Goal: Task Accomplishment & Management: Manage account settings

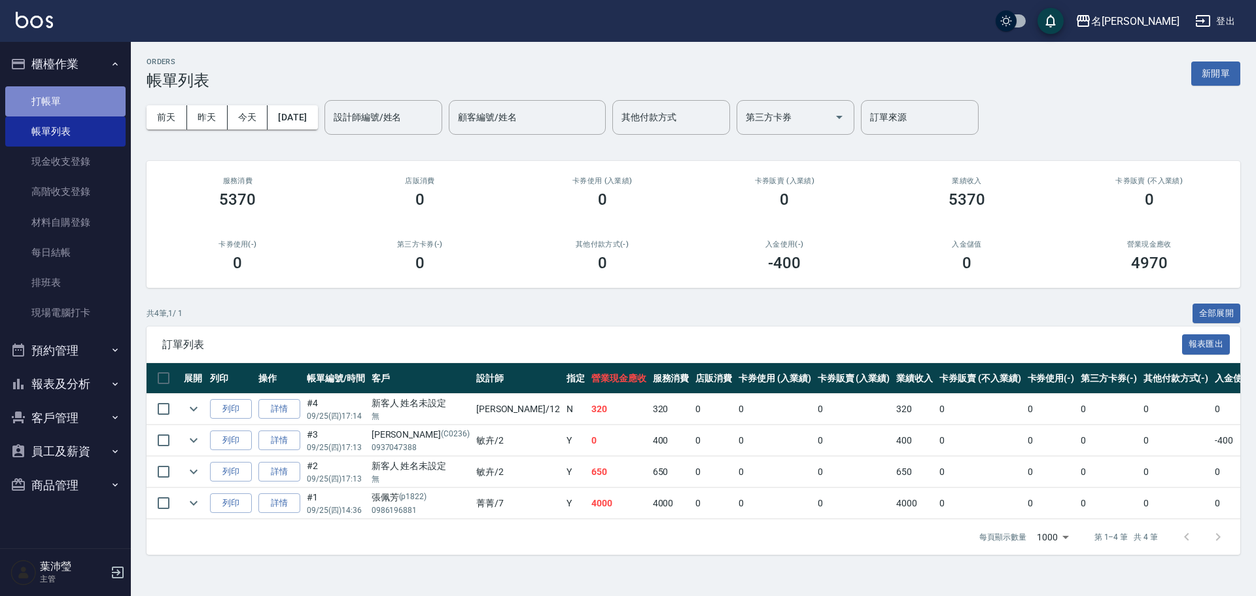
click at [107, 95] on link "打帳單" at bounding box center [65, 101] width 120 height 30
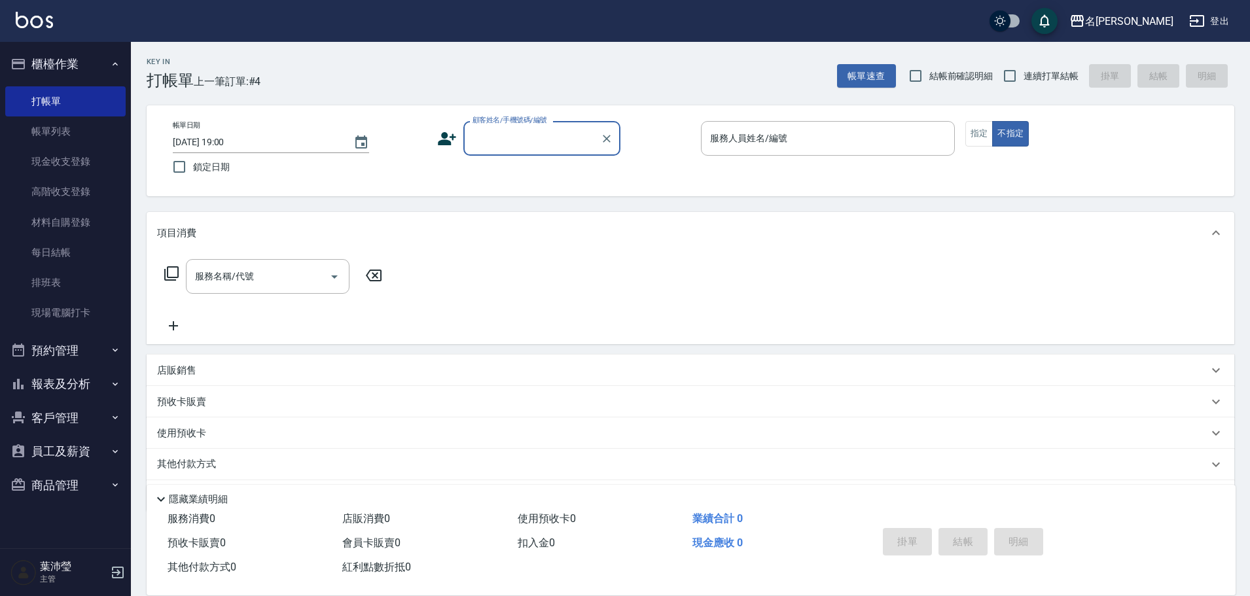
click at [529, 144] on input "顧客姓名/手機號碼/編號" at bounding box center [532, 138] width 126 height 23
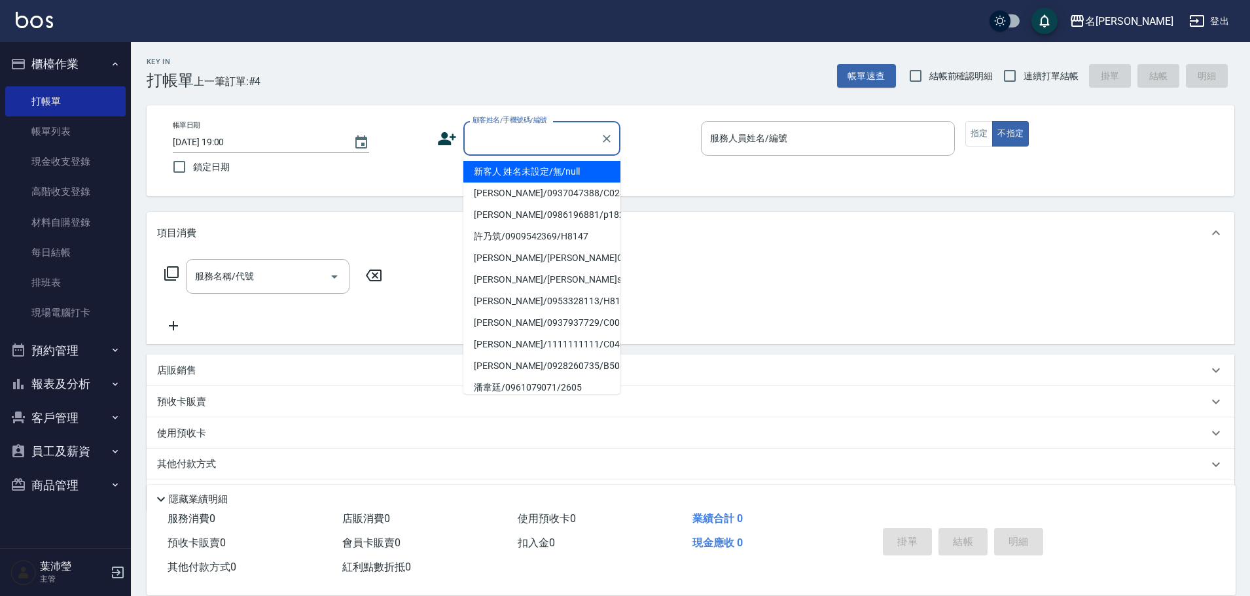
click at [573, 175] on li "新客人 姓名未設定/無/null" at bounding box center [541, 172] width 157 height 22
type input "新客人 姓名未設定/無/null"
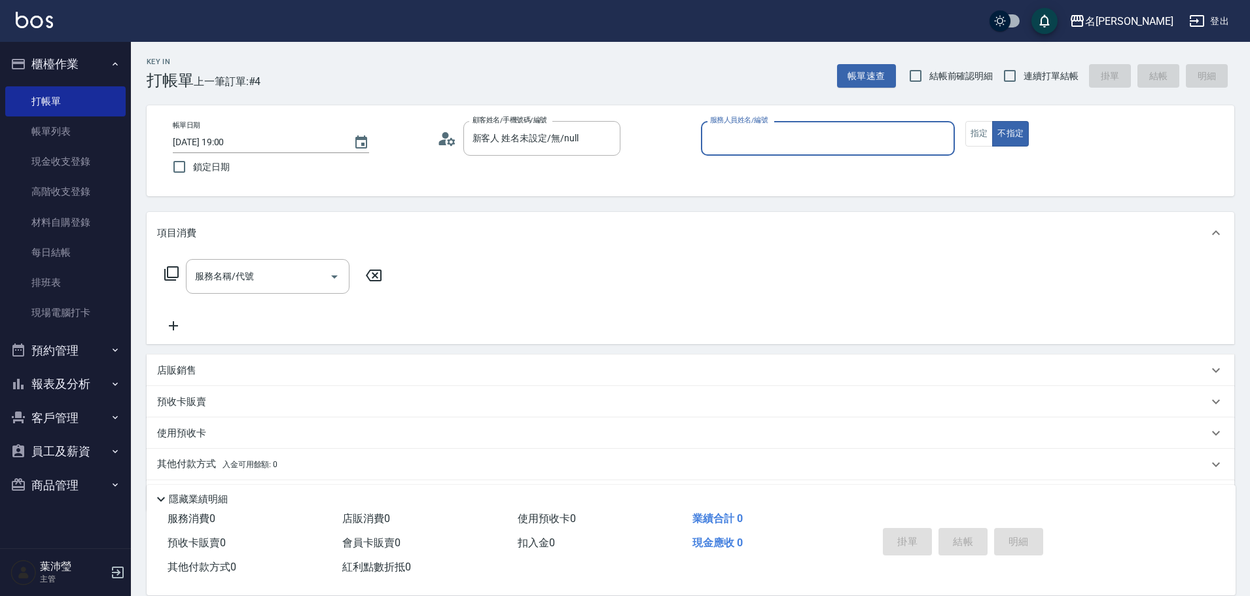
click at [718, 145] on input "服務人員姓名/編號" at bounding box center [828, 138] width 242 height 23
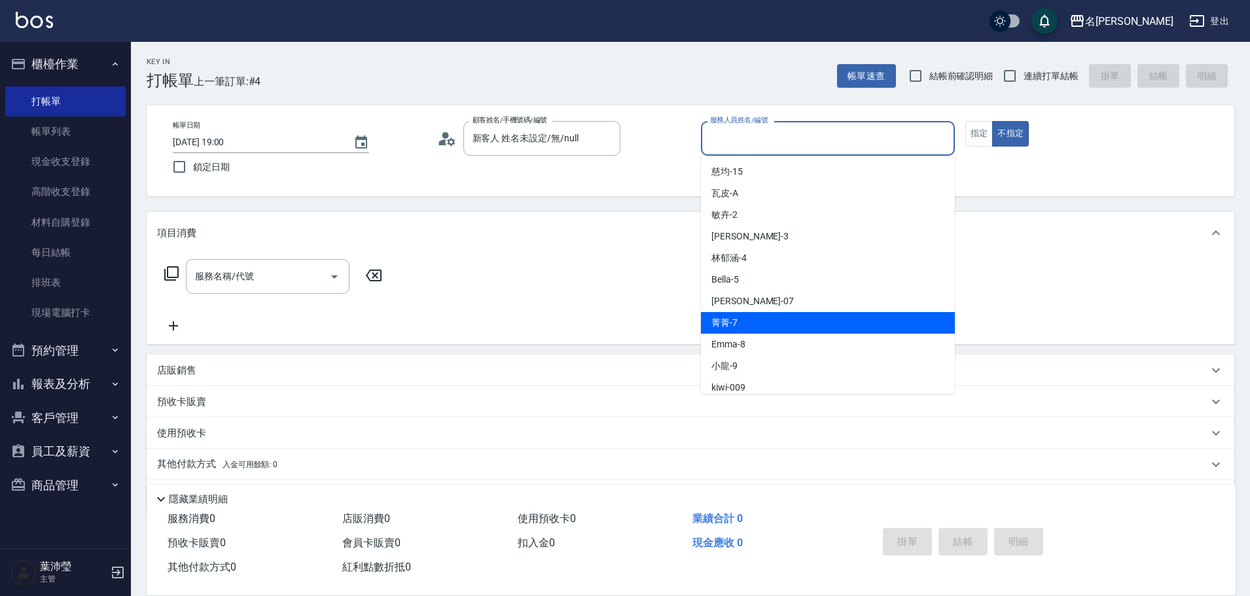
click at [766, 321] on div "菁菁 -7" at bounding box center [828, 323] width 254 height 22
type input "菁菁-7"
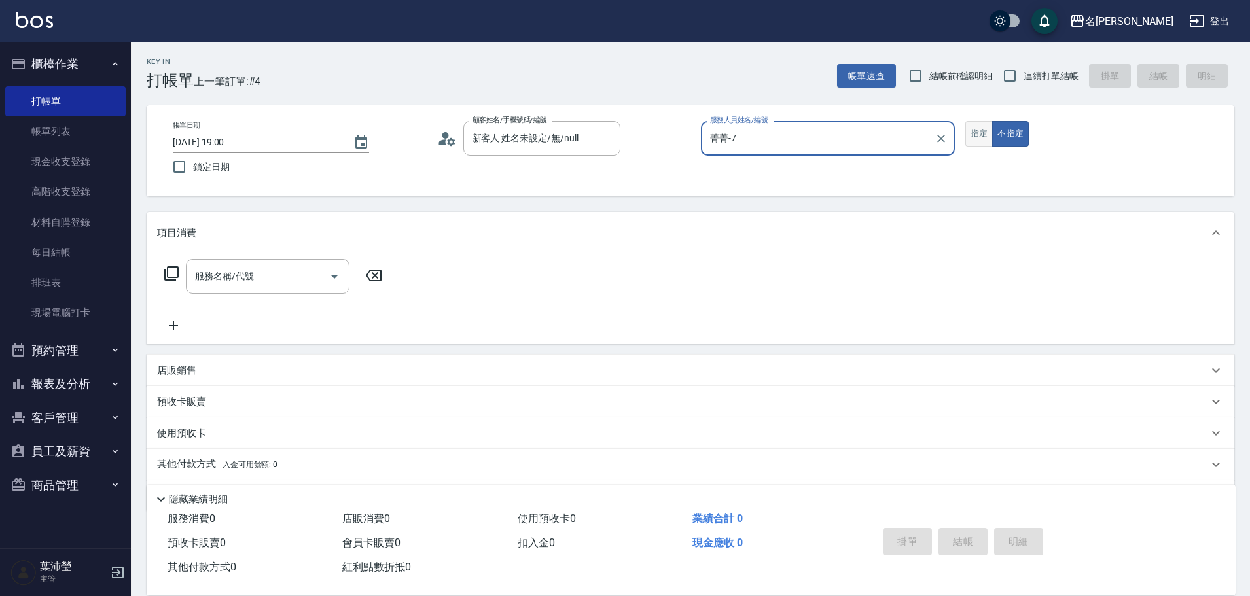
click at [984, 129] on button "指定" at bounding box center [979, 134] width 28 height 26
click at [174, 272] on icon at bounding box center [172, 274] width 16 height 16
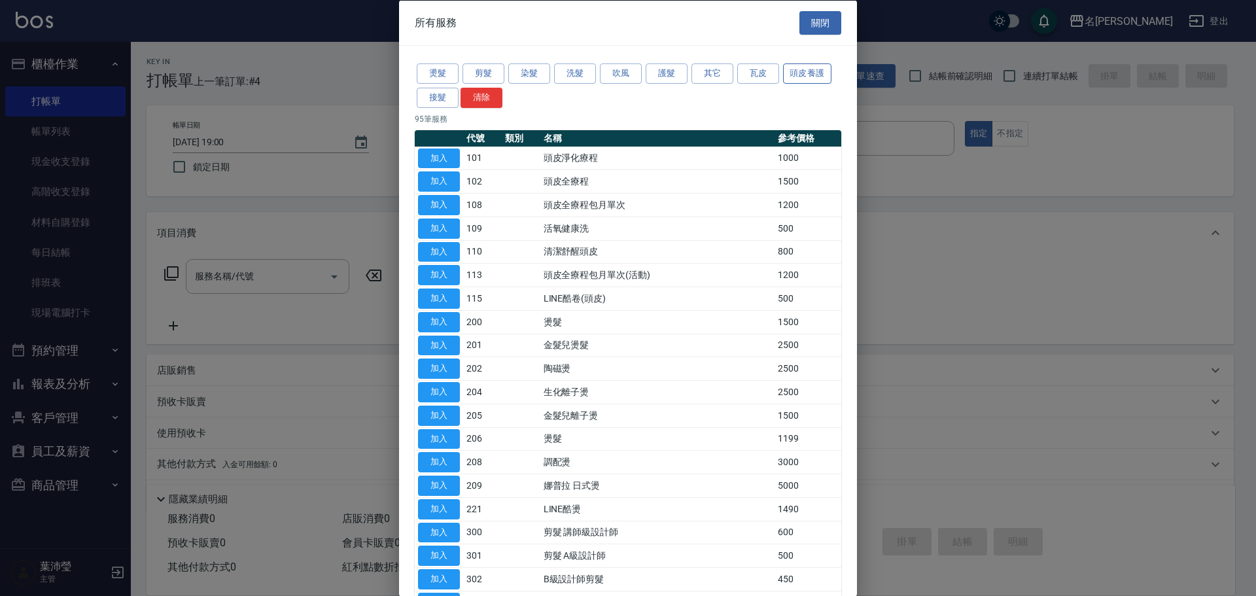
click at [804, 71] on button "頭皮養護" at bounding box center [807, 73] width 48 height 20
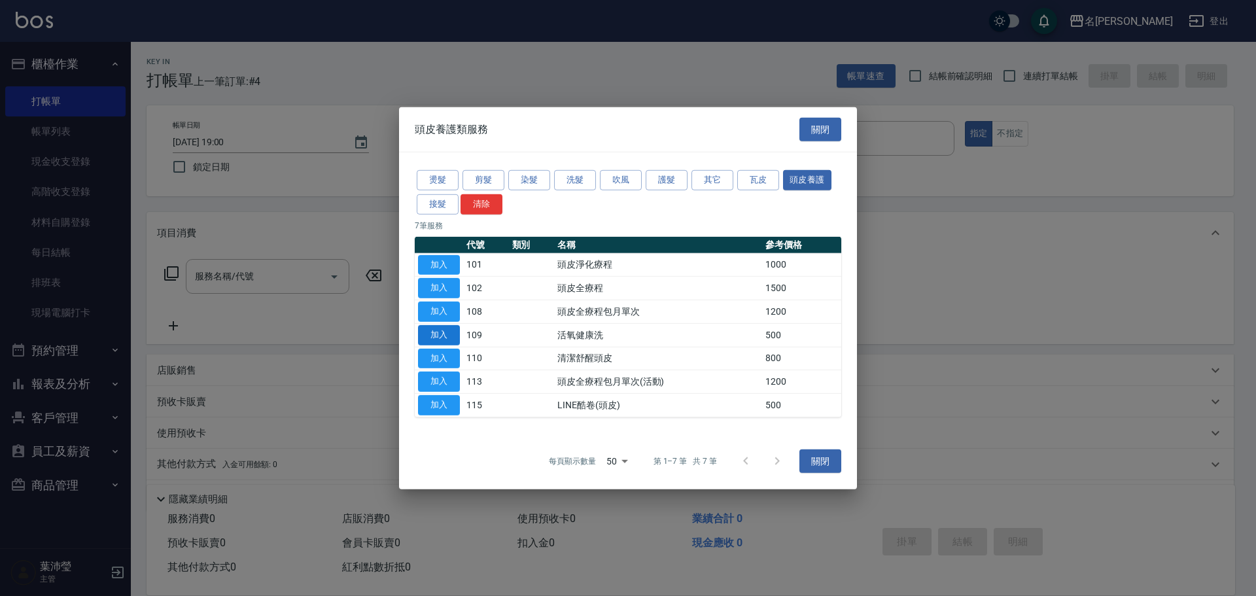
click at [446, 332] on button "加入" at bounding box center [439, 335] width 42 height 20
type input "活氧健康洗(109)"
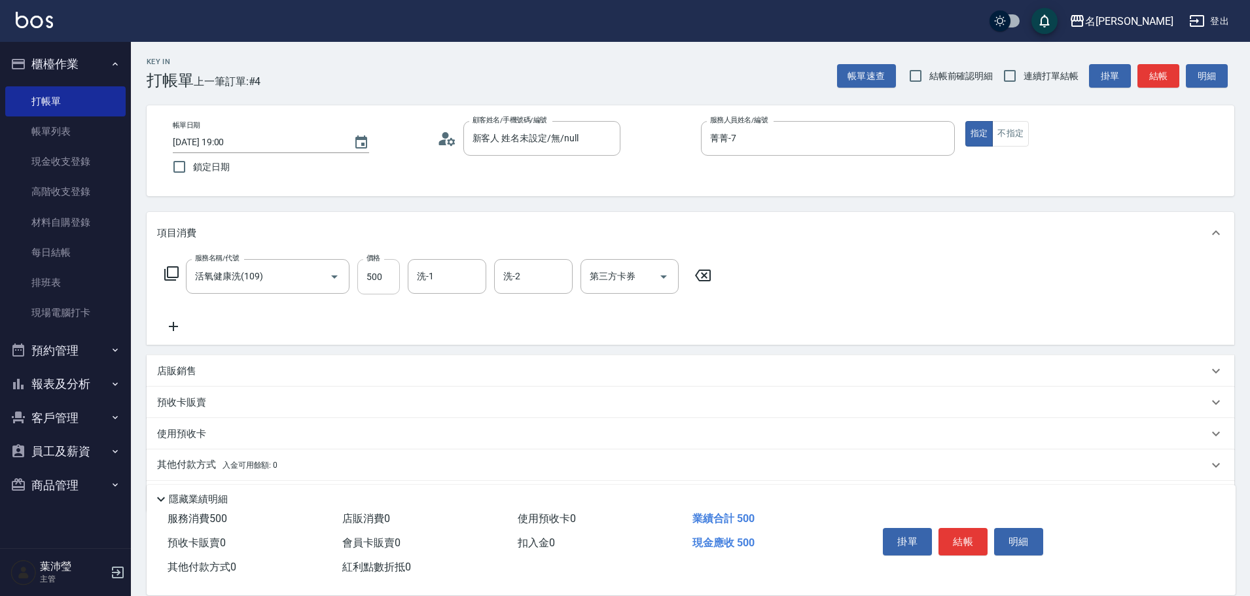
click at [381, 278] on input "500" at bounding box center [378, 276] width 43 height 35
type input "600"
click at [169, 270] on icon at bounding box center [172, 274] width 16 height 16
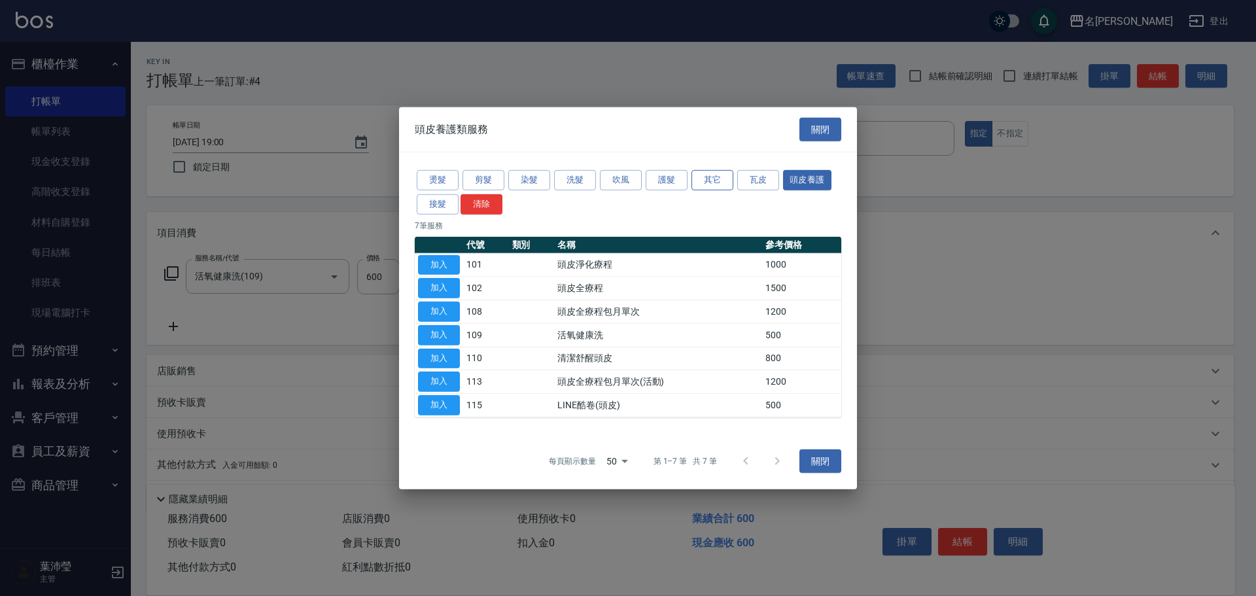
click at [709, 181] on button "其它" at bounding box center [713, 180] width 42 height 20
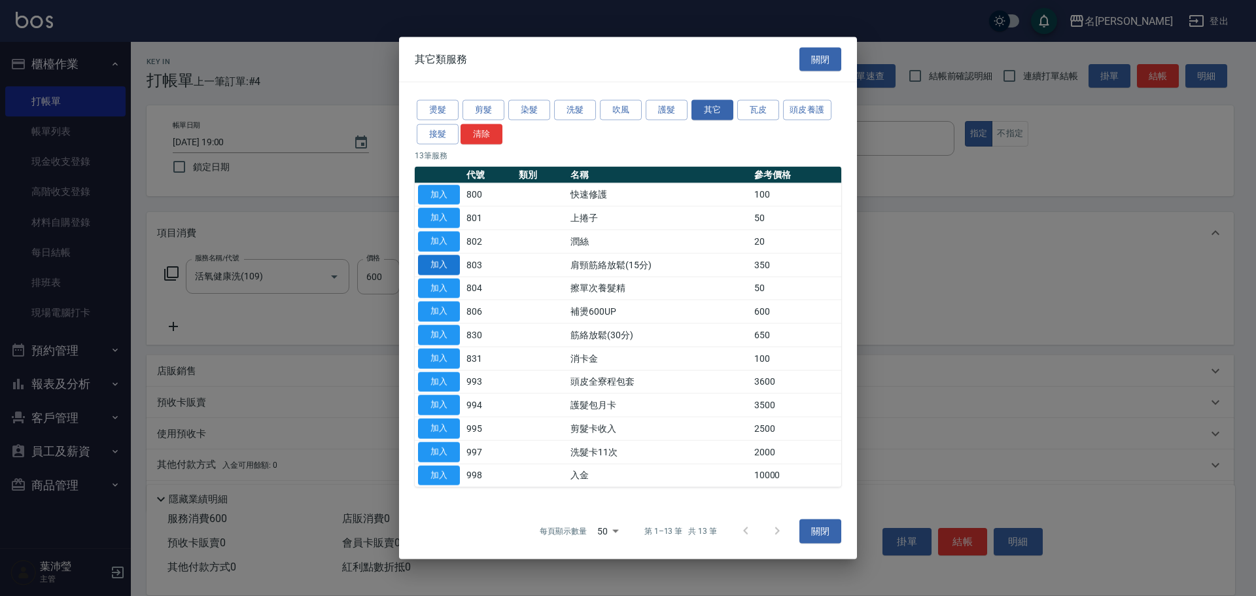
click at [453, 266] on button "加入" at bounding box center [439, 265] width 42 height 20
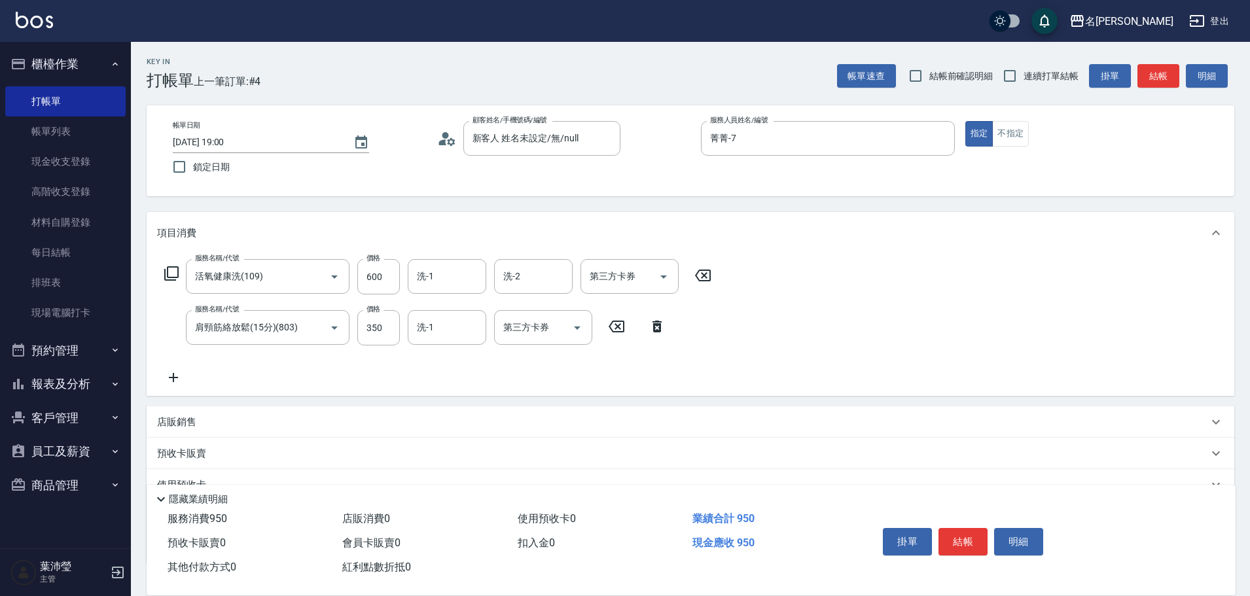
click at [169, 272] on icon at bounding box center [172, 274] width 16 height 16
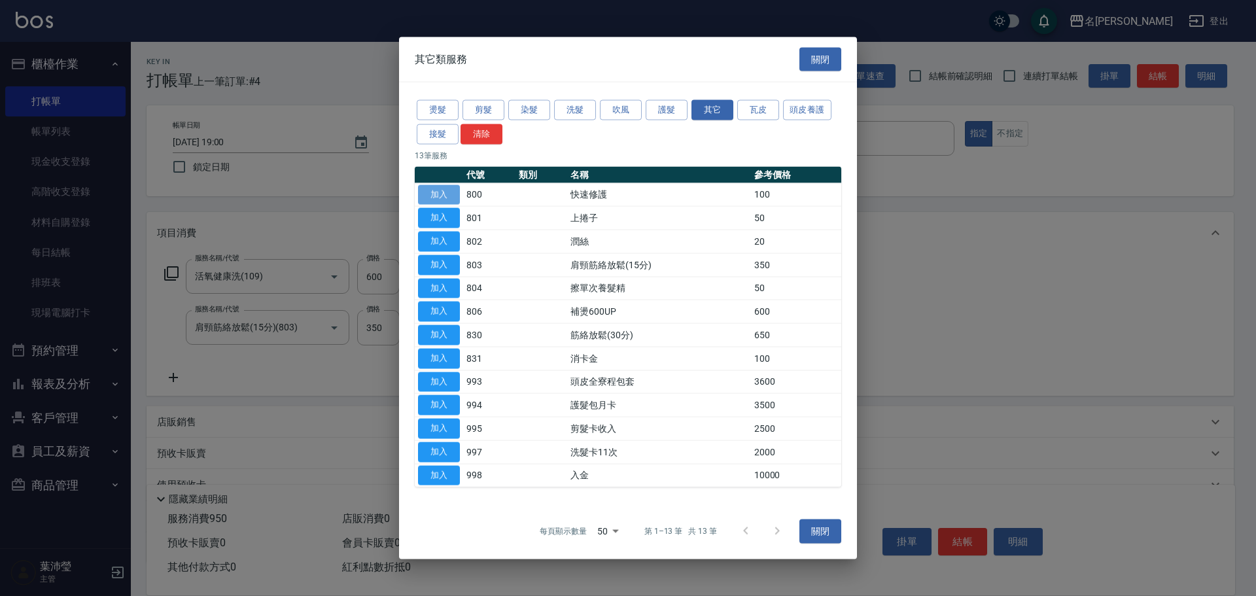
click at [452, 195] on button "加入" at bounding box center [439, 195] width 42 height 20
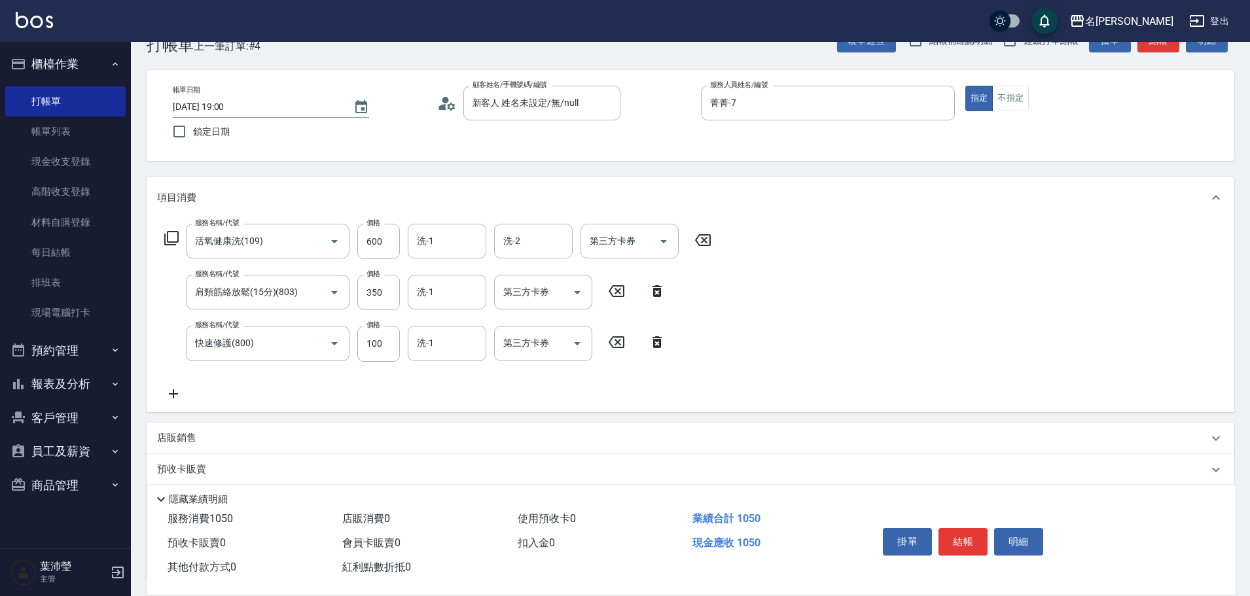
scroll to position [65, 0]
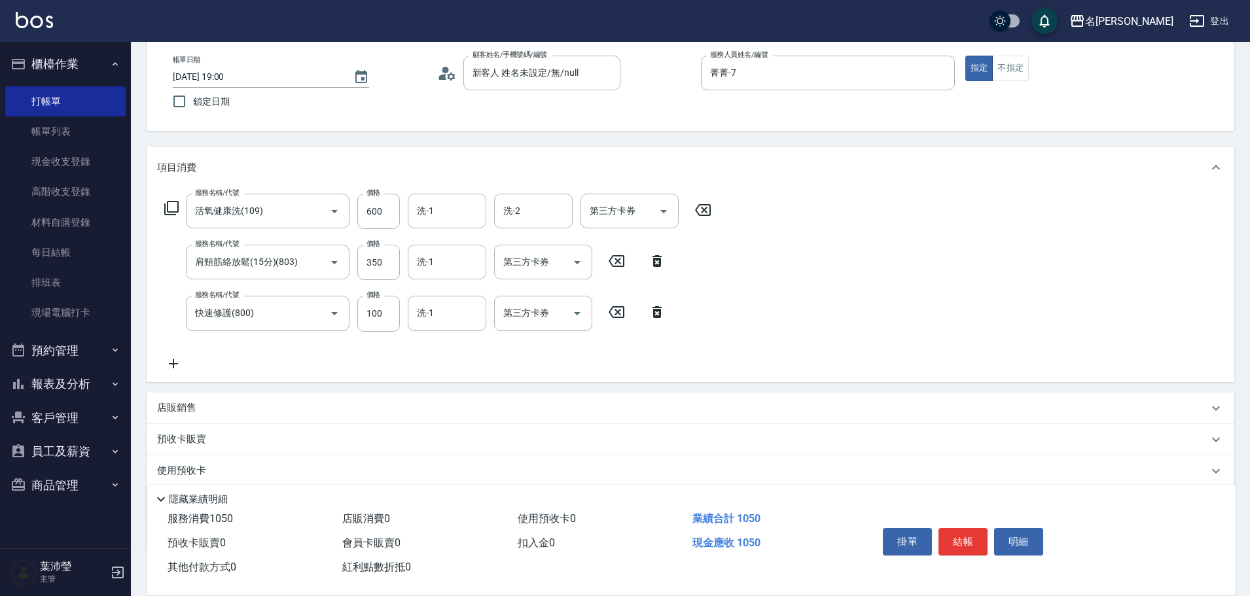
click at [961, 533] on button "結帳" at bounding box center [962, 541] width 49 height 27
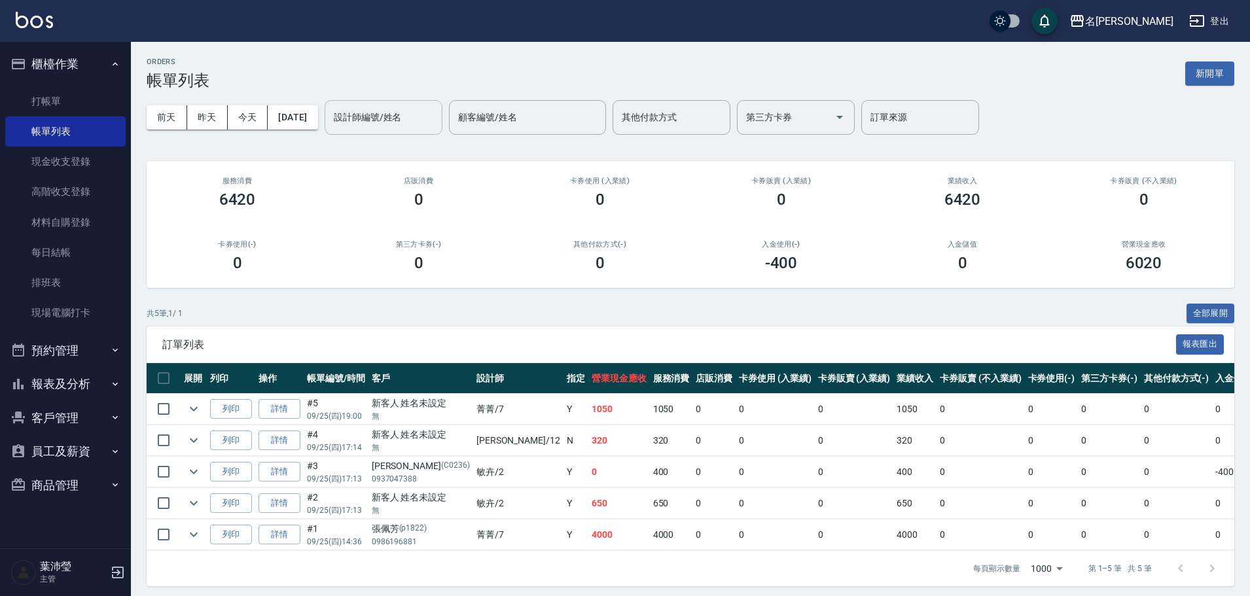
click at [407, 129] on div "設計師編號/姓名" at bounding box center [384, 117] width 118 height 35
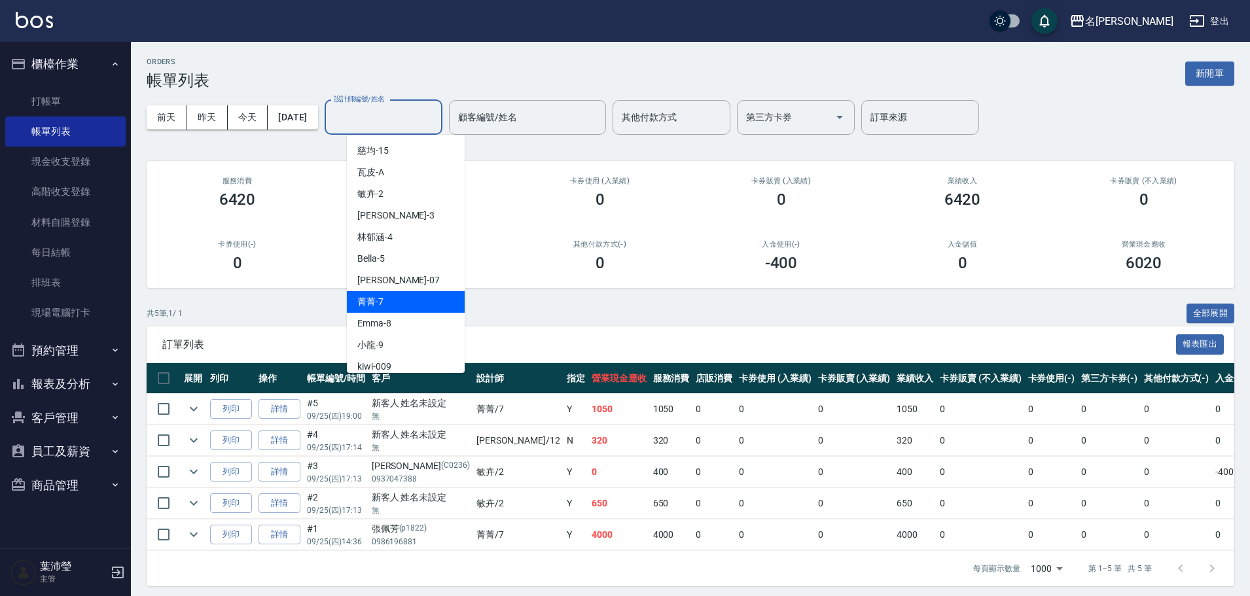
click at [430, 296] on div "菁菁 -7" at bounding box center [406, 302] width 118 height 22
type input "菁菁-7"
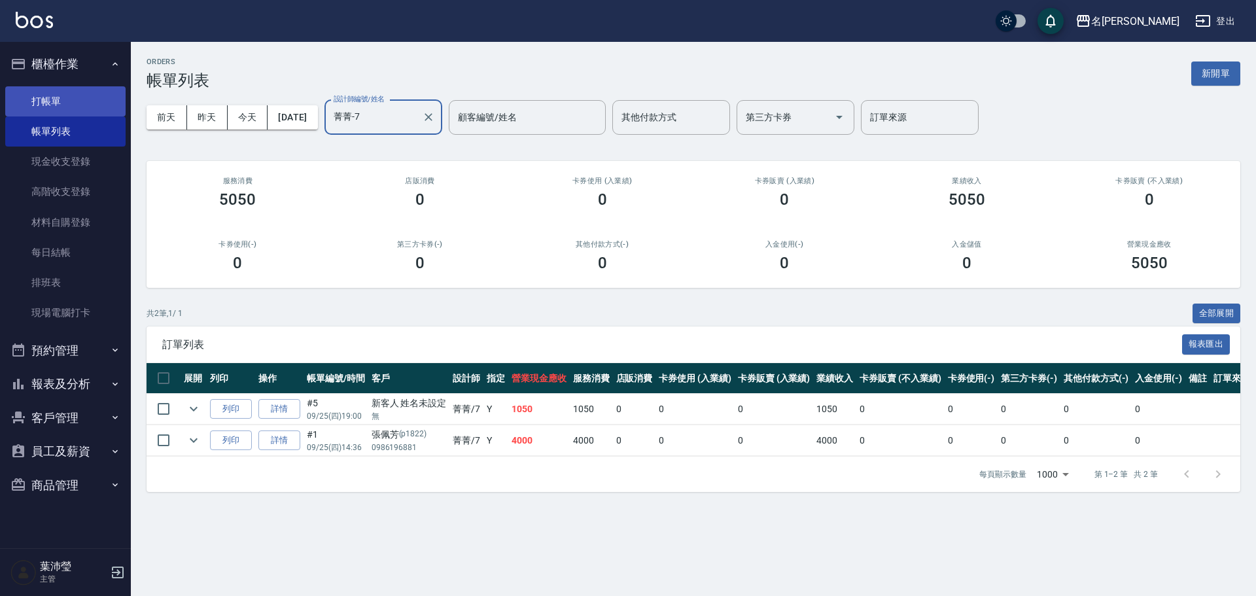
click at [45, 100] on link "打帳單" at bounding box center [65, 101] width 120 height 30
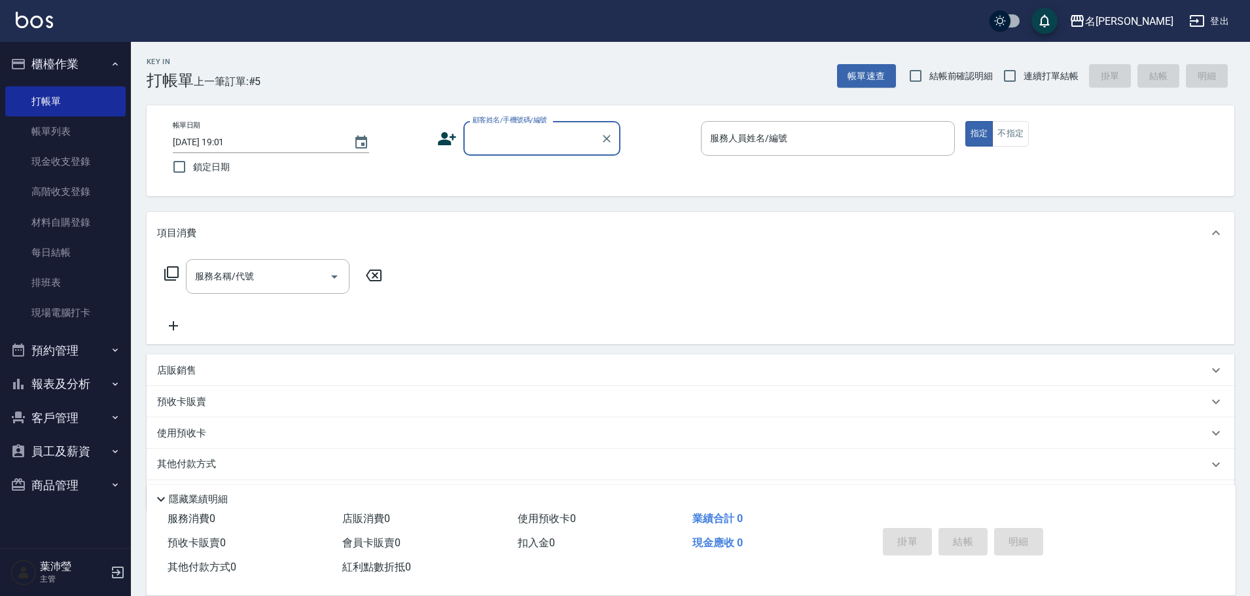
click at [522, 137] on input "顧客姓名/手機號碼/編號" at bounding box center [532, 138] width 126 height 23
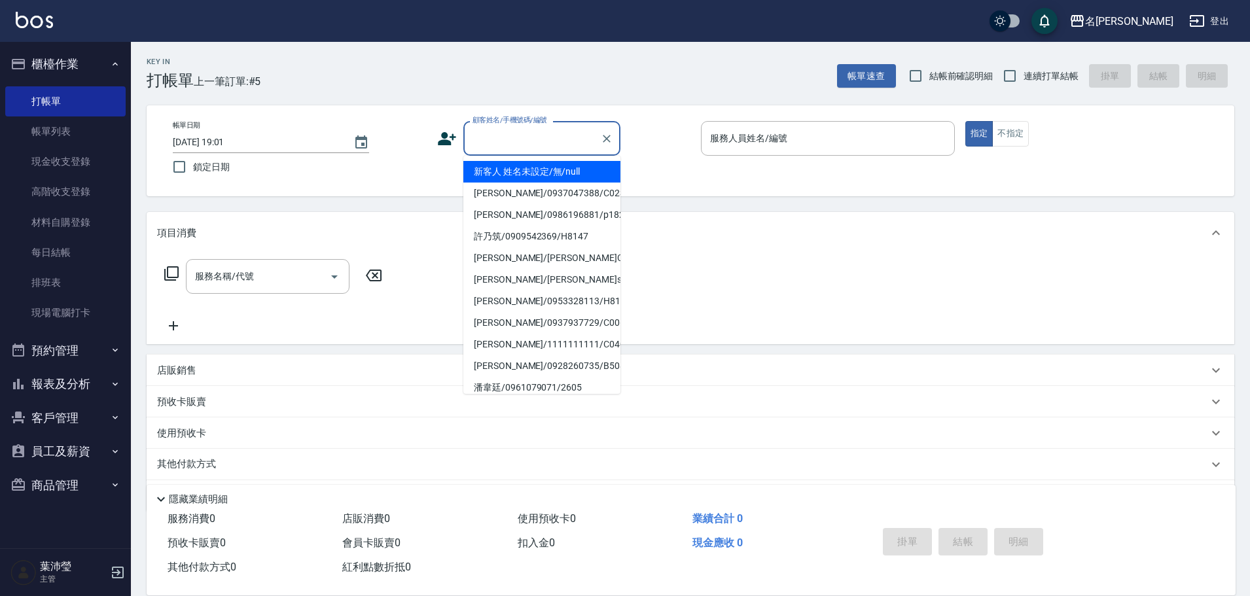
drag, startPoint x: 526, startPoint y: 169, endPoint x: 619, endPoint y: 163, distance: 93.2
click at [526, 170] on li "新客人 姓名未設定/無/null" at bounding box center [541, 172] width 157 height 22
type input "新客人 姓名未設定/無/null"
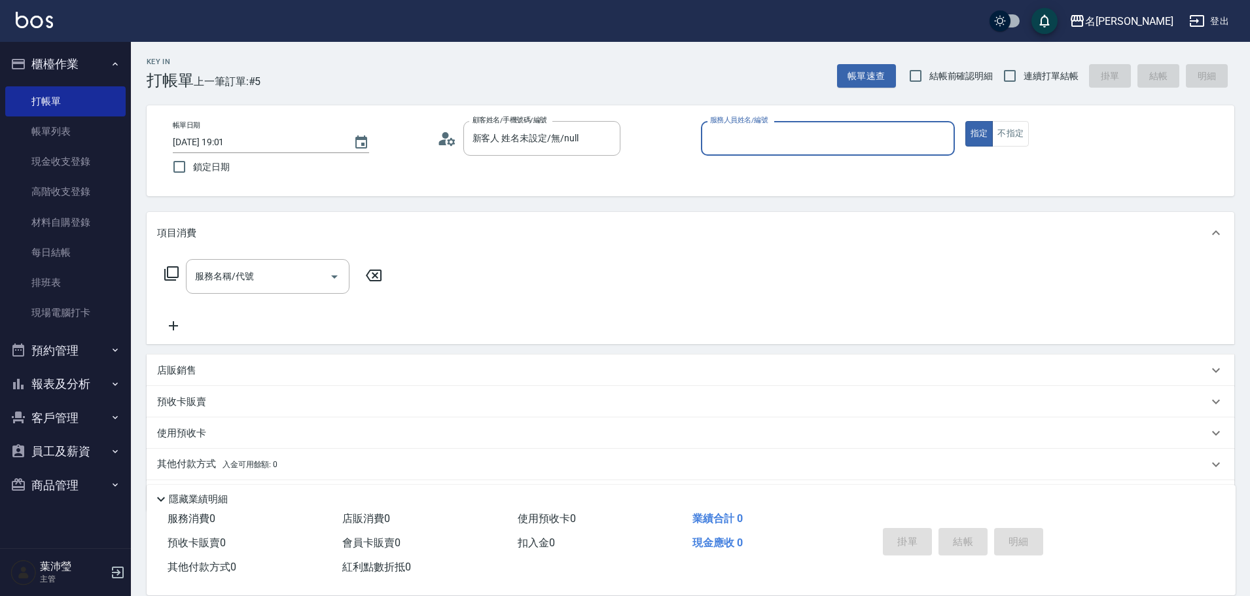
click at [730, 132] on input "服務人員姓名/編號" at bounding box center [828, 138] width 242 height 23
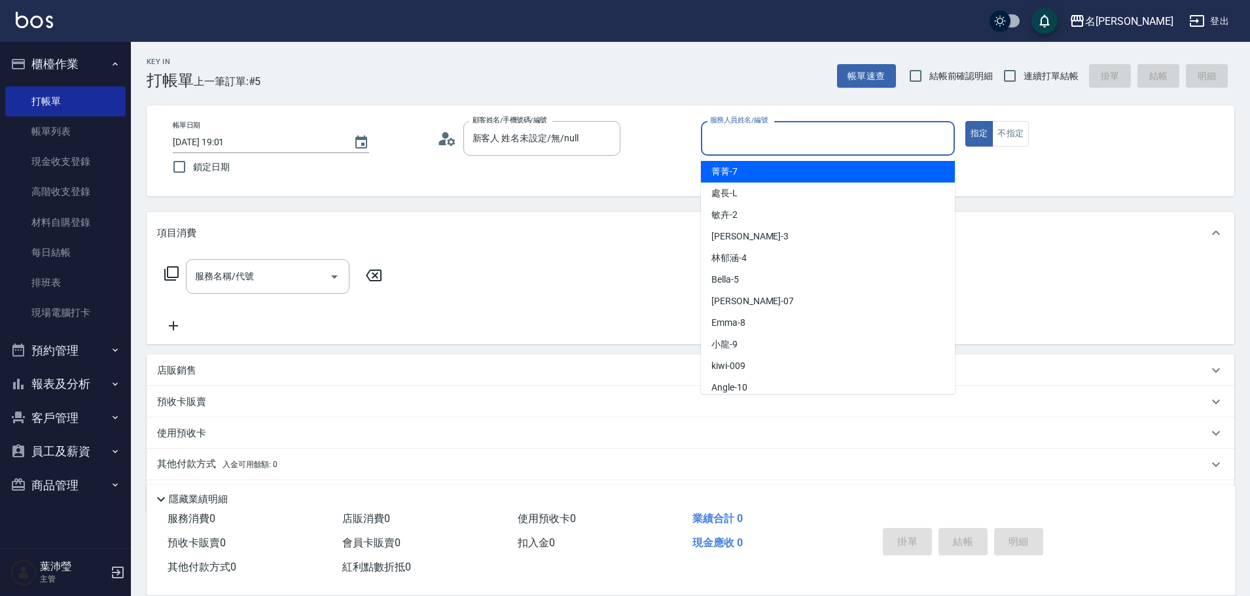
click at [740, 180] on div "菁菁 -7" at bounding box center [828, 172] width 254 height 22
type input "菁菁-7"
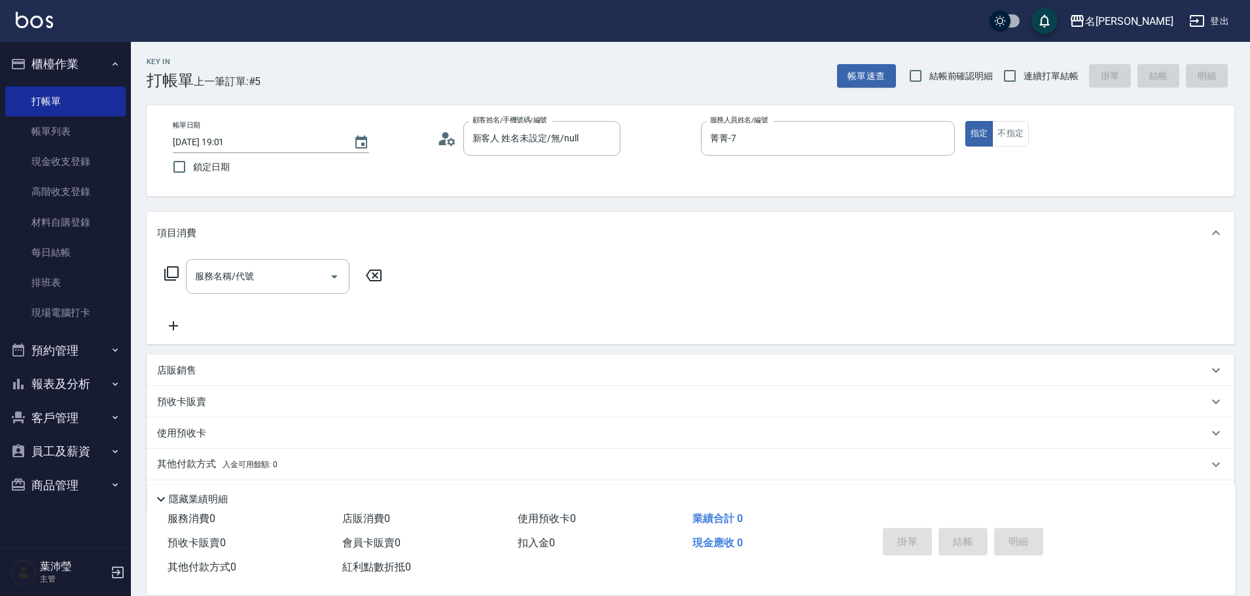
click at [180, 268] on div "服務名稱/代號 服務名稱/代號" at bounding box center [273, 276] width 233 height 35
click at [170, 274] on icon at bounding box center [172, 274] width 16 height 16
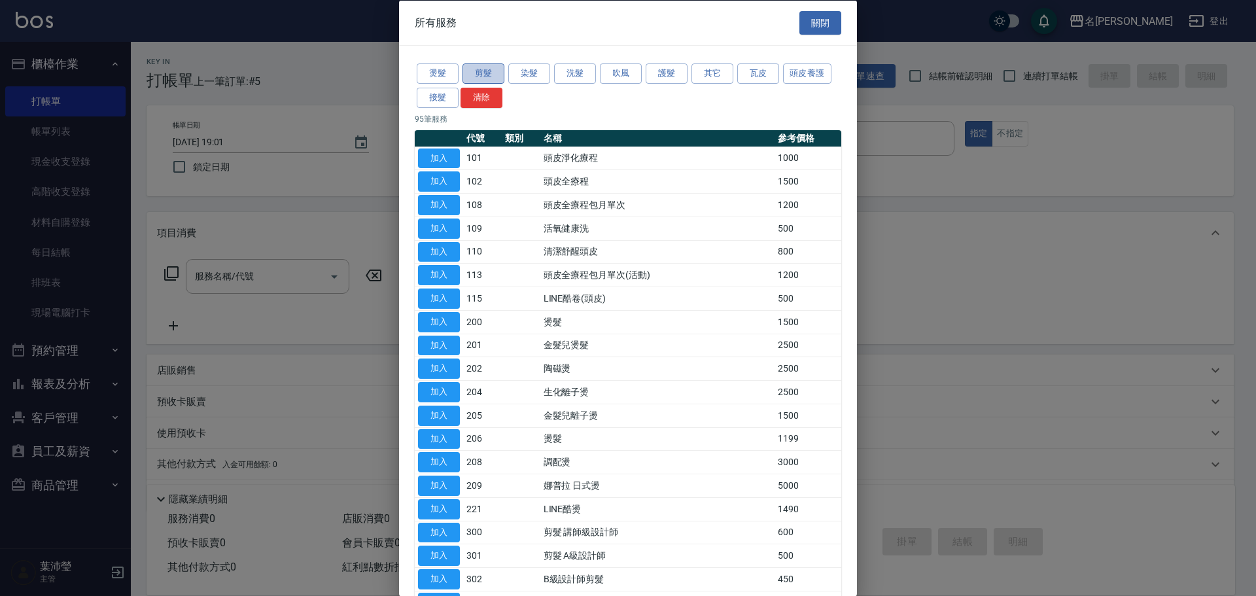
click at [497, 73] on button "剪髮" at bounding box center [484, 73] width 42 height 20
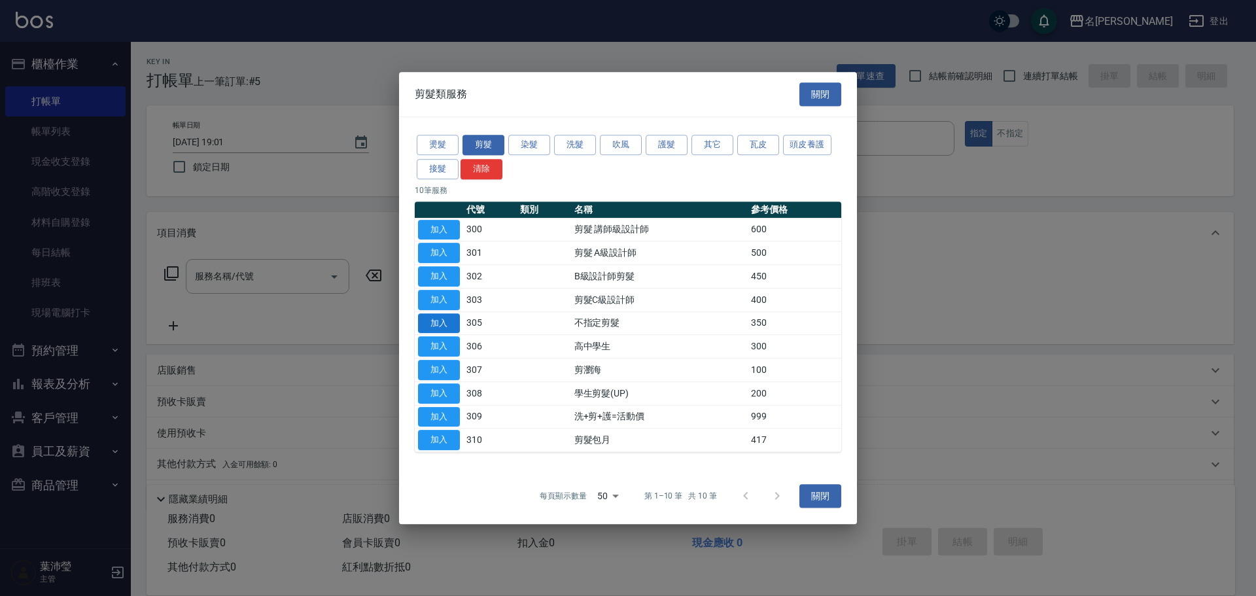
click at [436, 326] on button "加入" at bounding box center [439, 323] width 42 height 20
type input "不指定剪髮(305)"
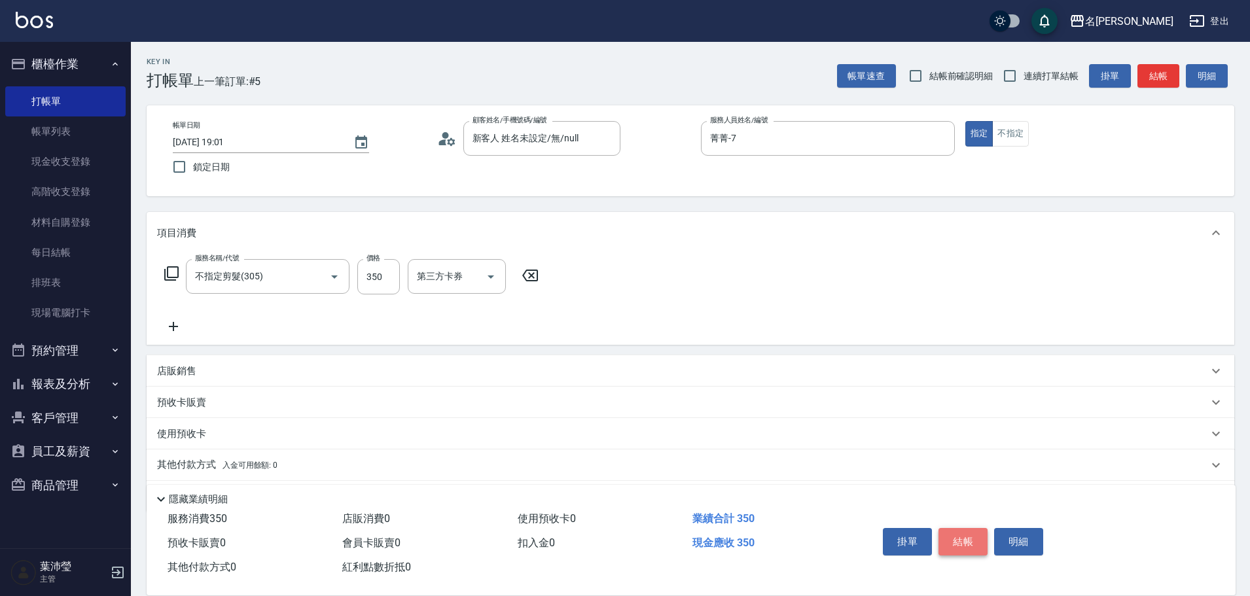
click at [957, 539] on button "結帳" at bounding box center [962, 541] width 49 height 27
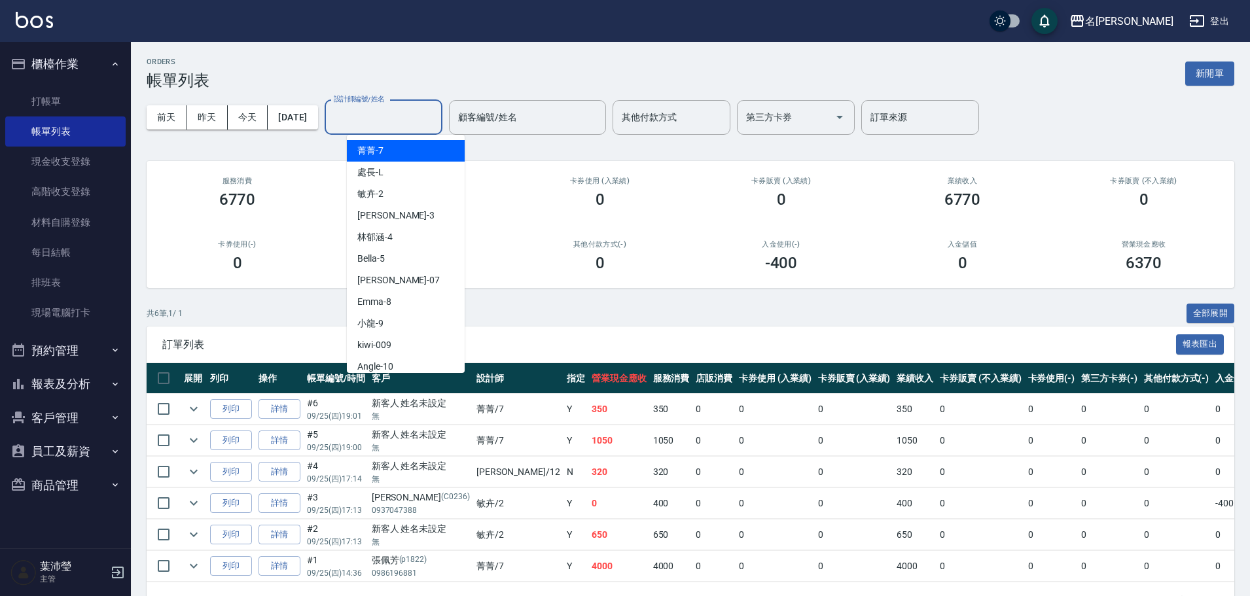
click at [382, 111] on input "設計師編號/姓名" at bounding box center [383, 117] width 106 height 23
click at [389, 145] on div "菁菁 -7" at bounding box center [406, 151] width 118 height 22
type input "菁菁-7"
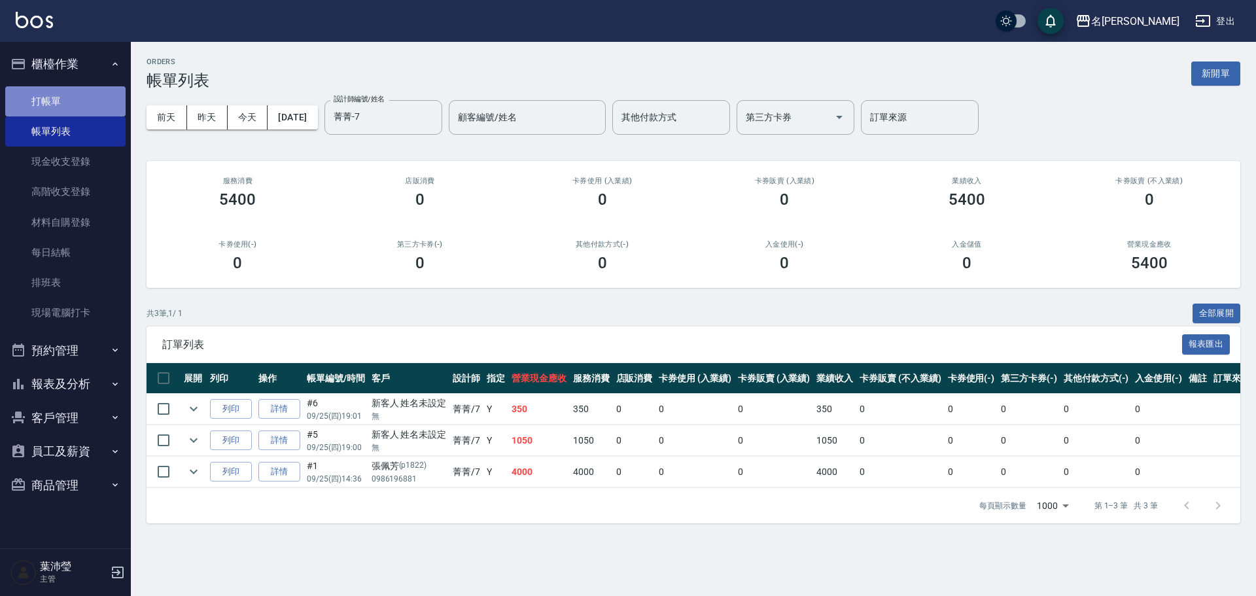
click at [56, 108] on link "打帳單" at bounding box center [65, 101] width 120 height 30
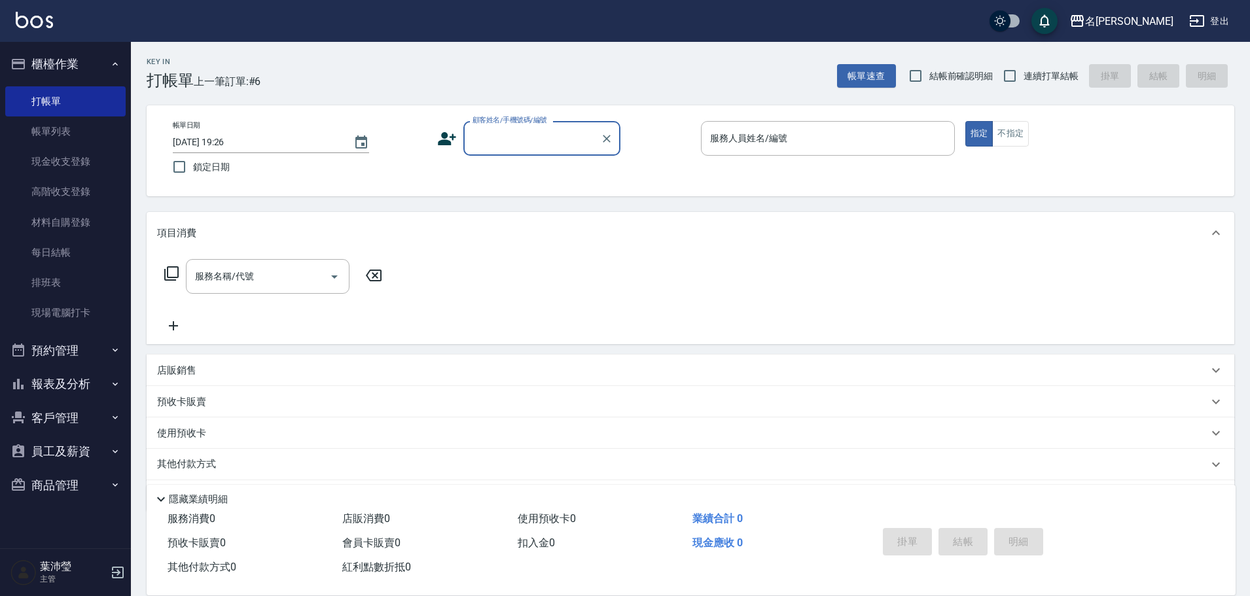
drag, startPoint x: 1256, startPoint y: 0, endPoint x: 827, endPoint y: 325, distance: 537.6
click at [827, 325] on div "服務名稱/代號 服務名稱/代號" at bounding box center [691, 299] width 1088 height 90
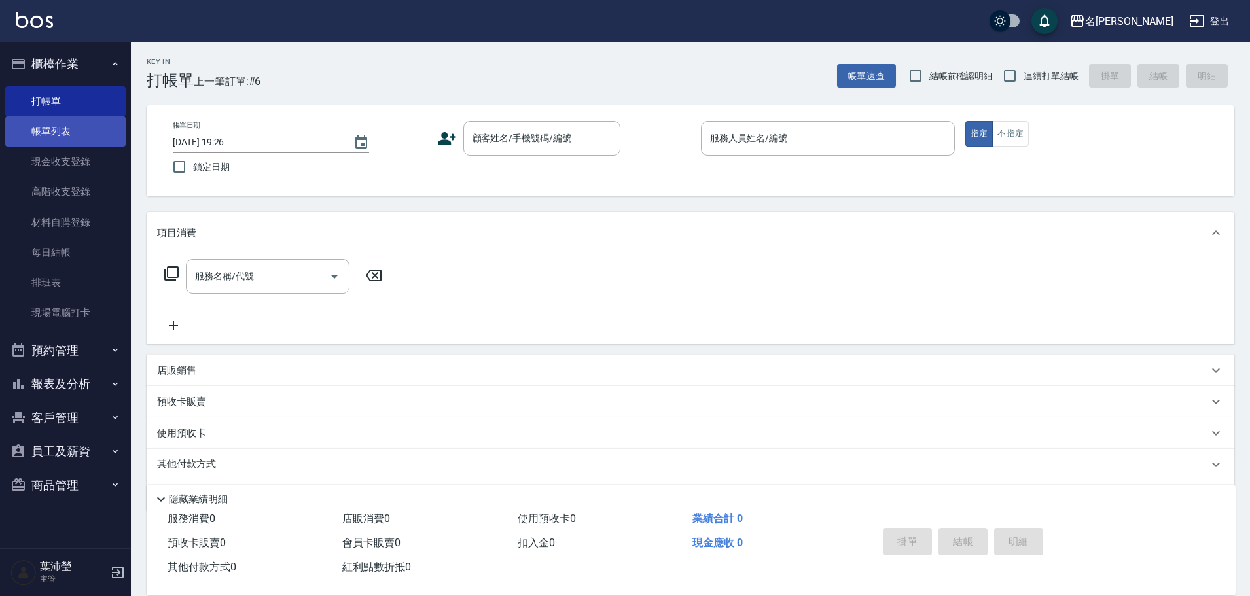
click at [14, 120] on link "帳單列表" at bounding box center [65, 131] width 120 height 30
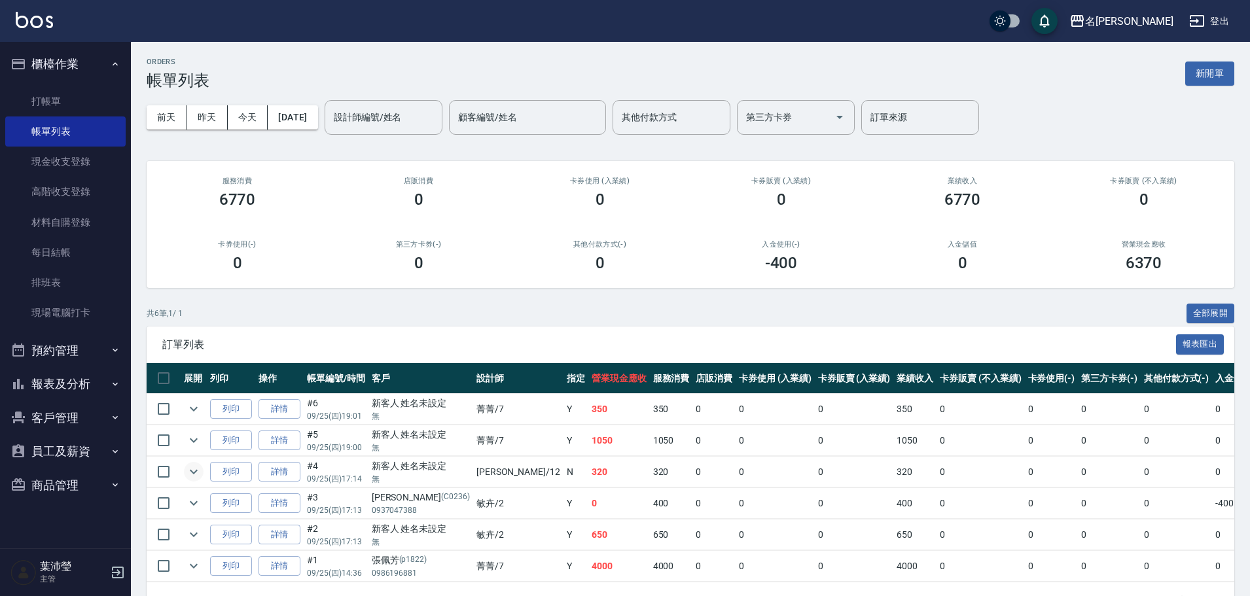
click at [188, 470] on icon "expand row" at bounding box center [194, 472] width 16 height 16
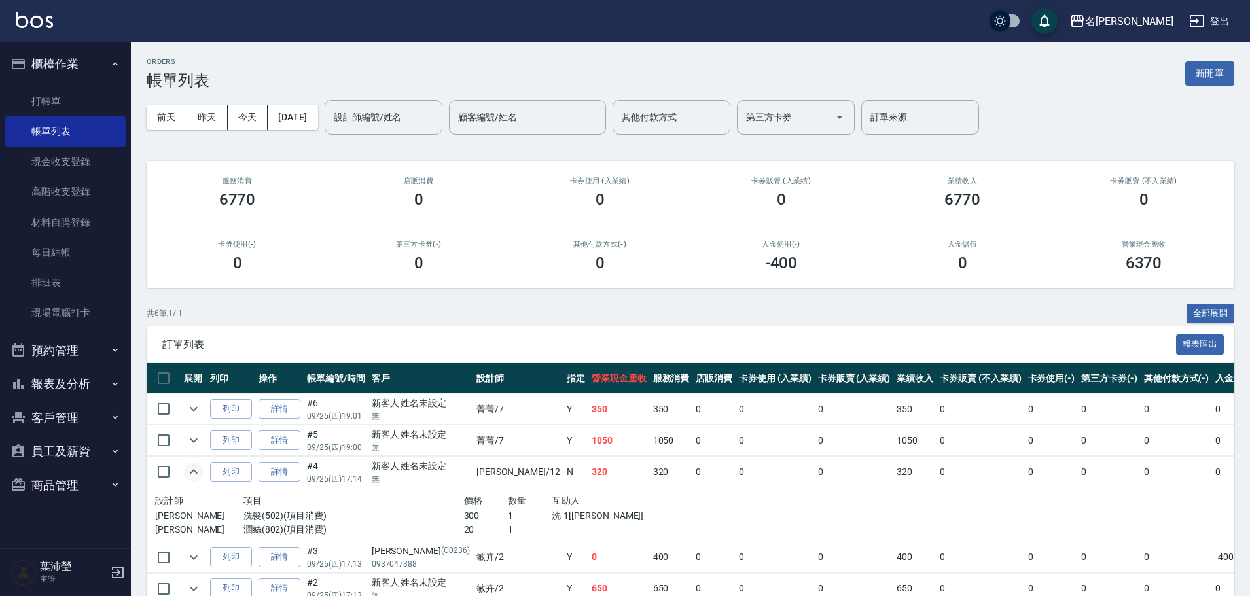
click at [188, 470] on icon "expand row" at bounding box center [194, 472] width 16 height 16
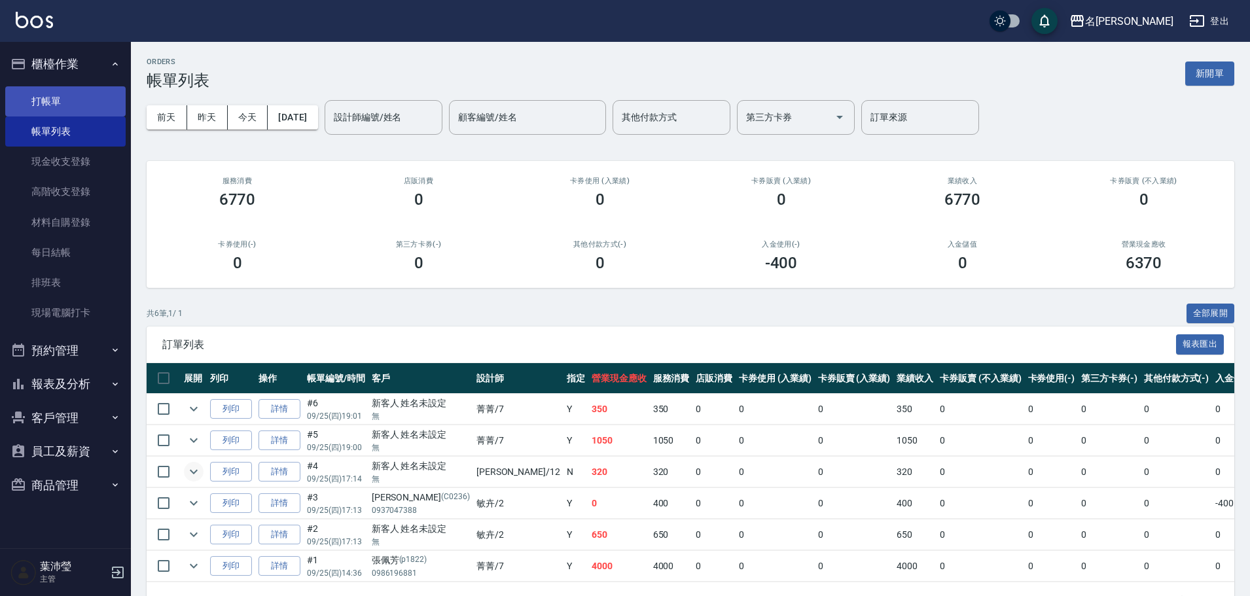
click at [62, 101] on link "打帳單" at bounding box center [65, 101] width 120 height 30
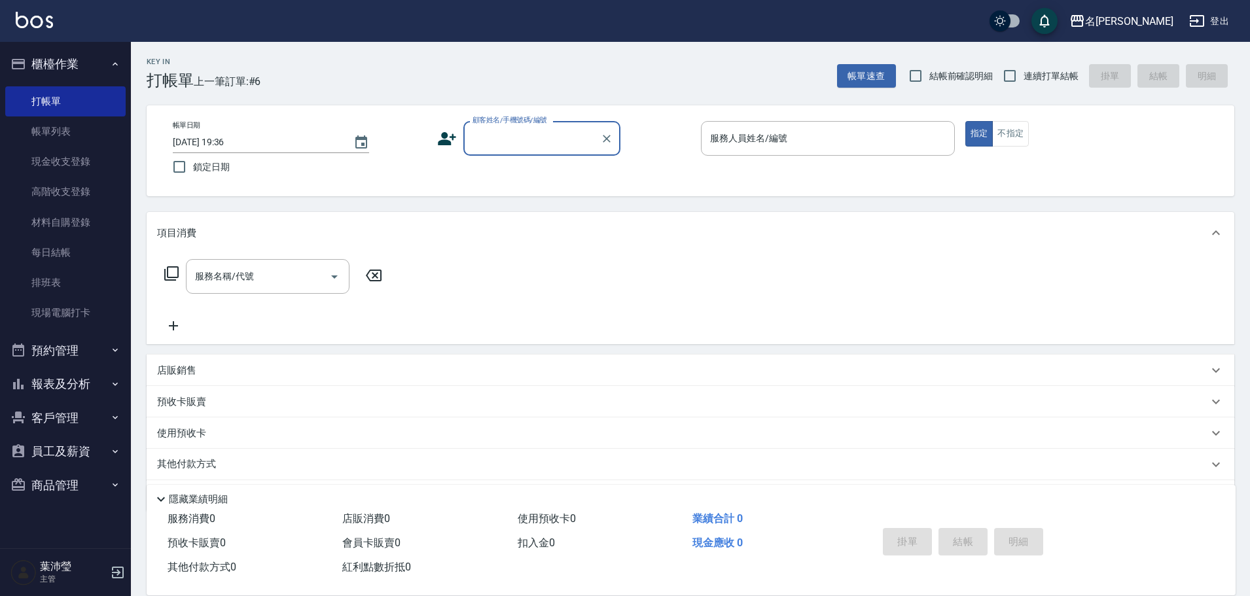
click at [512, 144] on input "顧客姓名/手機號碼/編號" at bounding box center [532, 138] width 126 height 23
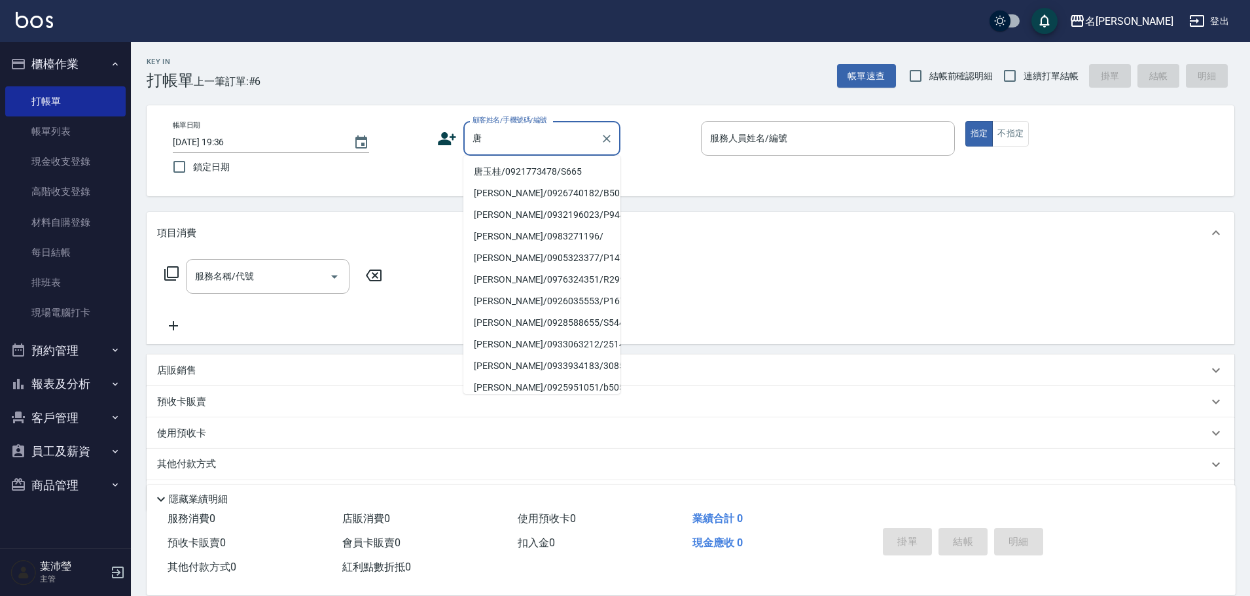
click at [520, 165] on li "唐玉桂/0921773478/S665" at bounding box center [541, 172] width 157 height 22
type input "唐玉桂/0921773478/S665"
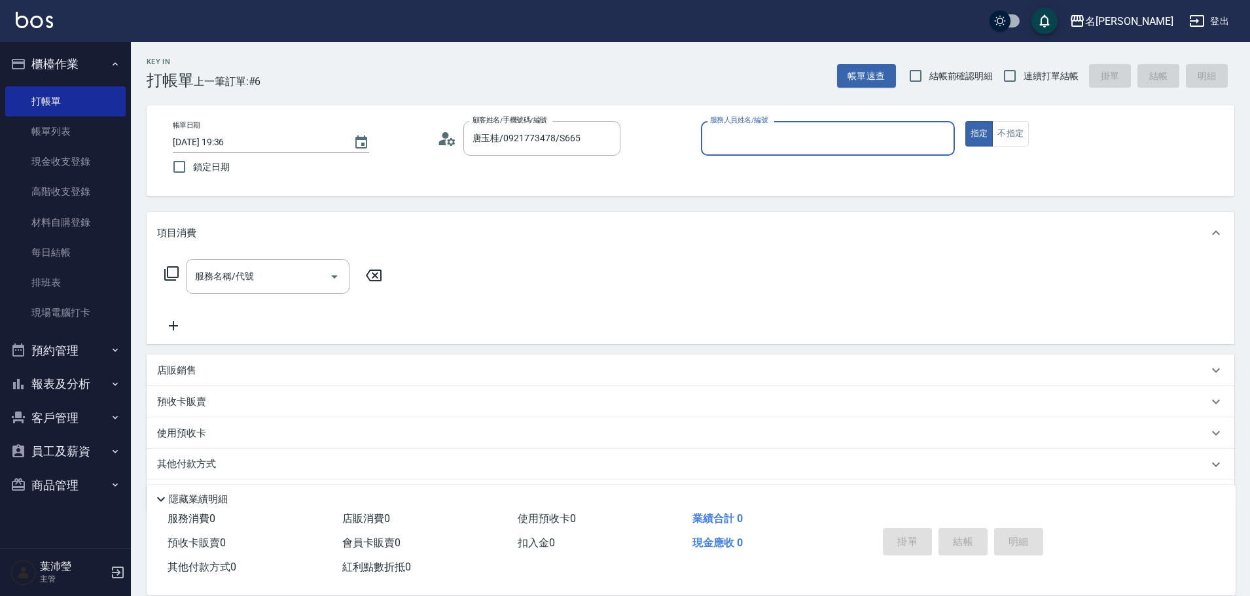
type input "Angle-10"
click at [171, 272] on icon at bounding box center [172, 274] width 16 height 16
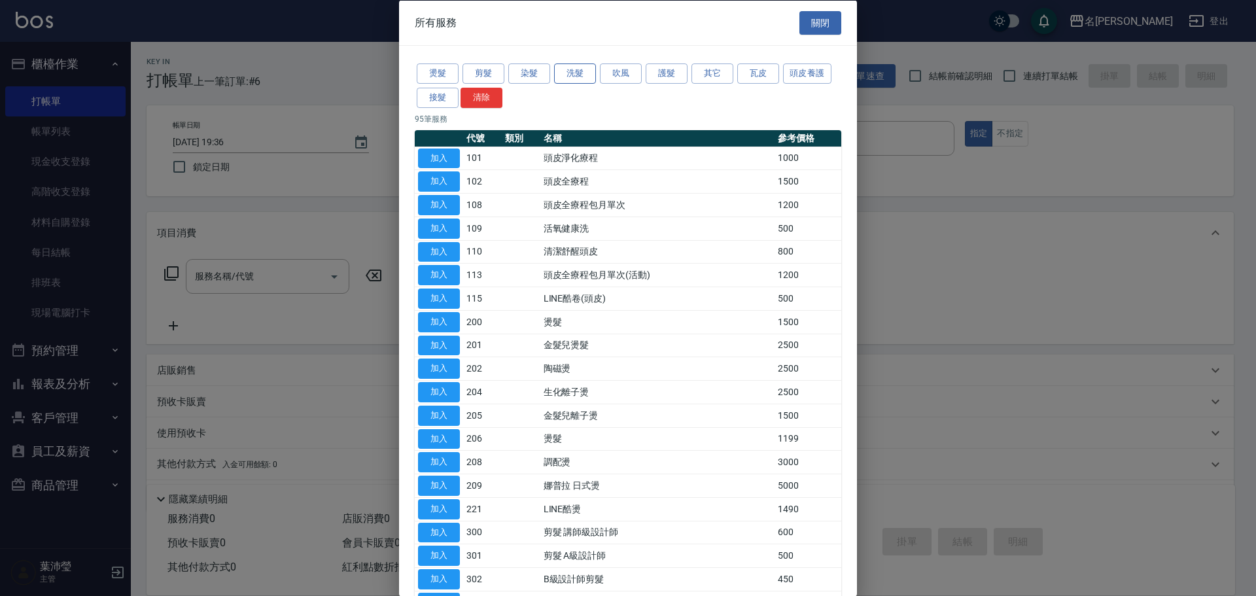
click at [569, 75] on button "洗髮" at bounding box center [575, 73] width 42 height 20
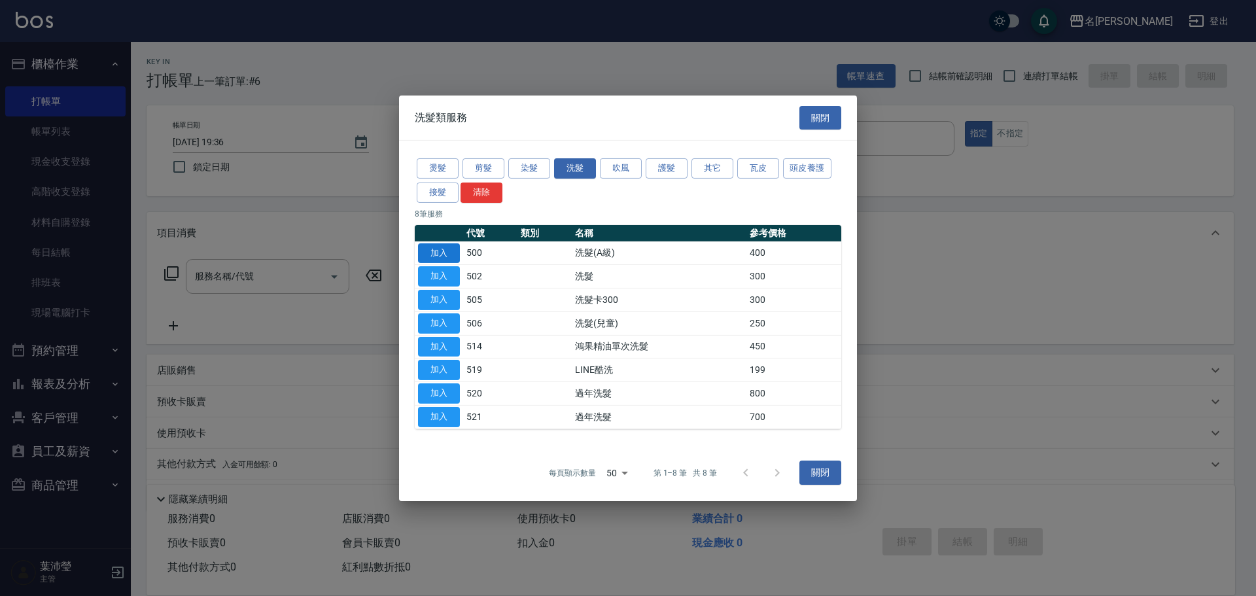
click at [441, 254] on button "加入" at bounding box center [439, 253] width 42 height 20
type input "洗髮(A級)(500)"
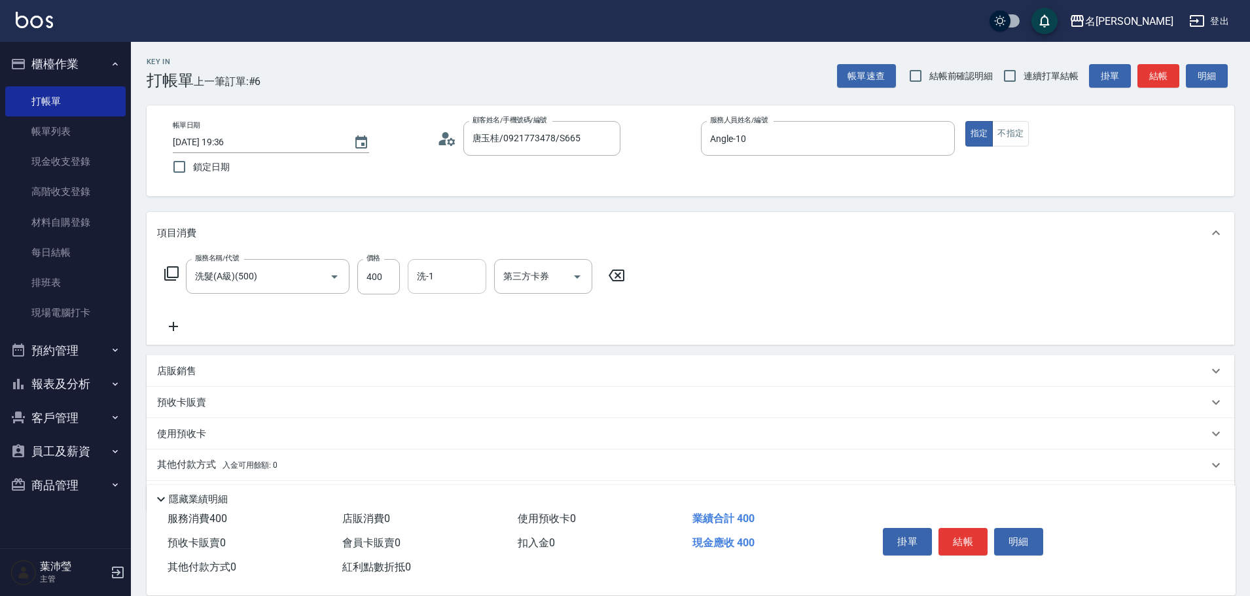
click at [461, 273] on input "洗-1" at bounding box center [447, 276] width 67 height 23
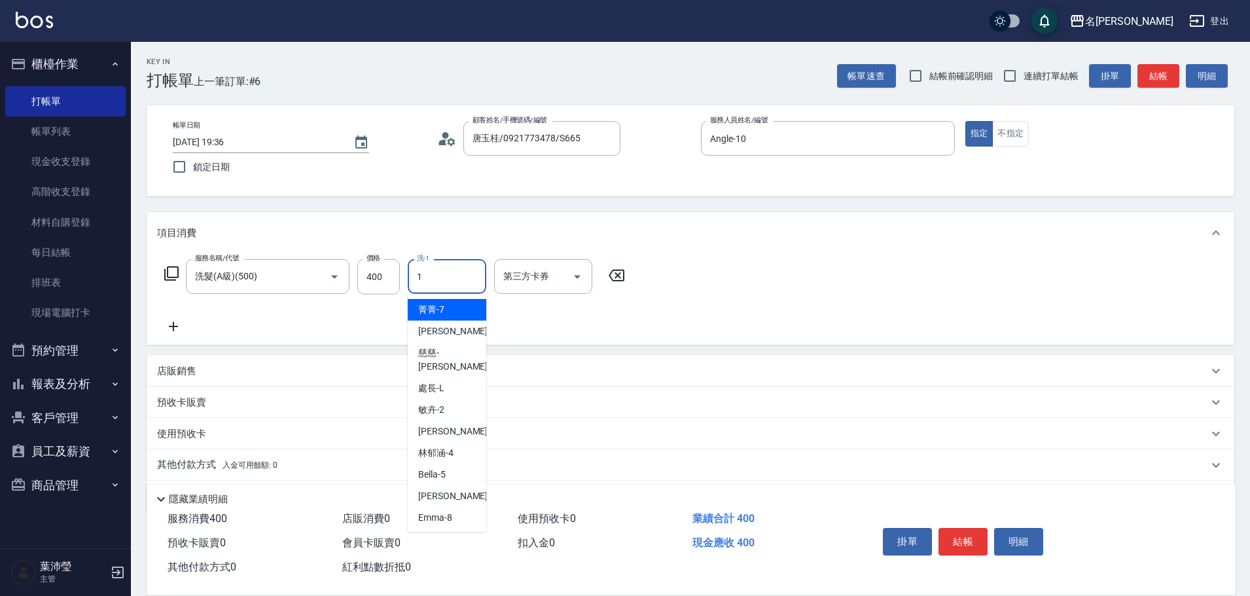
type input "12"
click at [469, 274] on icon "Clear" at bounding box center [473, 277] width 8 height 8
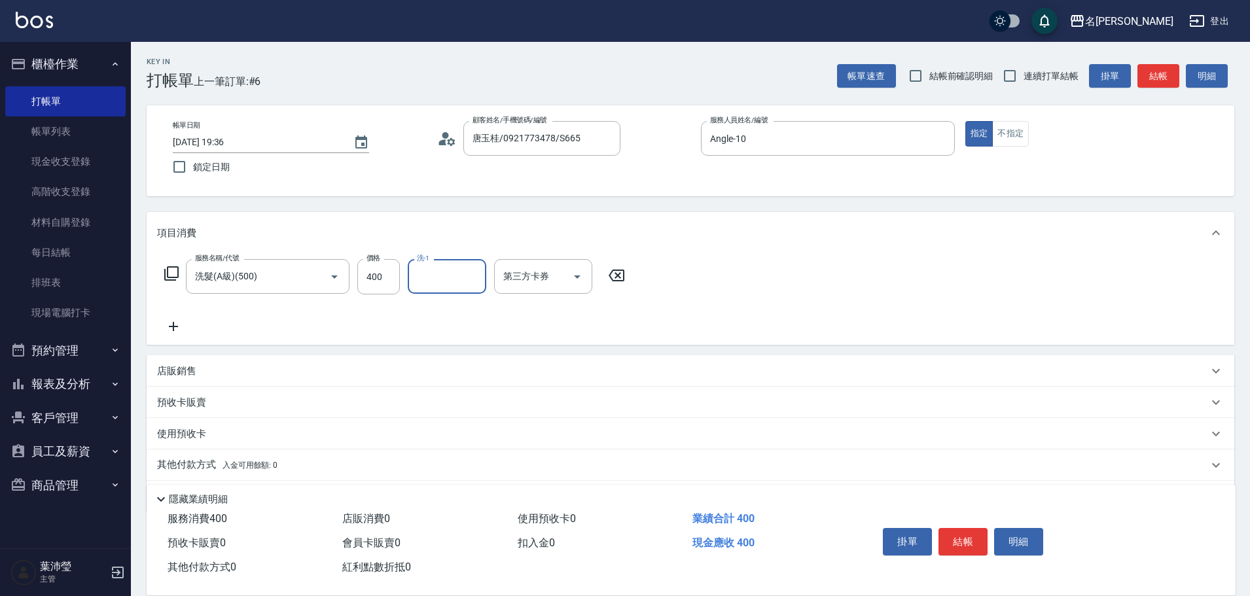
click at [463, 274] on input "洗-1" at bounding box center [447, 276] width 67 height 23
click at [443, 336] on span "Kevin -18" at bounding box center [459, 332] width 82 height 14
type input "Kevin-18"
click at [962, 532] on button "結帳" at bounding box center [962, 541] width 49 height 27
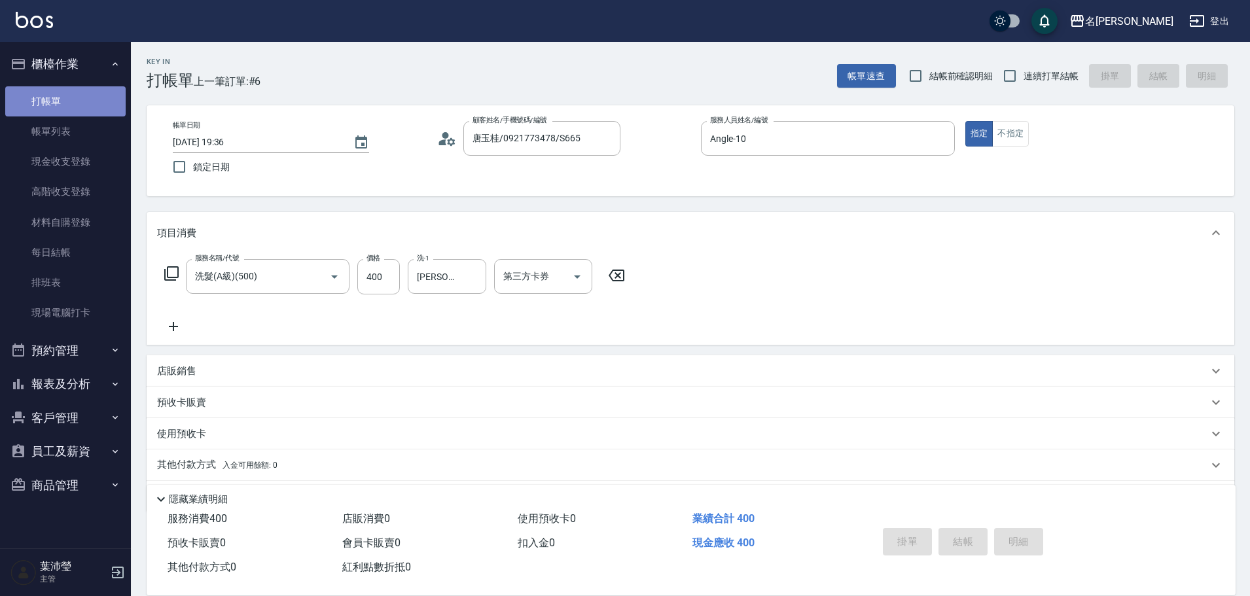
click at [69, 107] on link "打帳單" at bounding box center [65, 101] width 120 height 30
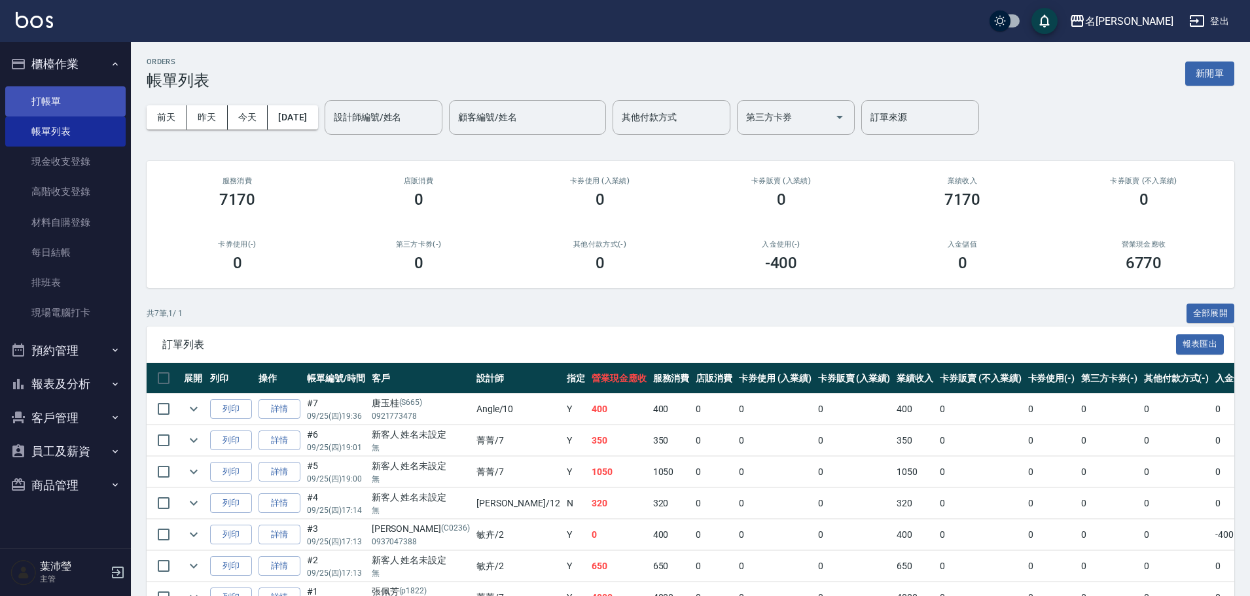
click at [73, 97] on link "打帳單" at bounding box center [65, 101] width 120 height 30
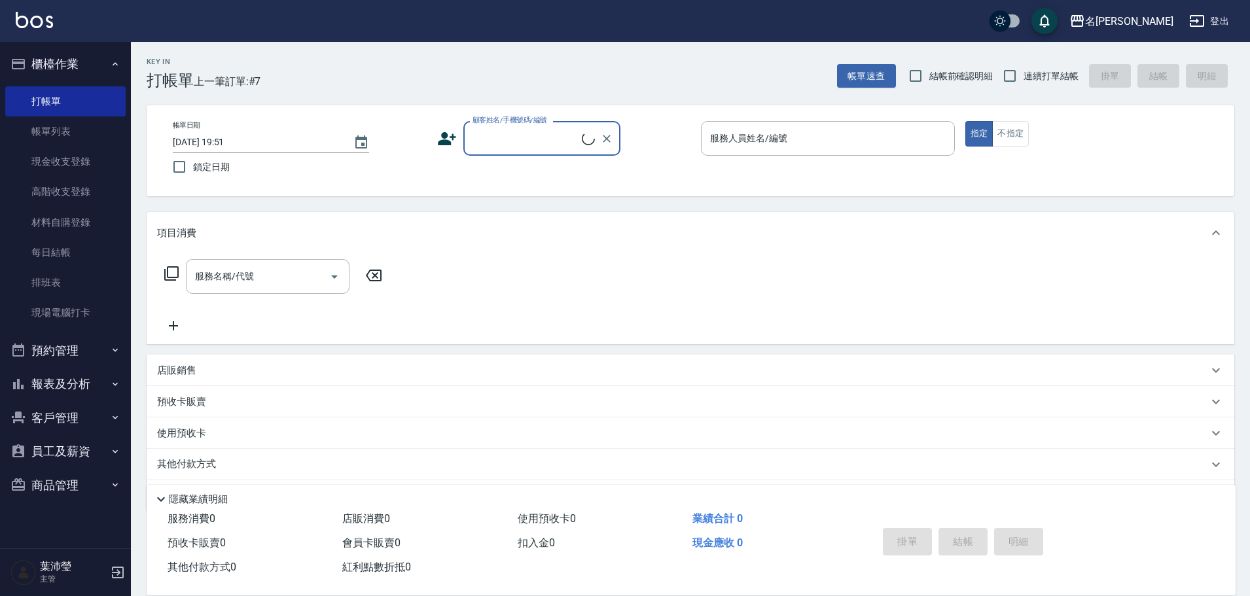
click at [527, 139] on input "顧客姓名/手機號碼/編號" at bounding box center [525, 138] width 113 height 23
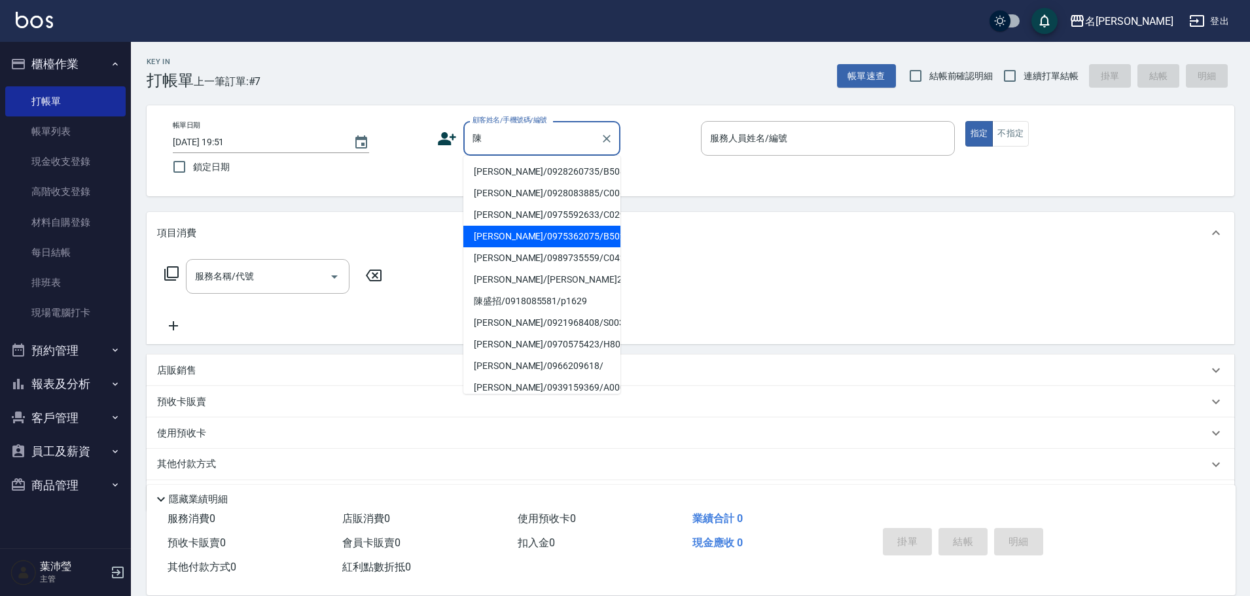
click at [527, 231] on li "陳琳/0975362075/B5027" at bounding box center [541, 237] width 157 height 22
type input "陳琳/0975362075/B5027"
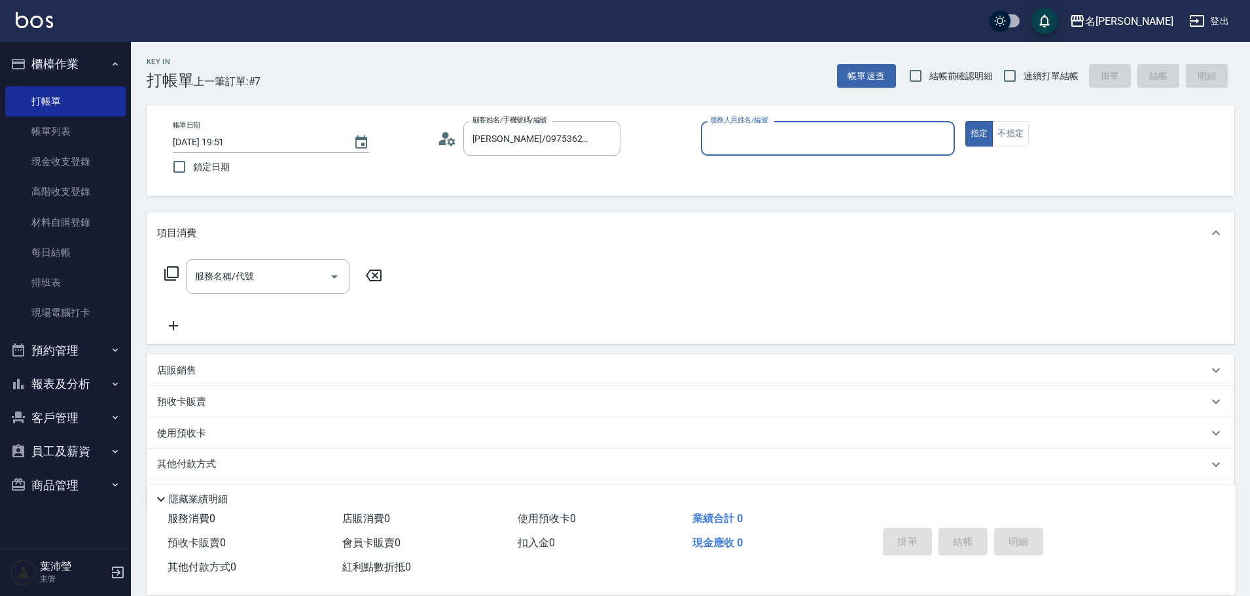
type input "Bella-5"
click at [936, 138] on icon "Clear" at bounding box center [940, 138] width 13 height 13
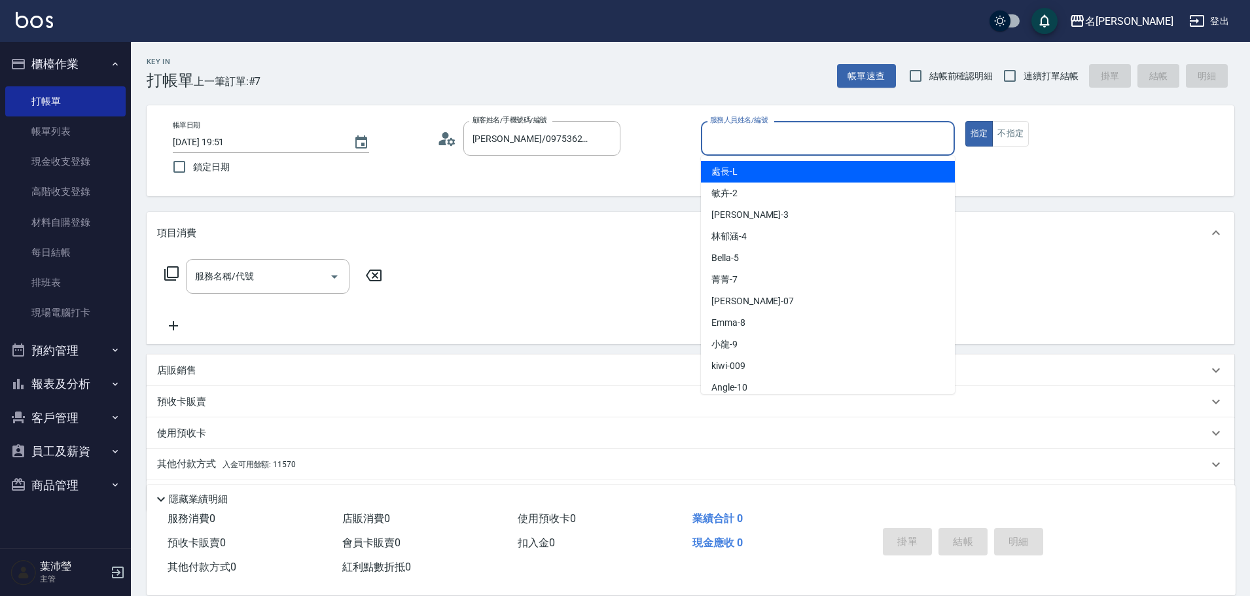
click at [869, 132] on input "服務人員姓名/編號" at bounding box center [828, 138] width 242 height 23
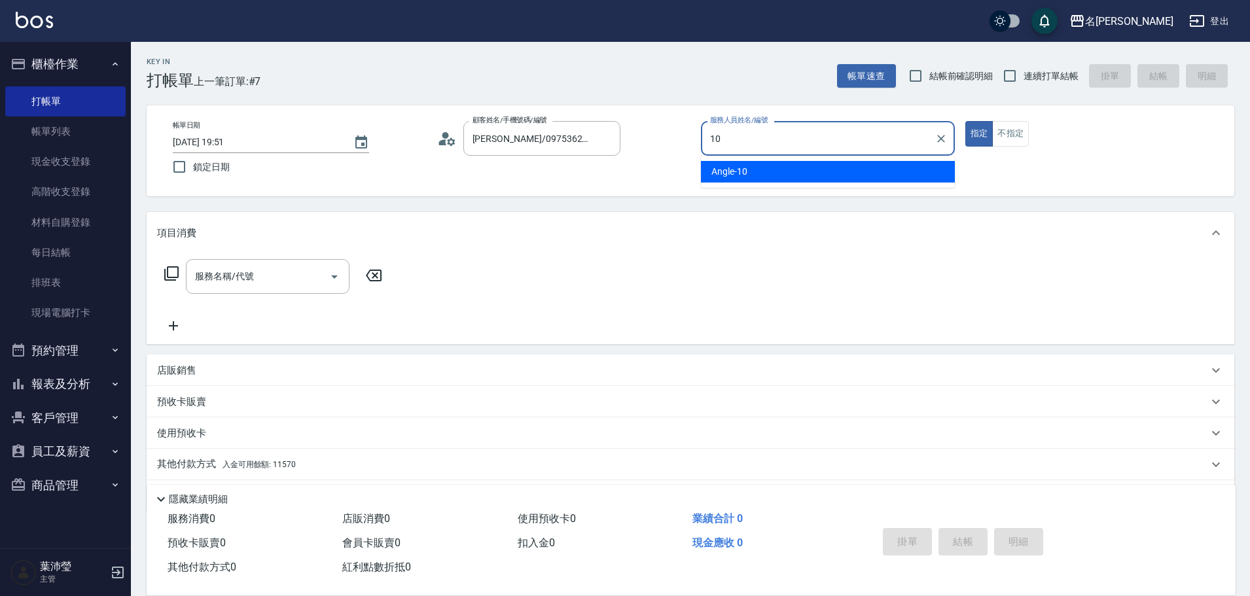
click at [787, 169] on div "Angle -10" at bounding box center [828, 172] width 254 height 22
type input "Angle-10"
click at [170, 273] on icon at bounding box center [172, 274] width 16 height 16
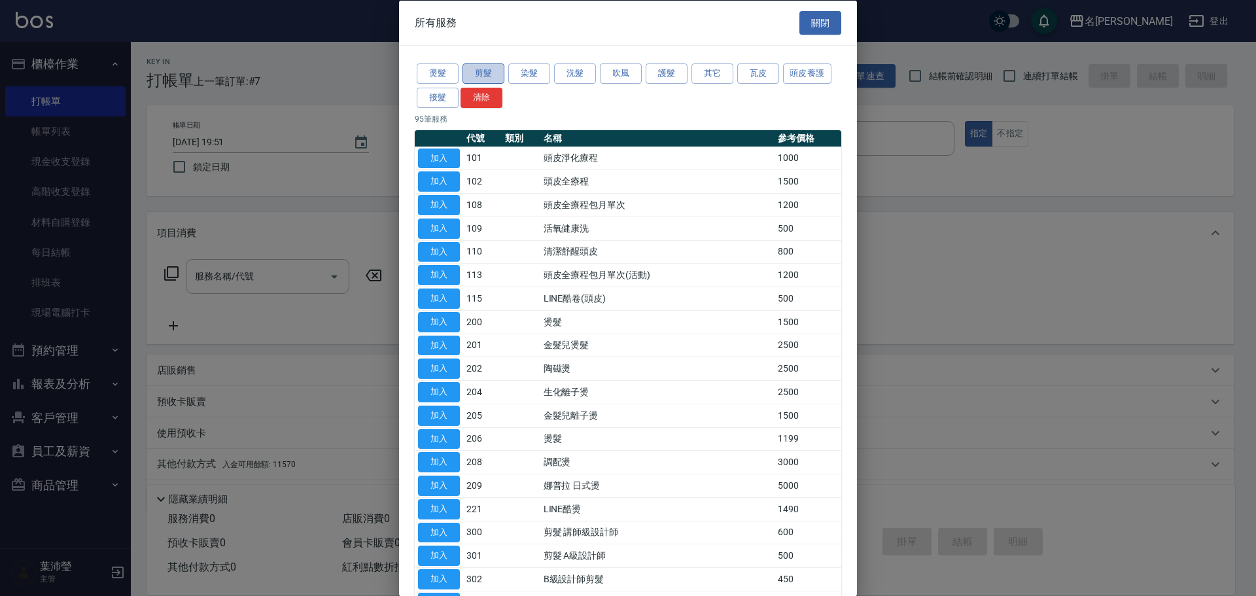
click at [478, 71] on button "剪髮" at bounding box center [484, 73] width 42 height 20
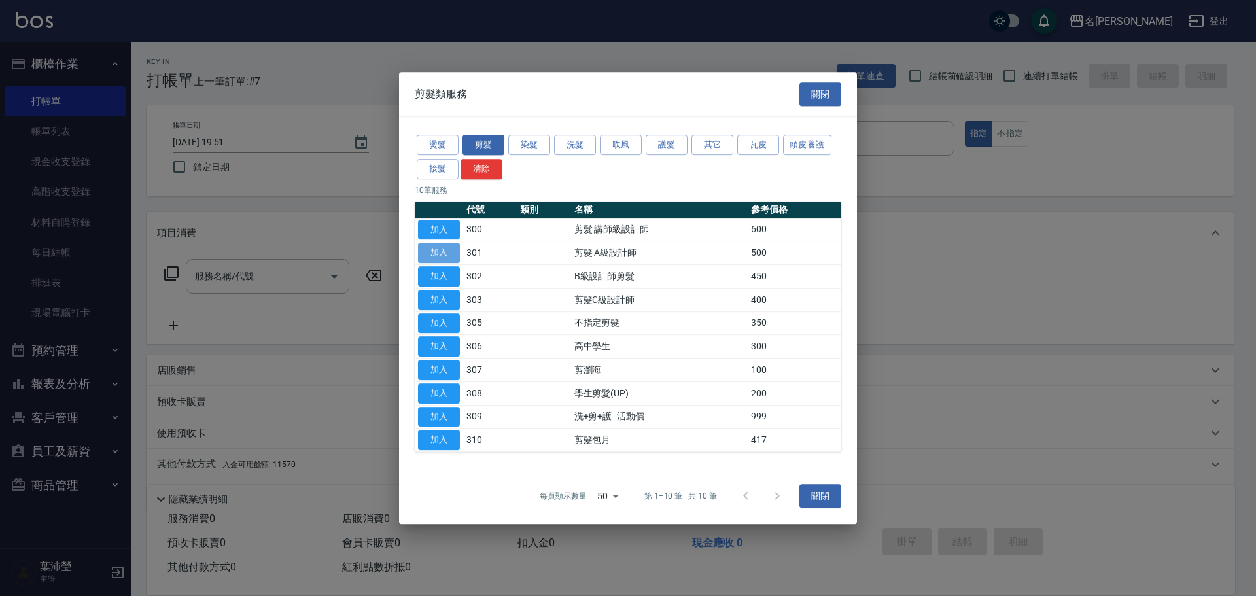
click at [438, 249] on button "加入" at bounding box center [439, 253] width 42 height 20
type input "剪髮 A級設計師(301)"
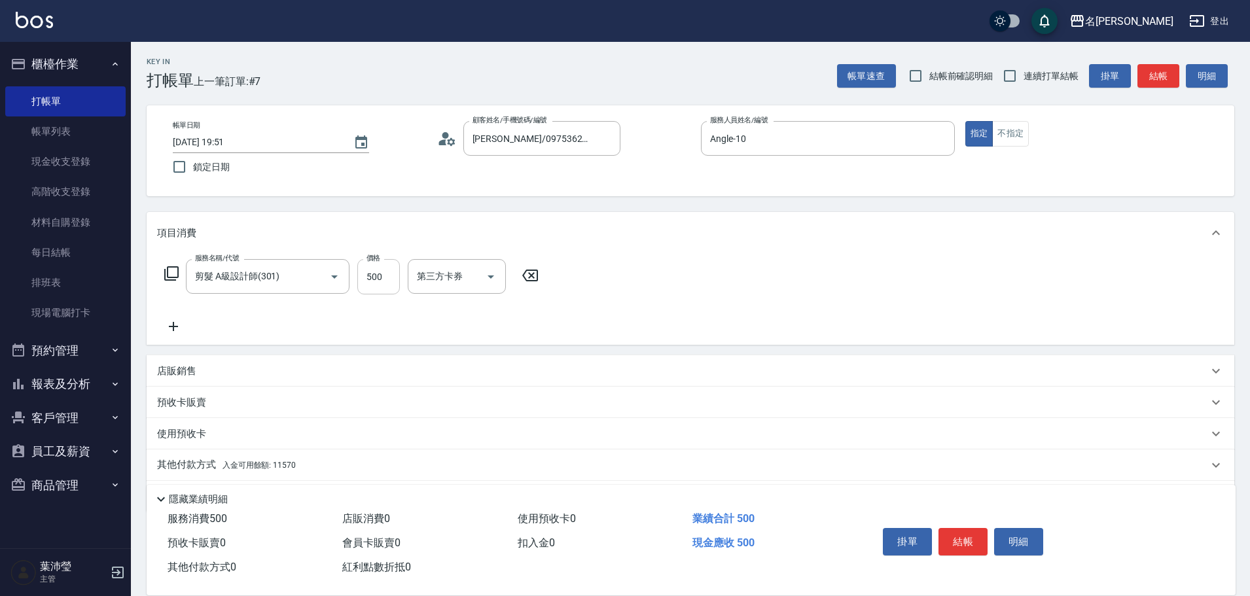
click at [380, 283] on input "500" at bounding box center [378, 276] width 43 height 35
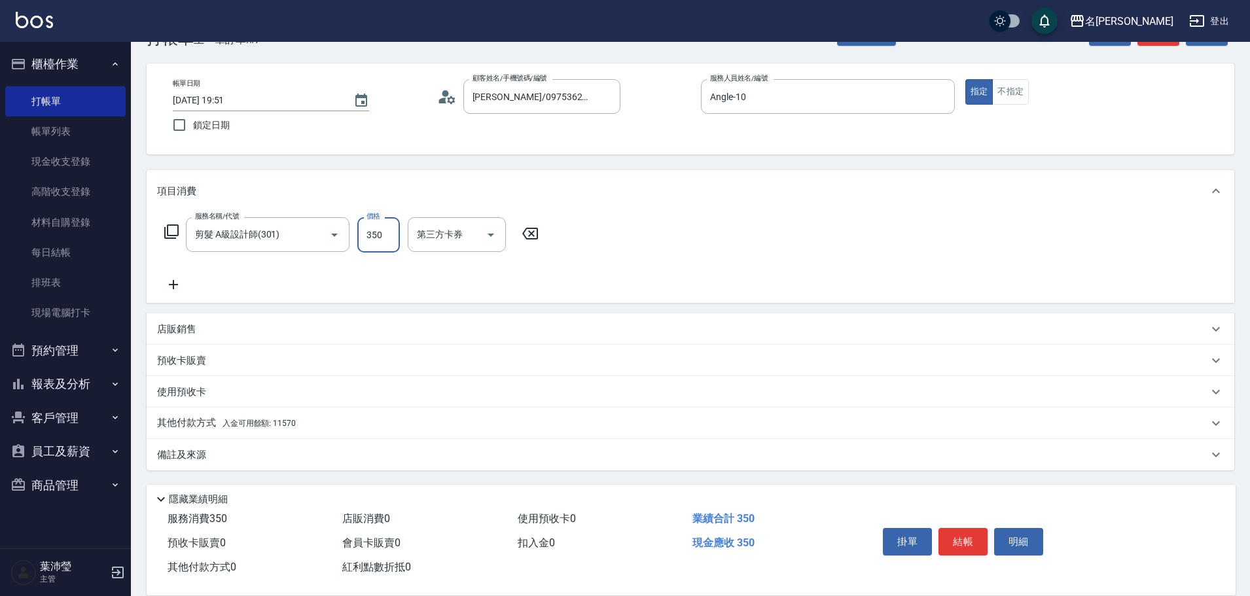
type input "350"
click at [380, 437] on div "其他付款方式 入金可用餘額: 11570" at bounding box center [691, 423] width 1088 height 31
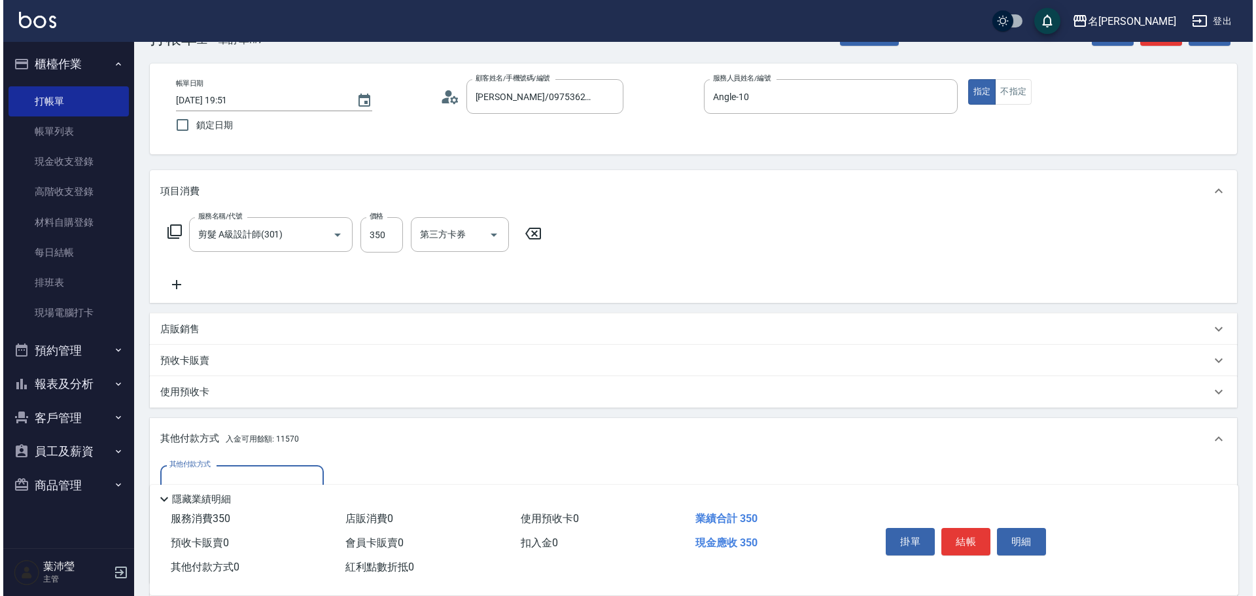
scroll to position [196, 0]
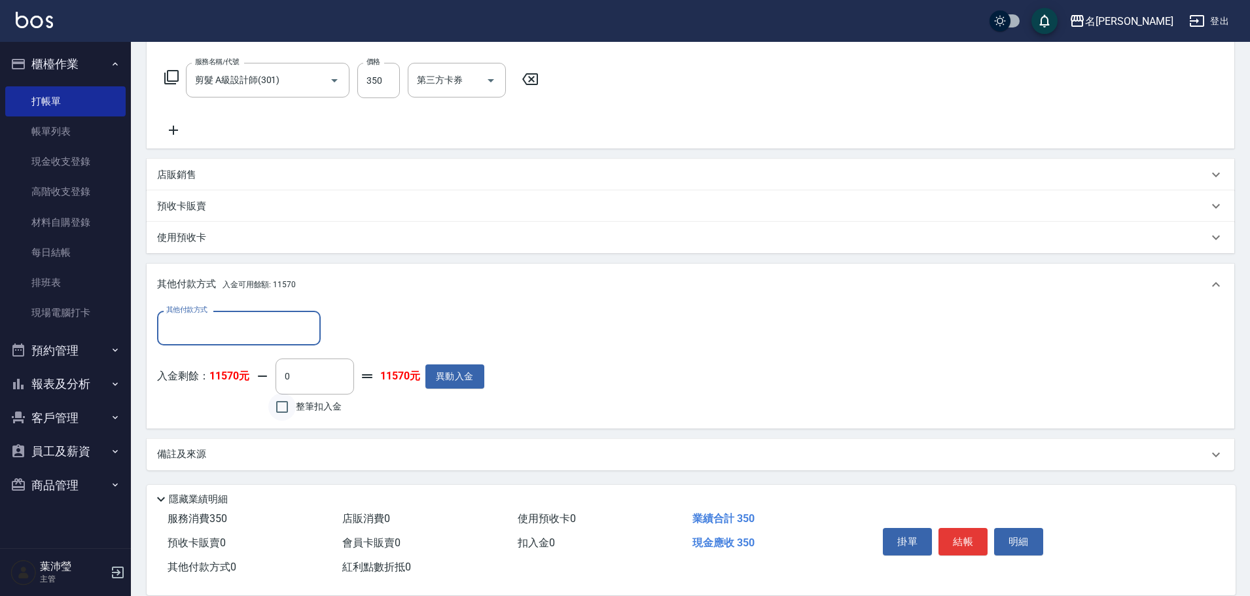
click at [283, 409] on input "整筆扣入金" at bounding box center [281, 406] width 27 height 27
checkbox input "true"
type input "350"
click at [1012, 535] on button "明細" at bounding box center [1018, 541] width 49 height 27
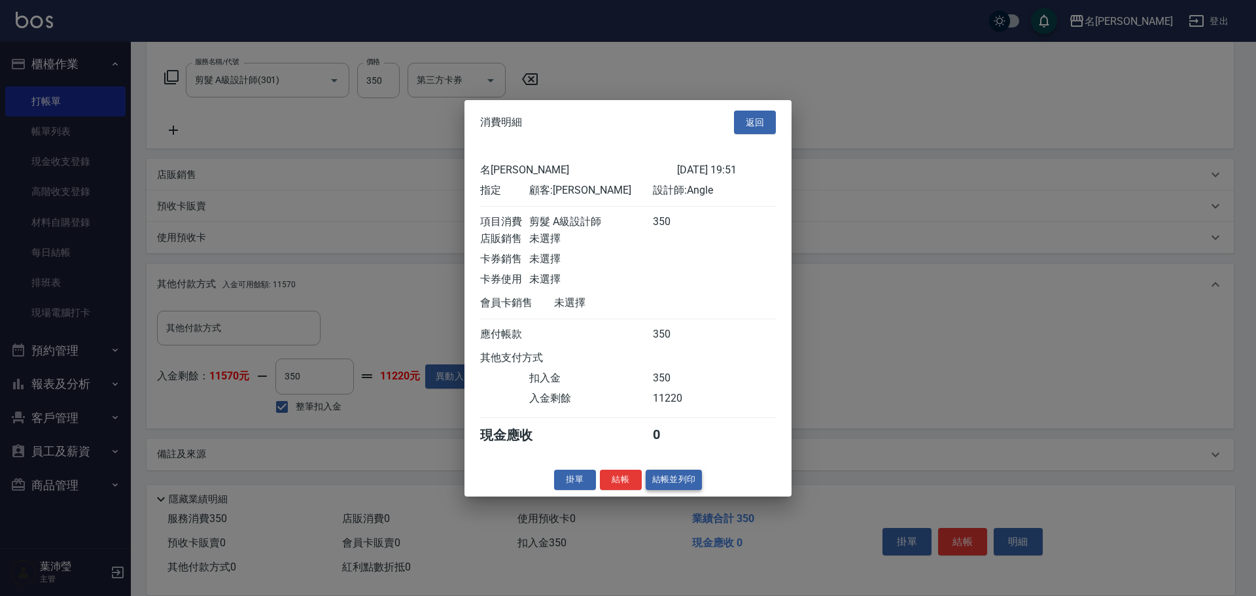
click at [679, 490] on button "結帳並列印" at bounding box center [674, 480] width 57 height 20
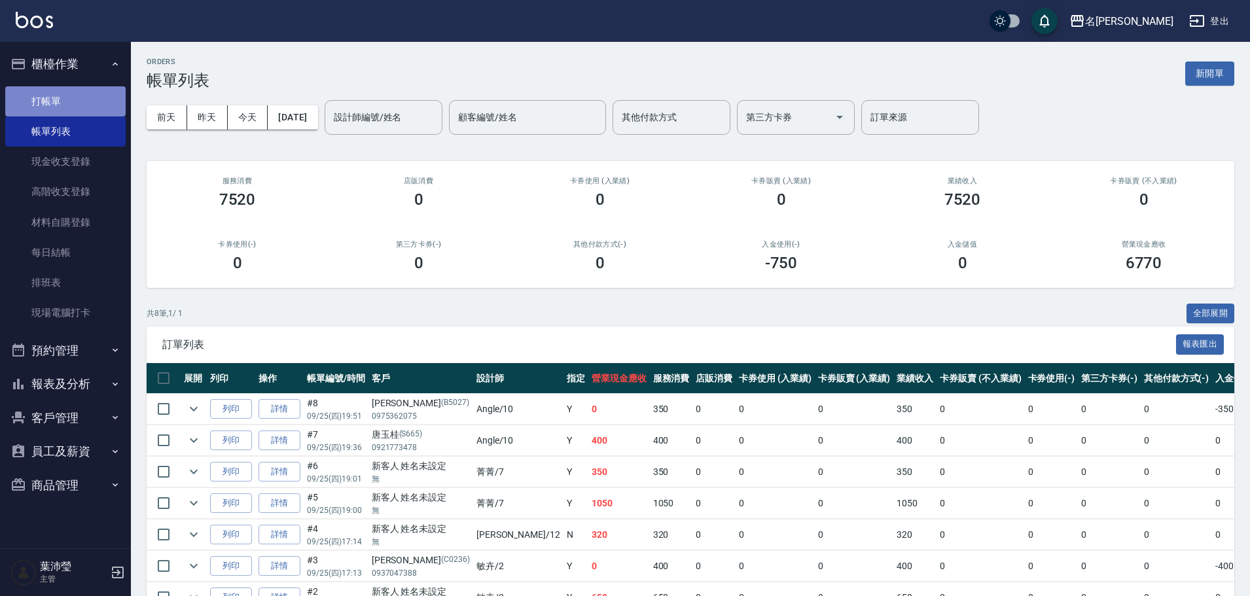
click at [101, 106] on link "打帳單" at bounding box center [65, 101] width 120 height 30
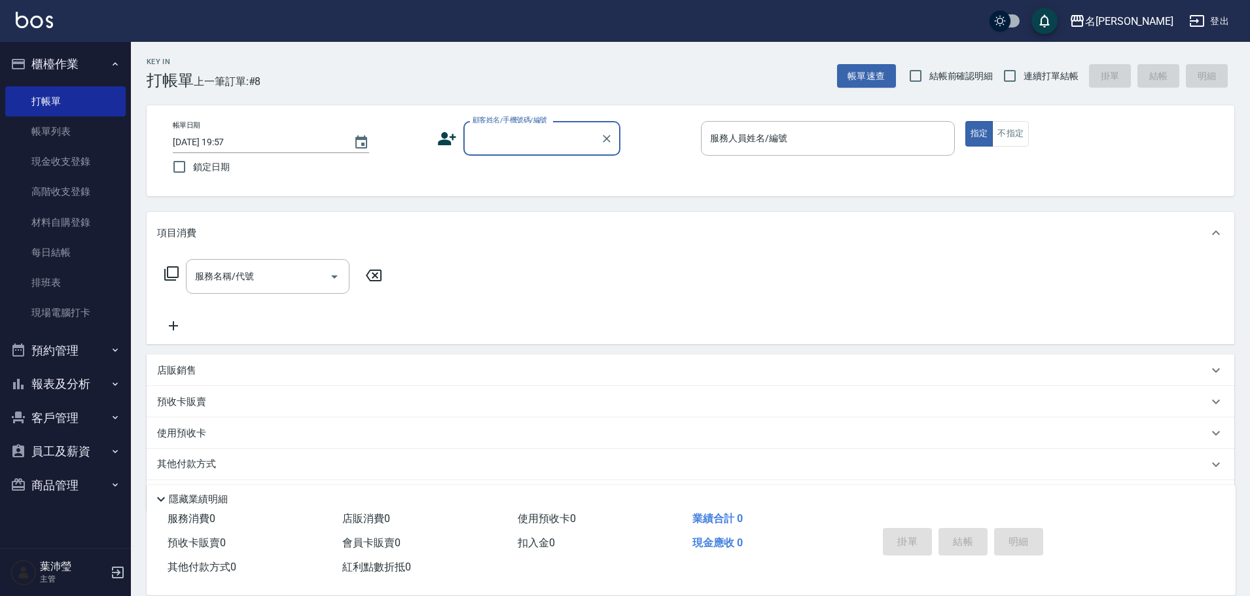
click at [537, 149] on input "顧客姓名/手機號碼/編號" at bounding box center [532, 138] width 126 height 23
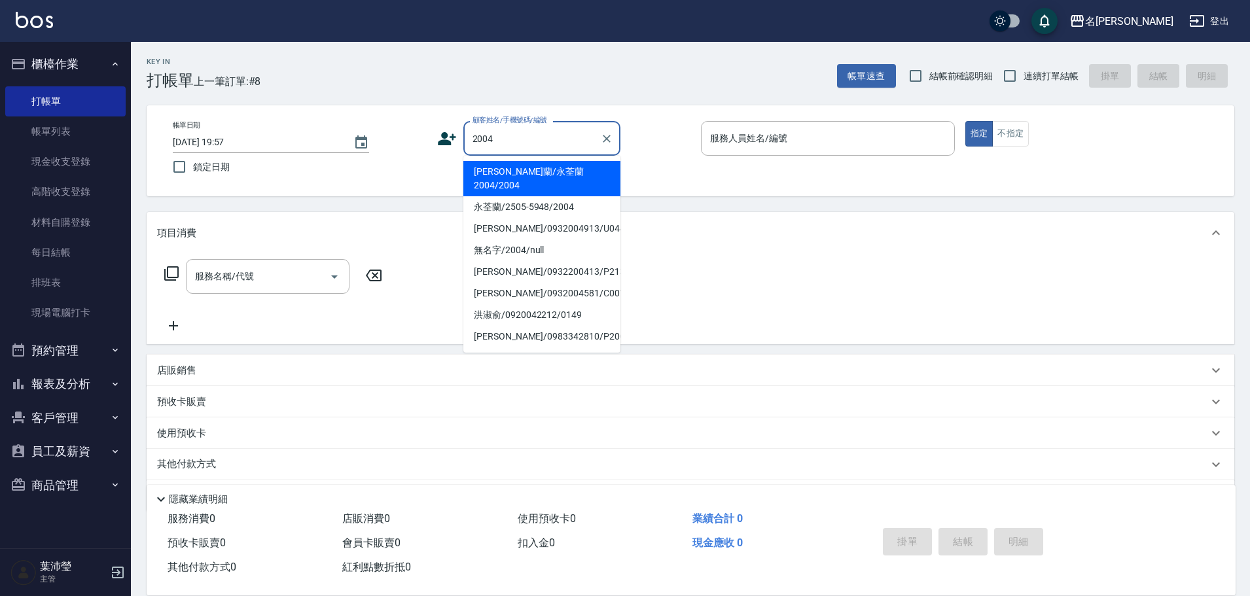
click at [533, 166] on li "永荃蘭/永荃蘭2004/2004" at bounding box center [541, 178] width 157 height 35
type input "永荃蘭/永荃蘭2004/2004"
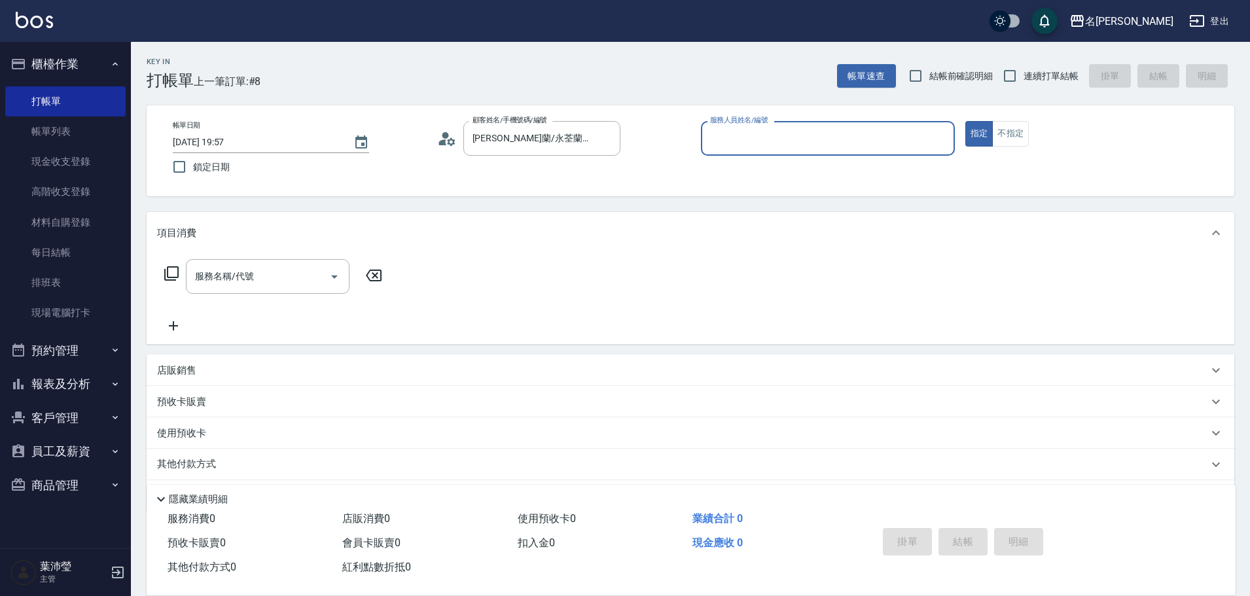
type input "敏卉-2"
click at [175, 270] on icon at bounding box center [172, 274] width 16 height 16
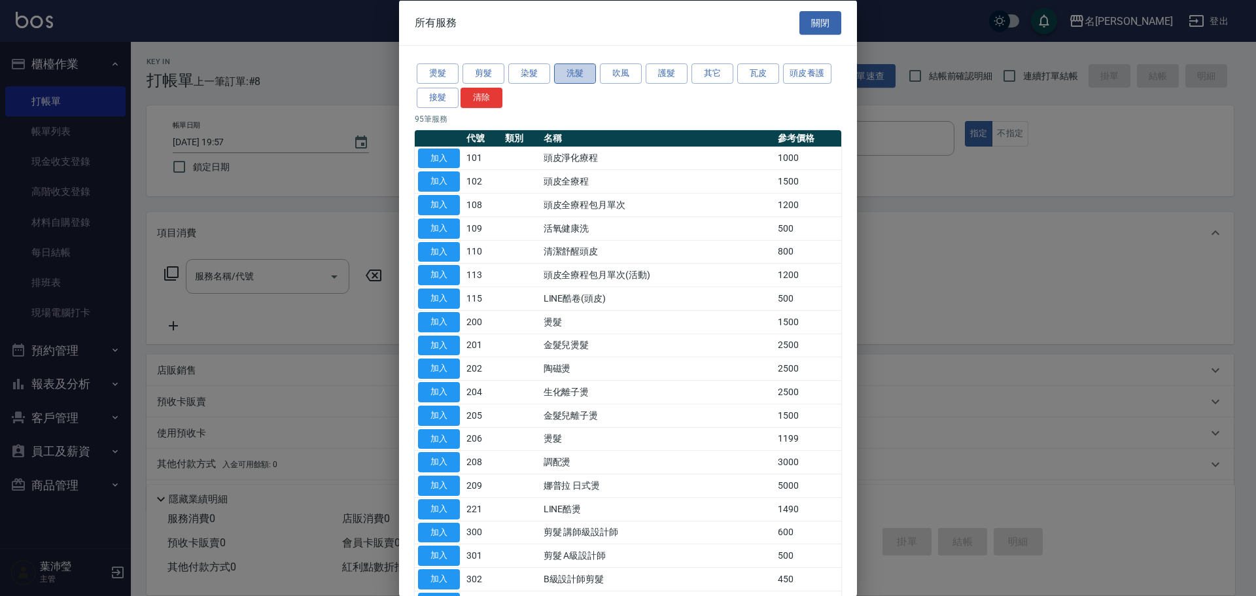
click at [578, 65] on button "洗髮" at bounding box center [575, 73] width 42 height 20
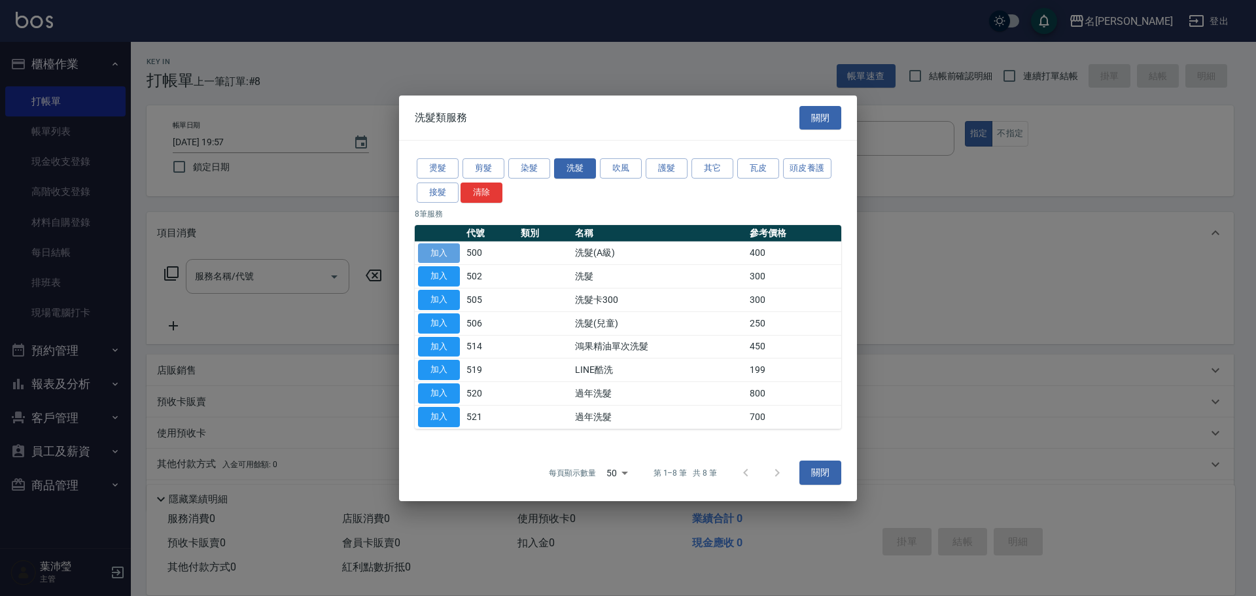
click at [442, 250] on button "加入" at bounding box center [439, 253] width 42 height 20
type input "洗髮(A級)(500)"
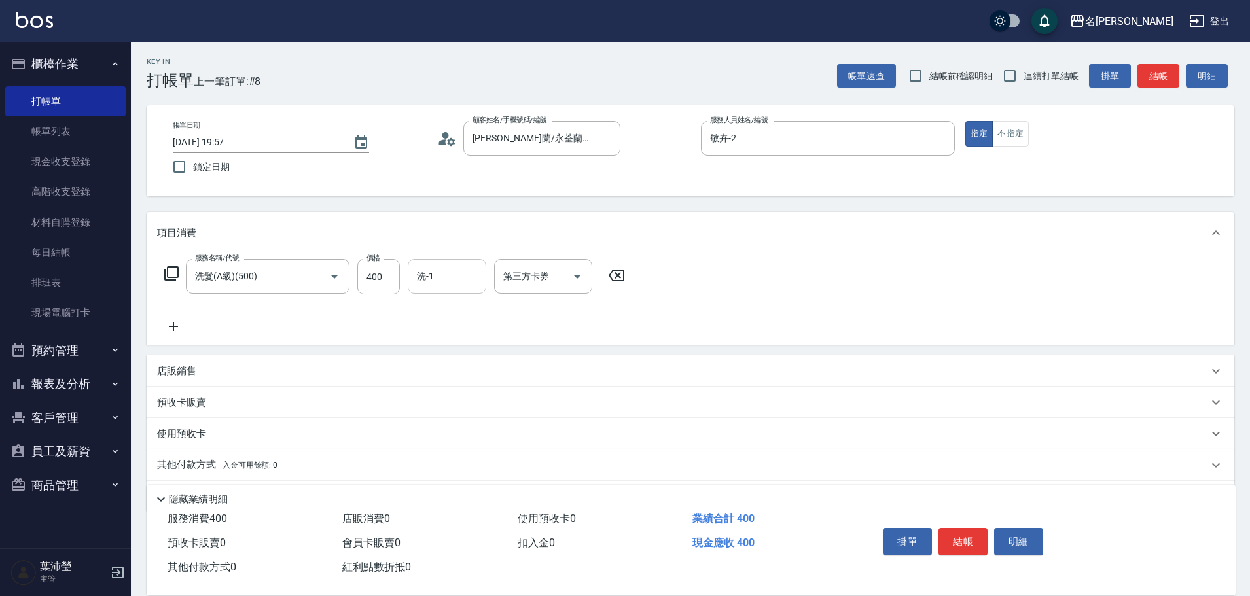
drag, startPoint x: 436, startPoint y: 282, endPoint x: 442, endPoint y: 270, distance: 13.2
click at [438, 277] on input "洗-1" at bounding box center [447, 276] width 67 height 23
click at [470, 311] on div "語爭 -20" at bounding box center [447, 310] width 79 height 22
type input "語爭-20"
click at [968, 537] on button "結帳" at bounding box center [962, 541] width 49 height 27
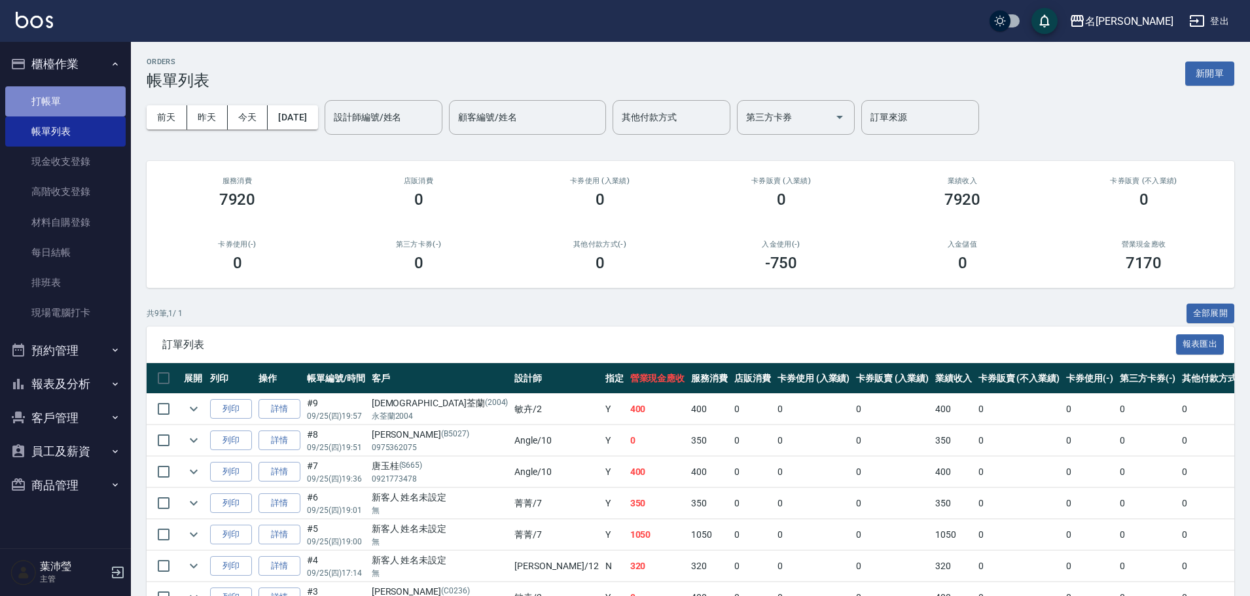
click at [101, 108] on link "打帳單" at bounding box center [65, 101] width 120 height 30
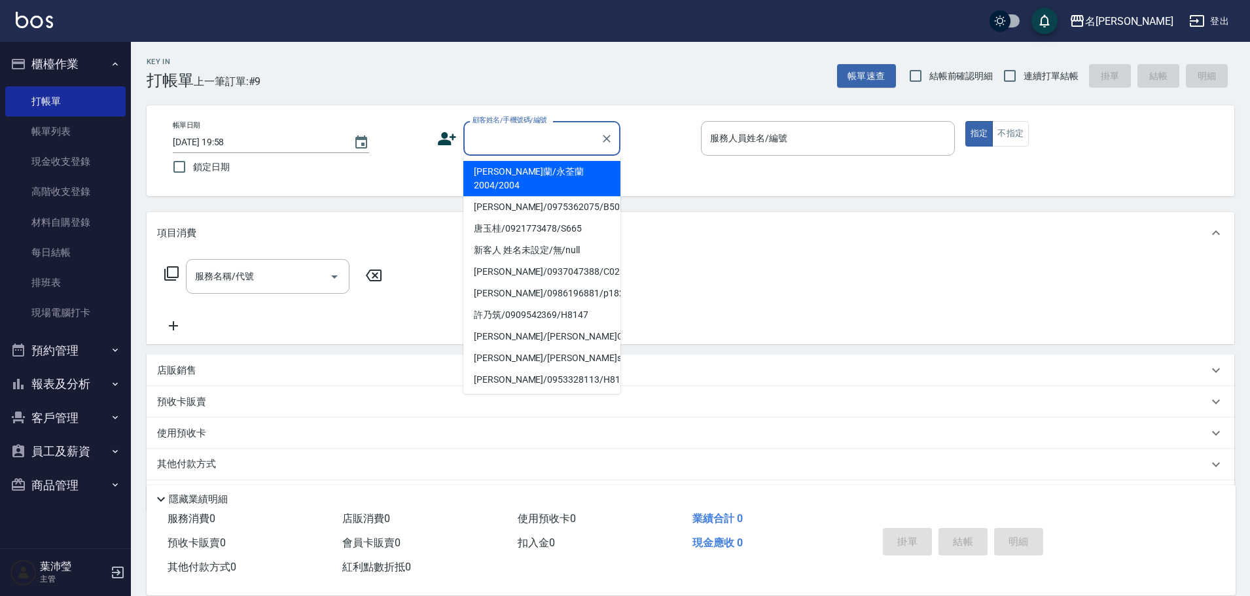
click at [504, 147] on input "顧客姓名/手機號碼/編號" at bounding box center [532, 138] width 126 height 23
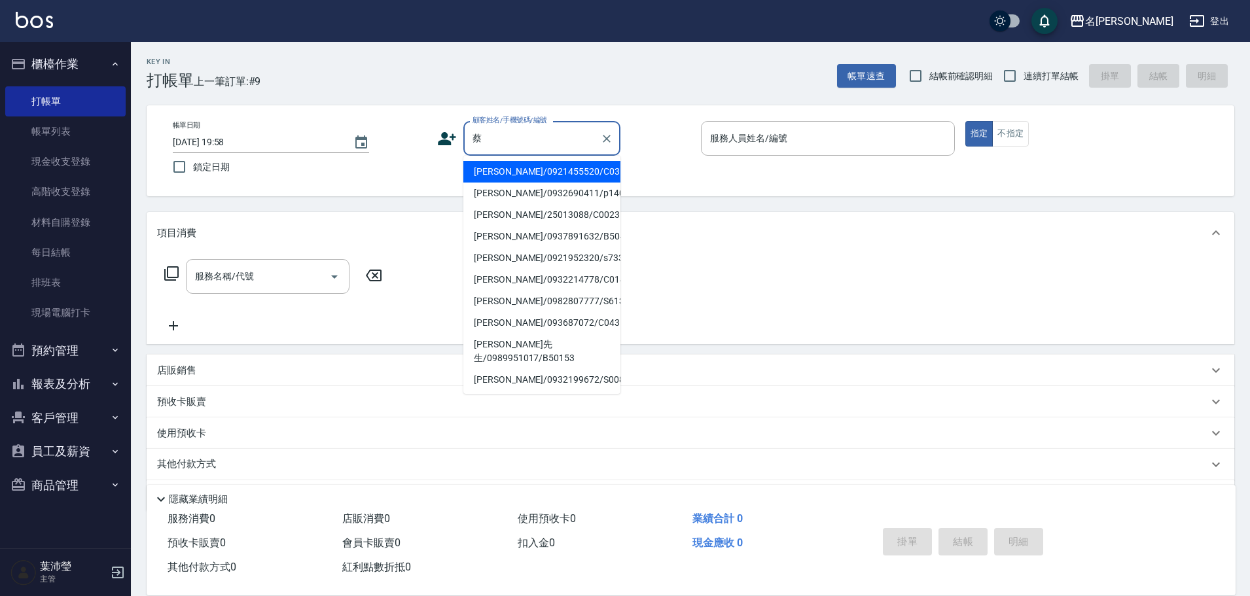
click at [536, 277] on li "蔡玉貞/0932214778/C0140" at bounding box center [541, 280] width 157 height 22
type input "蔡玉貞/0932214778/C0140"
type input "敏卉-2"
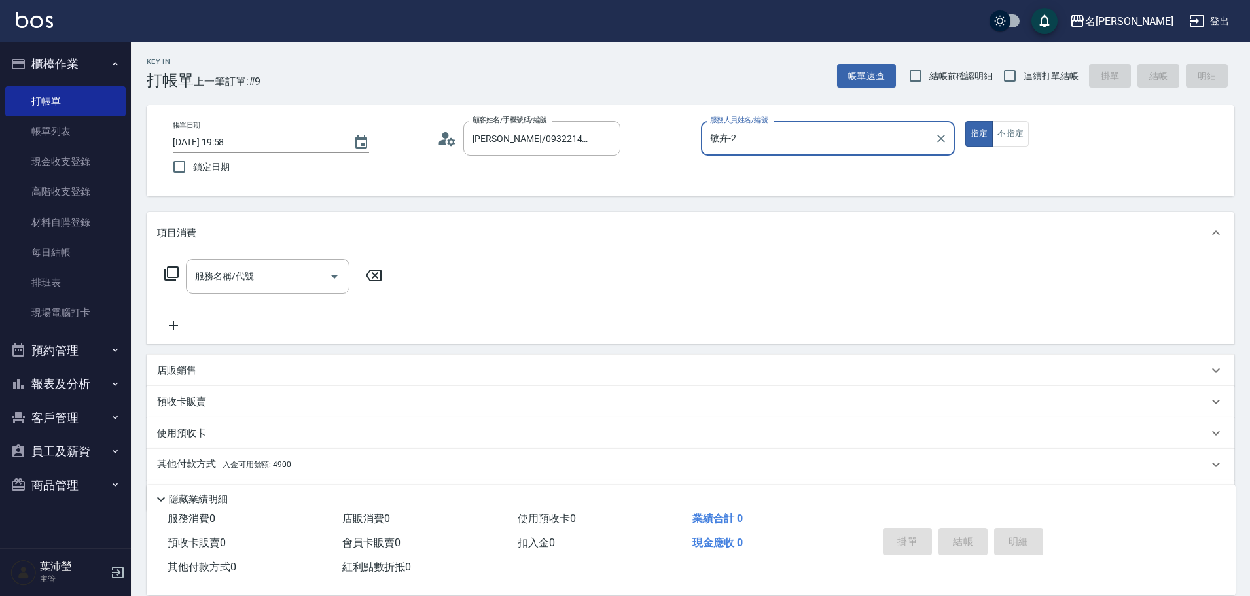
click at [173, 275] on icon at bounding box center [172, 274] width 16 height 16
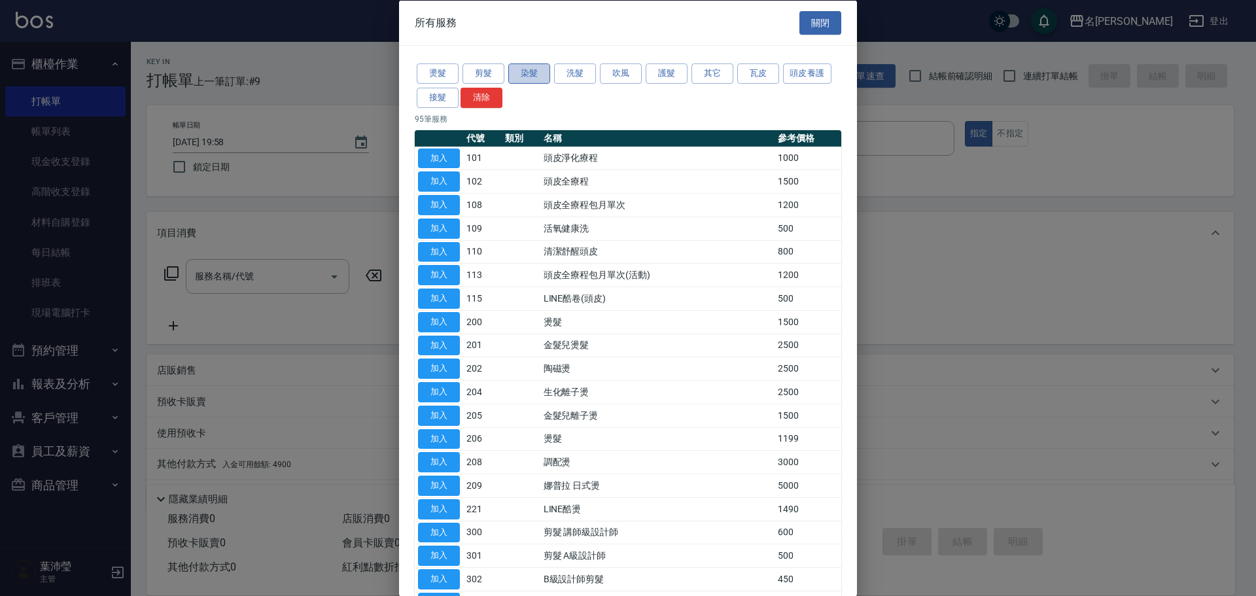
click at [516, 73] on button "染髮" at bounding box center [529, 73] width 42 height 20
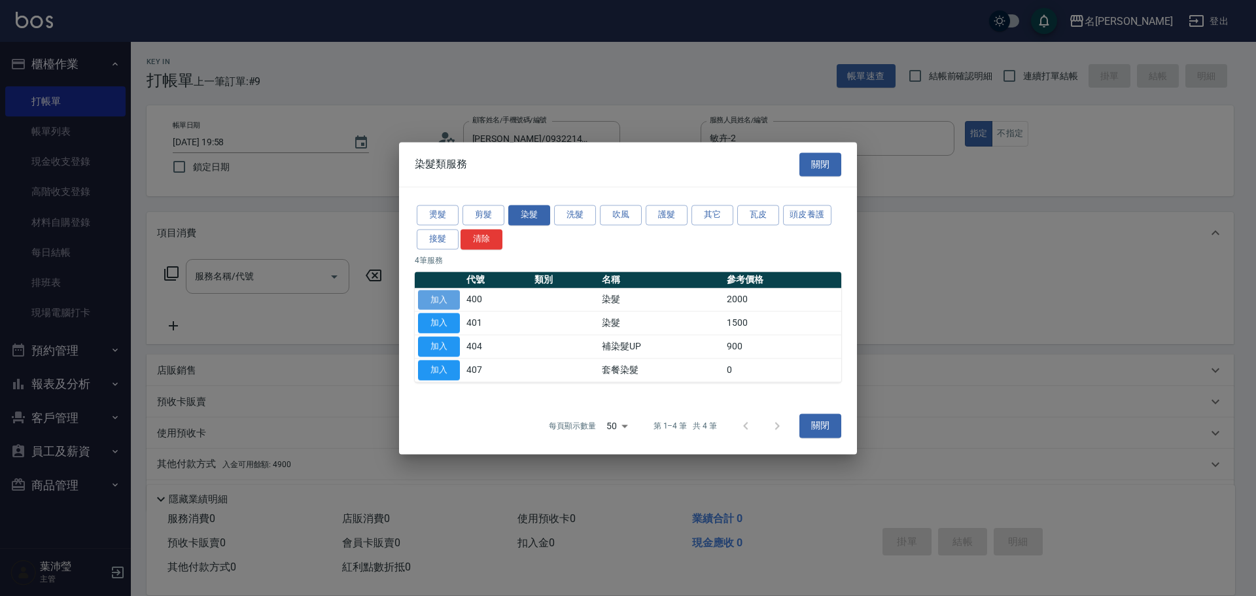
click at [435, 302] on button "加入" at bounding box center [439, 300] width 42 height 20
type input "染髮(400)"
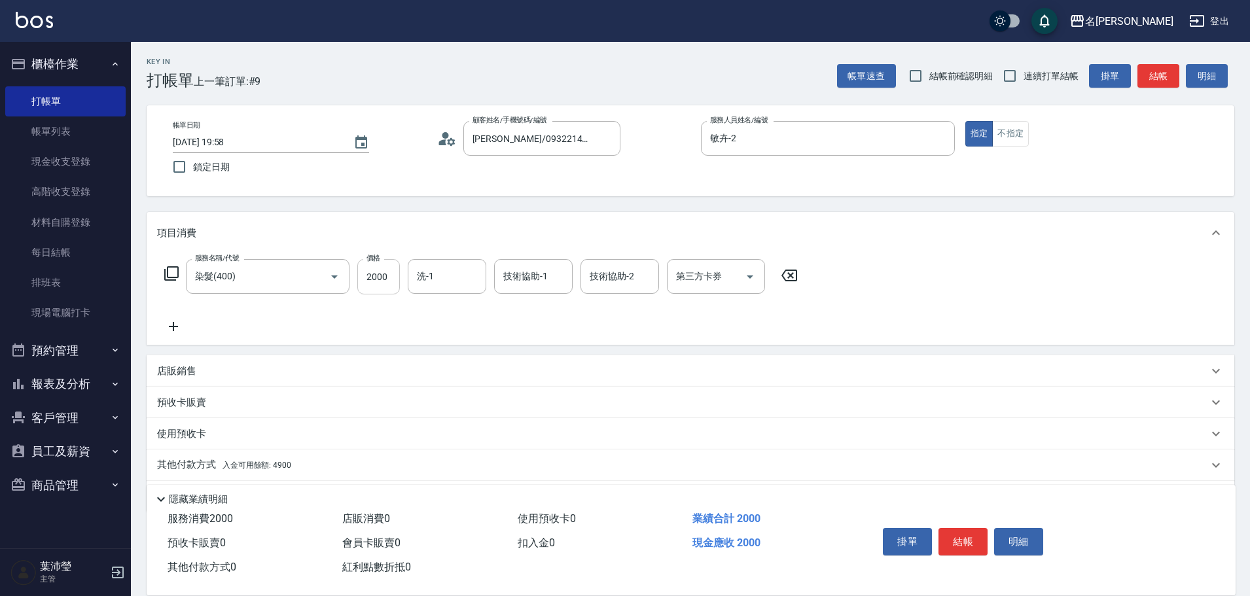
click at [390, 275] on input "2000" at bounding box center [378, 276] width 43 height 35
type input "3000"
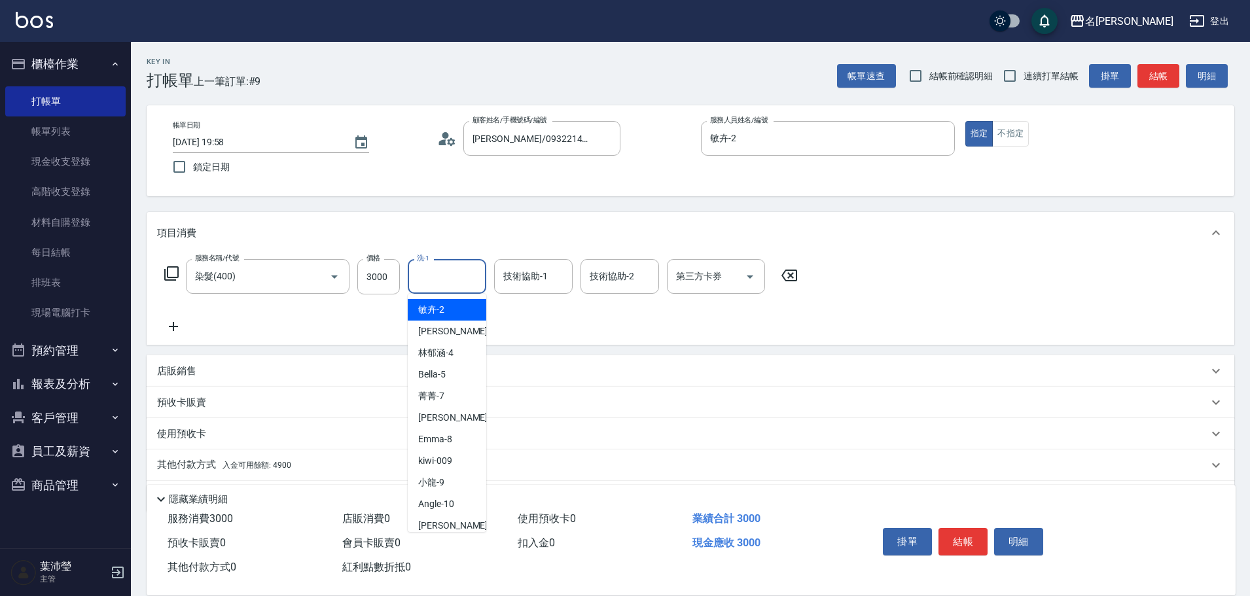
click at [456, 280] on input "洗-1" at bounding box center [447, 276] width 67 height 23
drag, startPoint x: 475, startPoint y: 308, endPoint x: 470, endPoint y: 315, distance: 8.0
click at [470, 315] on div "語爭 -20" at bounding box center [447, 310] width 79 height 22
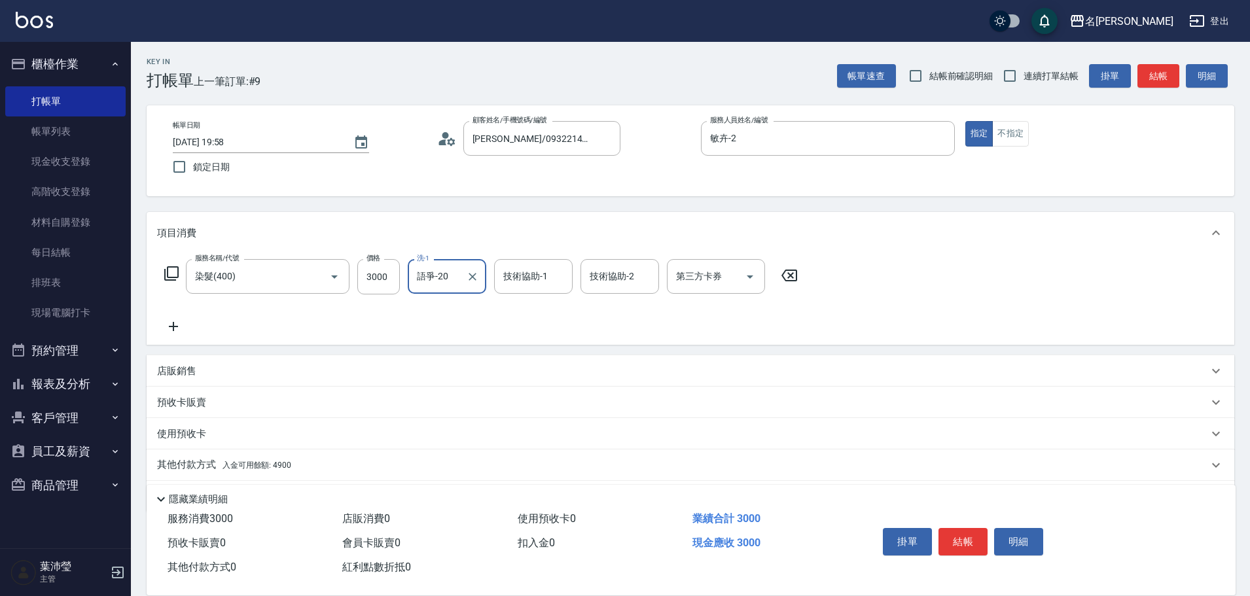
type input "語爭-20"
drag, startPoint x: 183, startPoint y: 464, endPoint x: 187, endPoint y: 456, distance: 9.1
click at [182, 464] on p "其他付款方式 入金可用餘額: 4900" at bounding box center [224, 465] width 134 height 14
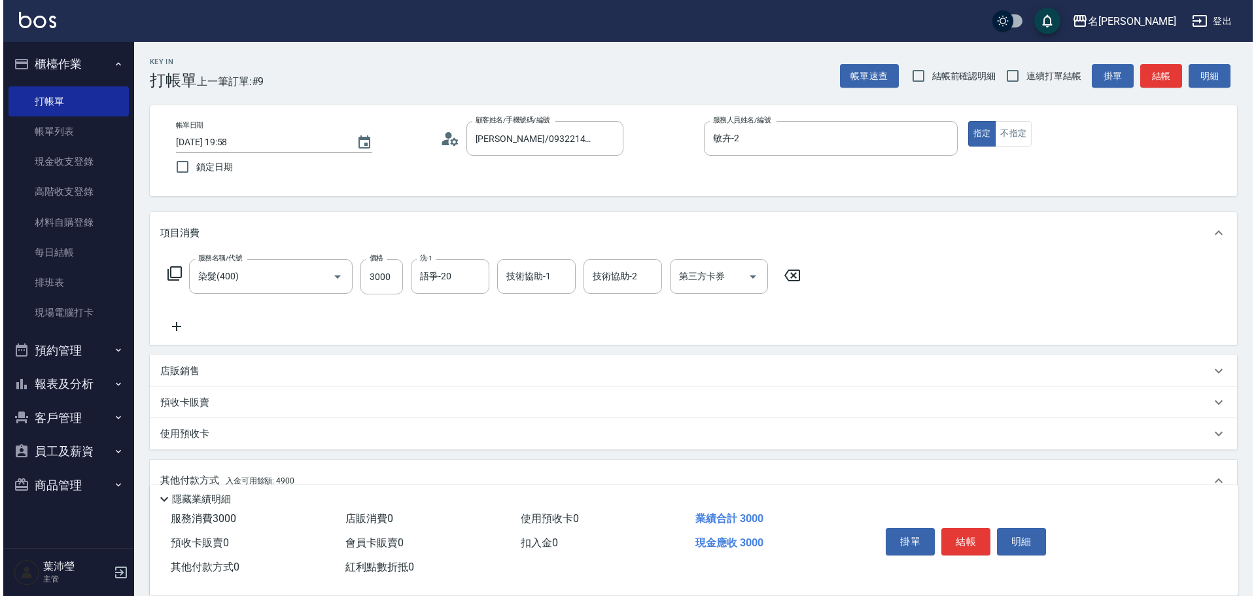
scroll to position [196, 0]
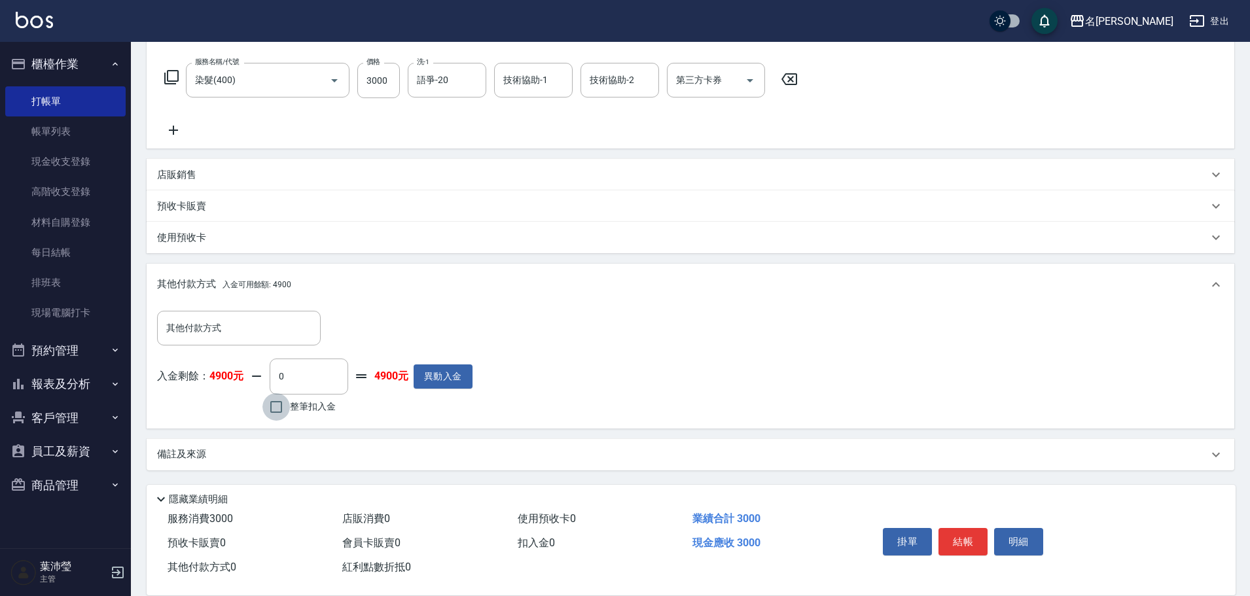
click at [278, 404] on input "整筆扣入金" at bounding box center [275, 406] width 27 height 27
checkbox input "true"
type input "3000"
click at [1010, 535] on button "明細" at bounding box center [1018, 541] width 49 height 27
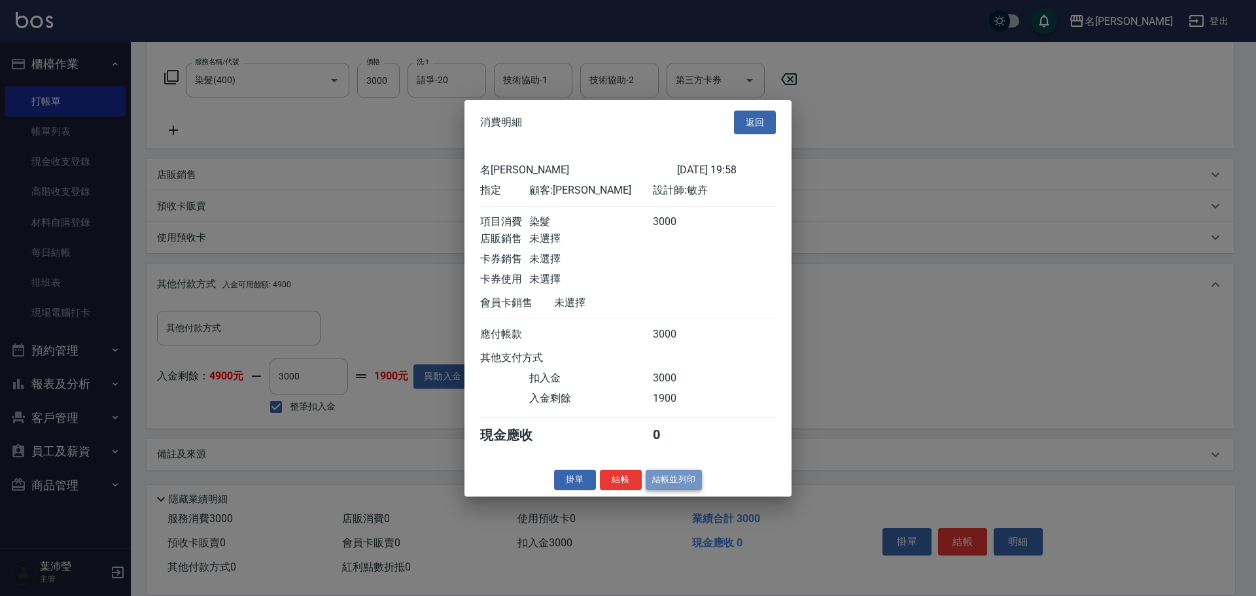
click at [656, 490] on button "結帳並列印" at bounding box center [674, 480] width 57 height 20
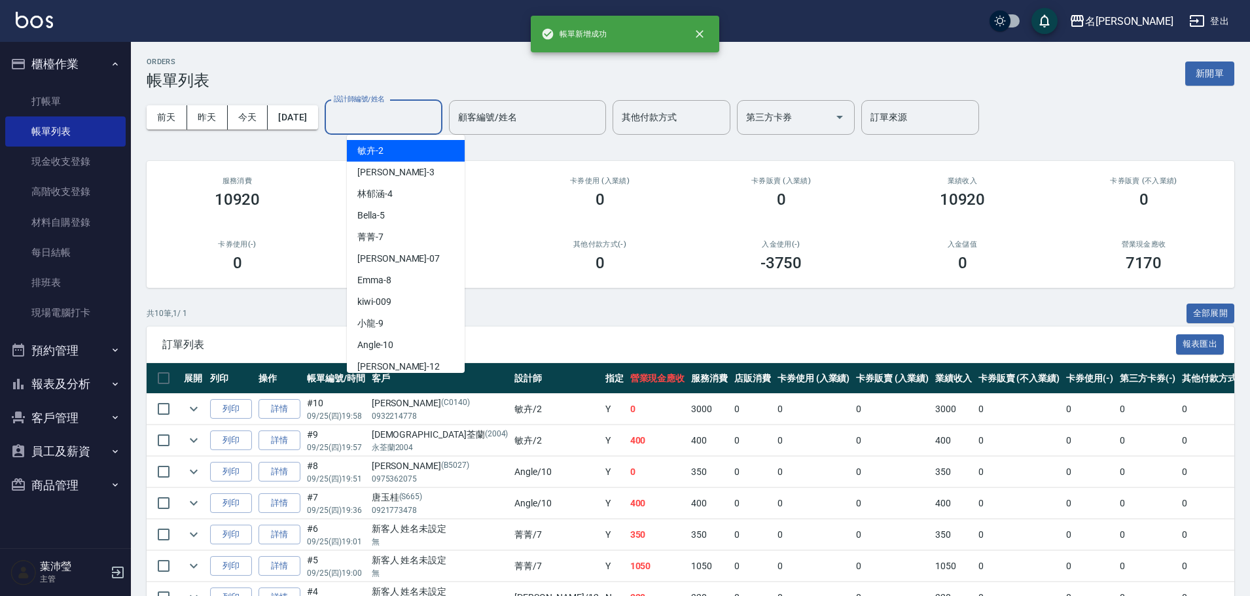
click at [431, 124] on input "設計師編號/姓名" at bounding box center [383, 117] width 106 height 23
click at [414, 152] on div "敏卉 -2" at bounding box center [406, 151] width 118 height 22
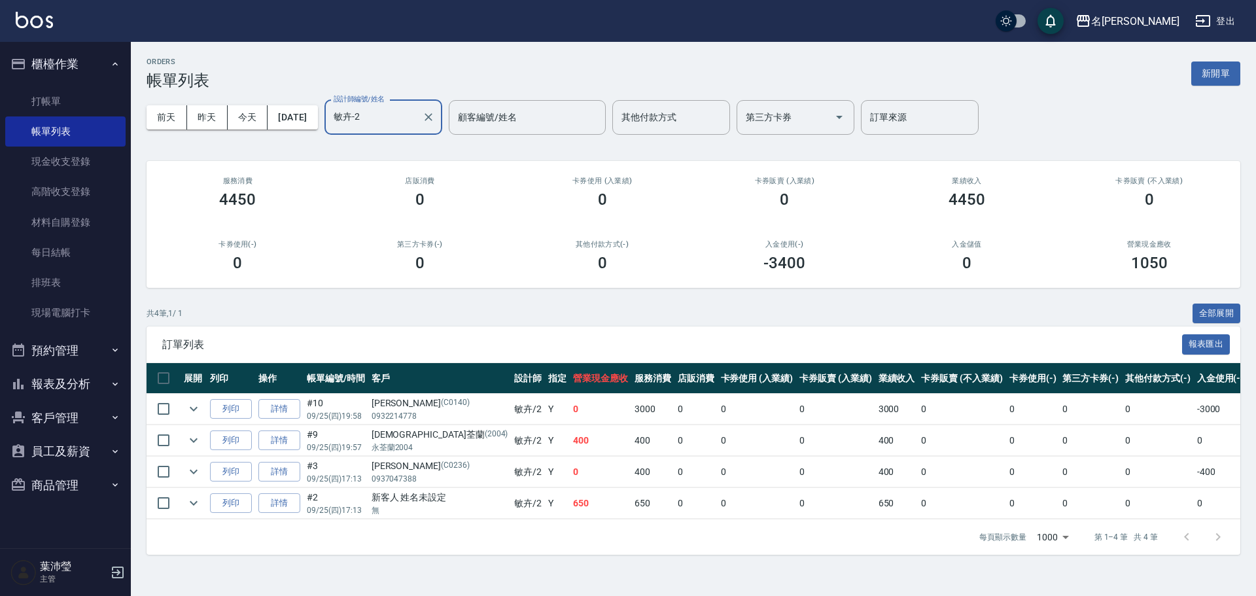
click at [417, 113] on input "敏卉-2" at bounding box center [373, 117] width 86 height 23
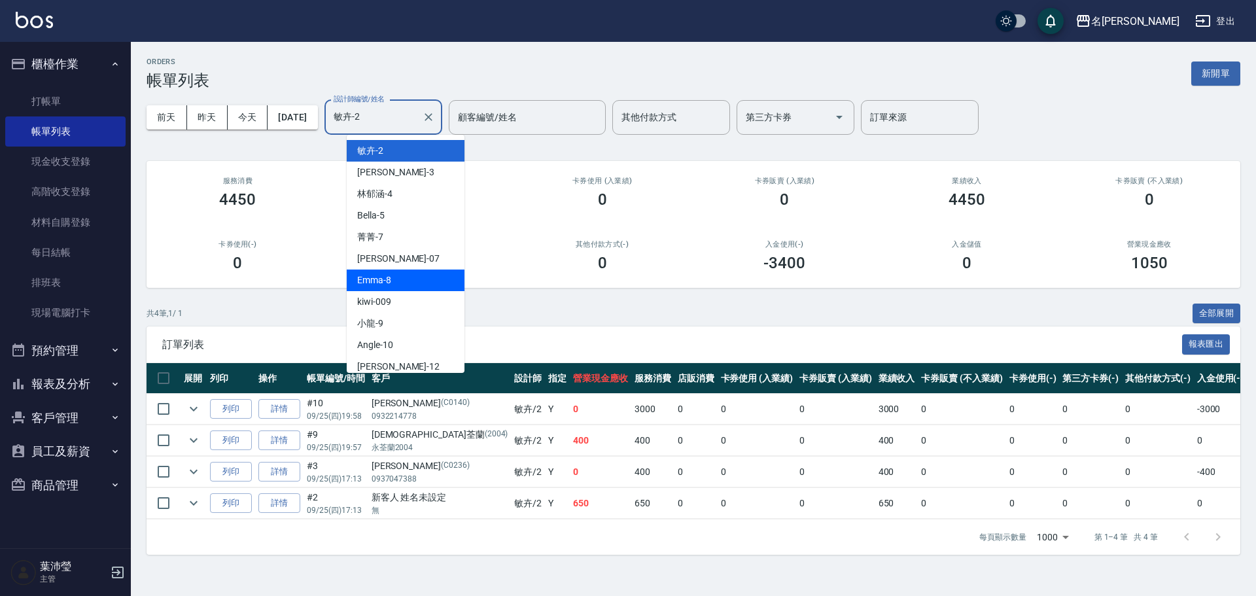
click at [408, 278] on div "Emma -8" at bounding box center [406, 281] width 118 height 22
type input "Emma-8"
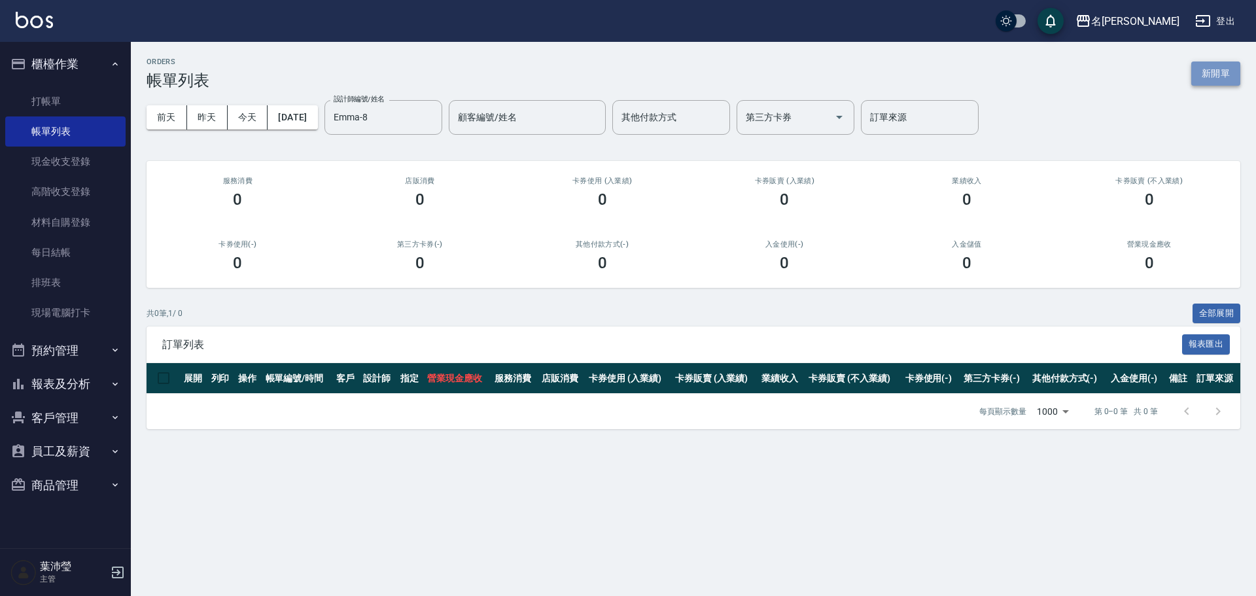
click at [1225, 71] on button "新開單" at bounding box center [1216, 74] width 49 height 24
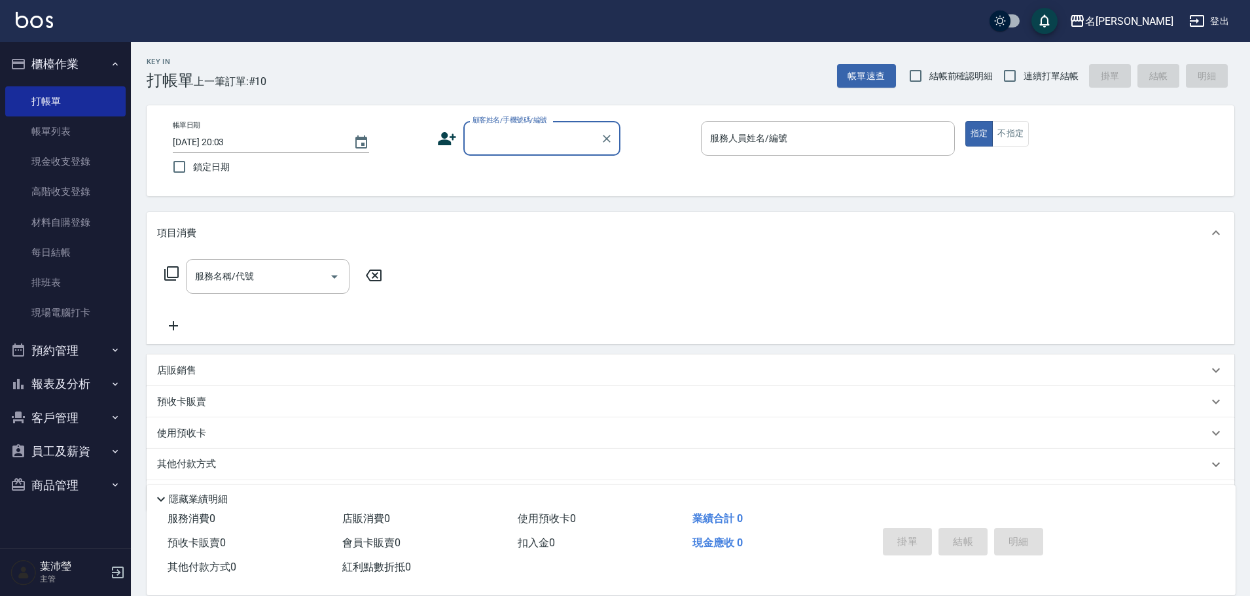
type input "ㄨ"
drag, startPoint x: 514, startPoint y: 148, endPoint x: 443, endPoint y: 152, distance: 70.8
click at [443, 152] on div "顧客姓名/手機號碼/編號 顧客姓名/手機號碼/編號" at bounding box center [564, 138] width 254 height 35
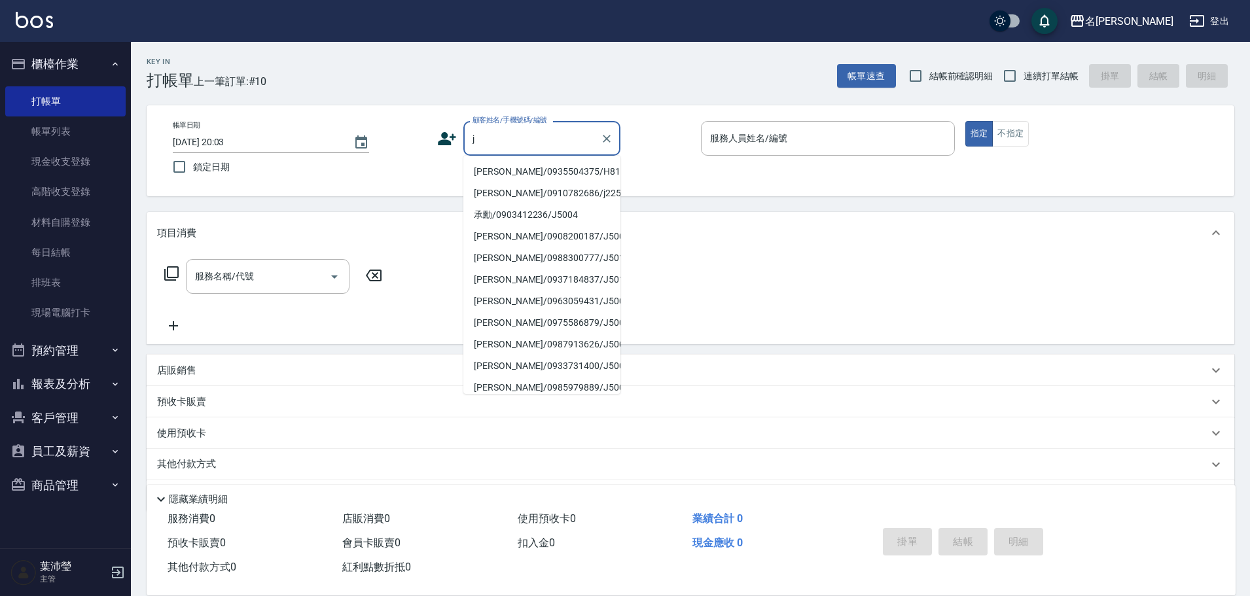
click at [514, 183] on li "Jessica Chueh/0935504375/H8123" at bounding box center [541, 172] width 157 height 22
type input "Jessica Chueh/0935504375/H8123"
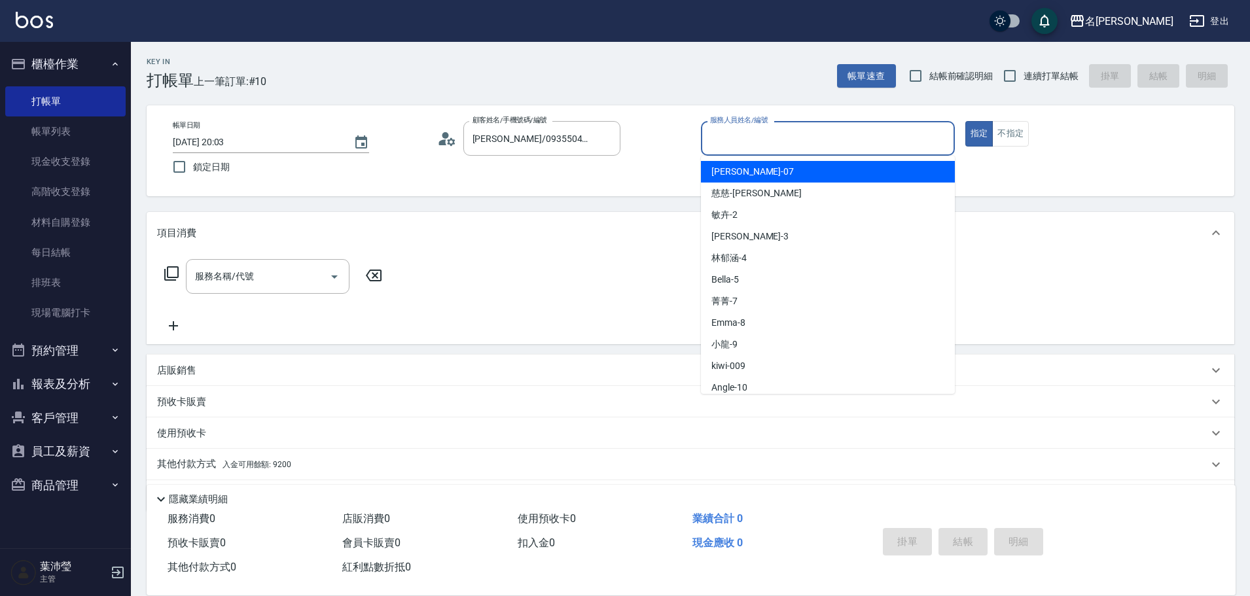
click at [836, 136] on input "服務人員姓名/編號" at bounding box center [828, 138] width 242 height 23
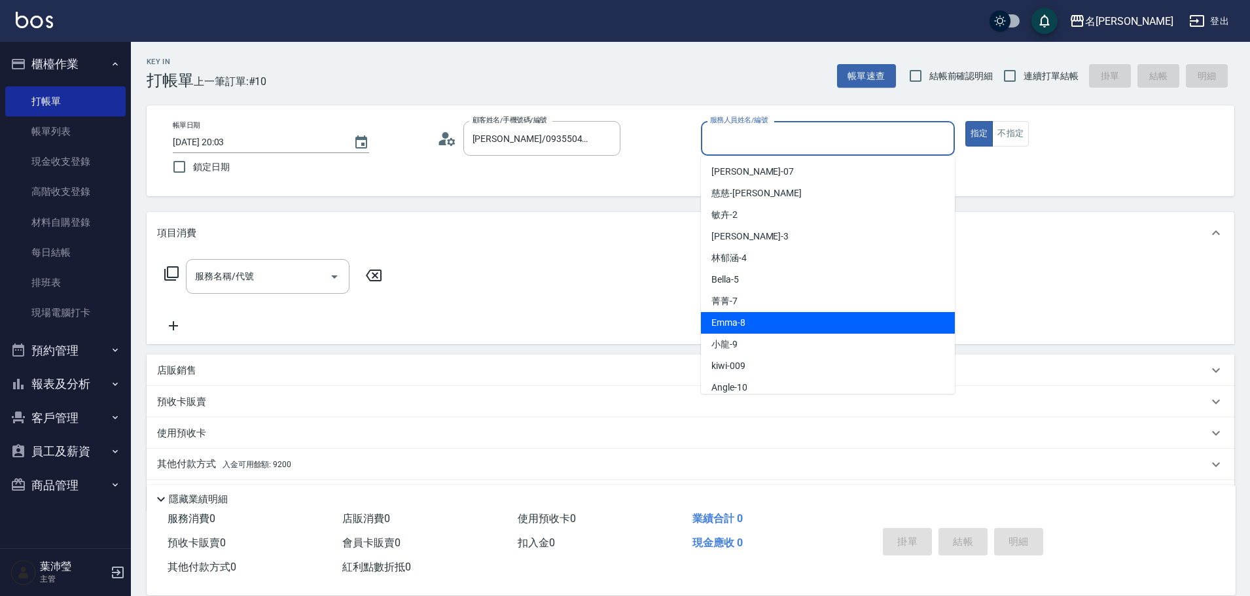
drag, startPoint x: 769, startPoint y: 313, endPoint x: 733, endPoint y: 308, distance: 36.4
click at [770, 313] on div "Emma -8" at bounding box center [828, 323] width 254 height 22
type input "Emma-8"
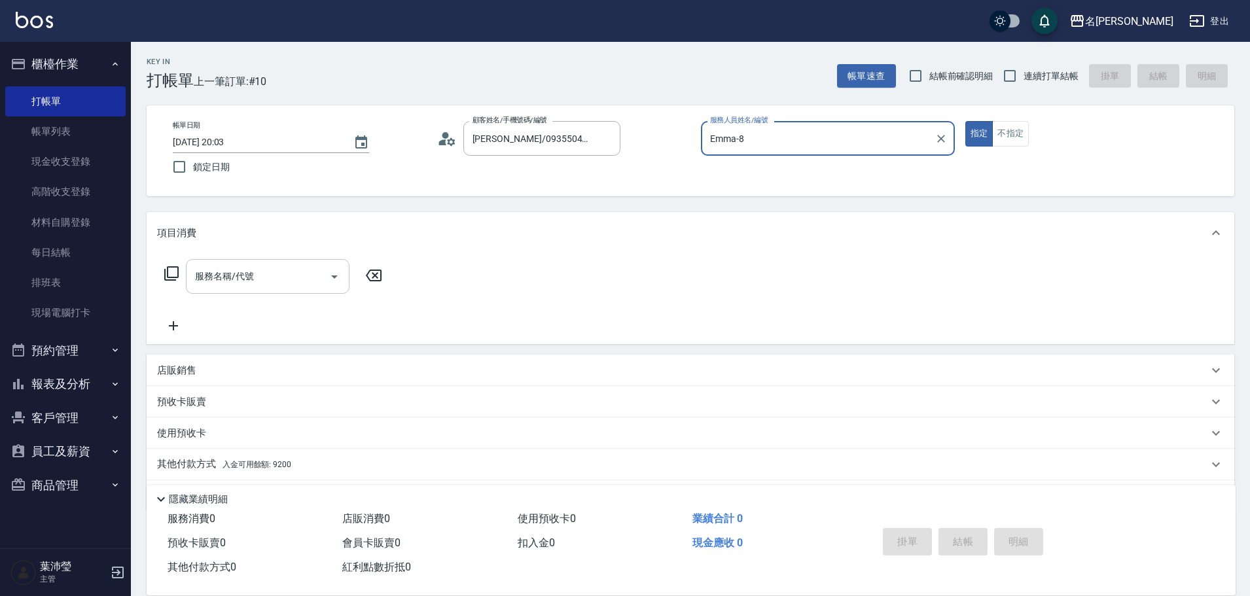
click at [303, 275] on input "服務名稱/代號" at bounding box center [258, 276] width 132 height 23
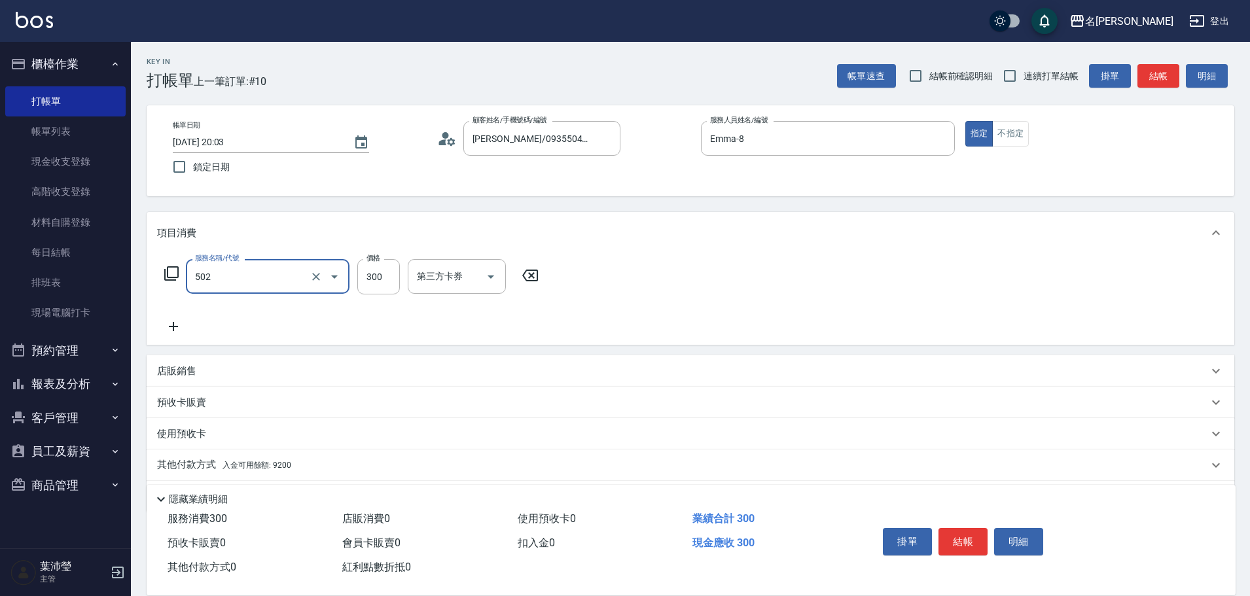
type input "洗髮(502)"
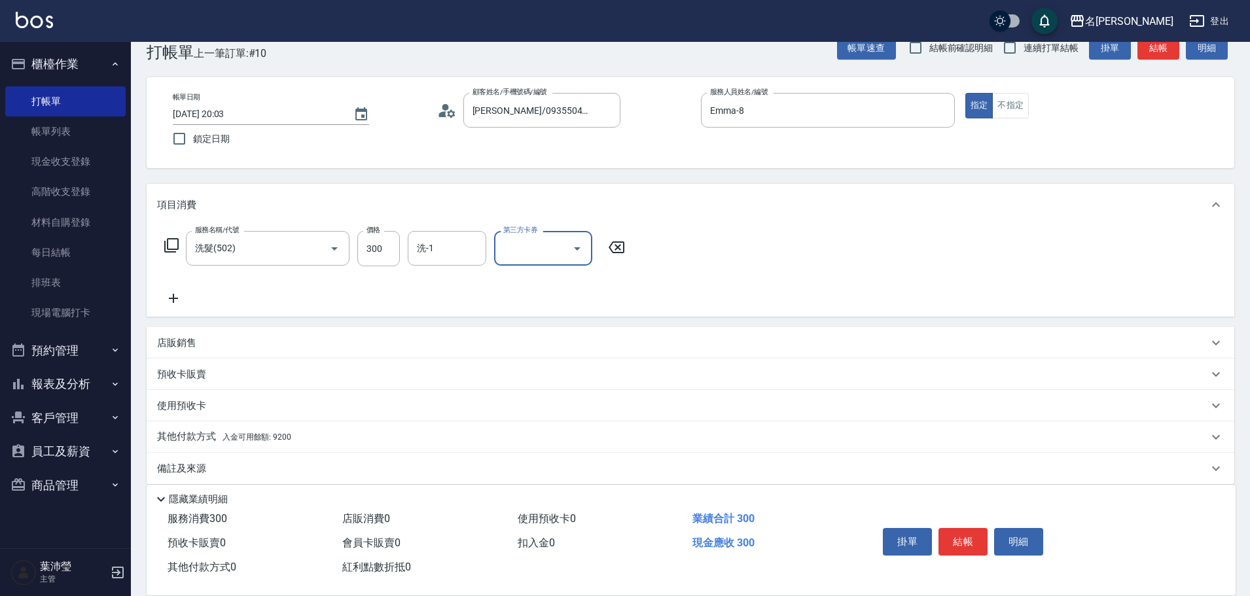
scroll to position [42, 0]
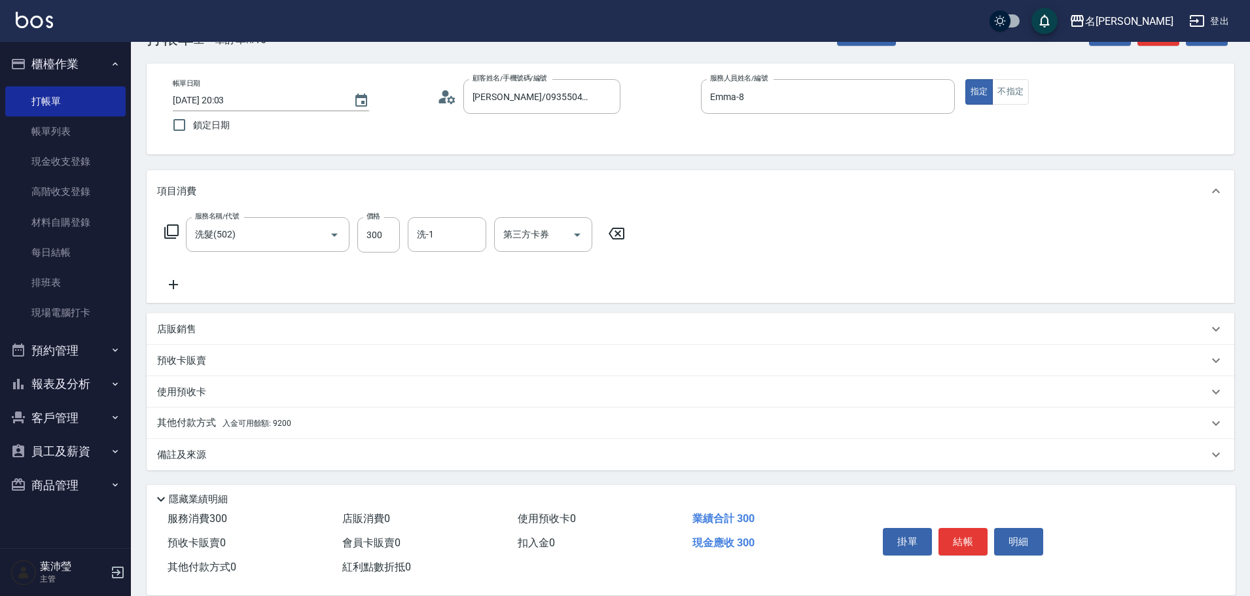
click at [353, 408] on div "其他付款方式 入金可用餘額: 9200 其他付款方式 其他付款方式 入金剩餘： 9200元 0 ​ 整筆扣入金 9200元 異動入金" at bounding box center [691, 423] width 1088 height 31
click at [346, 417] on div "其他付款方式 入金可用餘額: 9200" at bounding box center [682, 423] width 1051 height 14
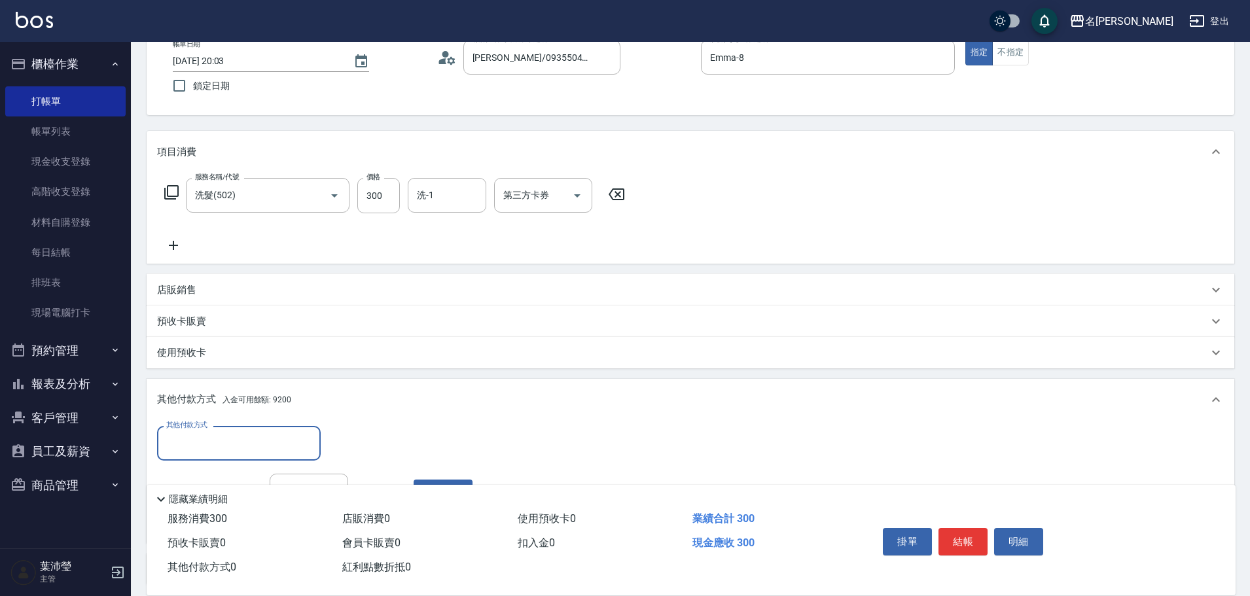
scroll to position [0, 0]
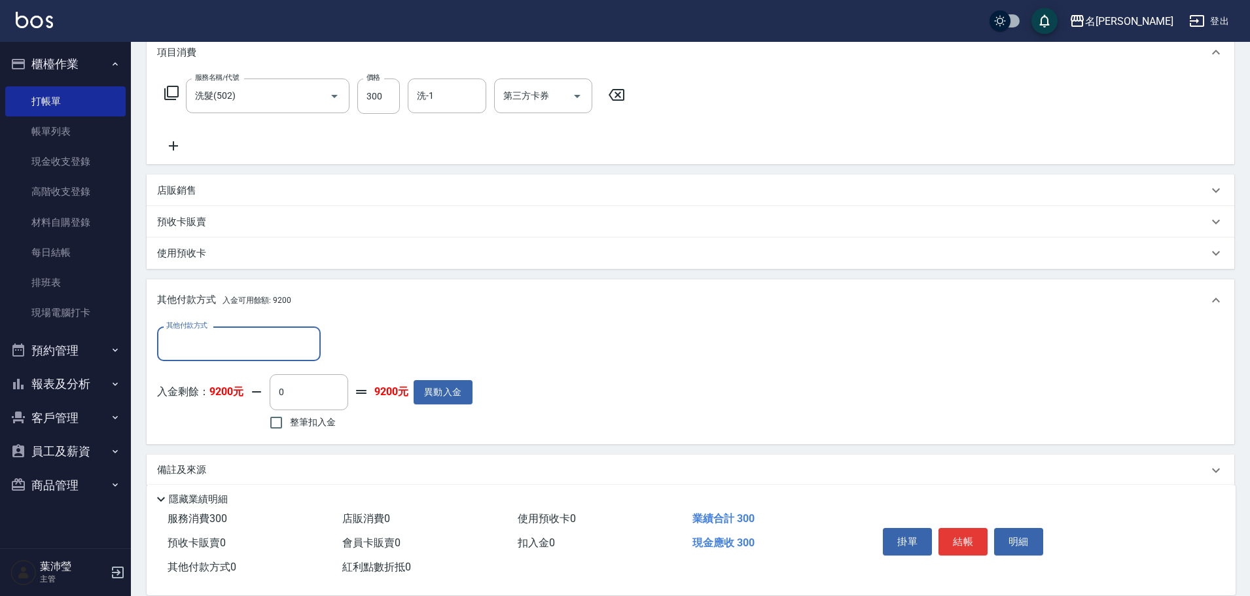
click at [334, 430] on label "整筆扣入金" at bounding box center [298, 422] width 73 height 27
click at [290, 430] on input "整筆扣入金" at bounding box center [275, 422] width 27 height 27
checkbox input "true"
type input "300"
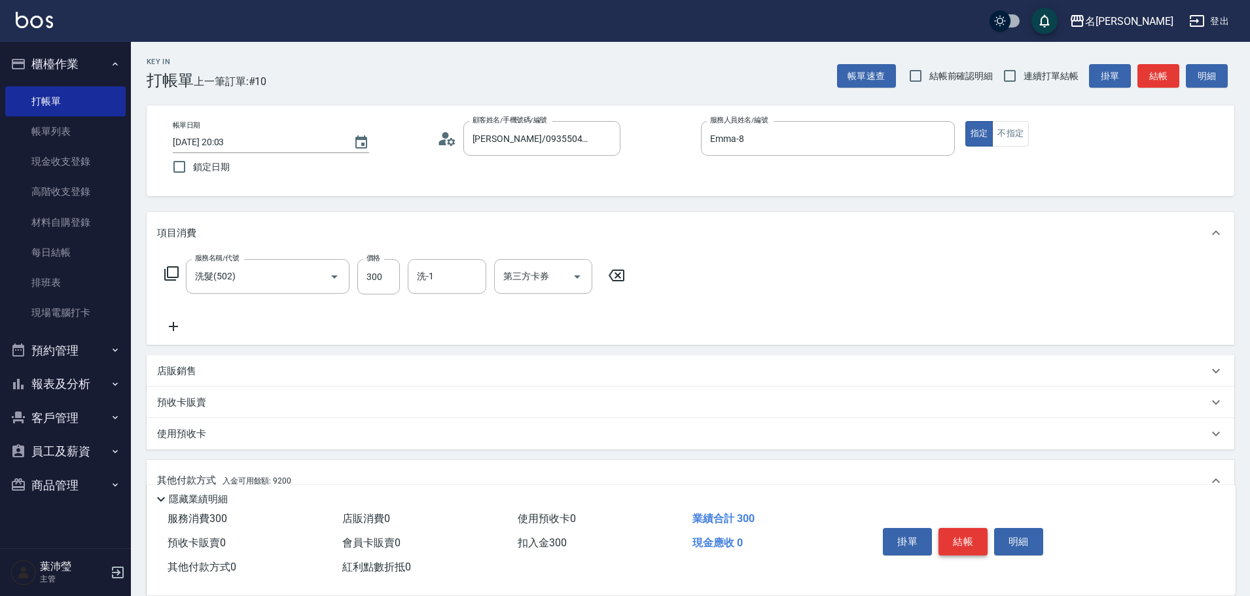
click at [961, 528] on button "結帳" at bounding box center [962, 541] width 49 height 27
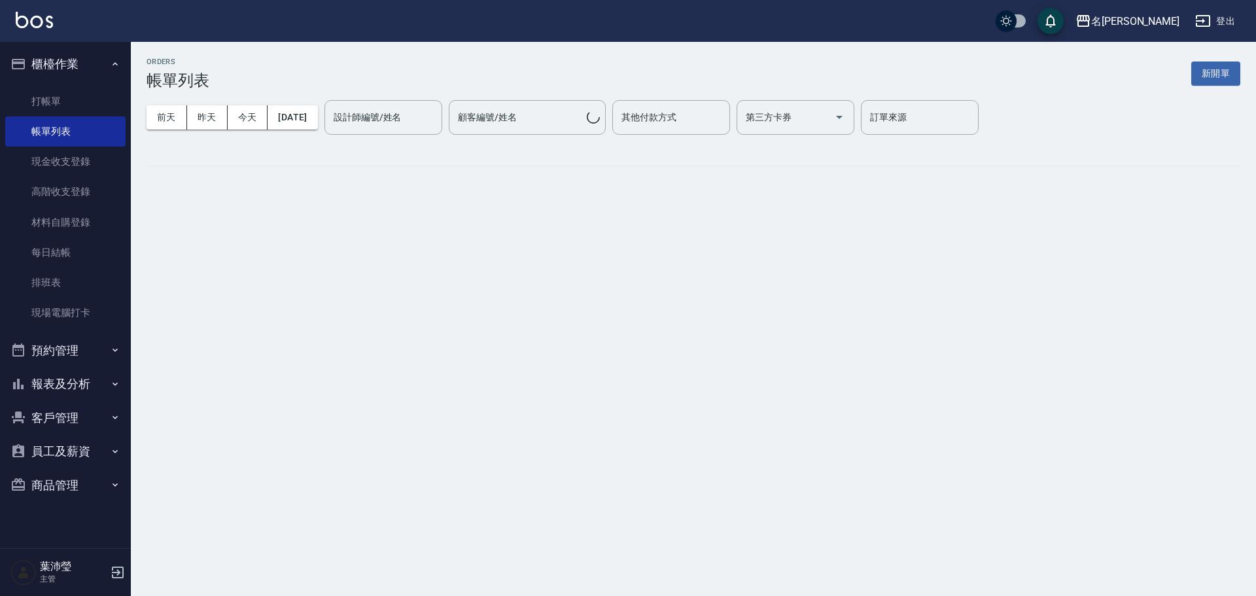
click at [1208, 67] on button "新開單" at bounding box center [1216, 74] width 49 height 24
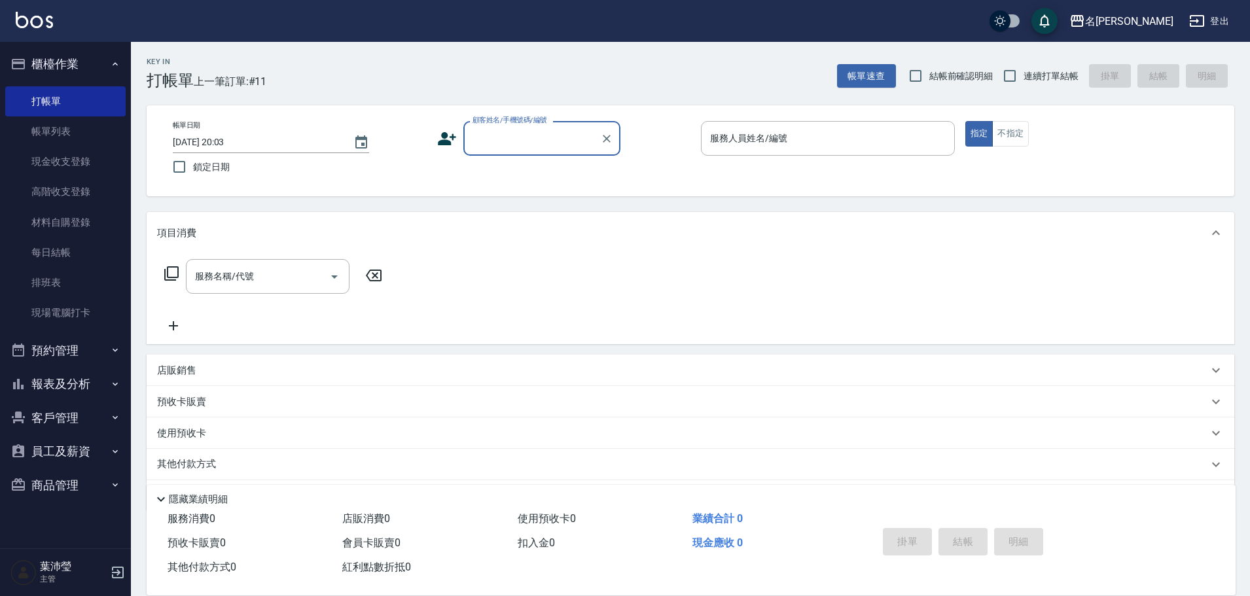
click at [523, 125] on label "顧客姓名/手機號碼/編號" at bounding box center [509, 120] width 75 height 10
click at [523, 127] on input "顧客姓名/手機號碼/編號" at bounding box center [532, 138] width 126 height 23
click at [527, 131] on input "顧客姓名/手機號碼/編號" at bounding box center [532, 138] width 126 height 23
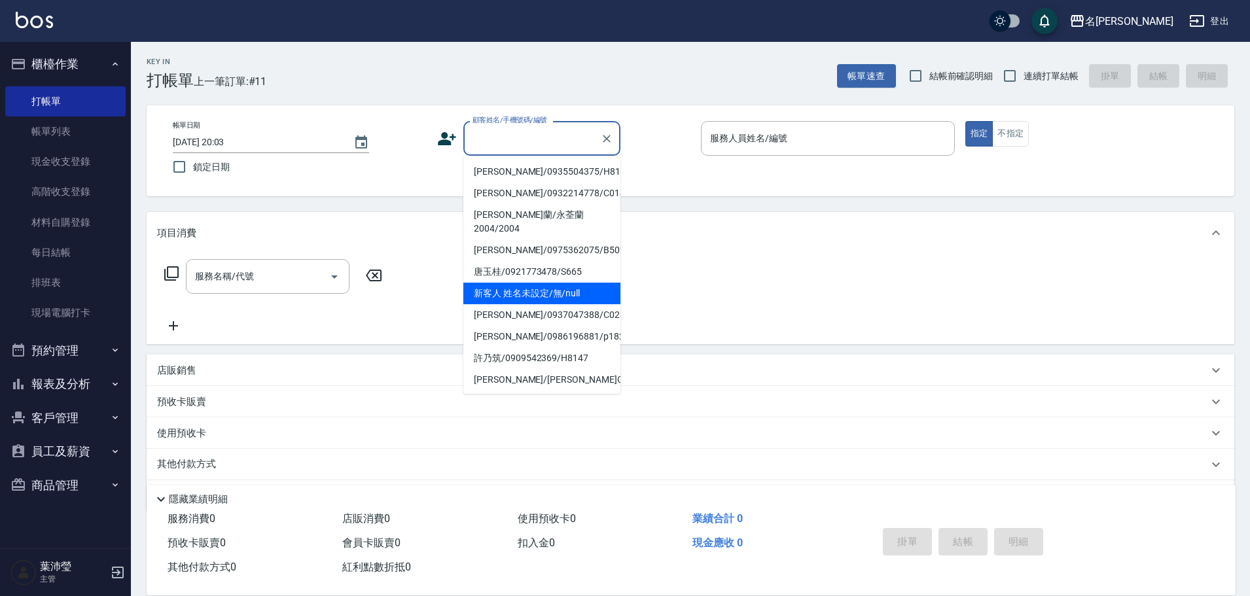
click at [548, 298] on li "新客人 姓名未設定/無/null" at bounding box center [541, 294] width 157 height 22
type input "新客人 姓名未設定/無/null"
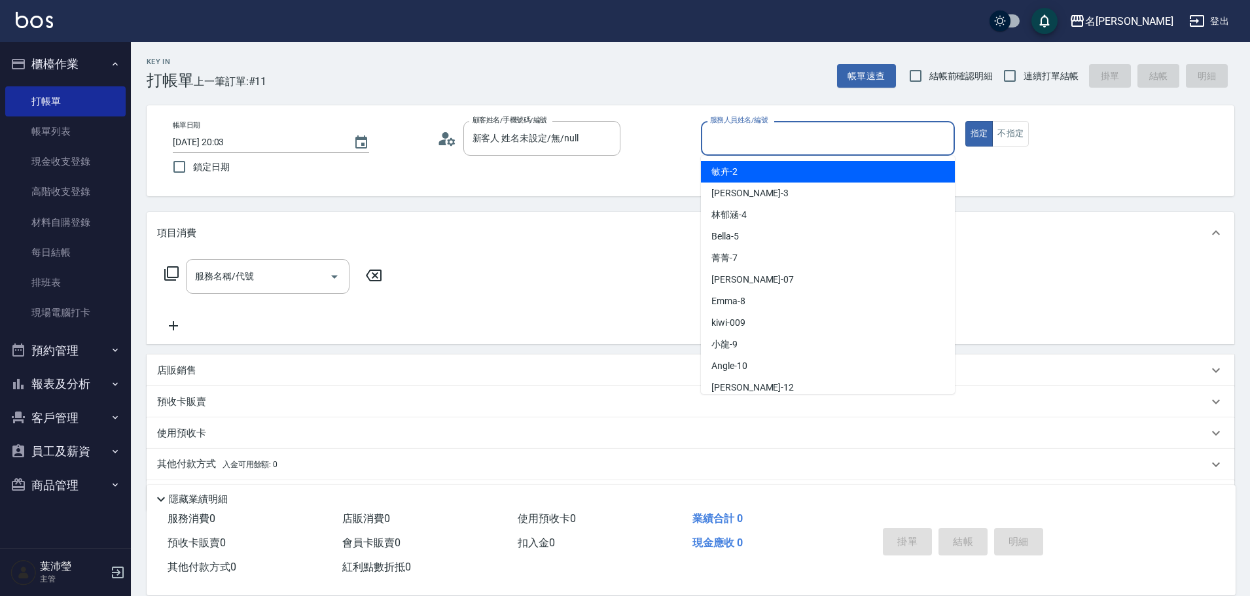
click at [737, 142] on input "服務人員姓名/編號" at bounding box center [828, 138] width 242 height 23
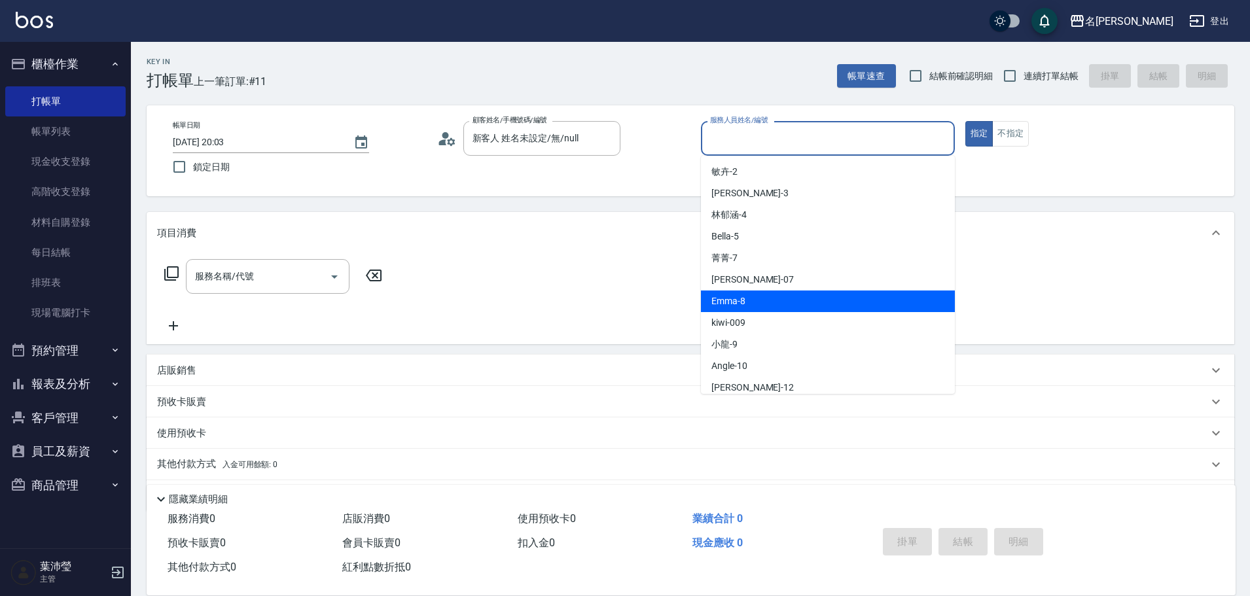
click at [725, 297] on span "Emma -8" at bounding box center [728, 301] width 34 height 14
type input "Emma-8"
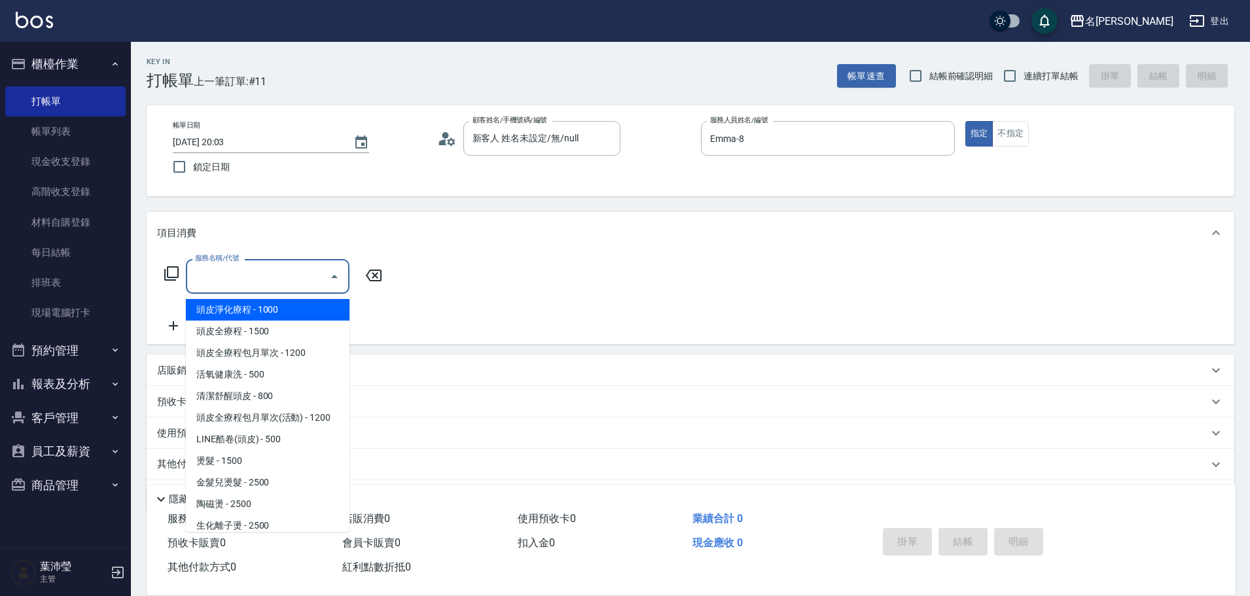
click at [313, 279] on input "服務名稱/代號" at bounding box center [258, 276] width 132 height 23
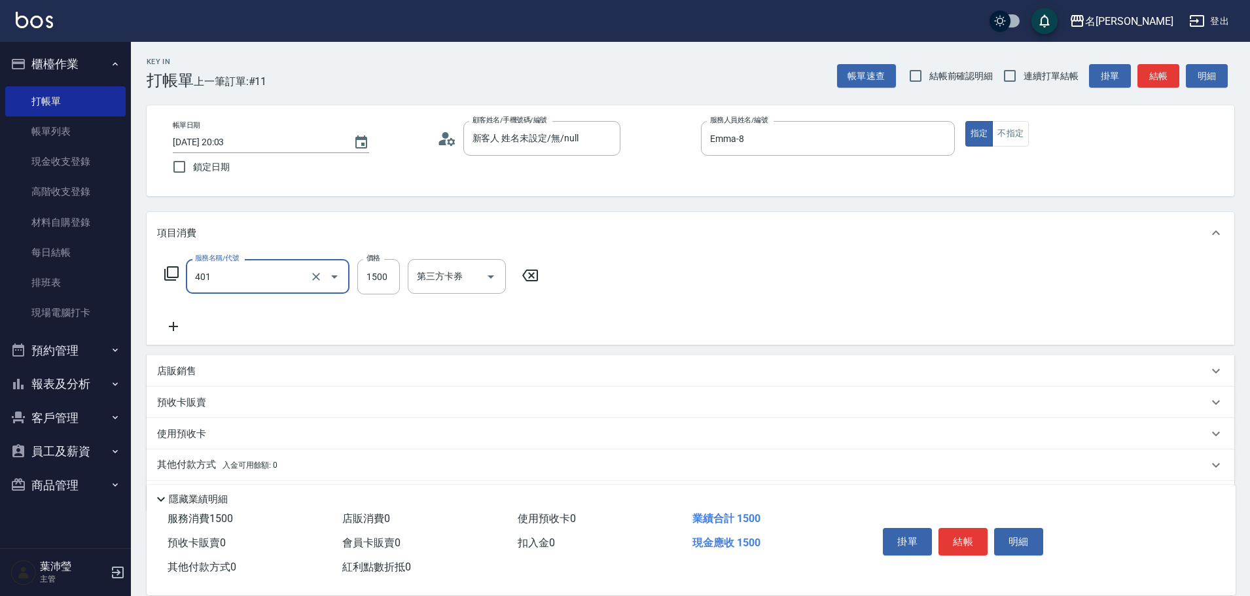
type input "染髮(401)"
type input "1000"
click at [166, 313] on div "服務名稱/代號 染髮(401) 服務名稱/代號 價格 1000 價格 洗-1 洗-1 技術協助-1 技術協助-1 技術協助-2 技術協助-2 第三方卡券 第三…" at bounding box center [481, 296] width 648 height 75
click at [168, 327] on icon at bounding box center [173, 327] width 33 height 16
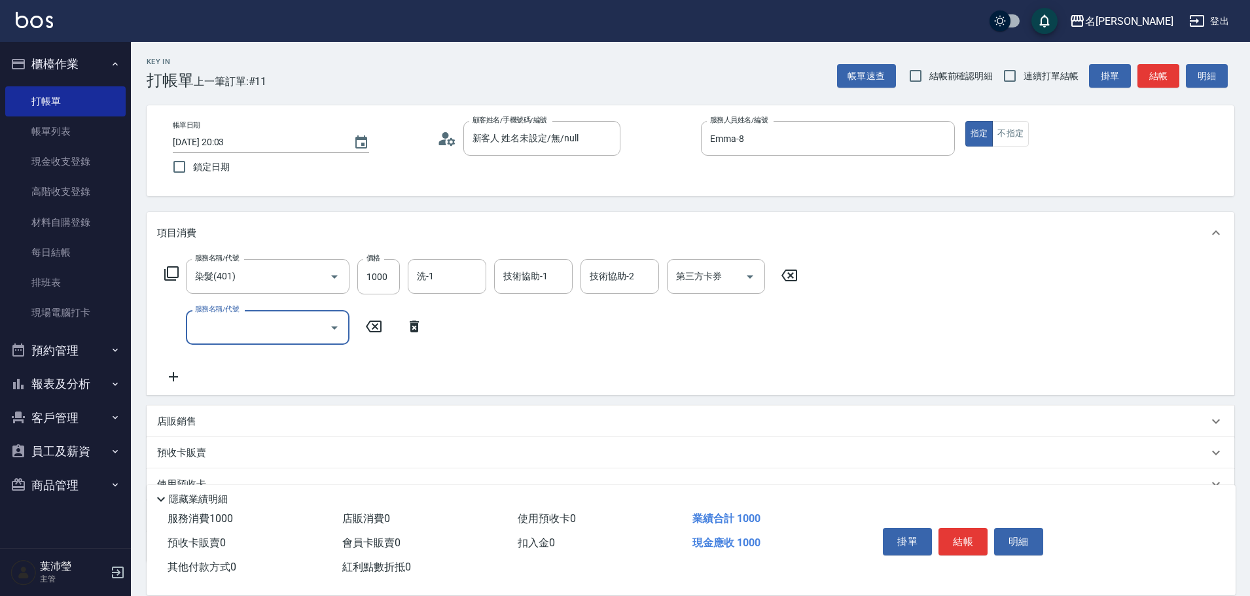
click at [241, 332] on input "服務名稱/代號" at bounding box center [258, 327] width 132 height 23
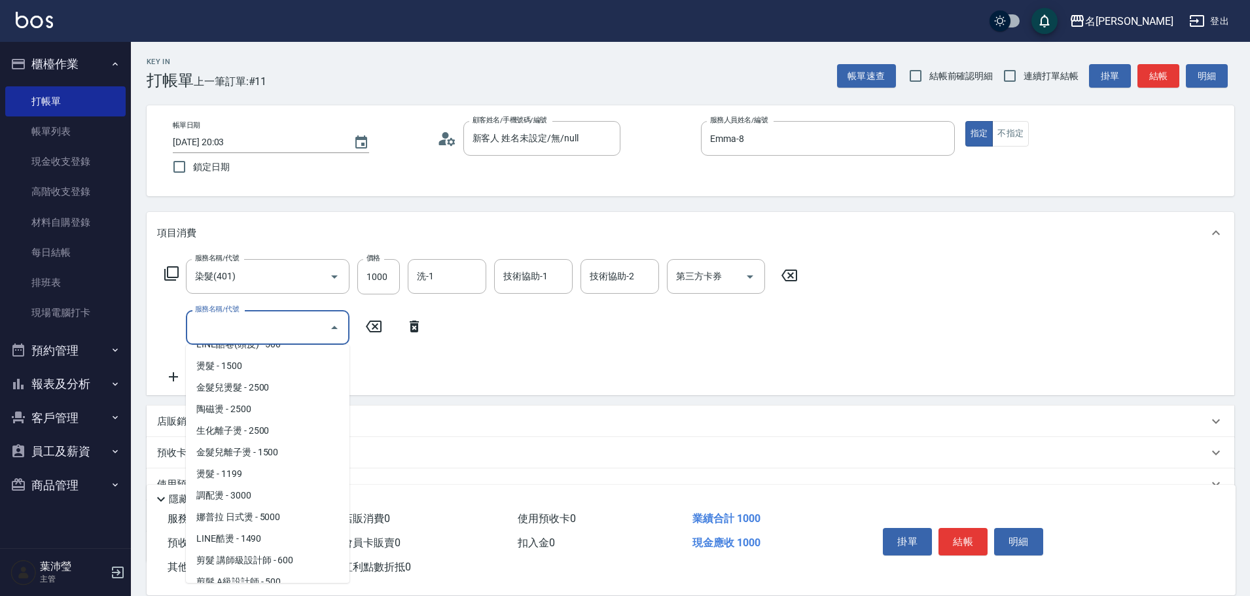
scroll to position [131, 0]
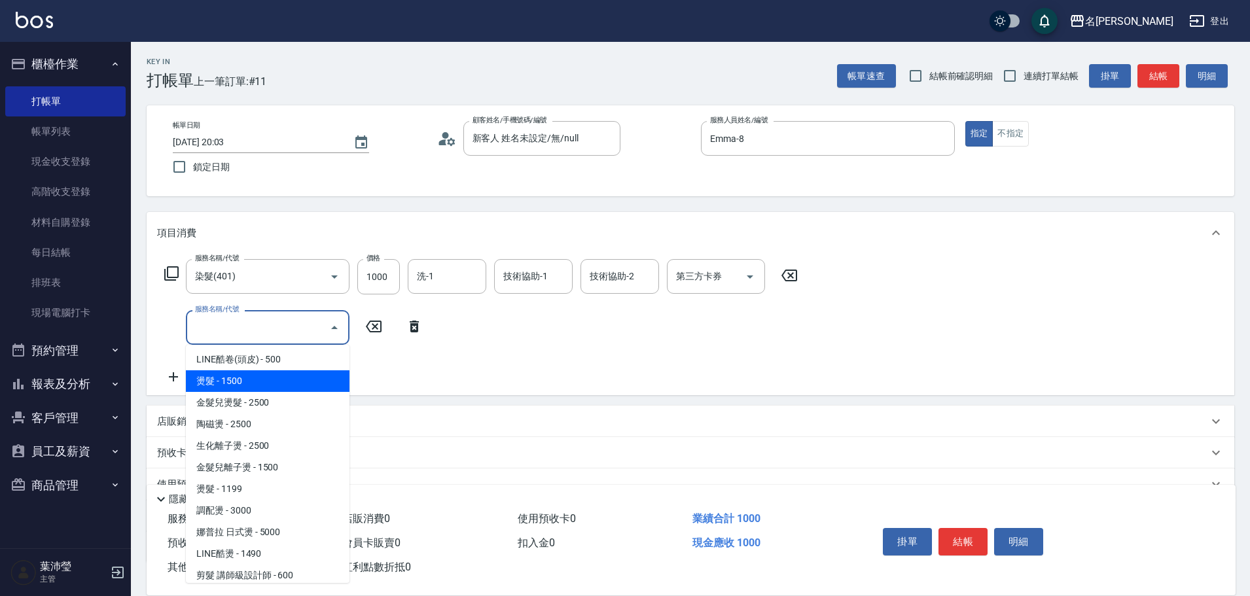
click at [286, 385] on span "燙髮 - 1500" at bounding box center [268, 381] width 164 height 22
type input "燙髮(200)"
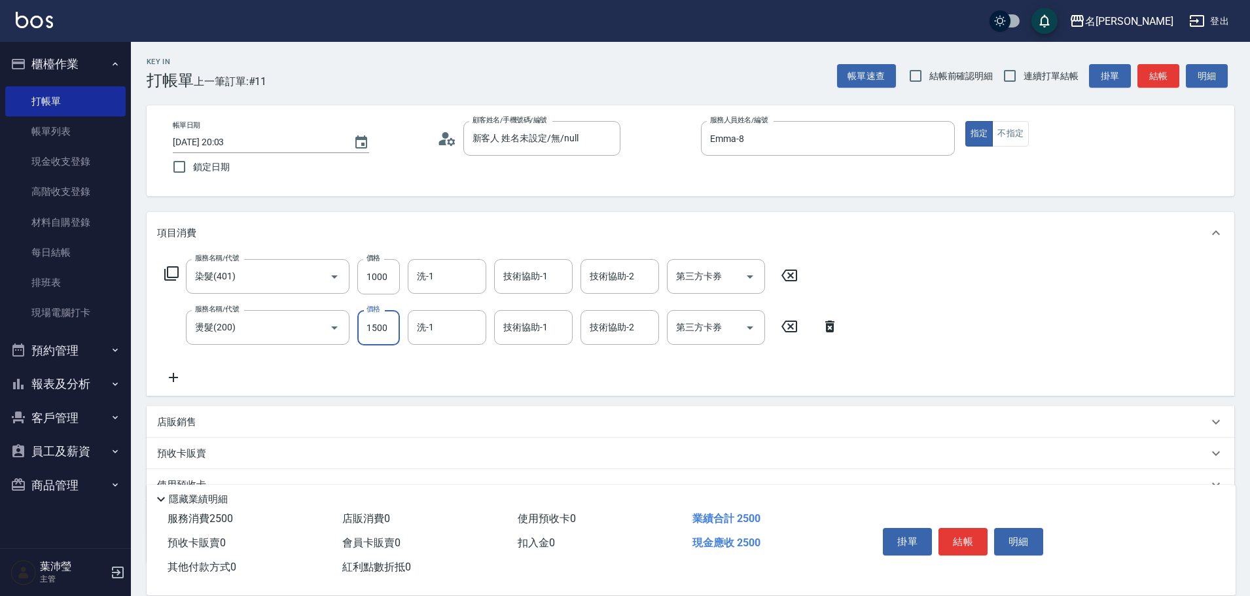
click at [374, 325] on input "1500" at bounding box center [378, 327] width 43 height 35
click at [176, 383] on icon at bounding box center [173, 378] width 33 height 16
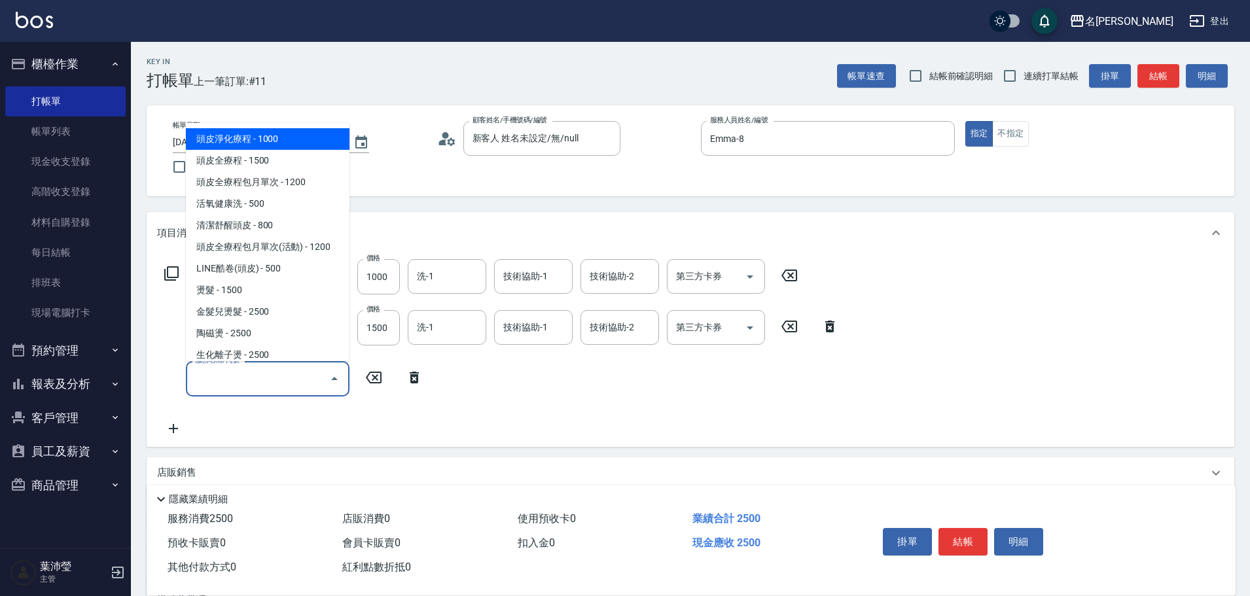
click at [204, 389] on input "服務名稱/代號" at bounding box center [258, 378] width 132 height 23
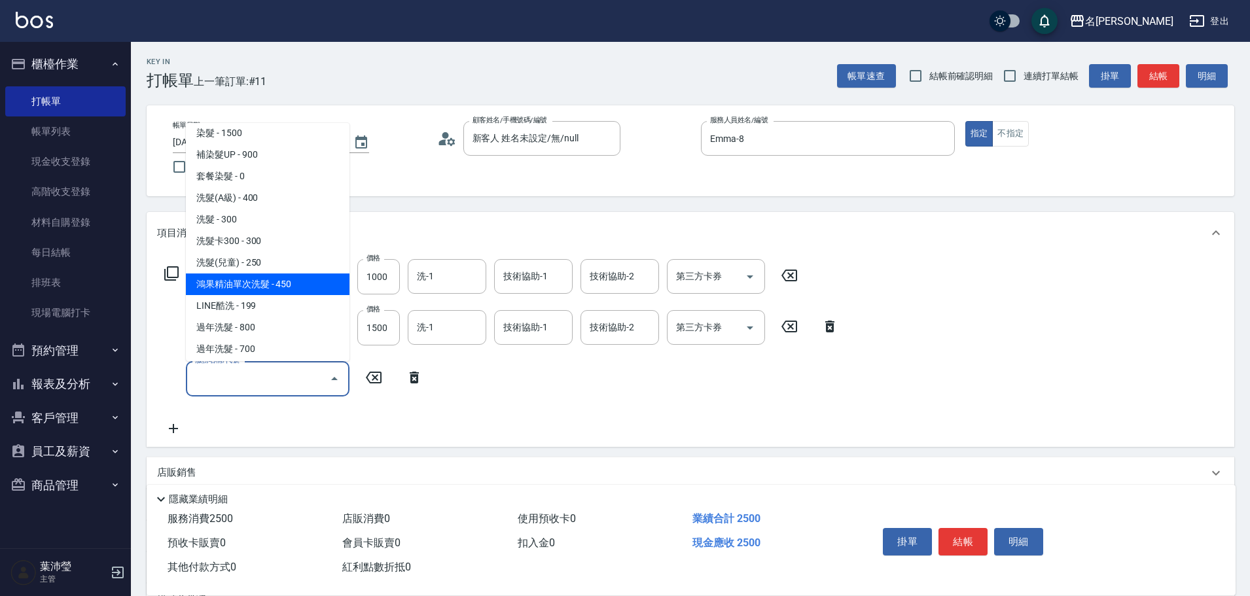
scroll to position [785, 0]
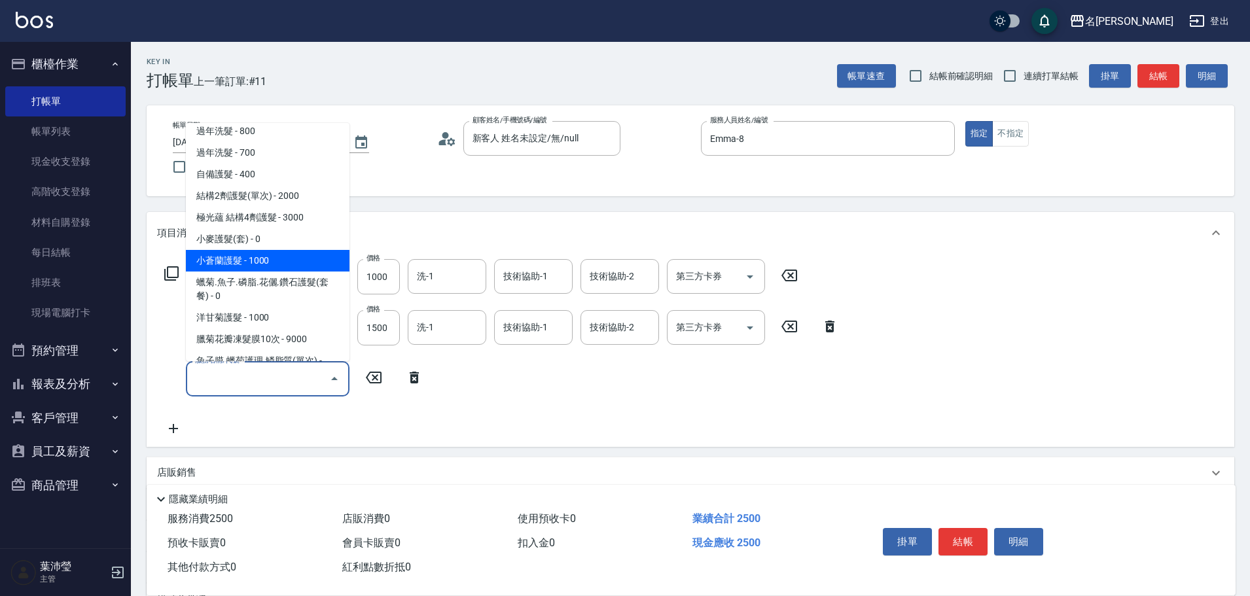
click at [284, 261] on span "小蒼蘭護髮 - 1000" at bounding box center [268, 261] width 164 height 22
type input "小蒼蘭護髮(605)"
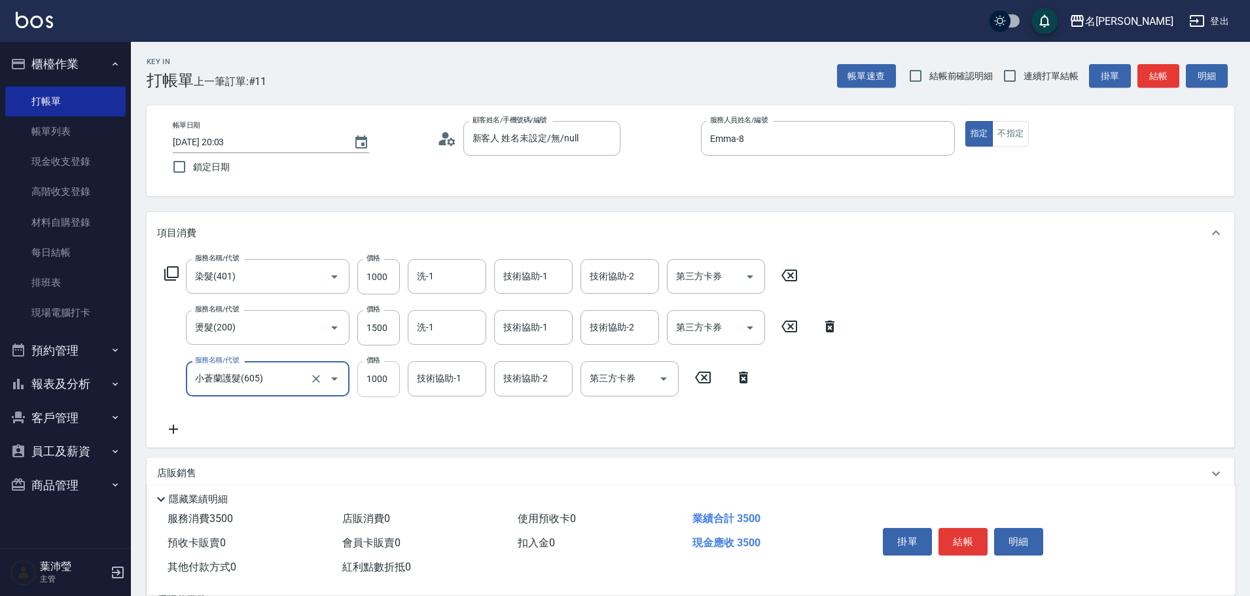
click at [374, 390] on input "1000" at bounding box center [378, 378] width 43 height 35
click at [368, 385] on input "600" at bounding box center [378, 378] width 43 height 35
click at [369, 383] on input "600" at bounding box center [378, 378] width 43 height 35
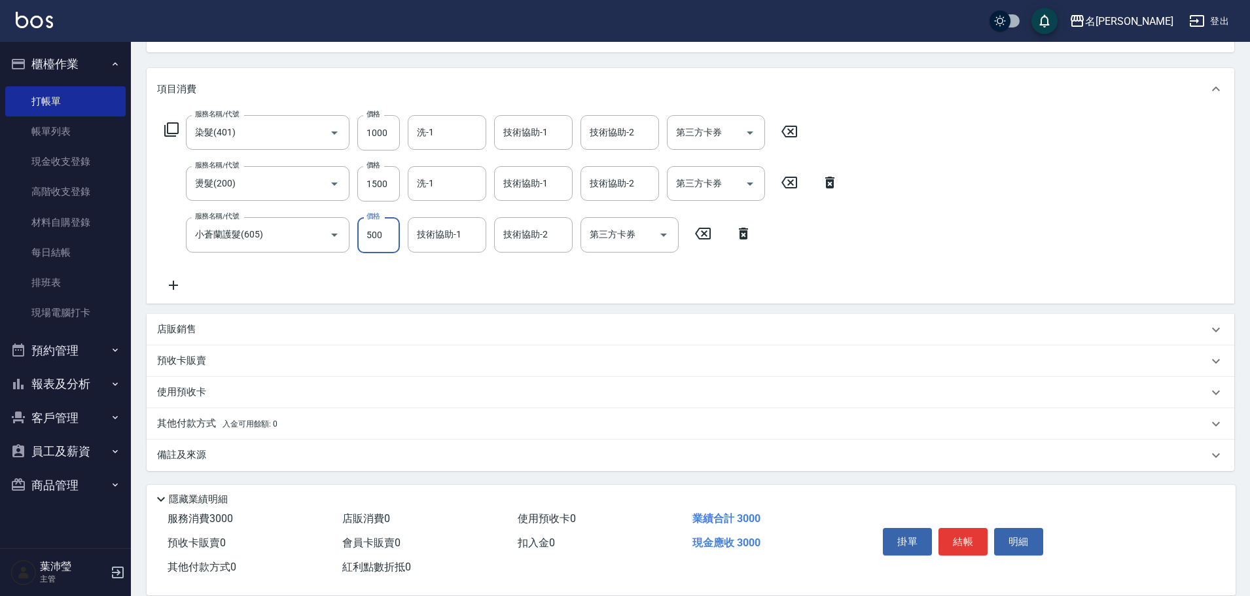
scroll to position [145, 0]
type input "500"
click at [950, 541] on button "結帳" at bounding box center [962, 541] width 49 height 27
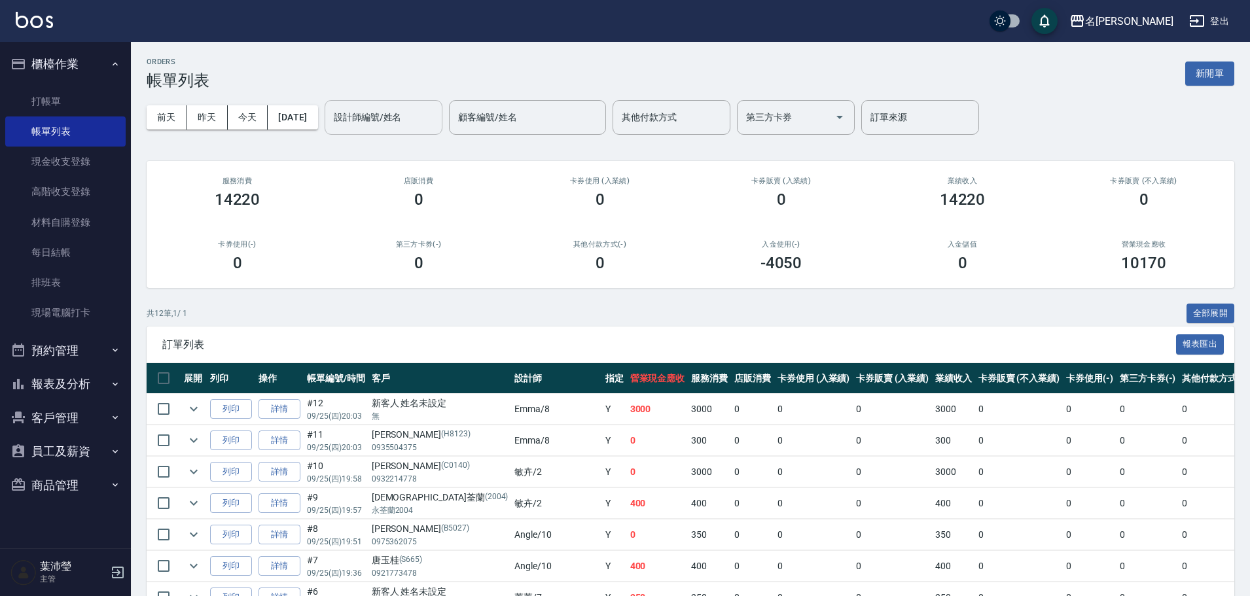
click at [404, 125] on input "設計師編號/姓名" at bounding box center [383, 117] width 106 height 23
click at [407, 158] on div "敏卉 -2" at bounding box center [406, 151] width 118 height 22
type input "敏卉-2"
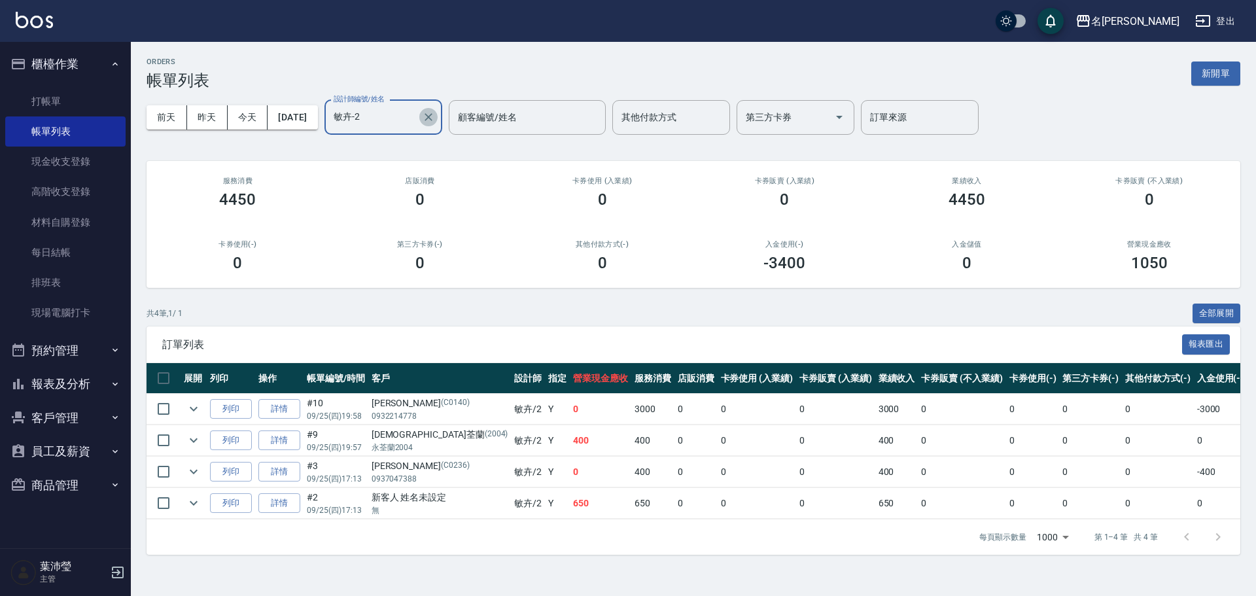
click at [435, 122] on icon "Clear" at bounding box center [428, 117] width 13 height 13
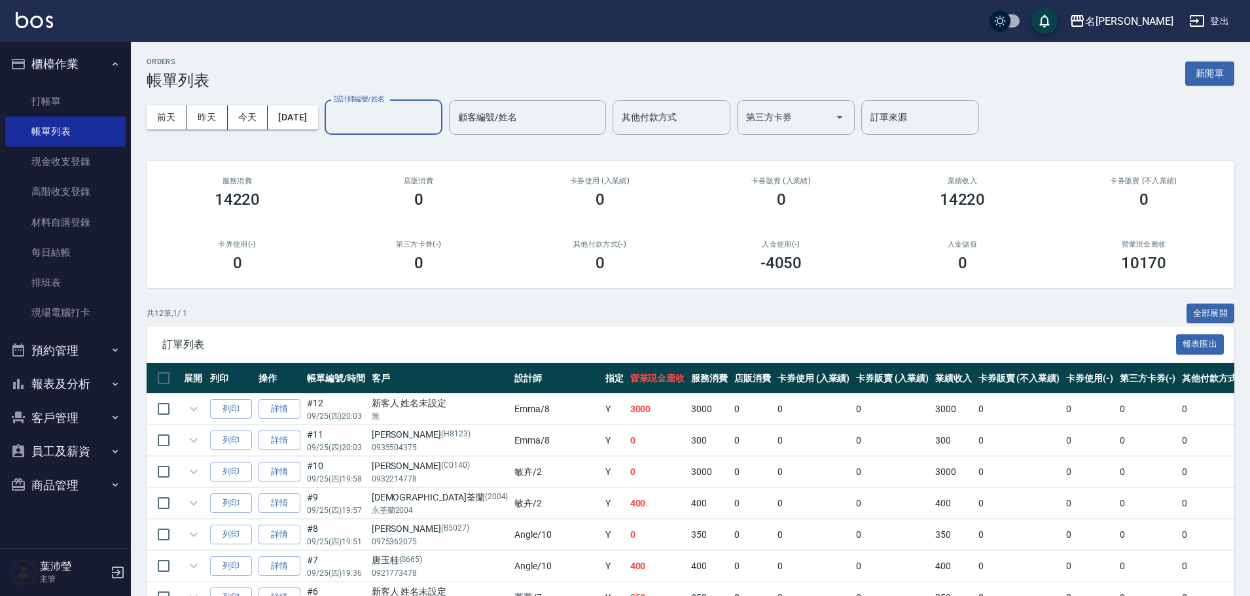
click at [416, 119] on input "設計師編號/姓名" at bounding box center [383, 117] width 106 height 23
type input "2"
click at [408, 150] on div "Angle -10" at bounding box center [406, 151] width 118 height 22
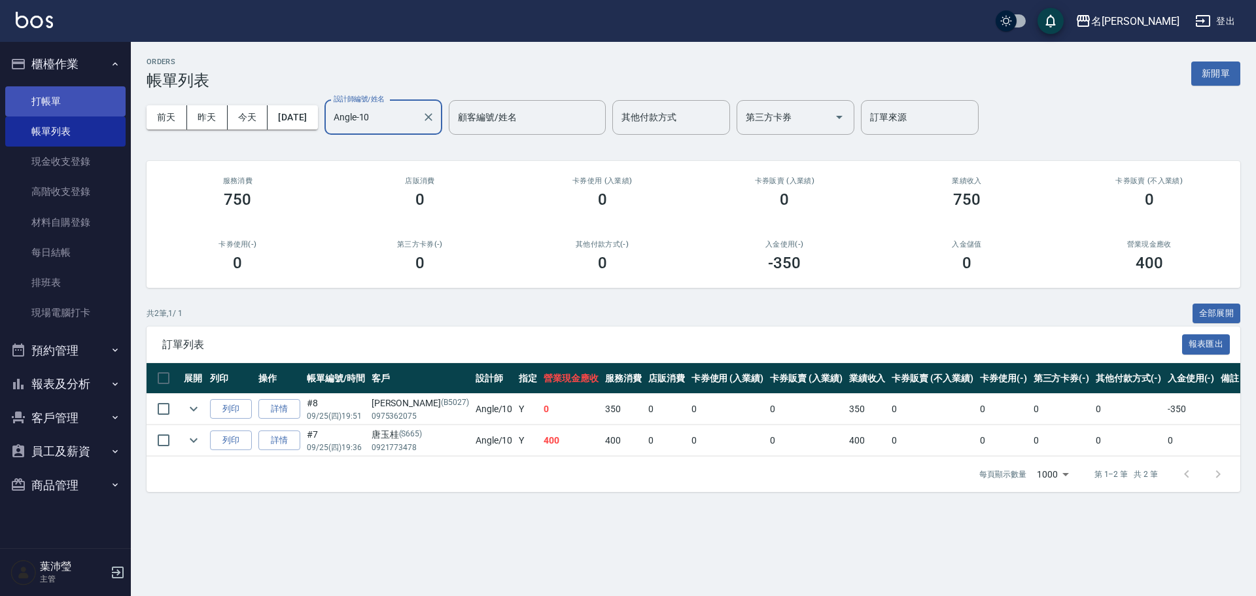
type input "Angle-10"
click at [75, 101] on link "打帳單" at bounding box center [65, 101] width 120 height 30
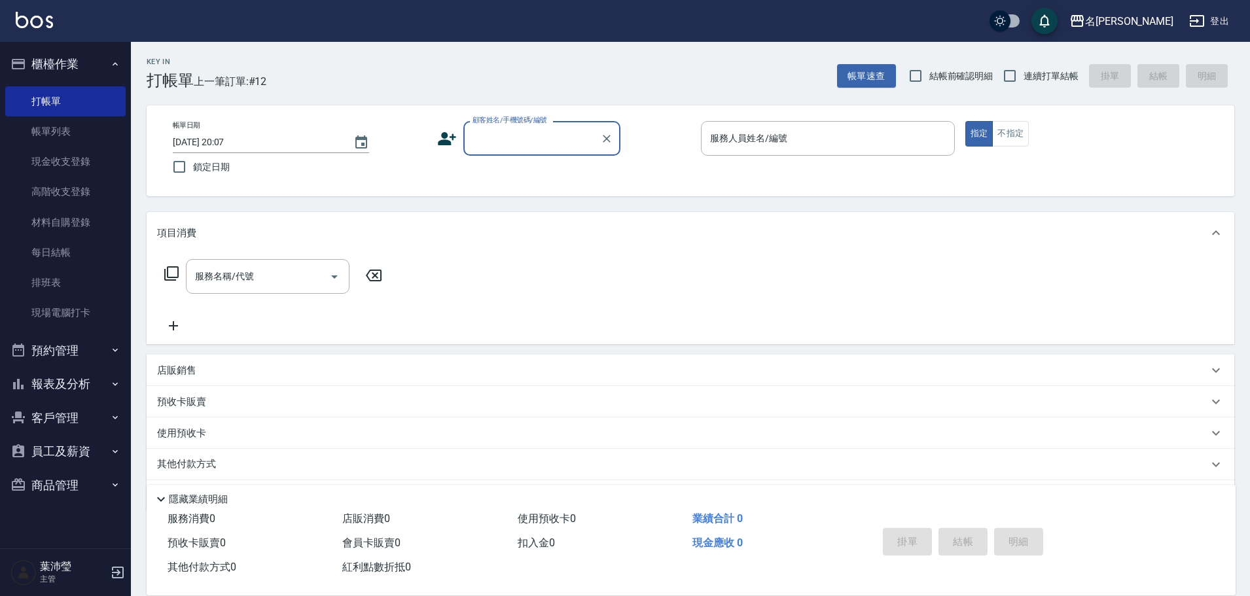
click at [513, 151] on div "顧客姓名/手機號碼/編號" at bounding box center [541, 138] width 157 height 35
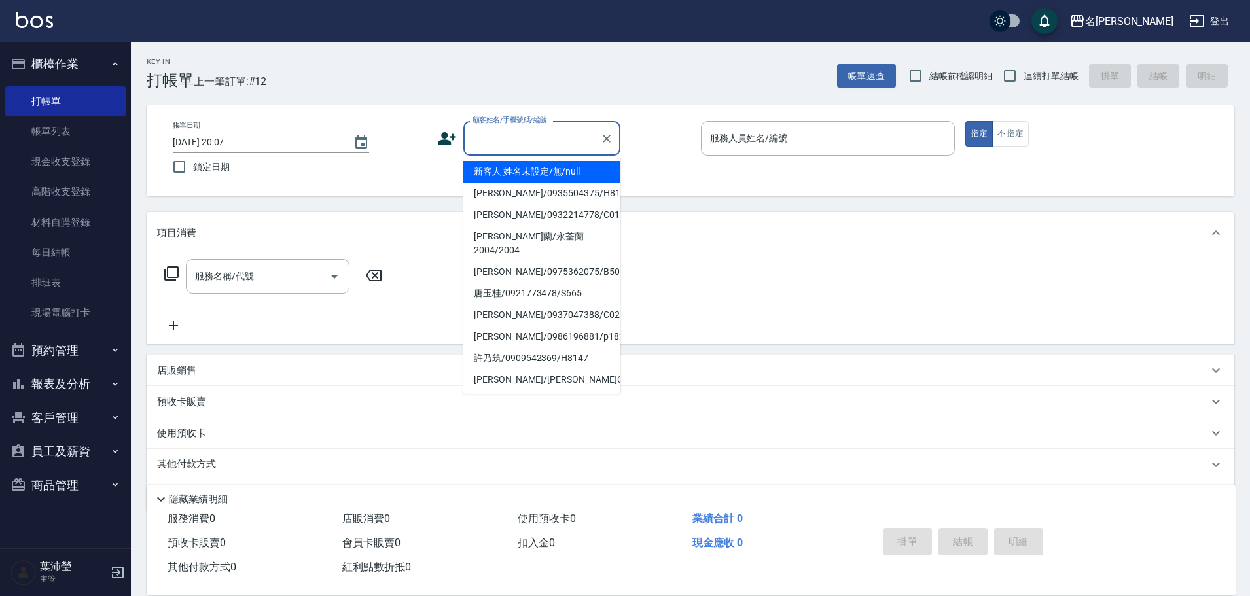
click at [544, 181] on li "新客人 姓名未設定/無/null" at bounding box center [541, 172] width 157 height 22
type input "新客人 姓名未設定/無/null"
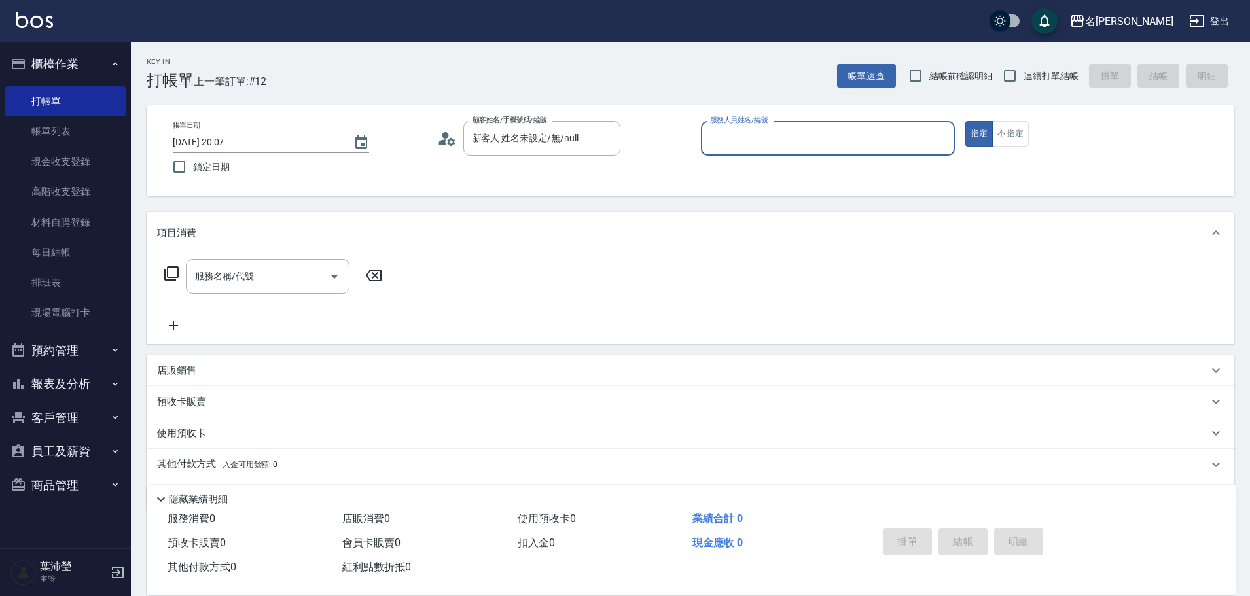
click at [827, 130] on input "服務人員姓名/編號" at bounding box center [828, 138] width 242 height 23
click at [832, 177] on div "Angle -10" at bounding box center [828, 172] width 254 height 22
type input "Angle-10"
click at [178, 272] on icon at bounding box center [171, 273] width 14 height 14
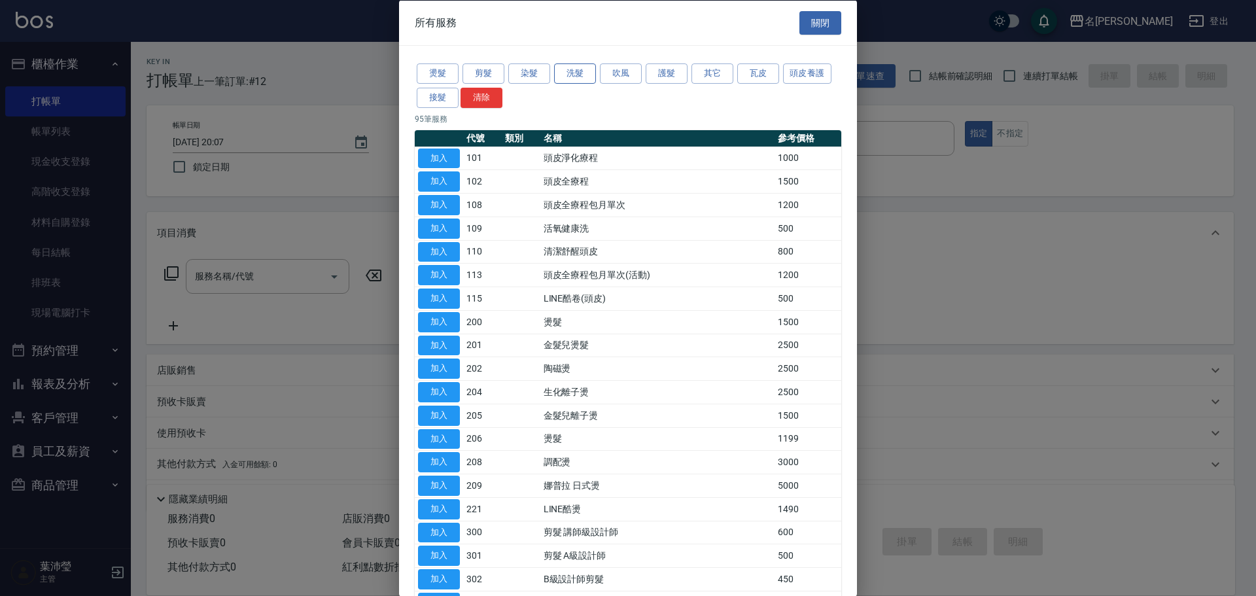
click at [571, 75] on button "洗髮" at bounding box center [575, 73] width 42 height 20
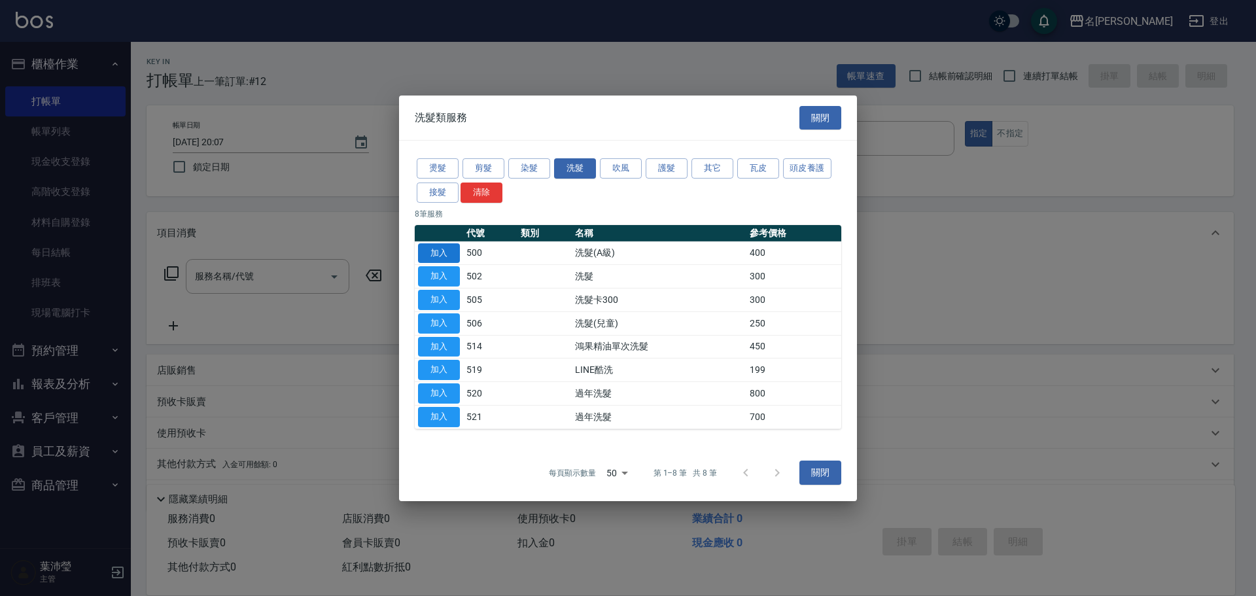
click at [449, 256] on button "加入" at bounding box center [439, 253] width 42 height 20
type input "洗髮(A級)(500)"
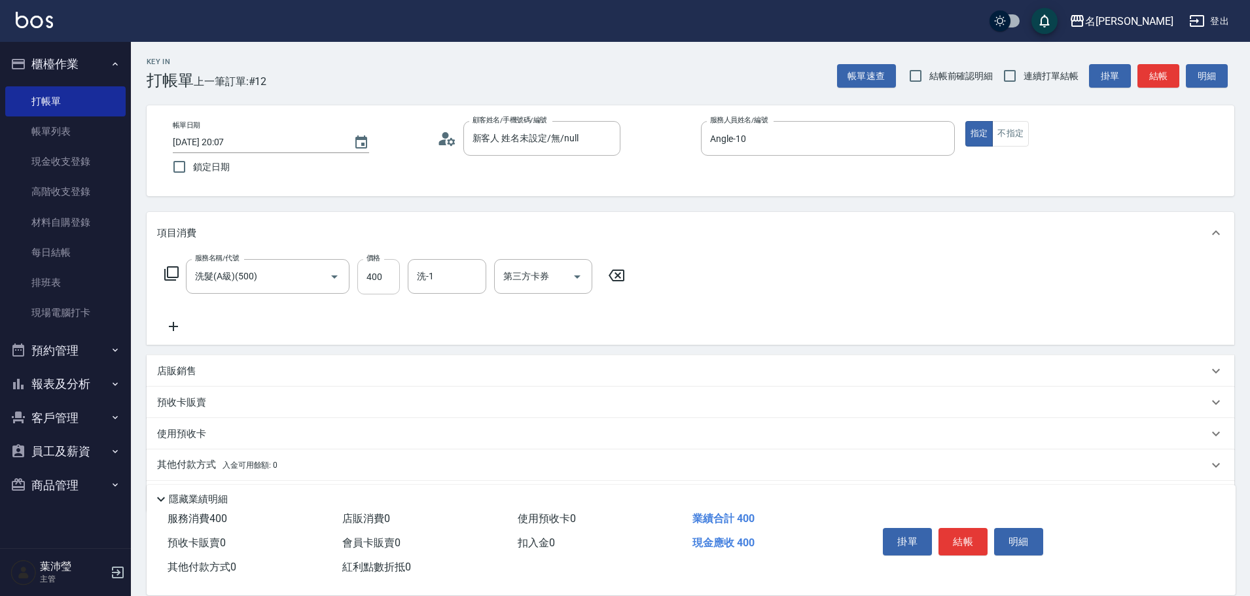
click at [393, 270] on input "400" at bounding box center [378, 276] width 43 height 35
type input "500"
drag, startPoint x: 431, startPoint y: 285, endPoint x: 443, endPoint y: 287, distance: 11.9
click at [433, 286] on input "洗-1" at bounding box center [447, 276] width 67 height 23
click at [467, 303] on div "Kevin -18" at bounding box center [447, 310] width 79 height 22
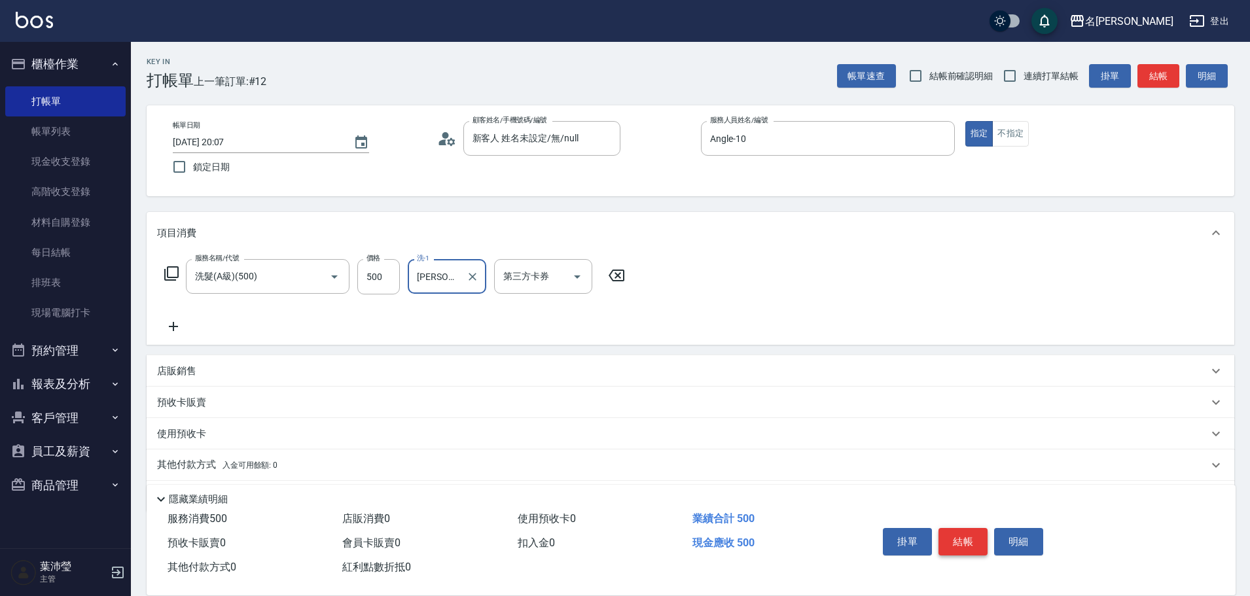
type input "Kevin-18"
click at [968, 531] on button "結帳" at bounding box center [962, 541] width 49 height 27
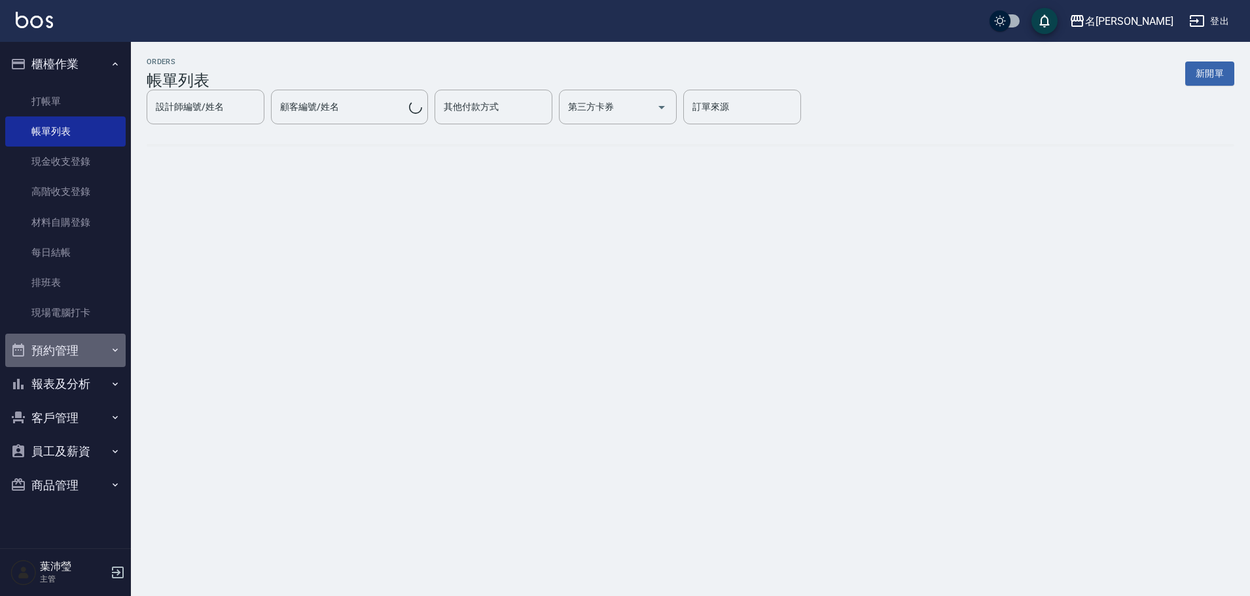
click at [56, 351] on button "預約管理" at bounding box center [65, 351] width 120 height 34
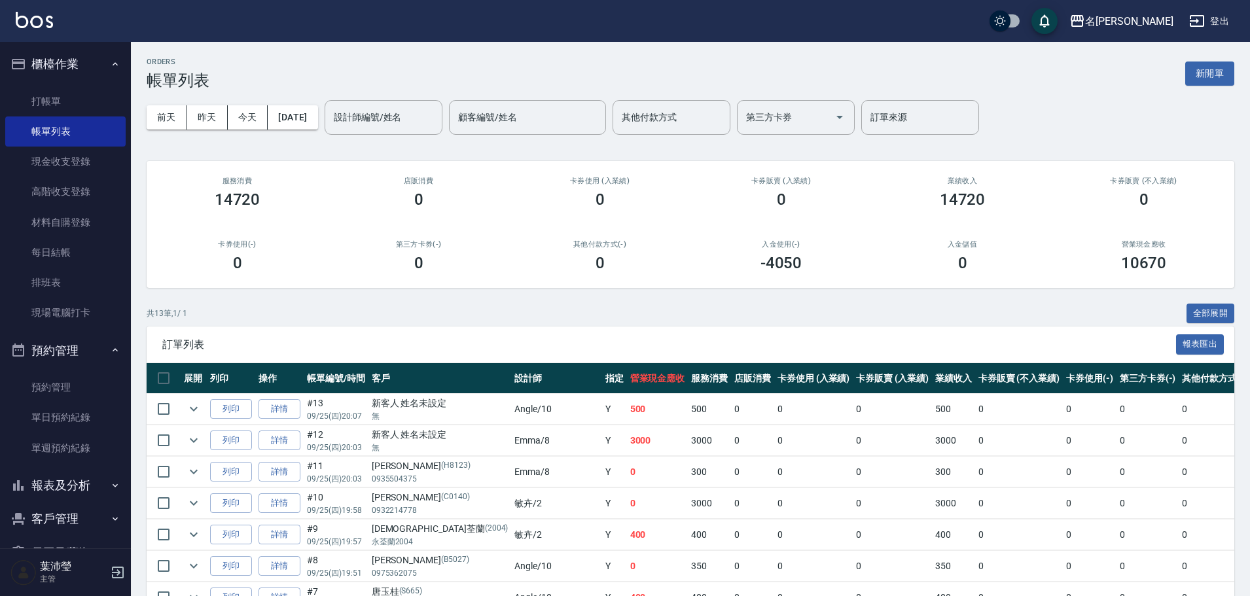
scroll to position [71, 0]
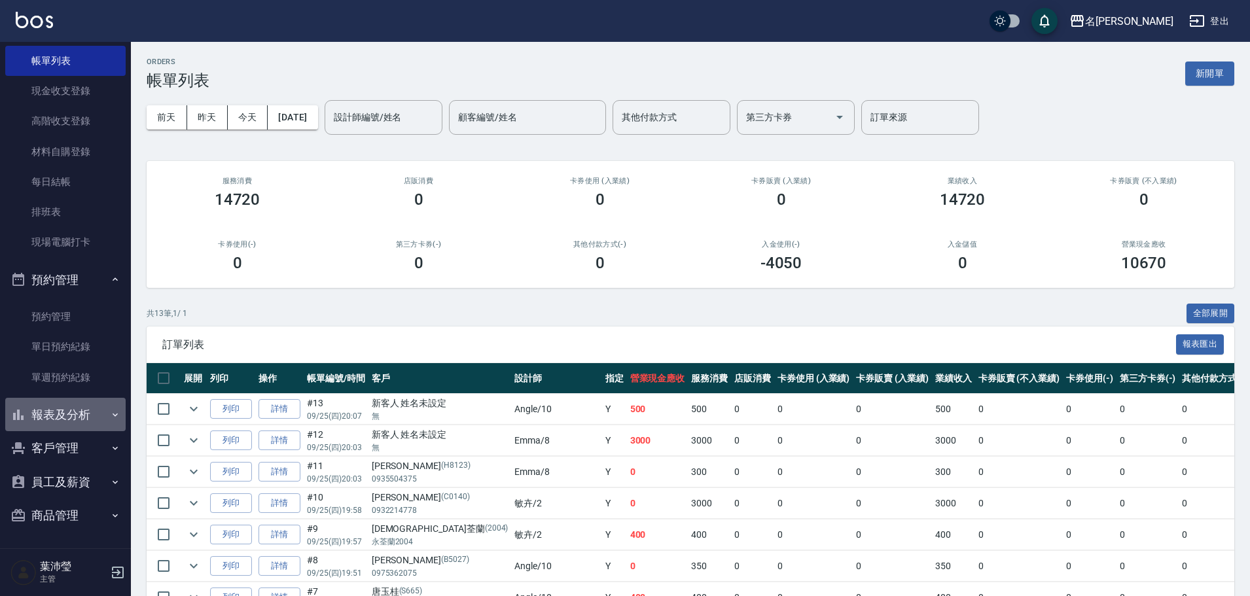
click at [71, 406] on button "報表及分析" at bounding box center [65, 415] width 120 height 34
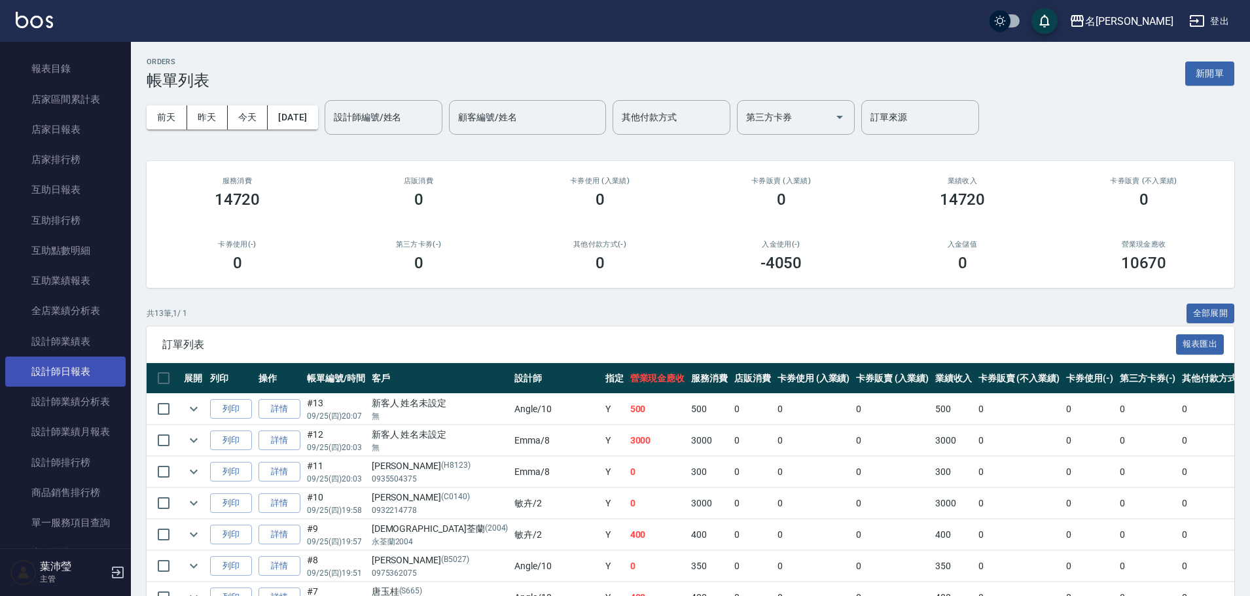
scroll to position [423, 0]
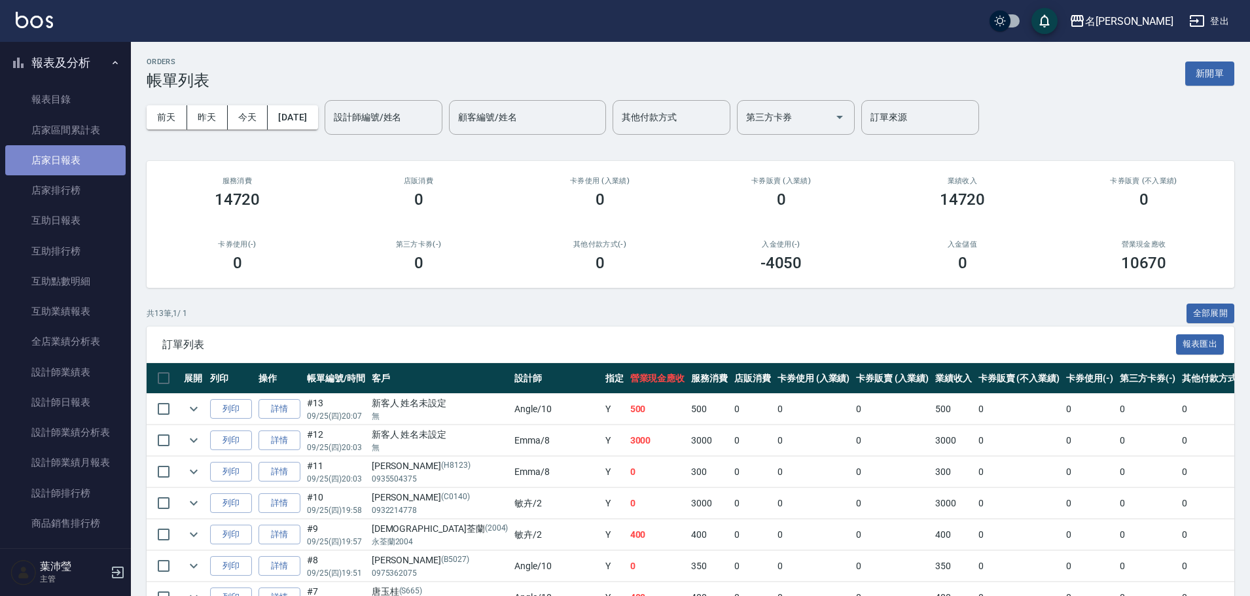
click at [74, 164] on link "店家日報表" at bounding box center [65, 160] width 120 height 30
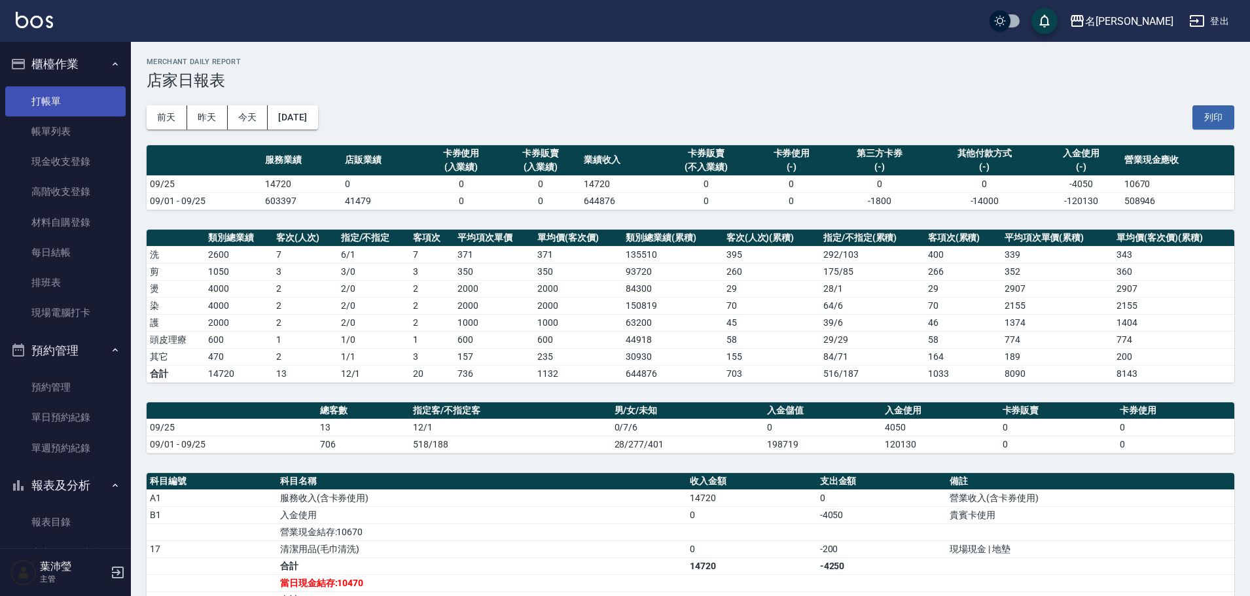
click at [55, 105] on link "打帳單" at bounding box center [65, 101] width 120 height 30
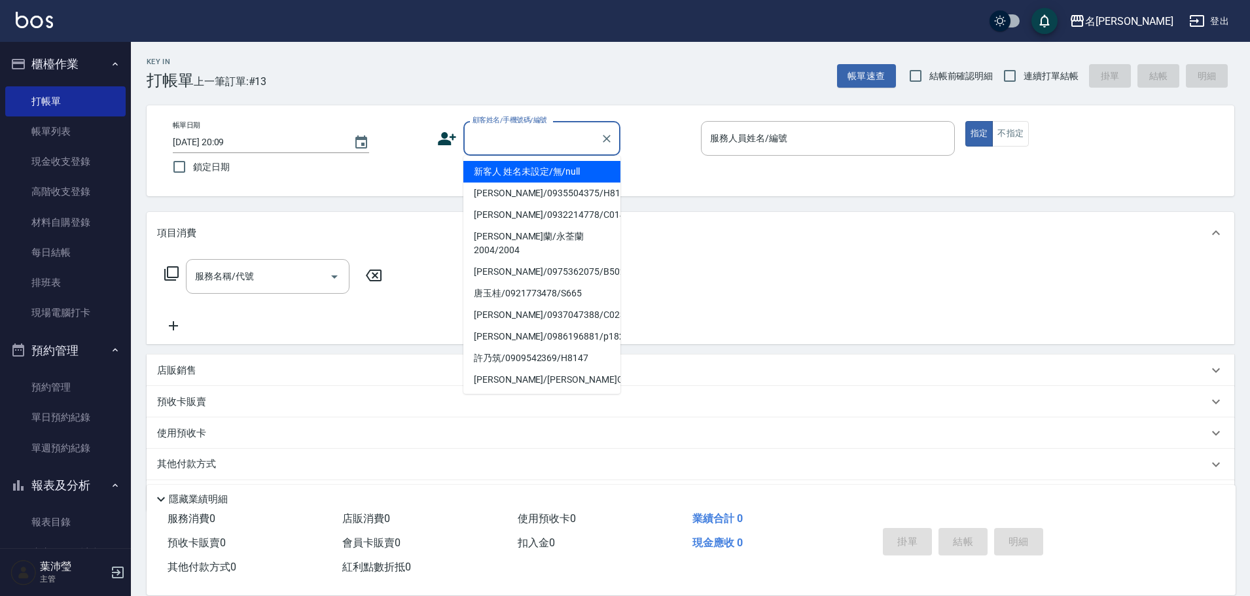
click at [522, 138] on input "顧客姓名/手機號碼/編號" at bounding box center [532, 138] width 126 height 23
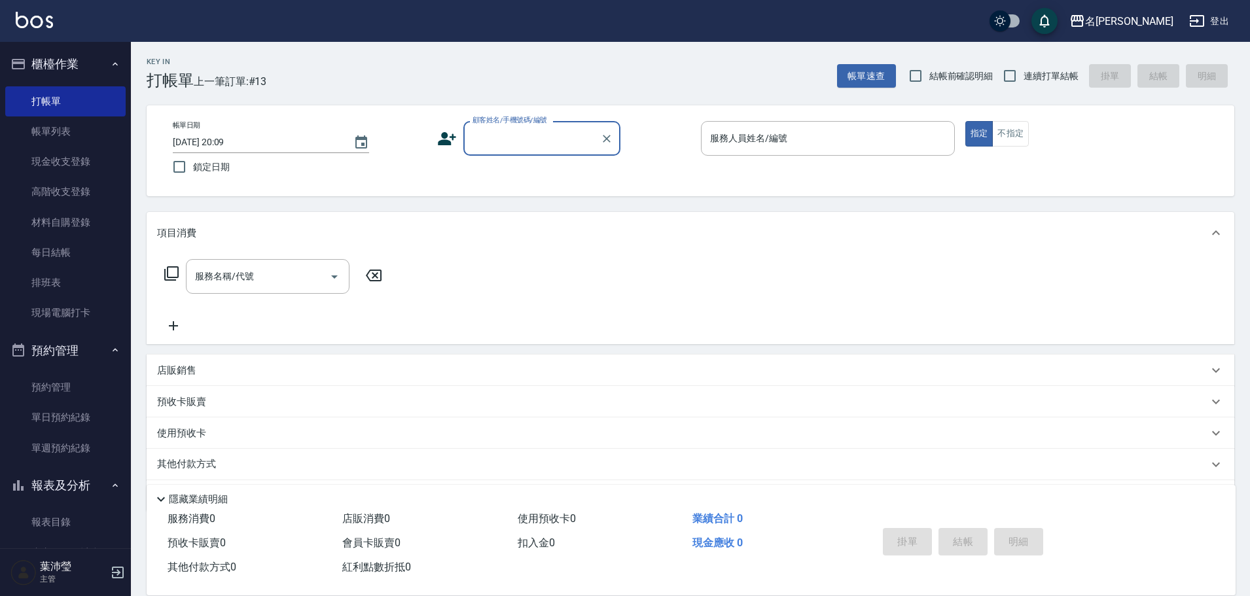
click at [523, 137] on input "顧客姓名/手機號碼/編號" at bounding box center [532, 138] width 126 height 23
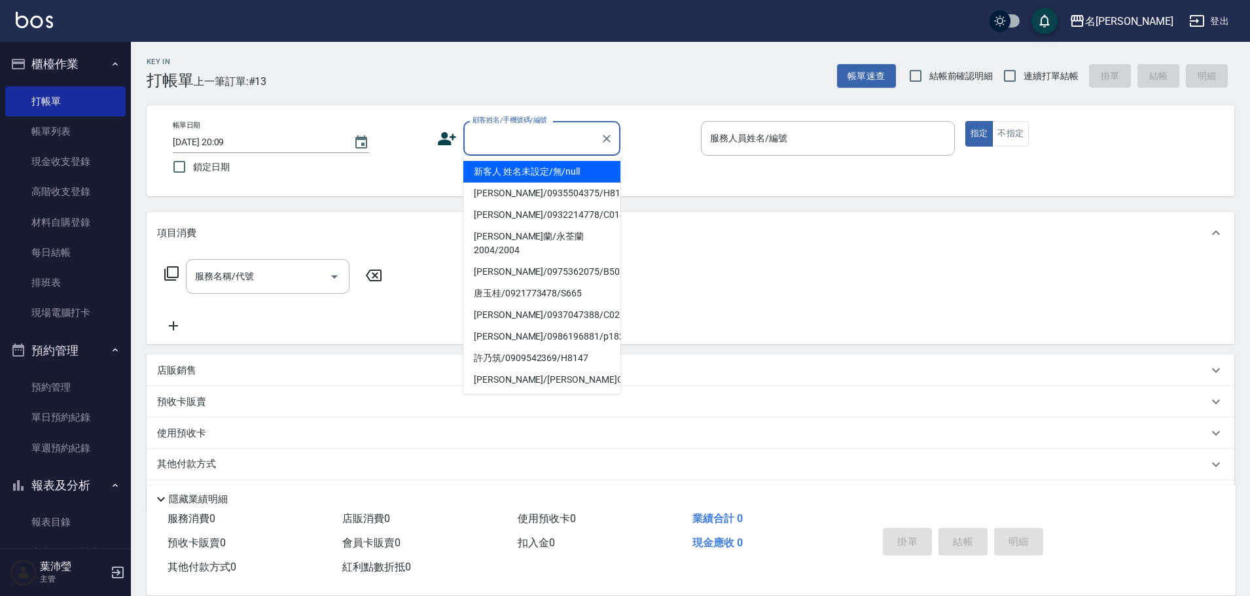
click at [541, 148] on input "顧客姓名/手機號碼/編號" at bounding box center [532, 138] width 126 height 23
click at [537, 175] on li "新客人 姓名未設定/無/null" at bounding box center [541, 172] width 157 height 22
type input "新客人 姓名未設定/無/null"
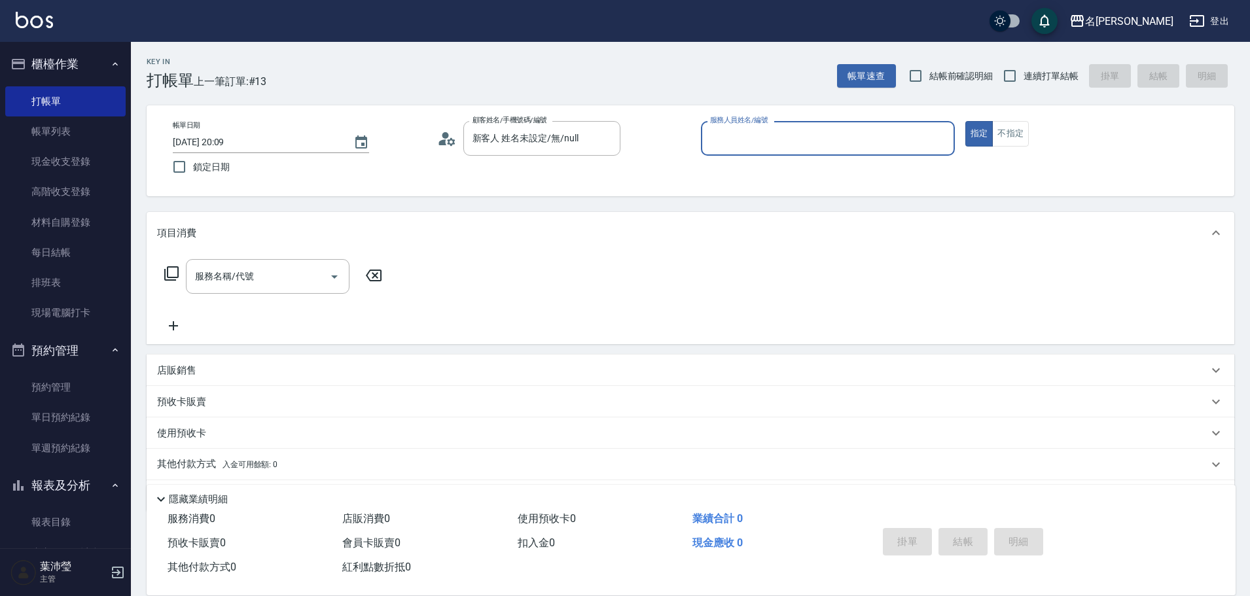
click at [728, 135] on input "服務人員姓名/編號" at bounding box center [828, 138] width 242 height 23
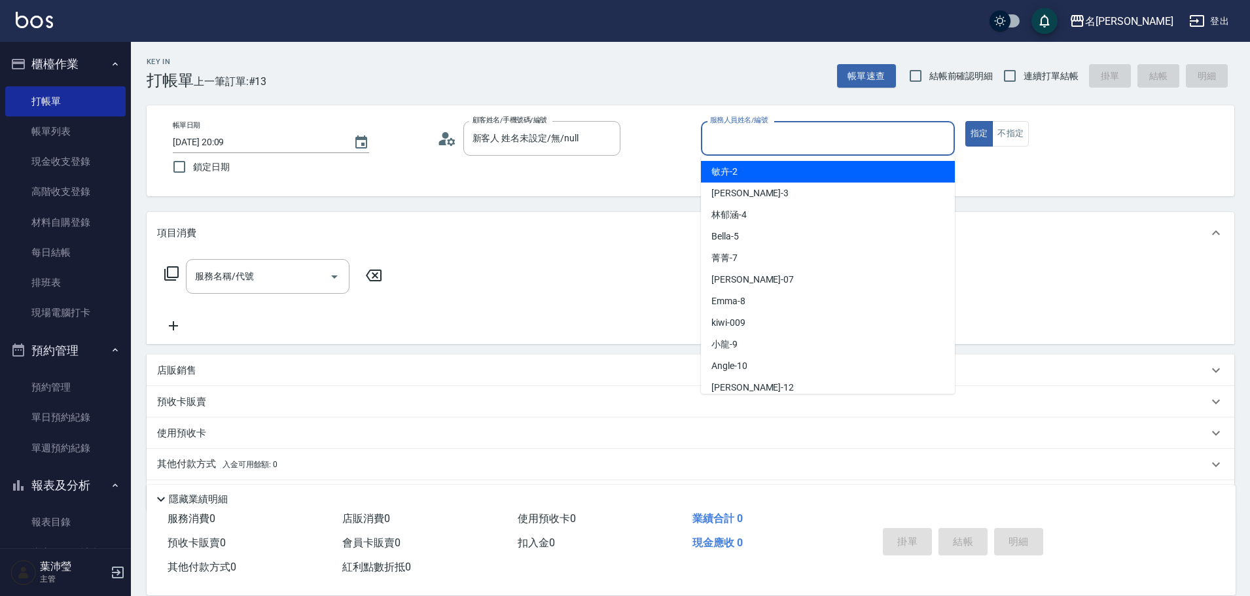
click at [725, 172] on span "敏卉 -2" at bounding box center [724, 172] width 26 height 14
type input "敏卉-2"
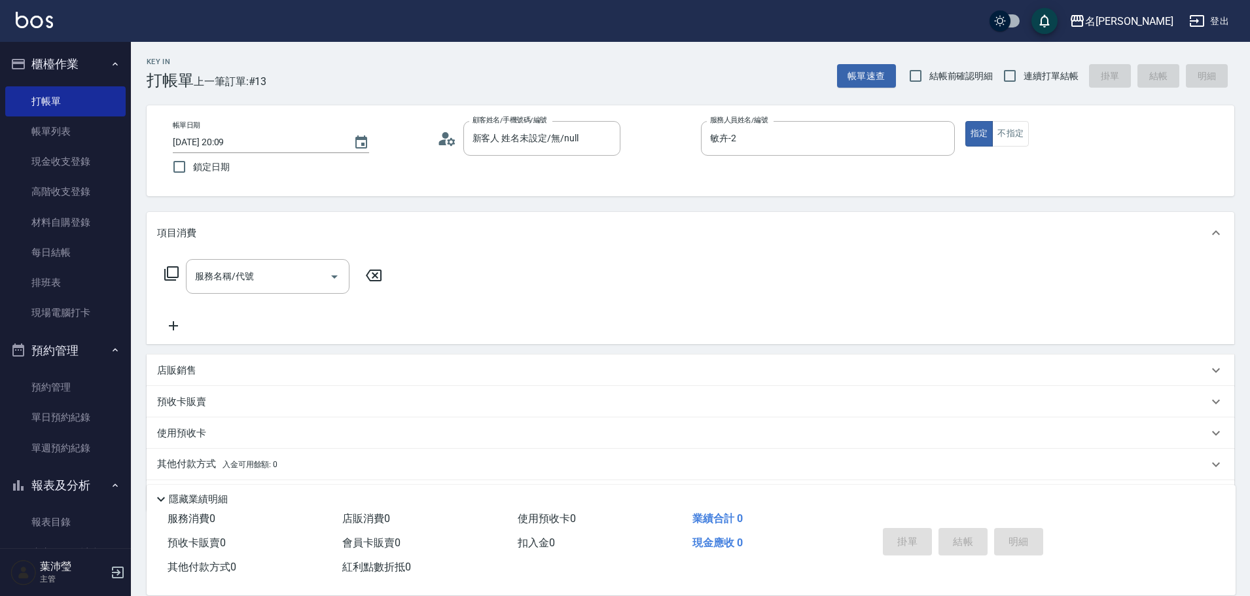
click at [173, 272] on icon at bounding box center [172, 274] width 16 height 16
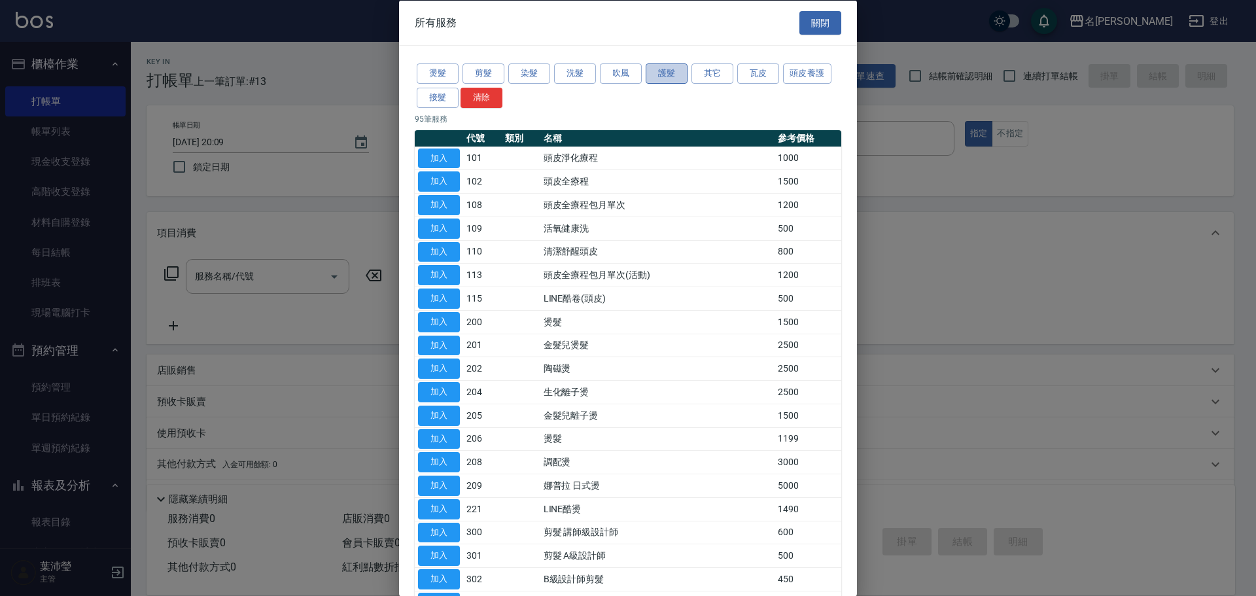
click at [657, 76] on button "護髮" at bounding box center [667, 73] width 42 height 20
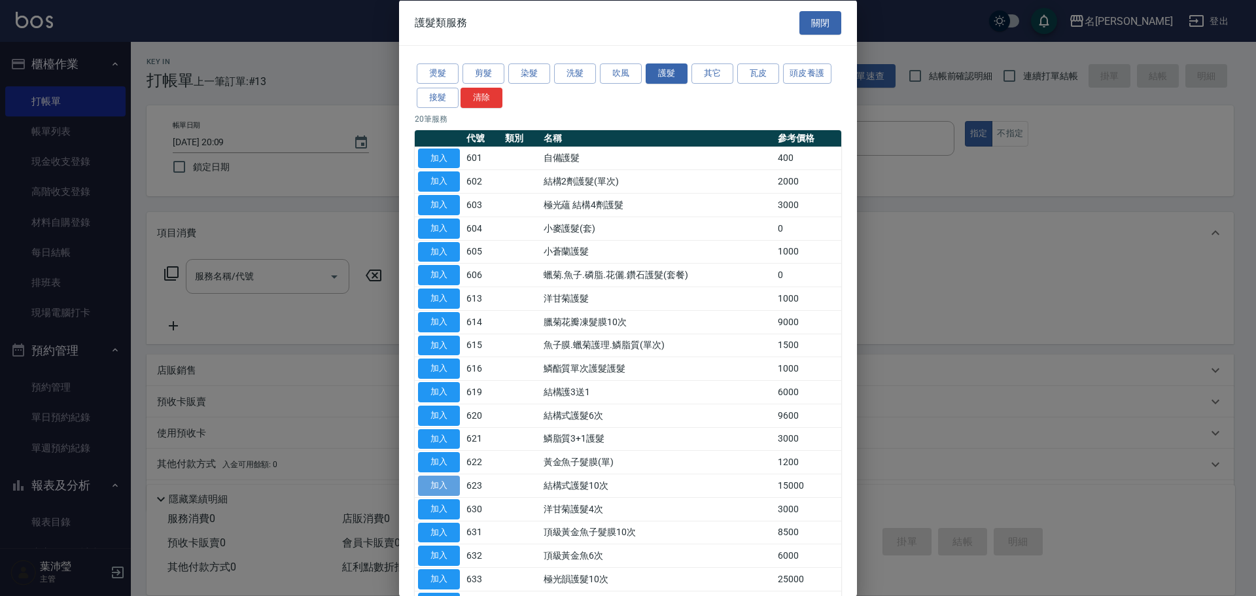
click at [445, 487] on button "加入" at bounding box center [439, 486] width 42 height 20
type input "結構式護髮10次(623)"
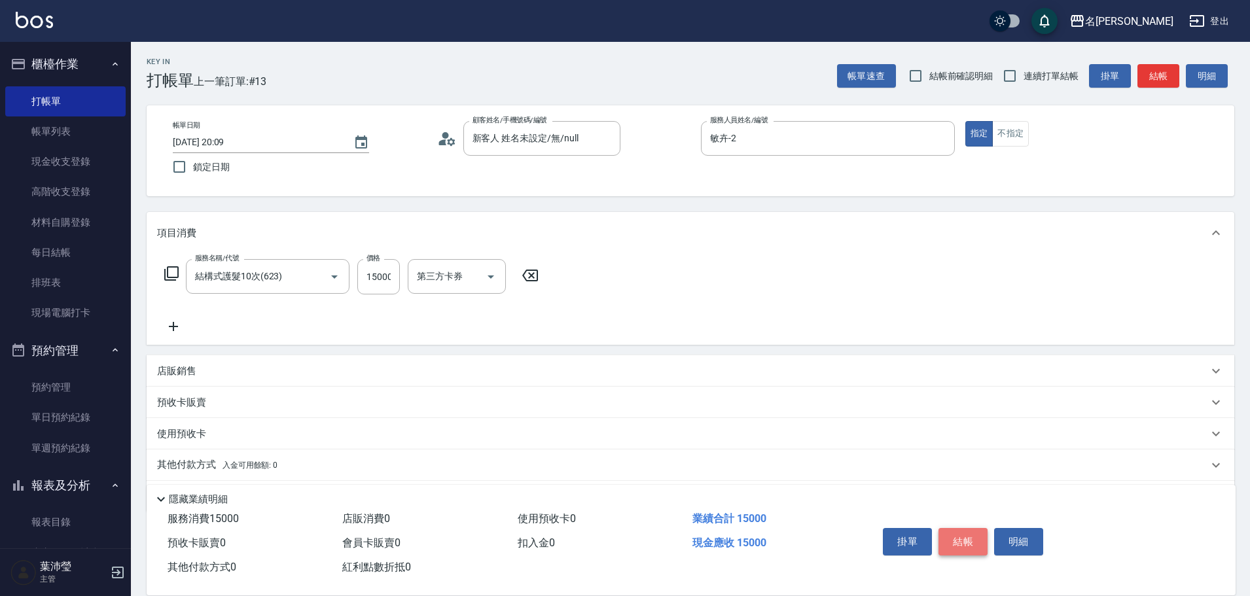
click at [957, 538] on button "結帳" at bounding box center [962, 541] width 49 height 27
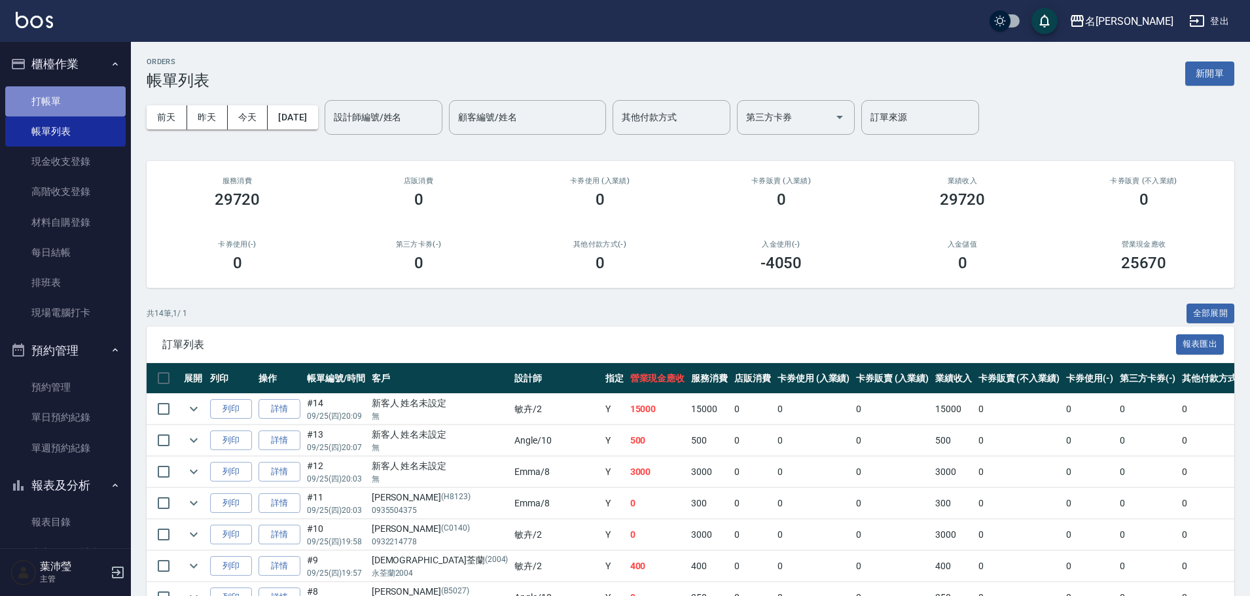
click at [75, 103] on link "打帳單" at bounding box center [65, 101] width 120 height 30
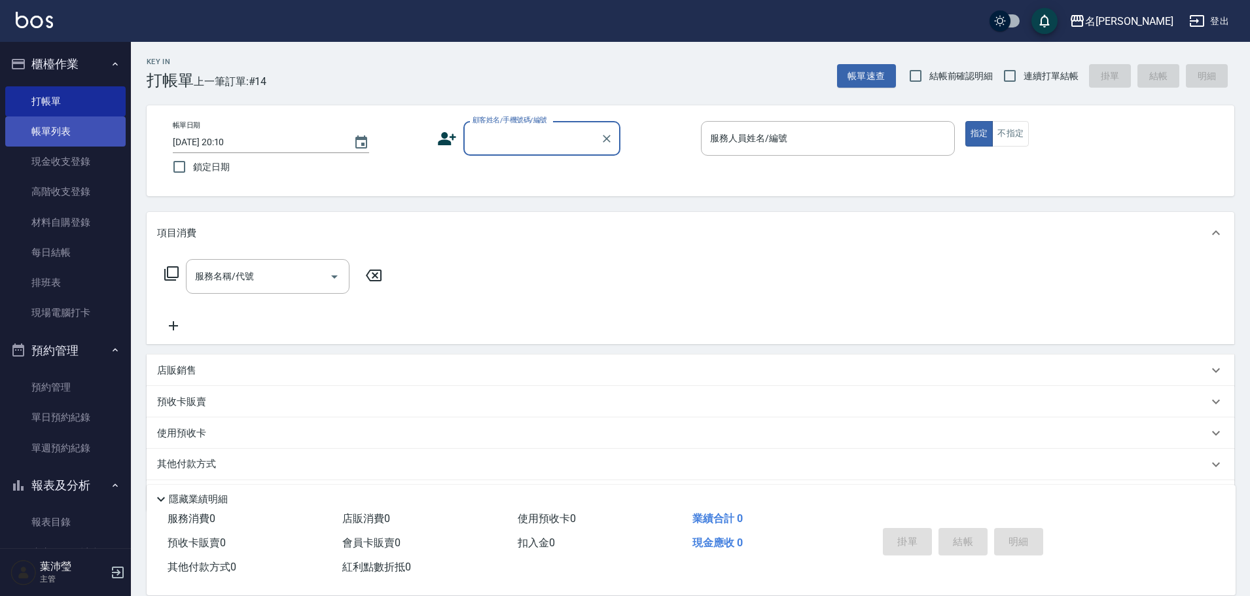
click at [68, 132] on link "帳單列表" at bounding box center [65, 131] width 120 height 30
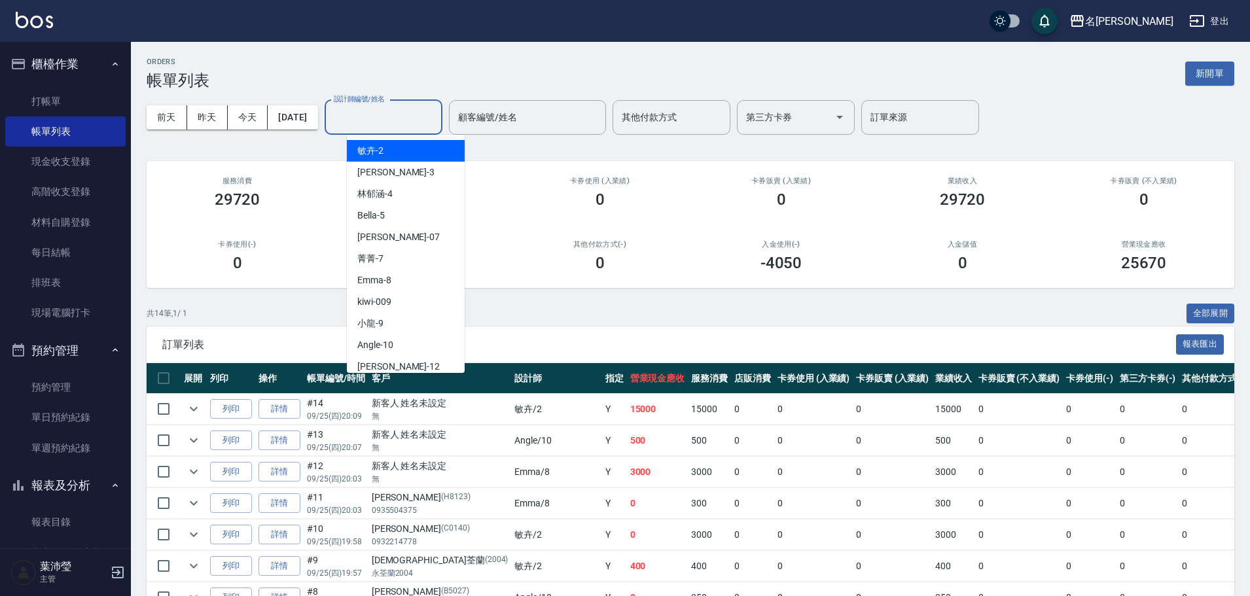
click at [404, 127] on input "設計師編號/姓名" at bounding box center [383, 117] width 106 height 23
click at [394, 151] on div "敏卉 -2" at bounding box center [406, 151] width 118 height 22
type input "敏卉-2"
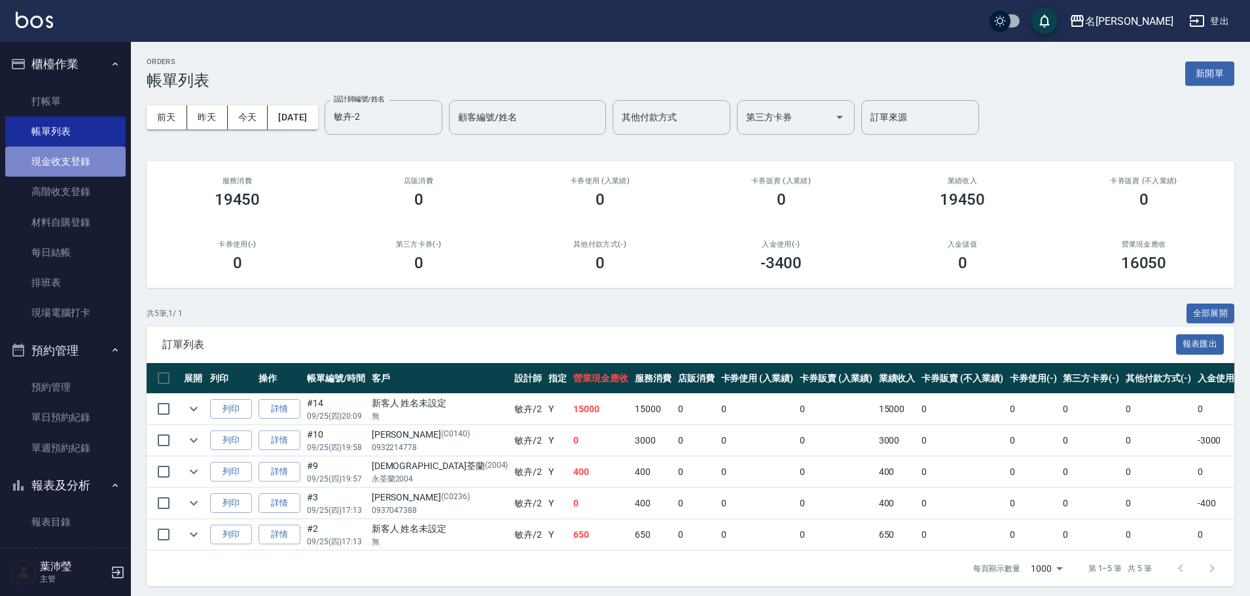
click at [81, 167] on link "現金收支登錄" at bounding box center [65, 162] width 120 height 30
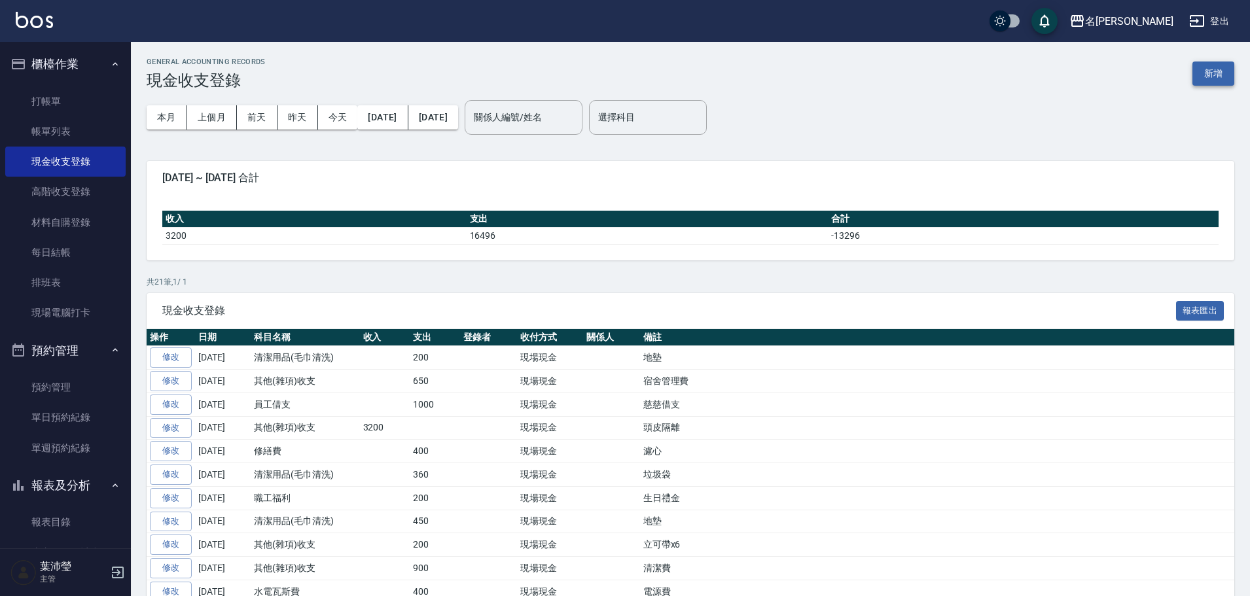
click at [1215, 74] on button "新增" at bounding box center [1213, 74] width 42 height 24
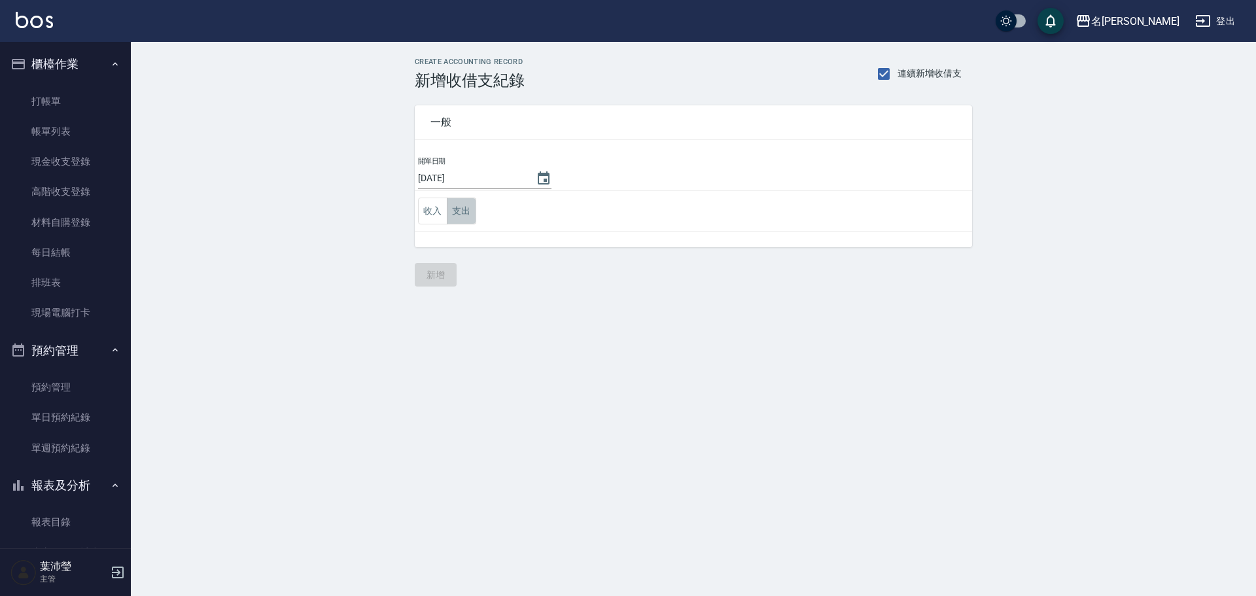
click at [453, 215] on button "支出" at bounding box center [461, 211] width 29 height 27
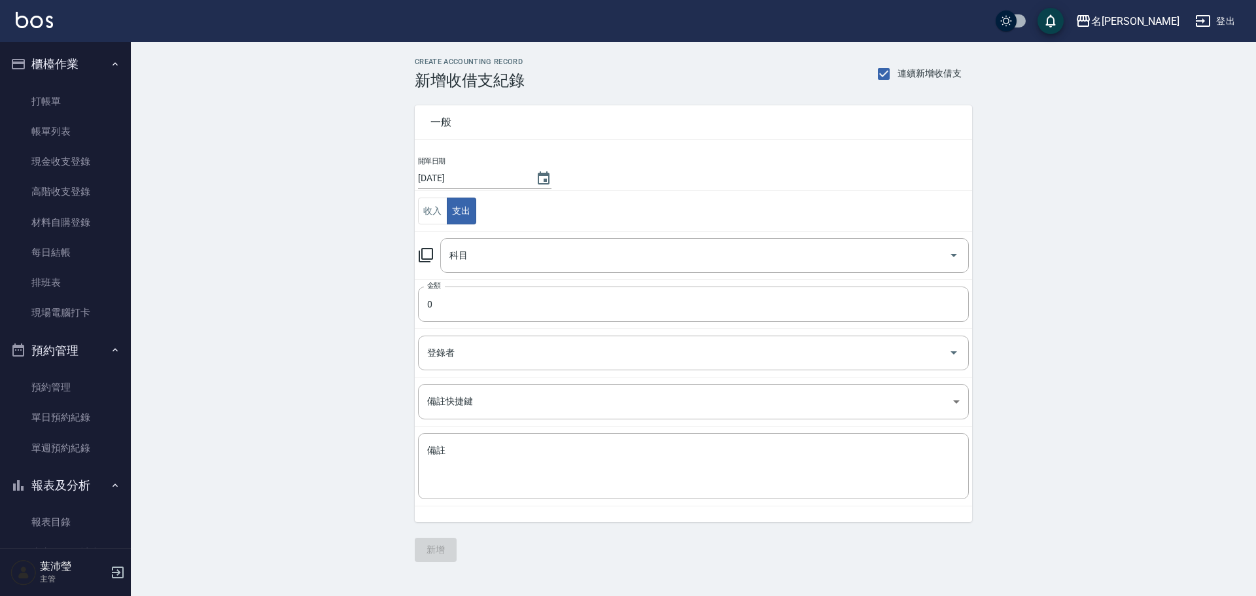
click at [549, 281] on td "金額 0 金額" at bounding box center [694, 303] width 558 height 49
click at [561, 255] on input "科目" at bounding box center [694, 255] width 497 height 23
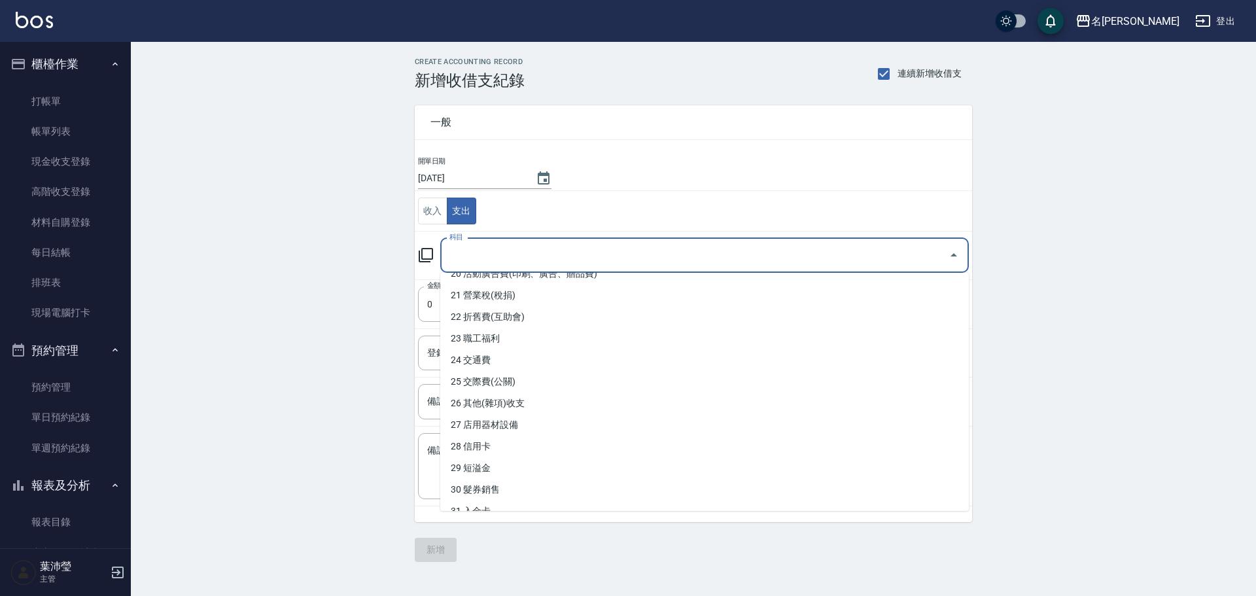
scroll to position [444, 0]
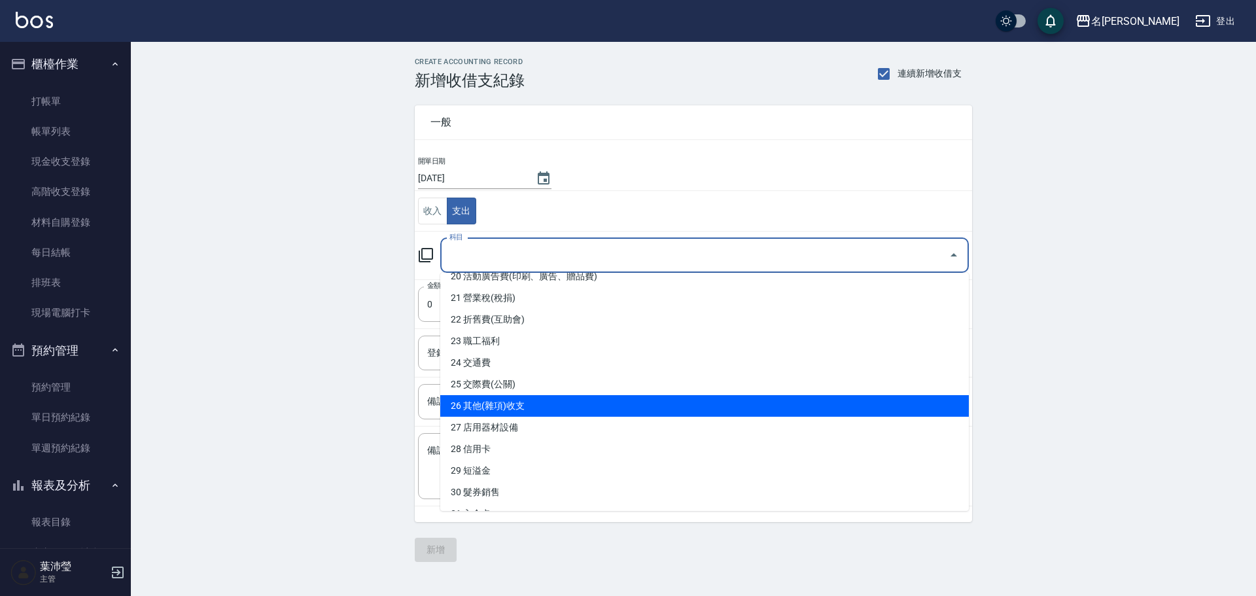
click at [694, 411] on li "26 其他(雜項)收支" at bounding box center [704, 406] width 529 height 22
type input "26 其他(雜項)收支"
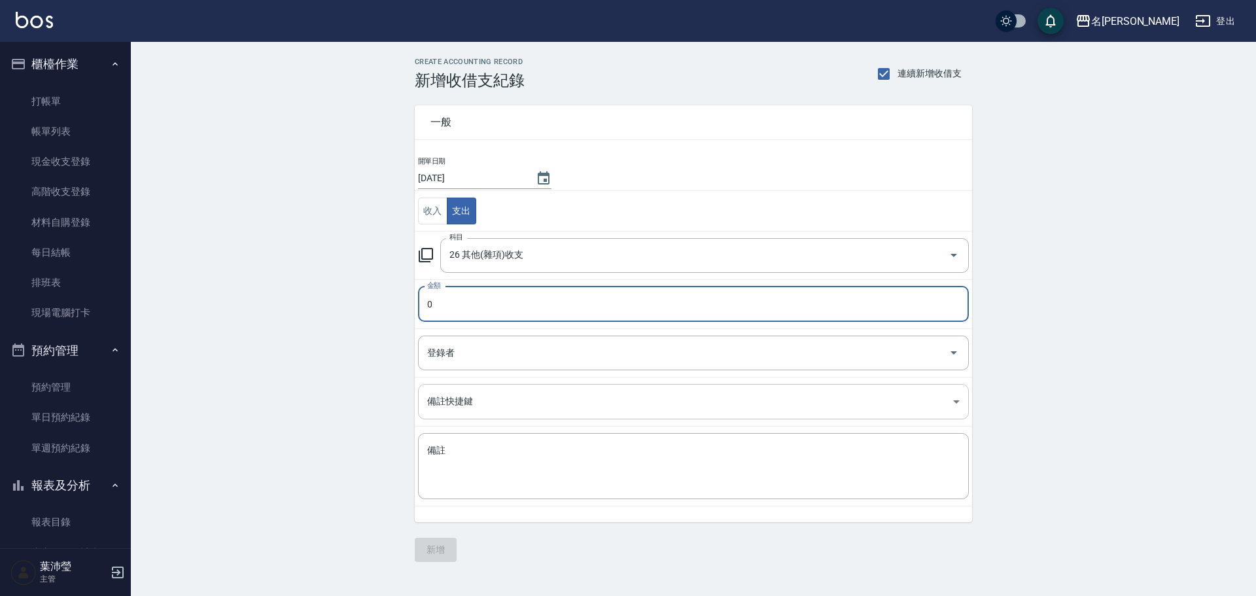
click at [566, 389] on body "名留龍江 登出 櫃檯作業 打帳單 帳單列表 現金收支登錄 高階收支登錄 材料自購登錄 每日結帳 排班表 現場電腦打卡 預約管理 預約管理 單日預約紀錄 單週預…" at bounding box center [628, 298] width 1256 height 596
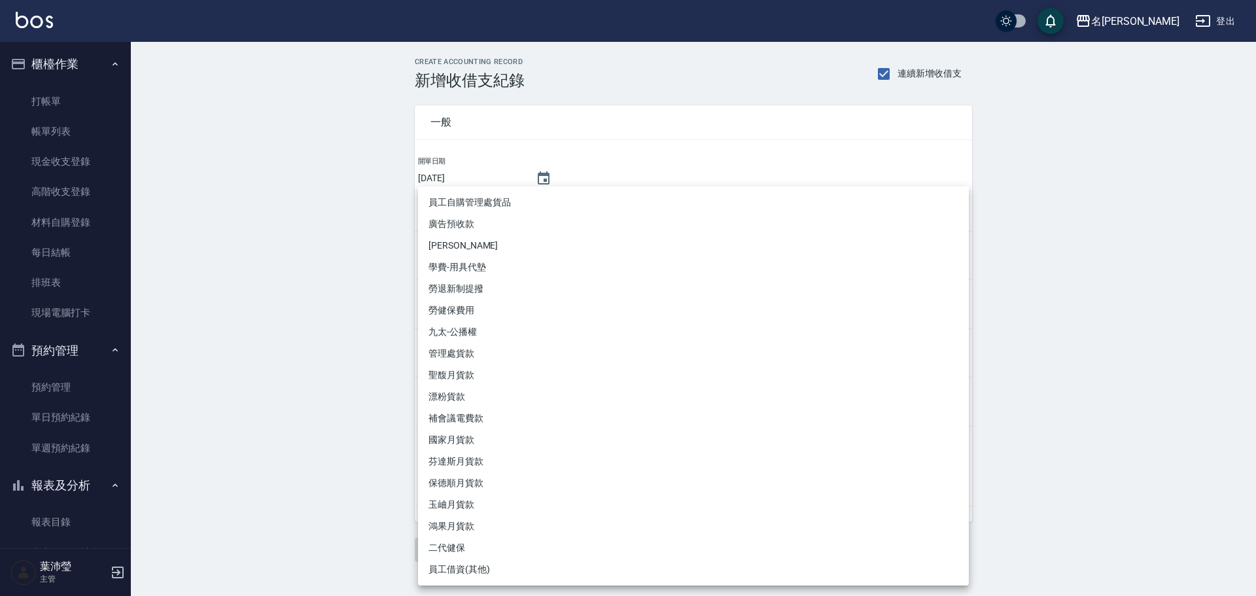
click at [310, 382] on div at bounding box center [628, 298] width 1256 height 596
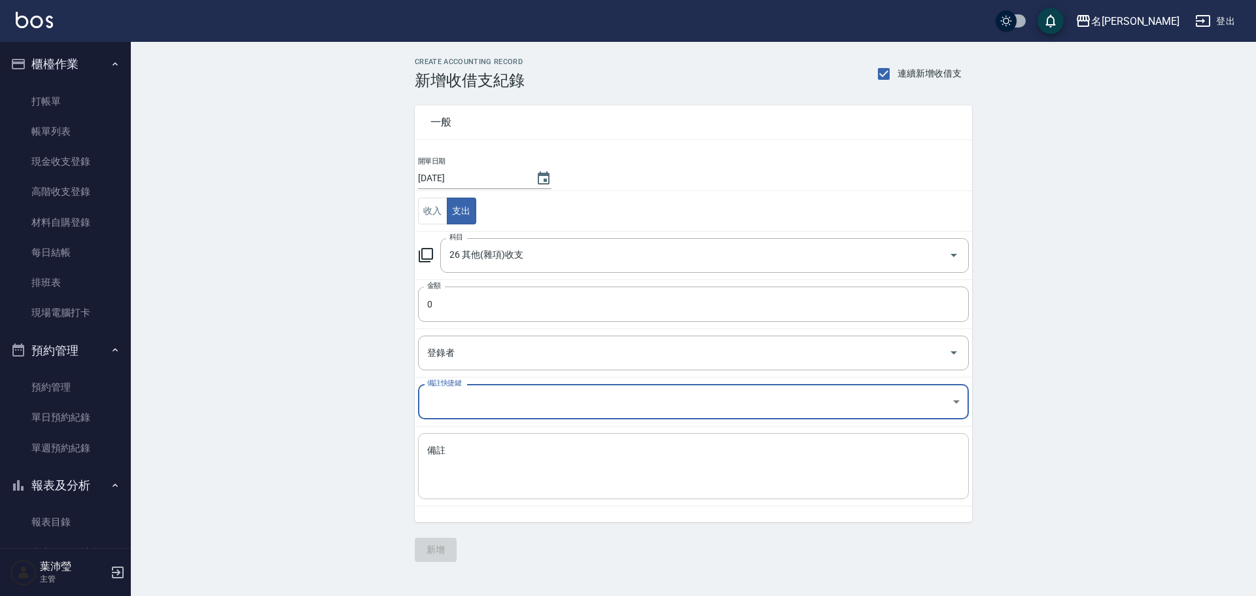
click at [492, 451] on textarea "備註" at bounding box center [693, 466] width 533 height 44
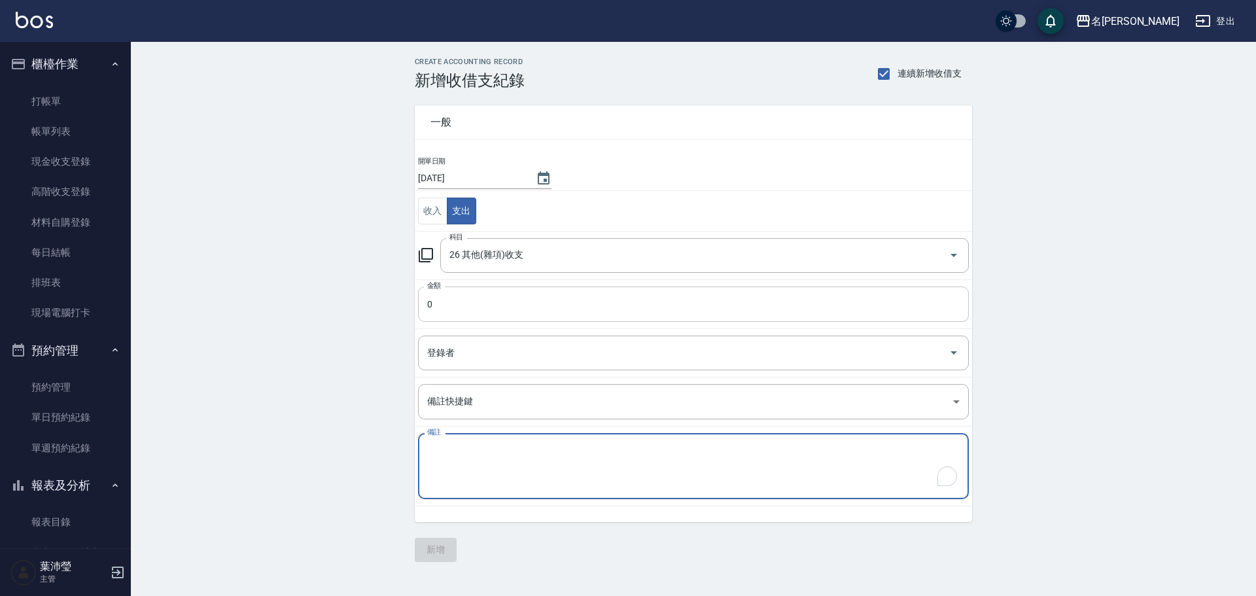
click at [508, 308] on input "0" at bounding box center [693, 304] width 551 height 35
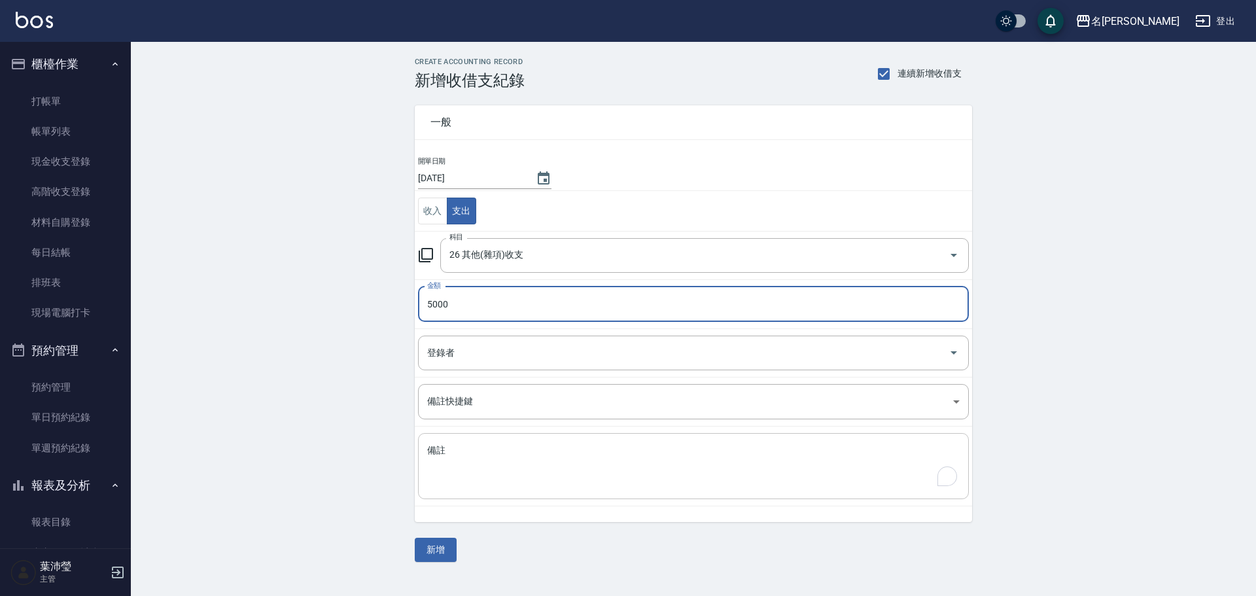
type input "5000"
click at [495, 448] on textarea "備註" at bounding box center [693, 466] width 533 height 44
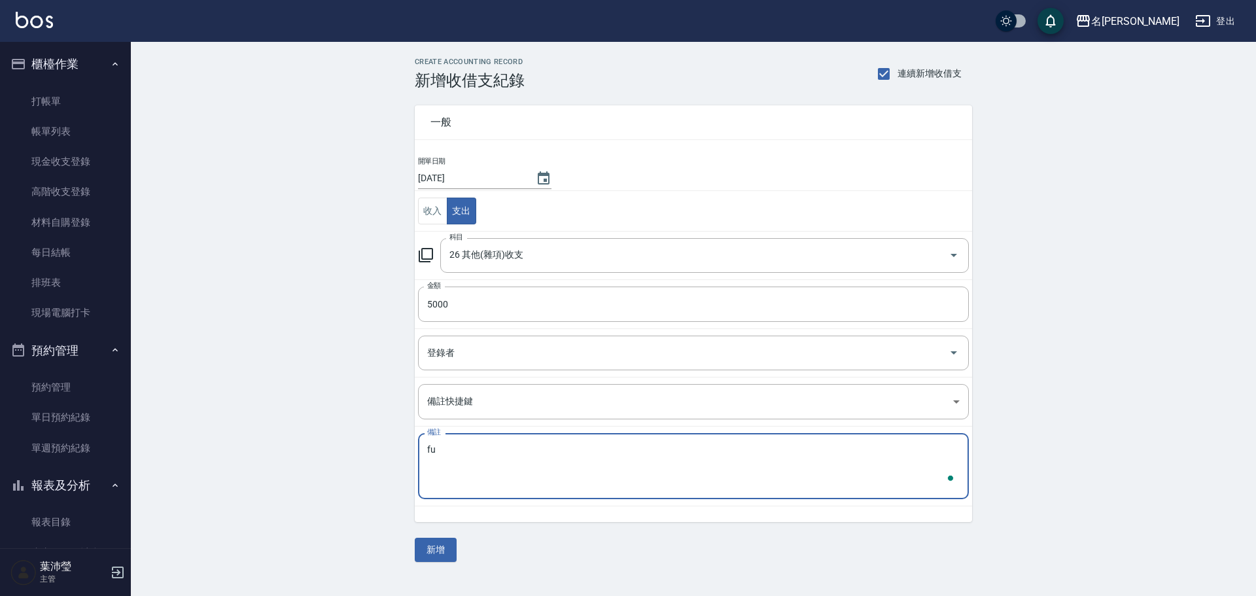
type textarea "f"
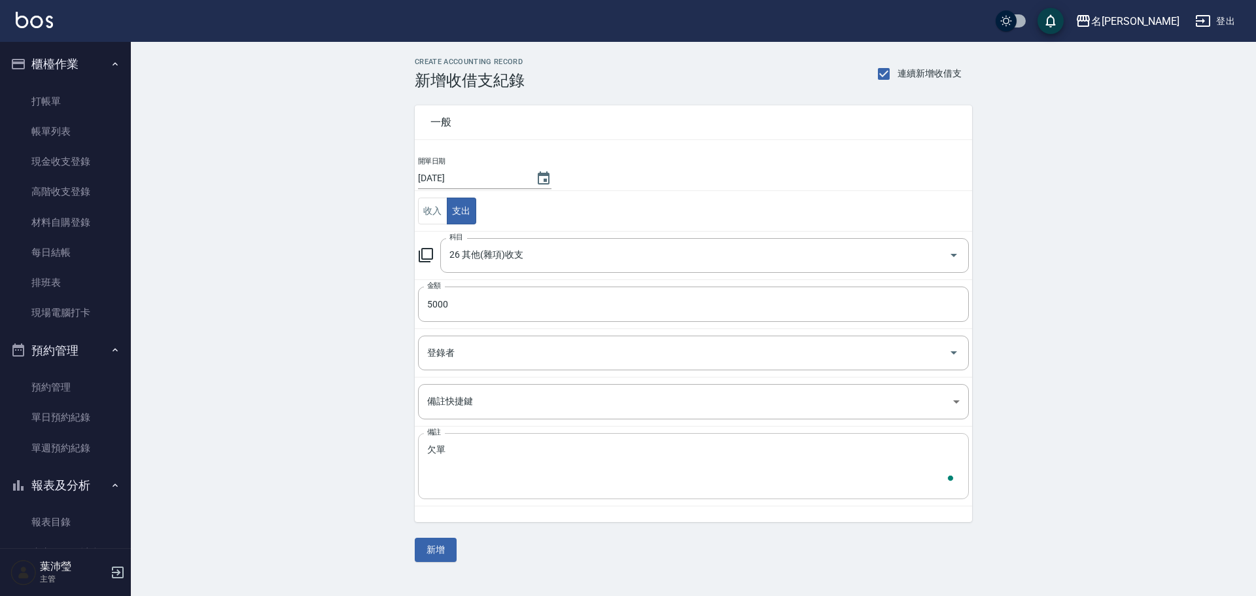
drag, startPoint x: 425, startPoint y: 451, endPoint x: 444, endPoint y: 480, distance: 34.7
click at [426, 451] on div "欠單 x 備註" at bounding box center [693, 466] width 551 height 66
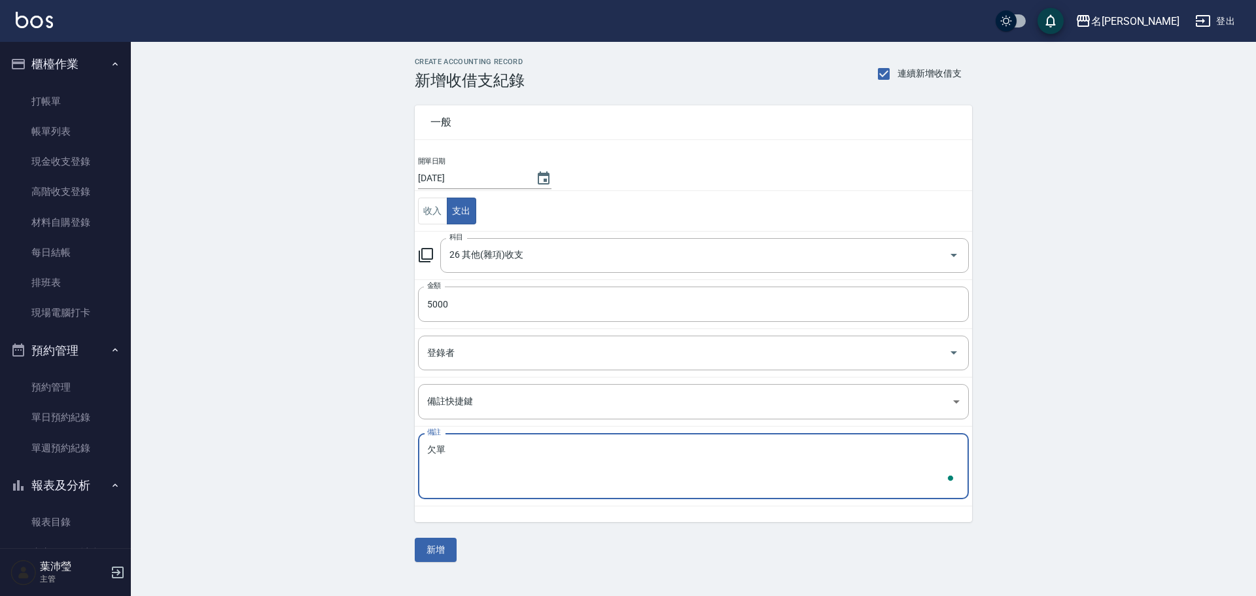
click at [427, 442] on div "欠單 x 備註" at bounding box center [693, 466] width 551 height 66
type textarea "欠單敏卉"
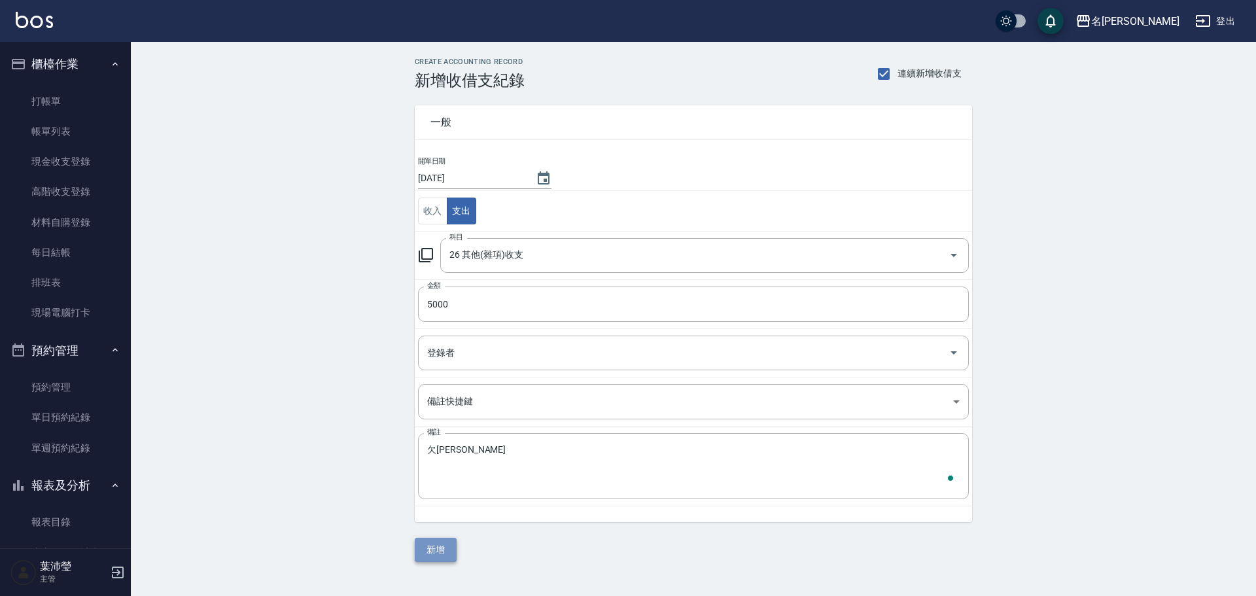
click at [443, 550] on button "新增" at bounding box center [436, 550] width 42 height 24
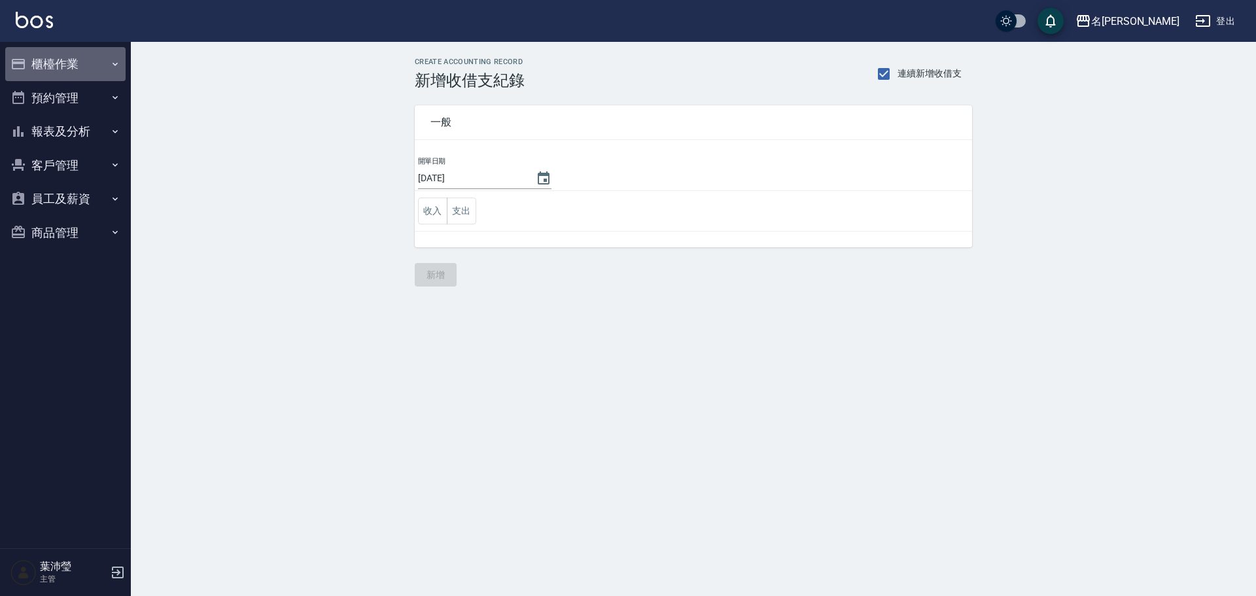
click at [95, 72] on button "櫃檯作業" at bounding box center [65, 64] width 120 height 34
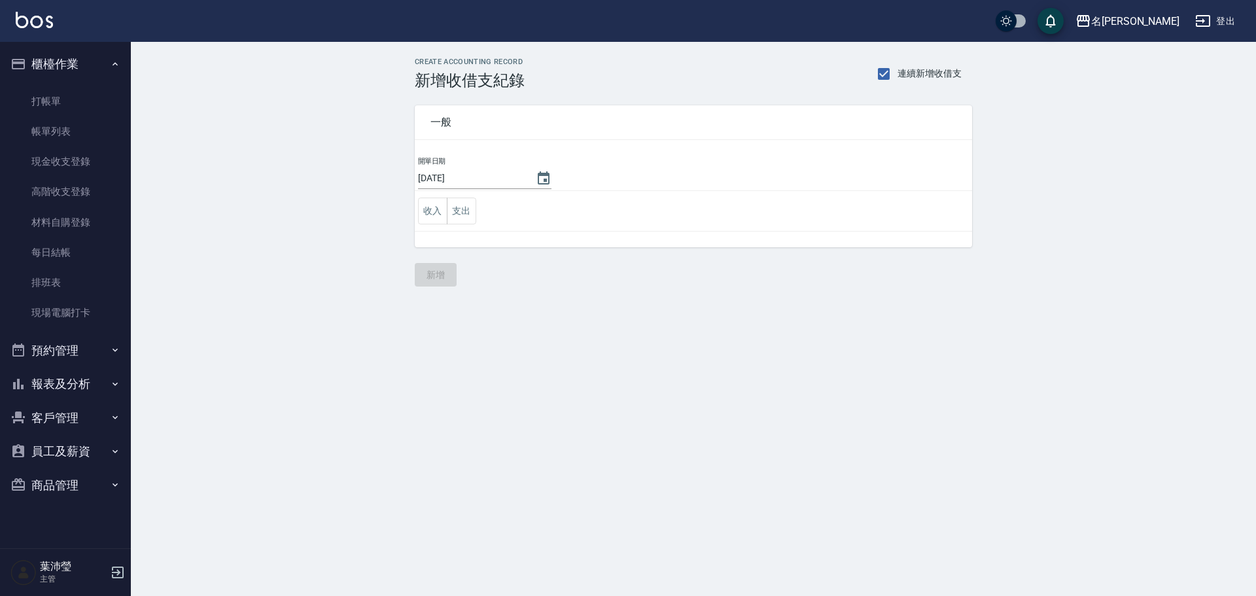
click at [57, 383] on button "報表及分析" at bounding box center [65, 384] width 120 height 34
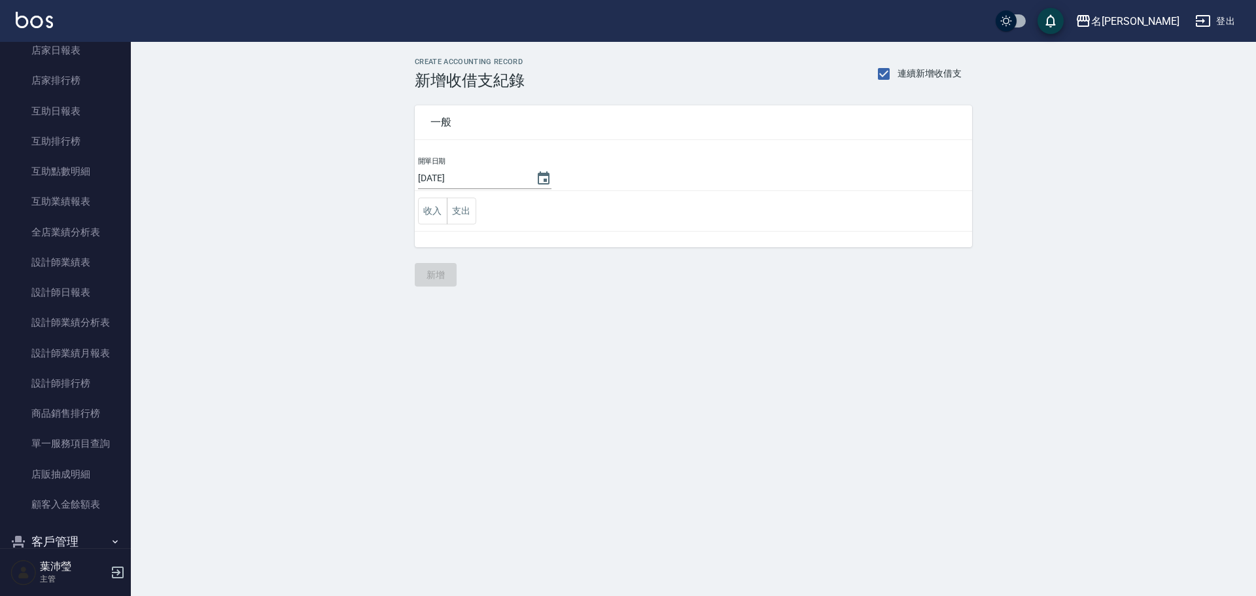
scroll to position [449, 0]
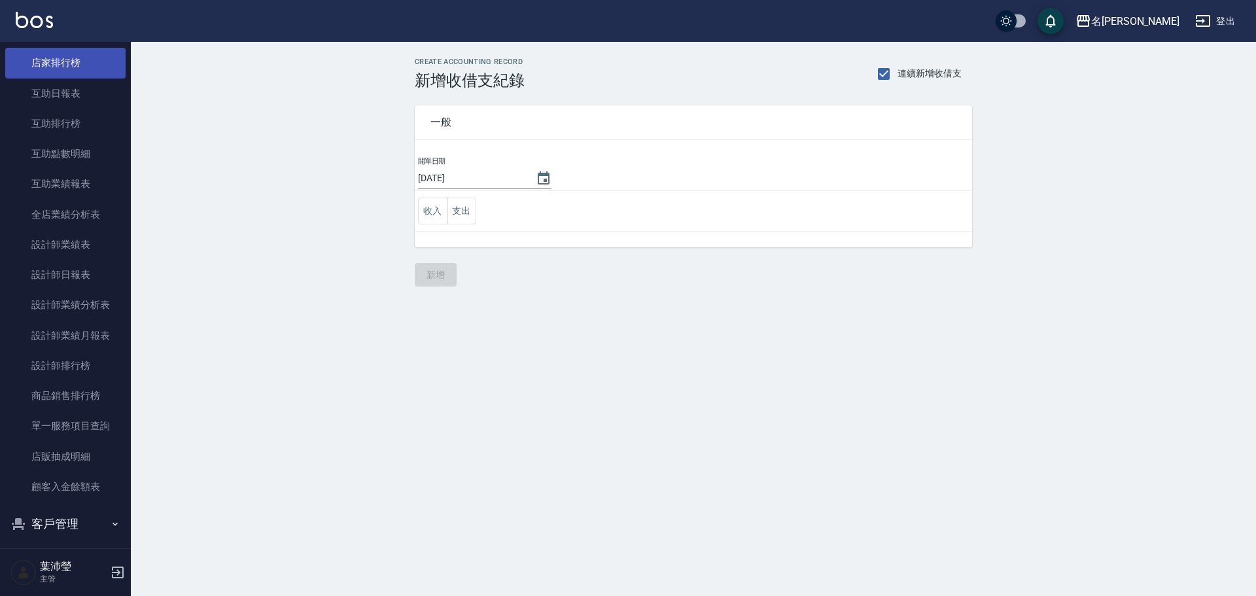
click at [71, 70] on link "店家排行榜" at bounding box center [65, 63] width 120 height 30
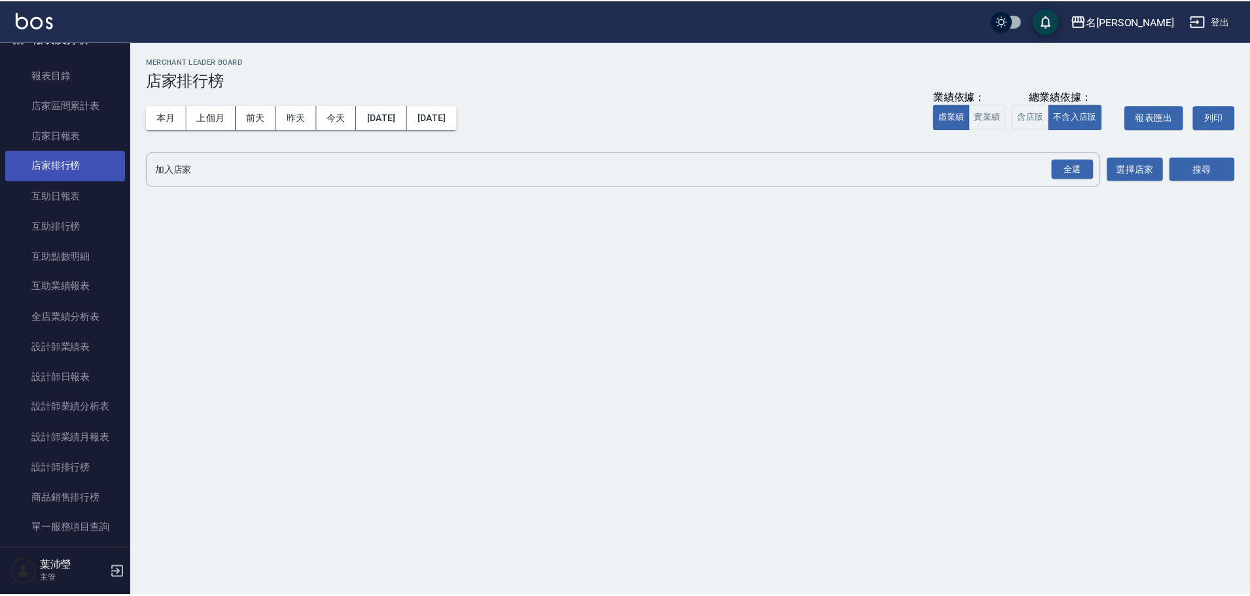
scroll to position [344, 0]
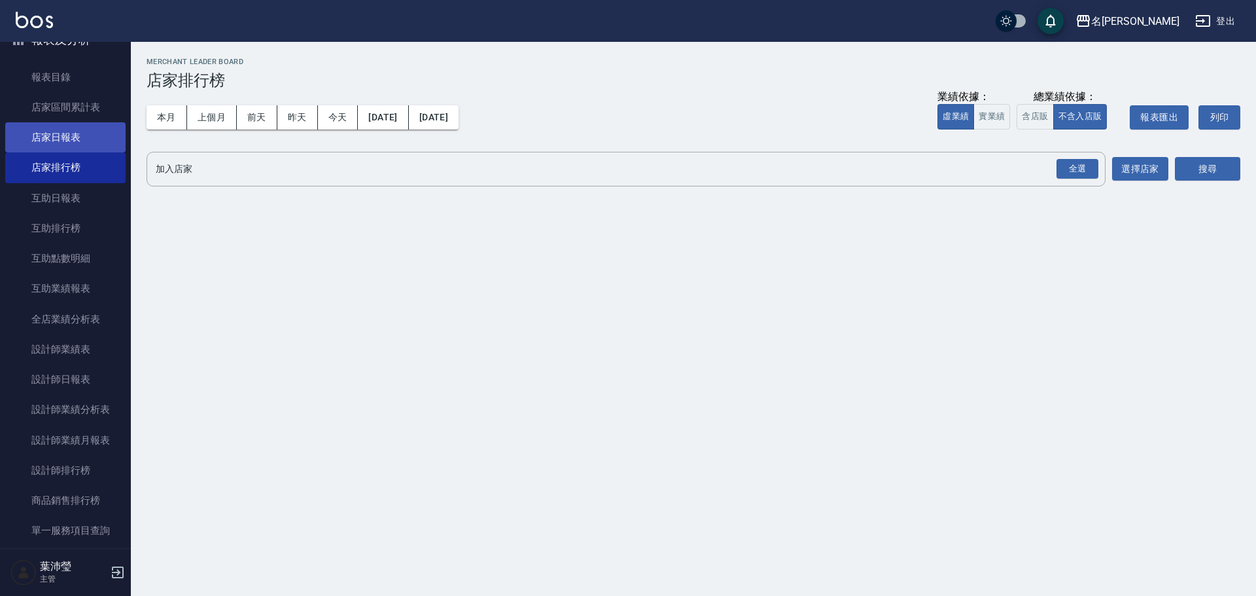
click at [81, 133] on link "店家日報表" at bounding box center [65, 137] width 120 height 30
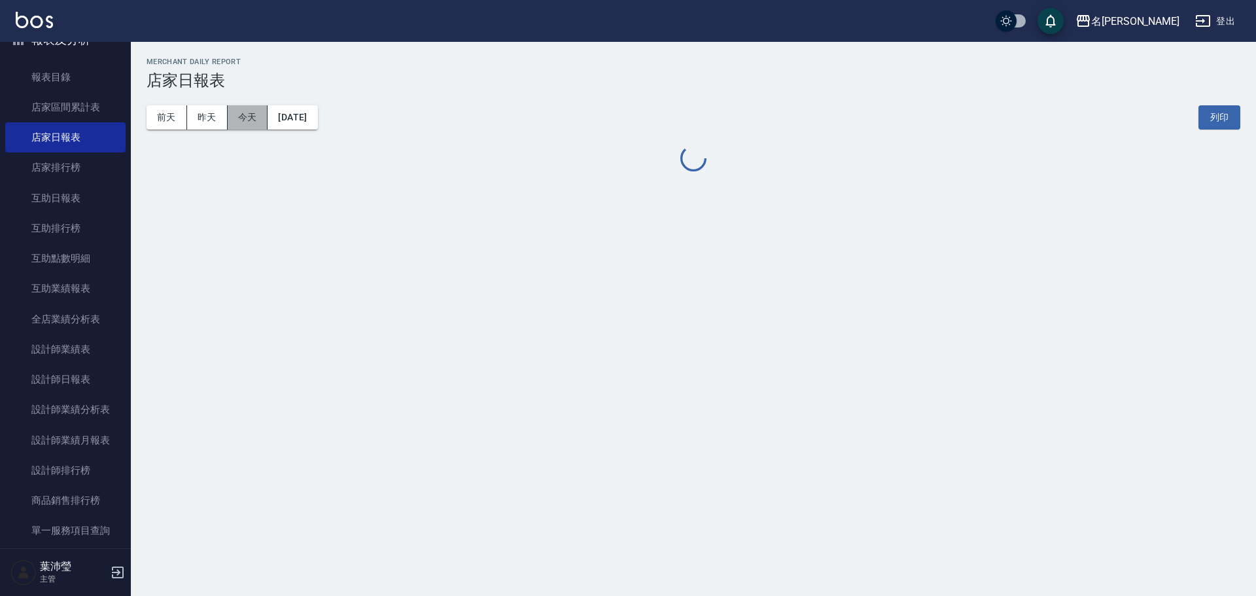
click at [252, 117] on button "今天" at bounding box center [248, 117] width 41 height 24
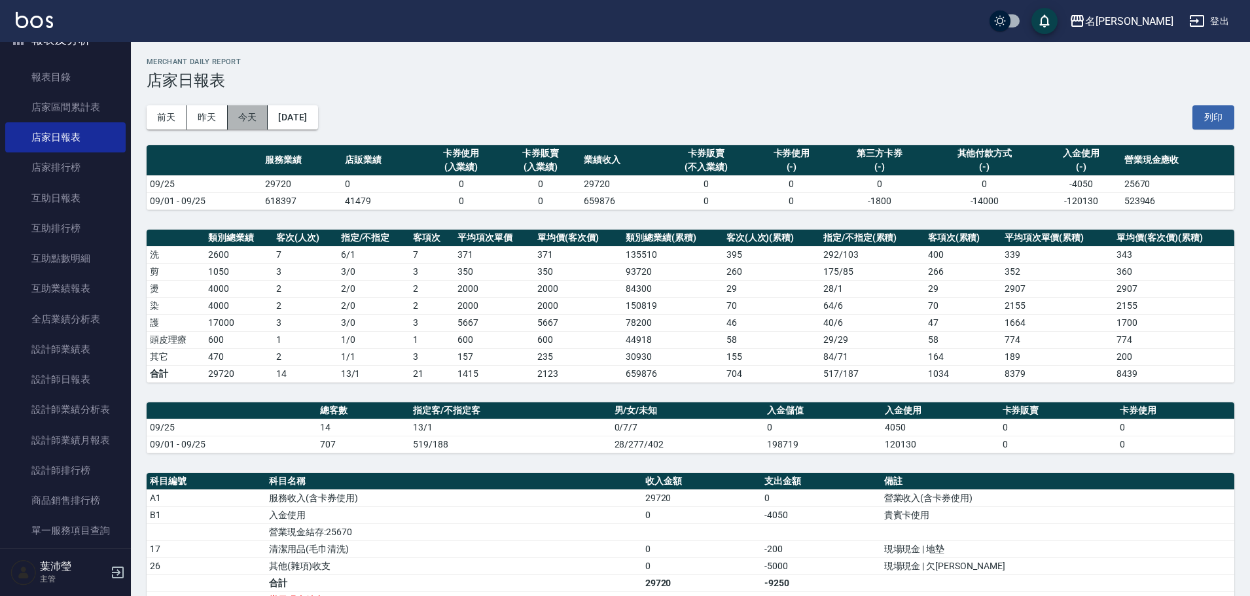
click at [251, 125] on button "今天" at bounding box center [248, 117] width 41 height 24
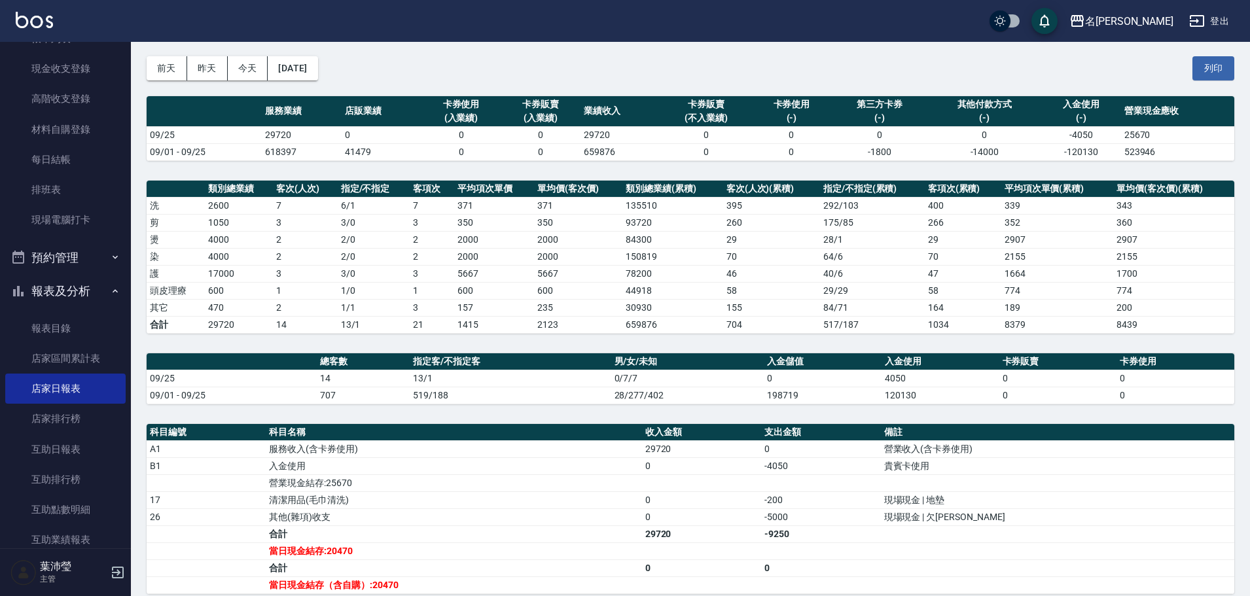
scroll to position [88, 0]
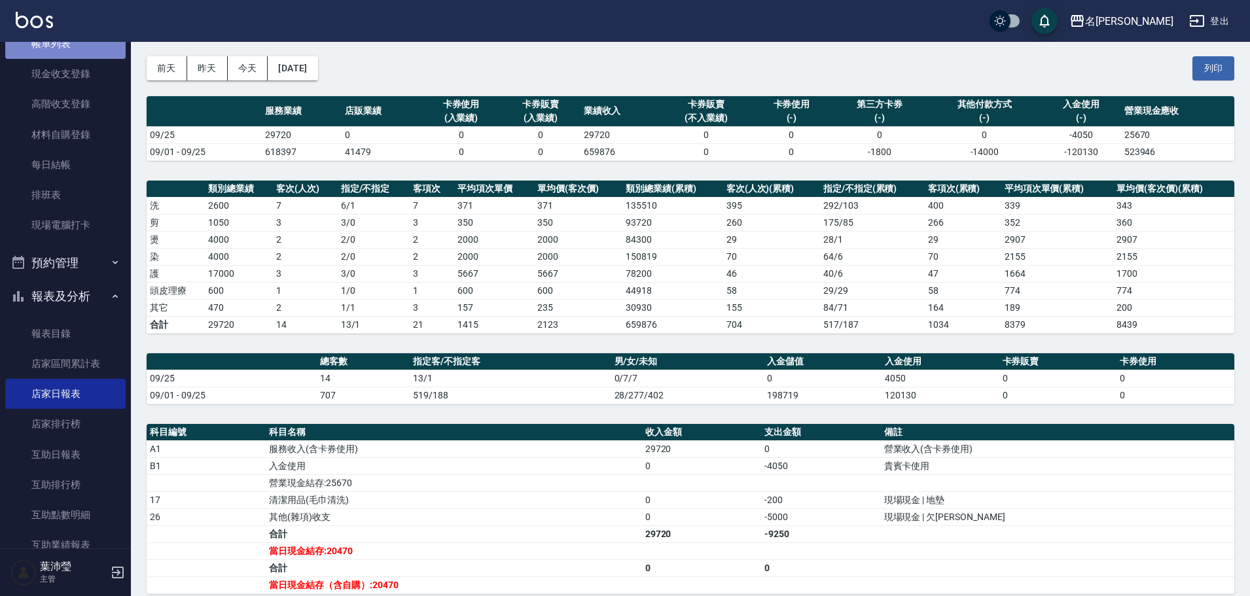
click at [92, 46] on link "帳單列表" at bounding box center [65, 44] width 120 height 30
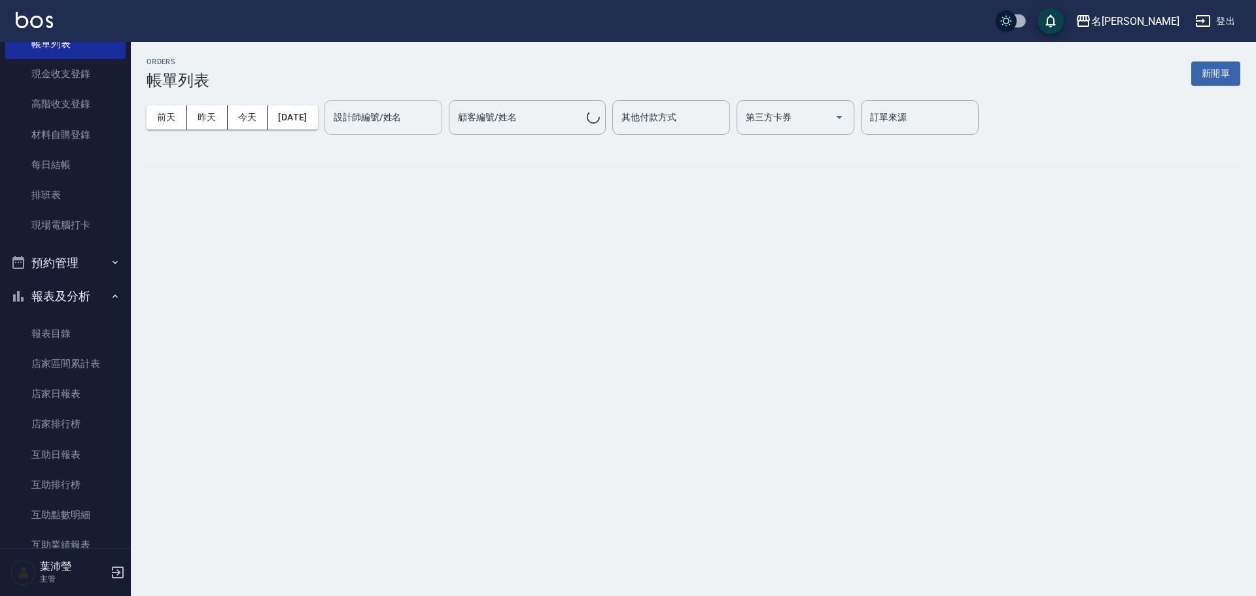
click at [357, 114] on div "設計師編號/姓名 設計師編號/姓名" at bounding box center [384, 117] width 118 height 35
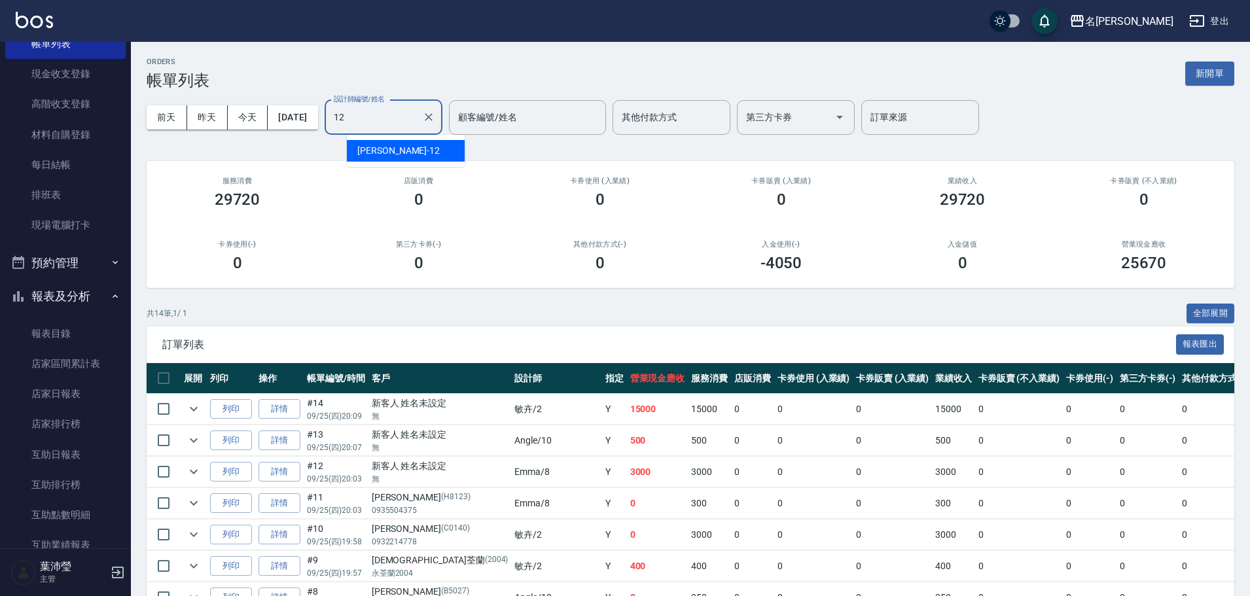
drag, startPoint x: 395, startPoint y: 151, endPoint x: 301, endPoint y: 156, distance: 94.4
click at [394, 151] on div "Jenny -12" at bounding box center [406, 151] width 118 height 22
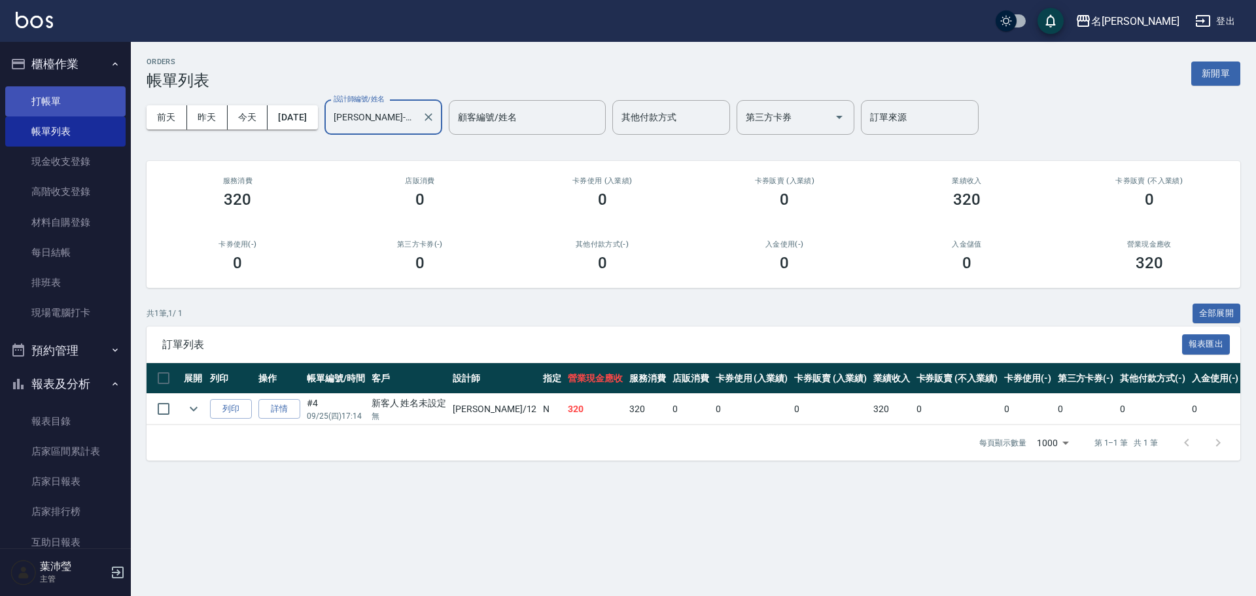
type input "Jenny-12"
click at [55, 99] on link "打帳單" at bounding box center [65, 101] width 120 height 30
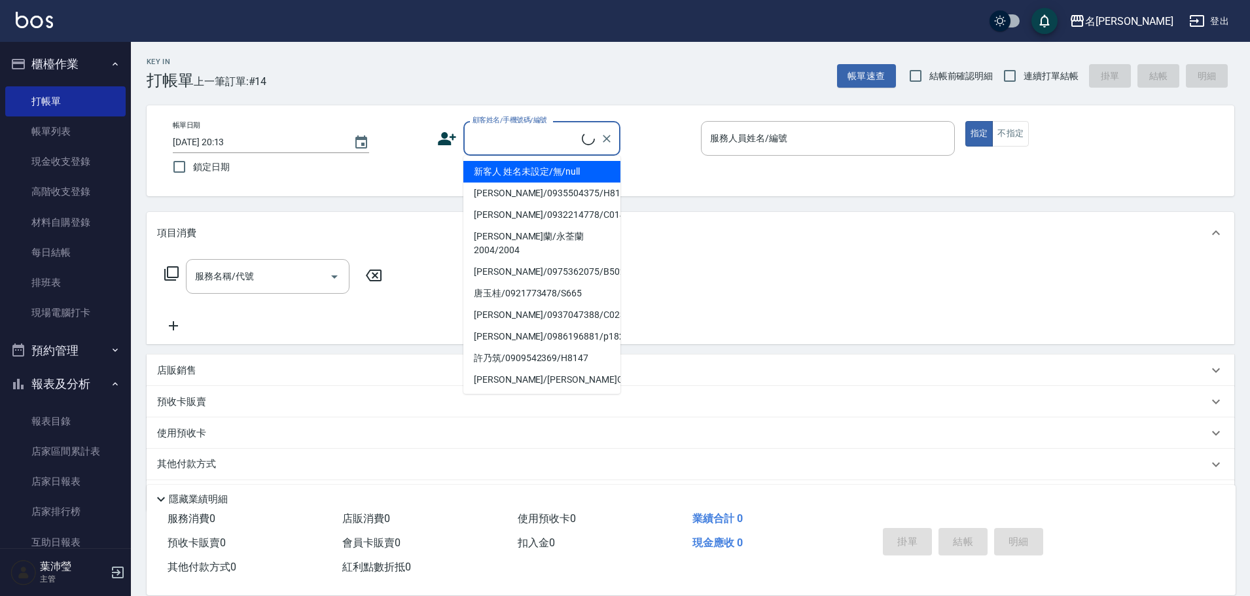
drag, startPoint x: 534, startPoint y: 141, endPoint x: 555, endPoint y: 179, distance: 43.9
click at [534, 141] on input "顧客姓名/手機號碼/編號" at bounding box center [525, 138] width 113 height 23
click at [549, 172] on li "新客人 姓名未設定/無/null" at bounding box center [541, 172] width 157 height 22
type input "新客人 姓名未設定/無/null"
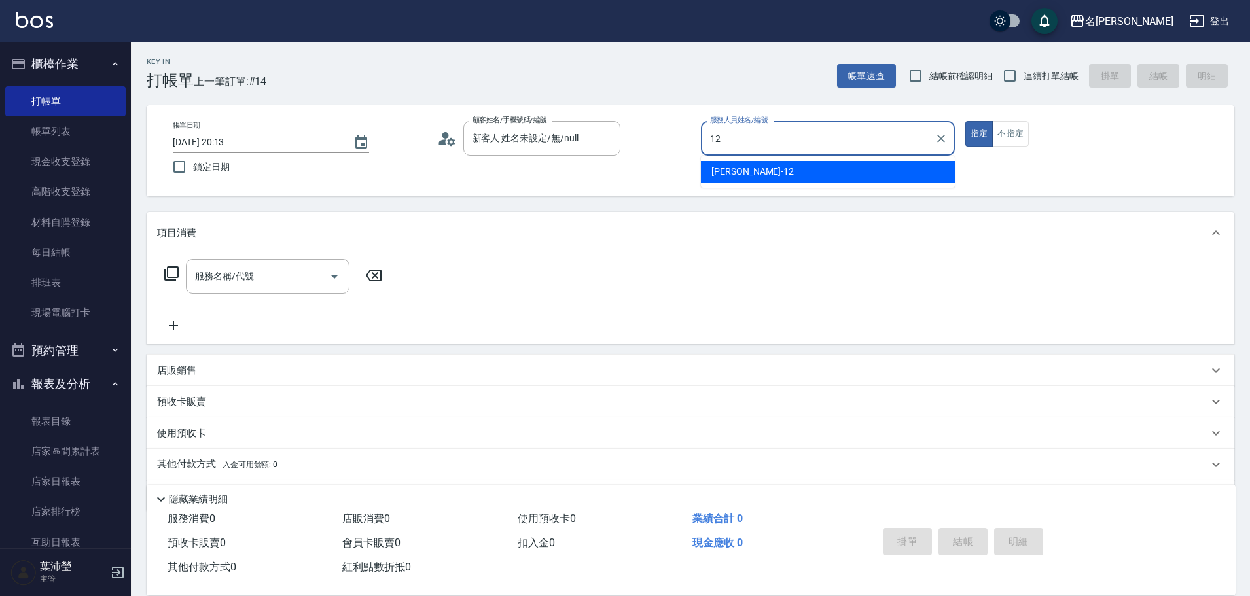
drag, startPoint x: 755, startPoint y: 173, endPoint x: 930, endPoint y: 178, distance: 174.8
click at [772, 177] on div "Jenny -12" at bounding box center [828, 172] width 254 height 22
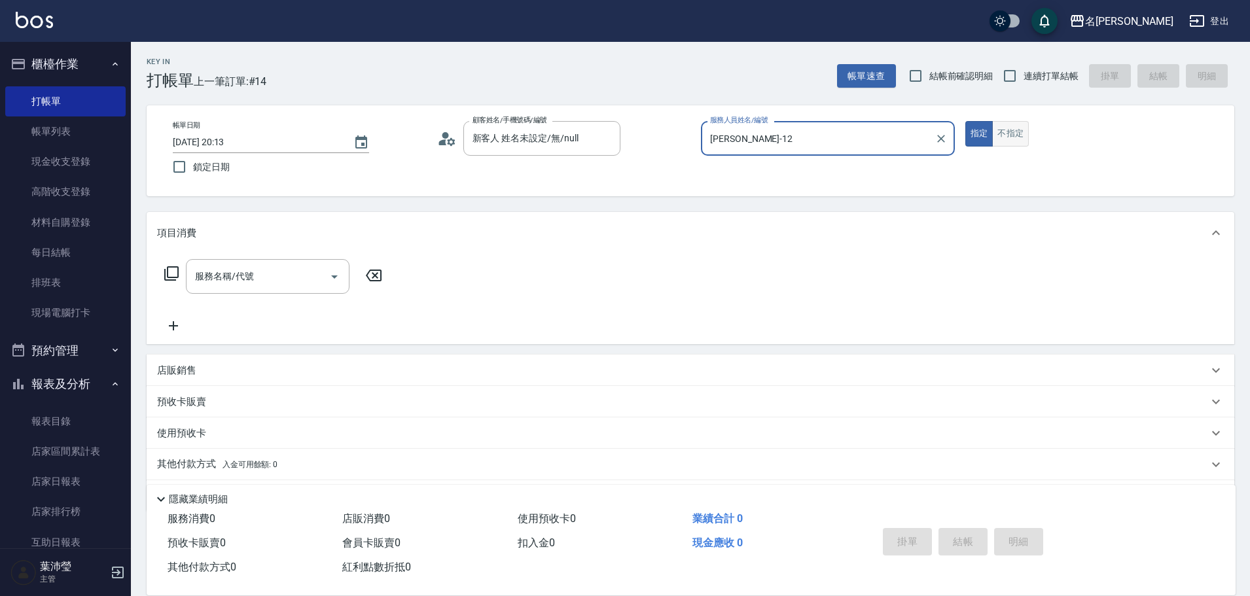
type input "Jenny-12"
click at [1008, 136] on button "不指定" at bounding box center [1010, 134] width 37 height 26
click at [170, 273] on icon at bounding box center [172, 274] width 16 height 16
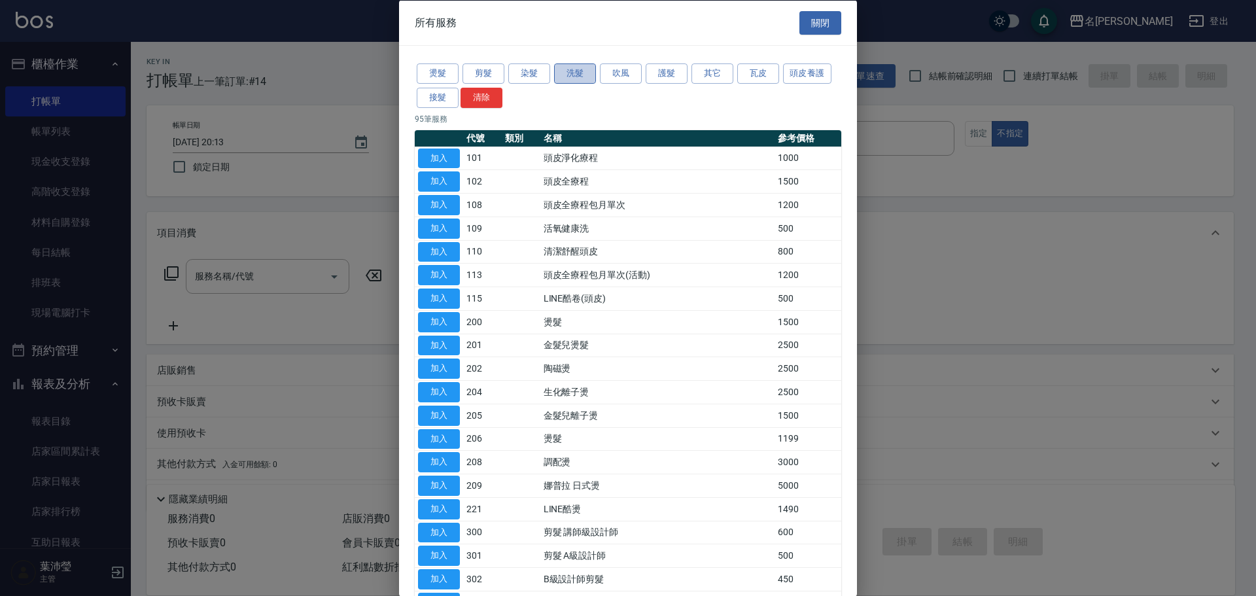
click at [577, 80] on button "洗髮" at bounding box center [575, 73] width 42 height 20
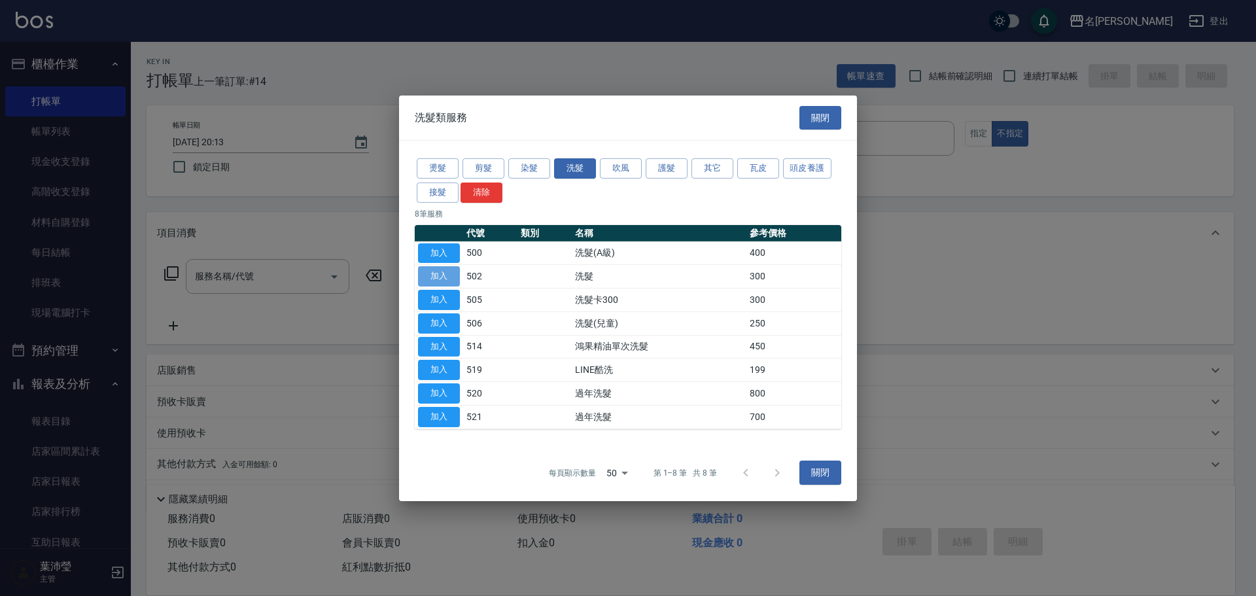
click at [443, 277] on button "加入" at bounding box center [439, 276] width 42 height 20
type input "洗髮(502)"
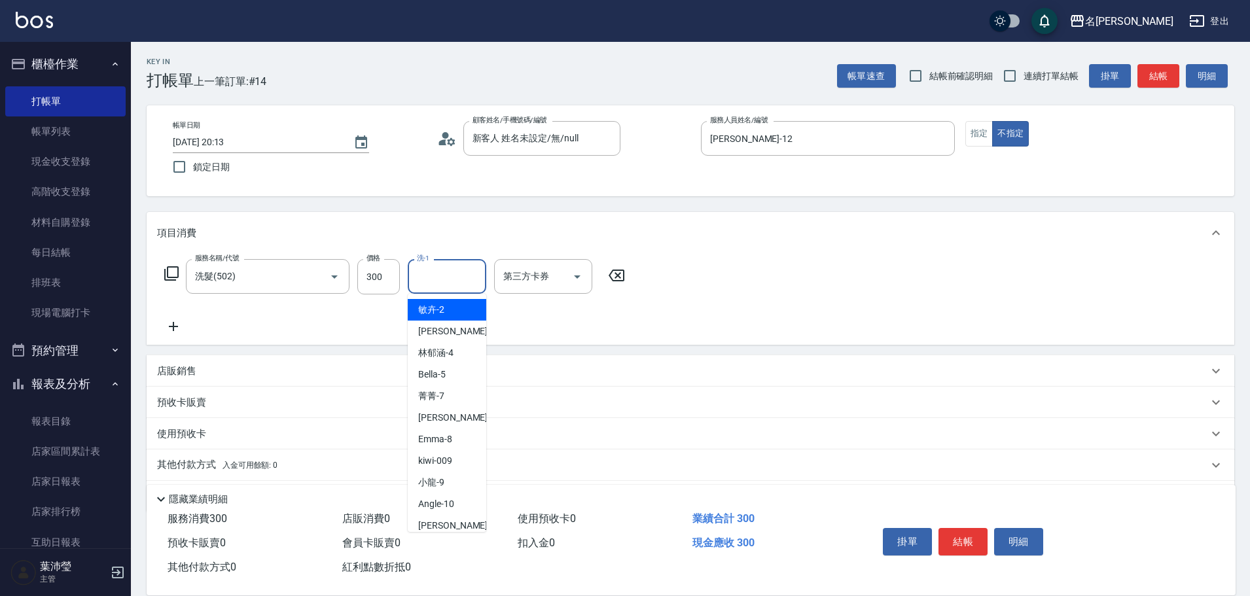
click at [453, 280] on input "洗-1" at bounding box center [447, 276] width 67 height 23
click at [449, 310] on span "語爭 -20" at bounding box center [433, 310] width 31 height 14
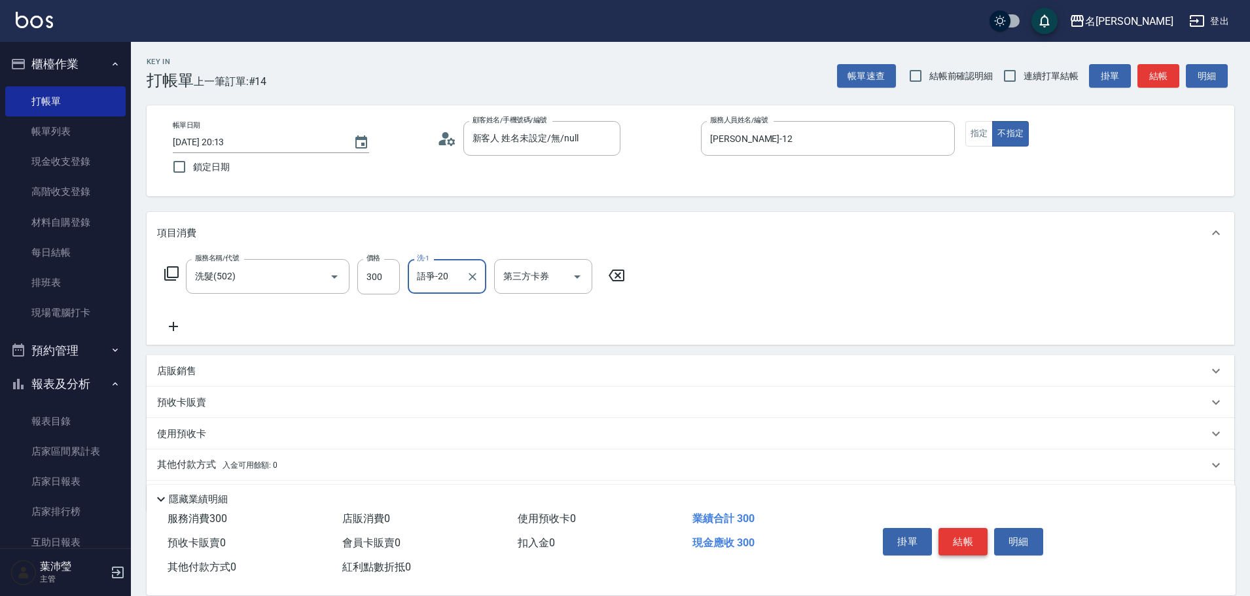
type input "語爭-20"
drag, startPoint x: 964, startPoint y: 531, endPoint x: 898, endPoint y: 448, distance: 105.3
click at [962, 531] on button "結帳" at bounding box center [962, 541] width 49 height 27
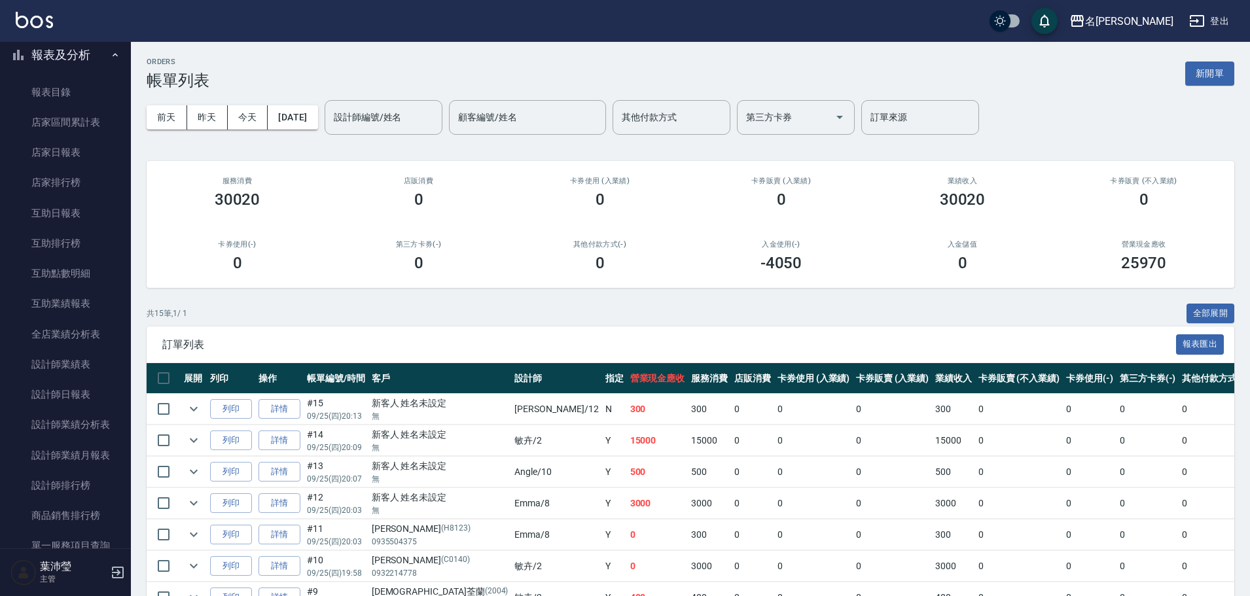
scroll to position [330, 0]
click at [75, 155] on link "店家日報表" at bounding box center [65, 151] width 120 height 30
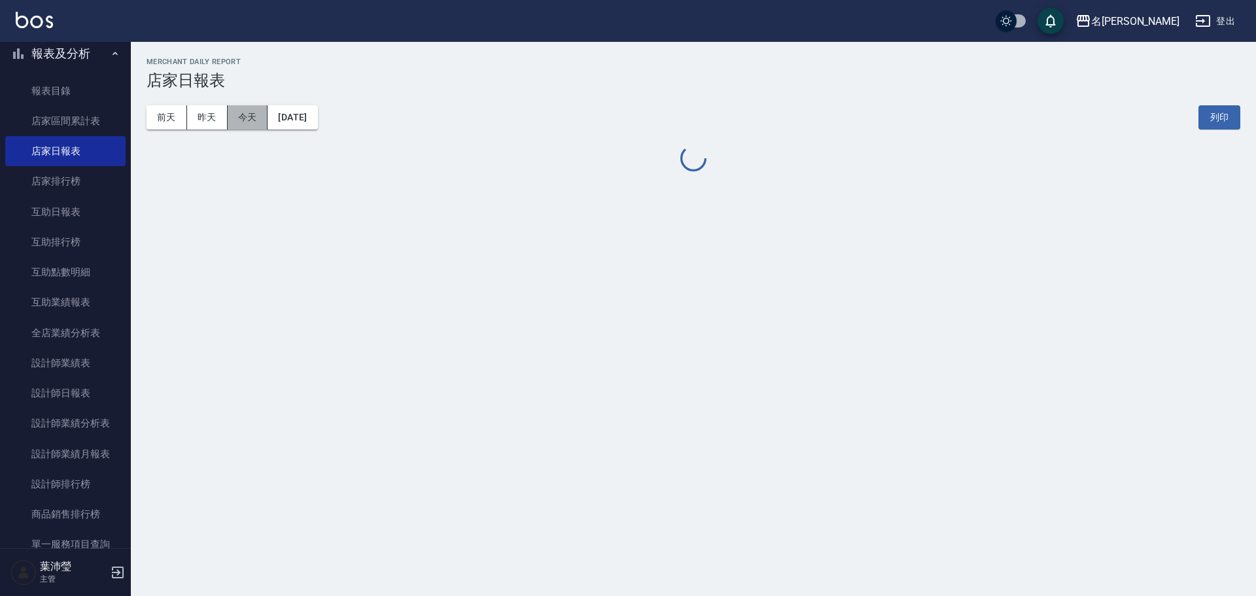
click at [246, 115] on button "今天" at bounding box center [248, 117] width 41 height 24
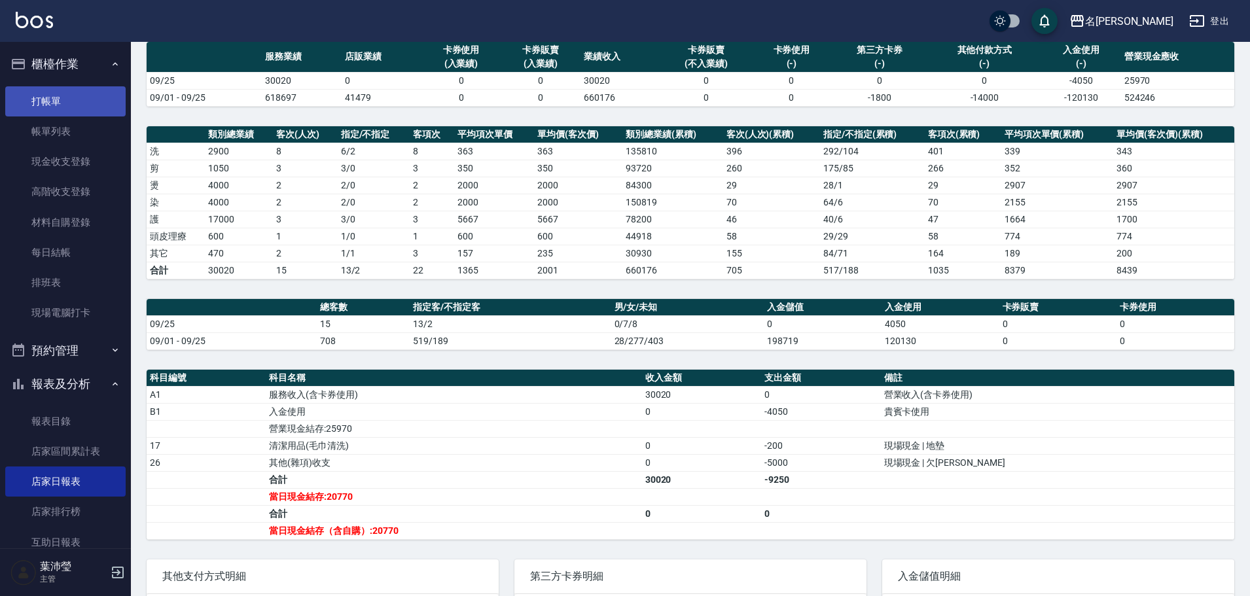
click at [65, 91] on link "打帳單" at bounding box center [65, 101] width 120 height 30
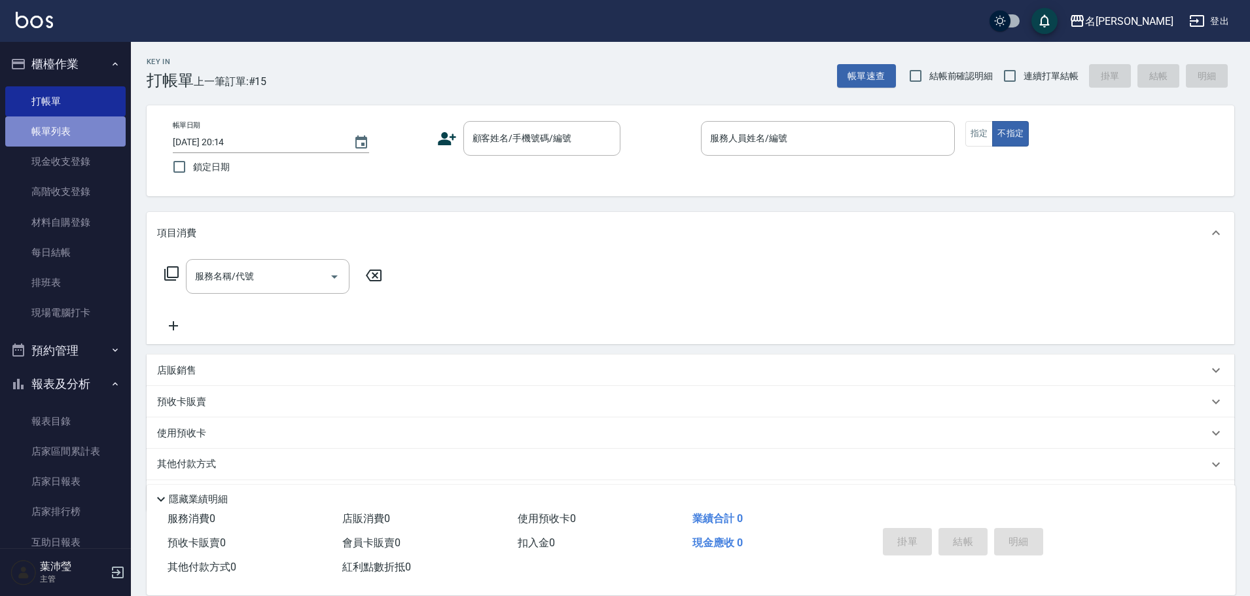
click at [69, 133] on link "帳單列表" at bounding box center [65, 131] width 120 height 30
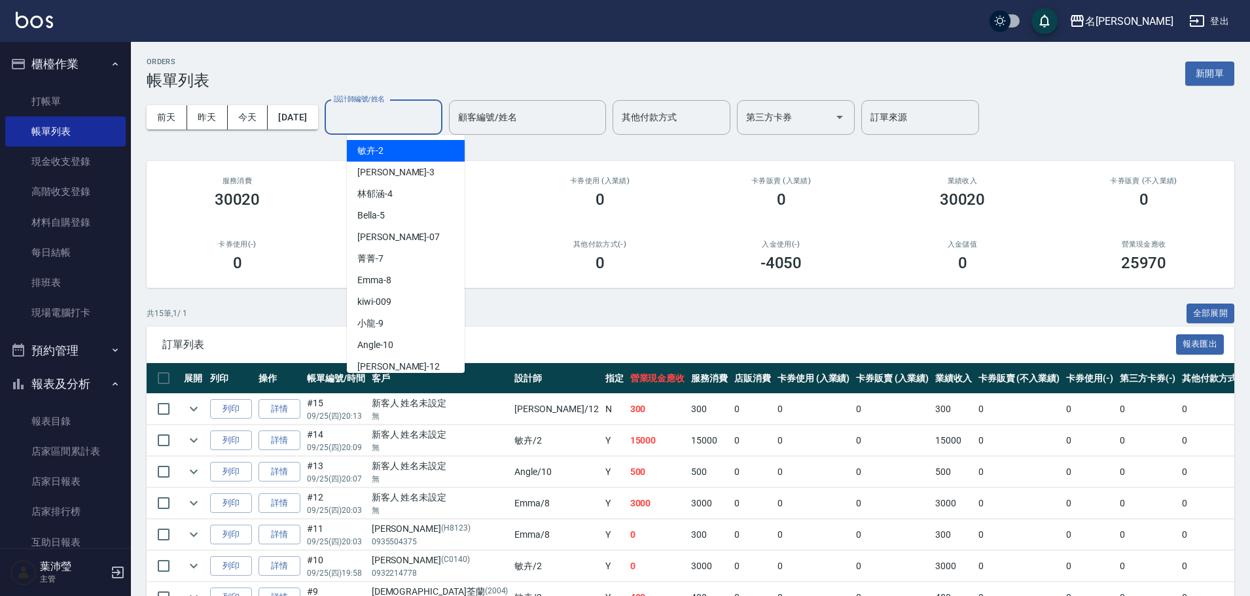
click at [389, 118] on input "設計師編號/姓名" at bounding box center [383, 117] width 106 height 23
click at [388, 149] on div "敏卉 -2" at bounding box center [406, 151] width 118 height 22
type input "敏卉-2"
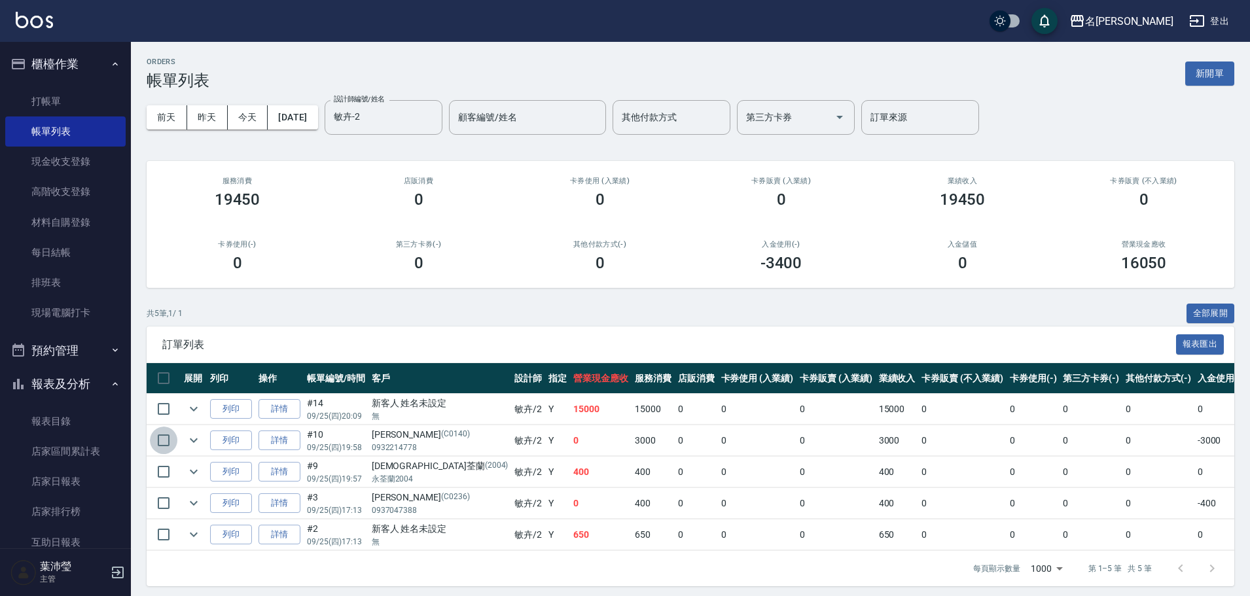
click at [166, 440] on input "checkbox" at bounding box center [163, 440] width 27 height 27
checkbox input "true"
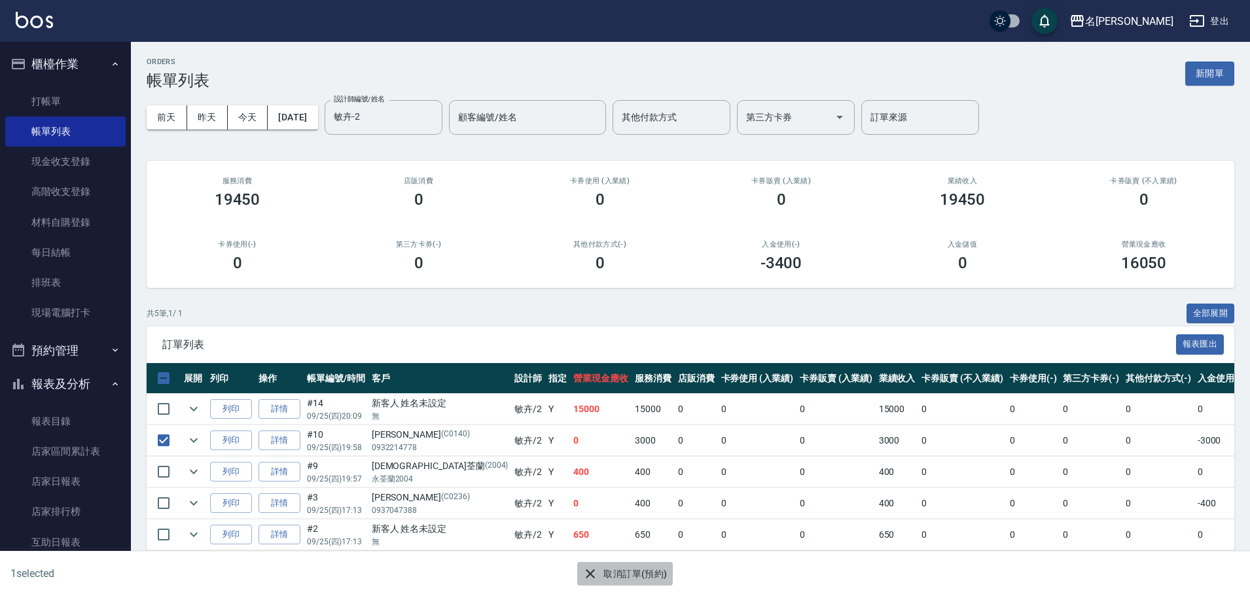
click at [590, 573] on icon "button" at bounding box center [590, 574] width 16 height 16
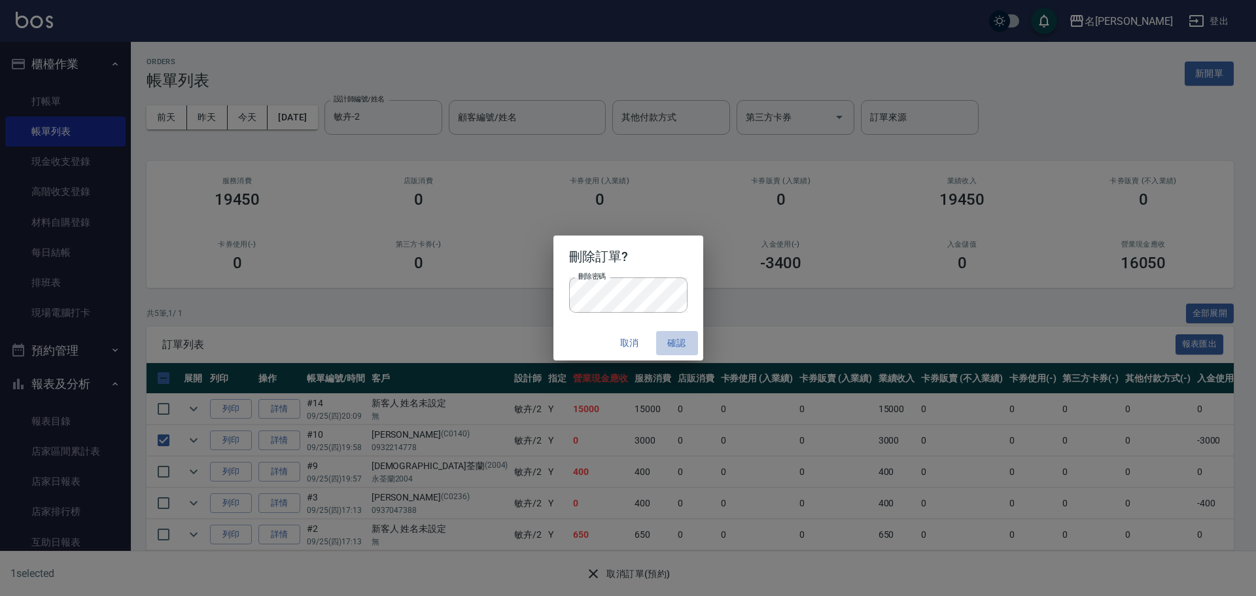
click at [677, 343] on button "確認" at bounding box center [677, 343] width 42 height 24
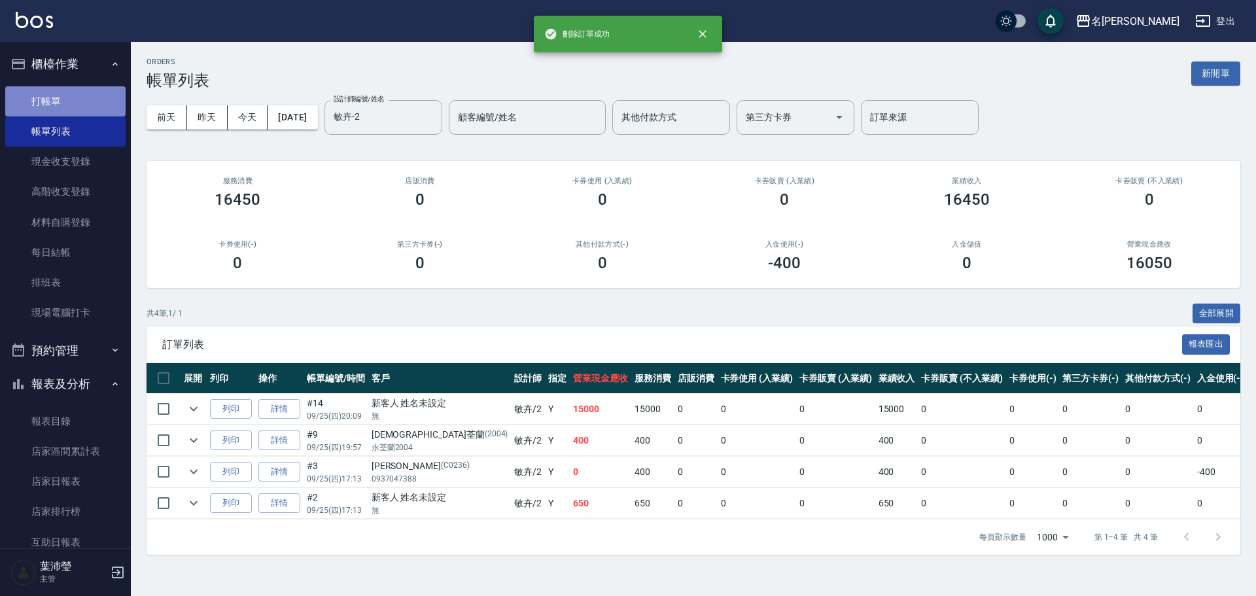
click at [88, 103] on link "打帳單" at bounding box center [65, 101] width 120 height 30
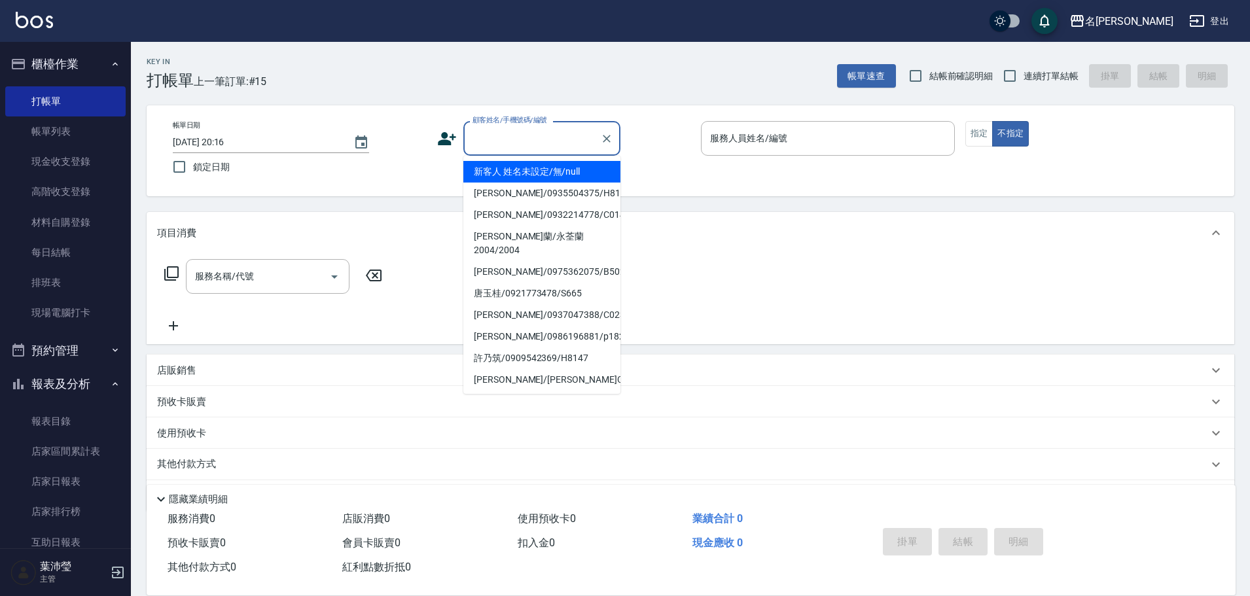
click at [531, 143] on input "顧客姓名/手機號碼/編號" at bounding box center [532, 138] width 126 height 23
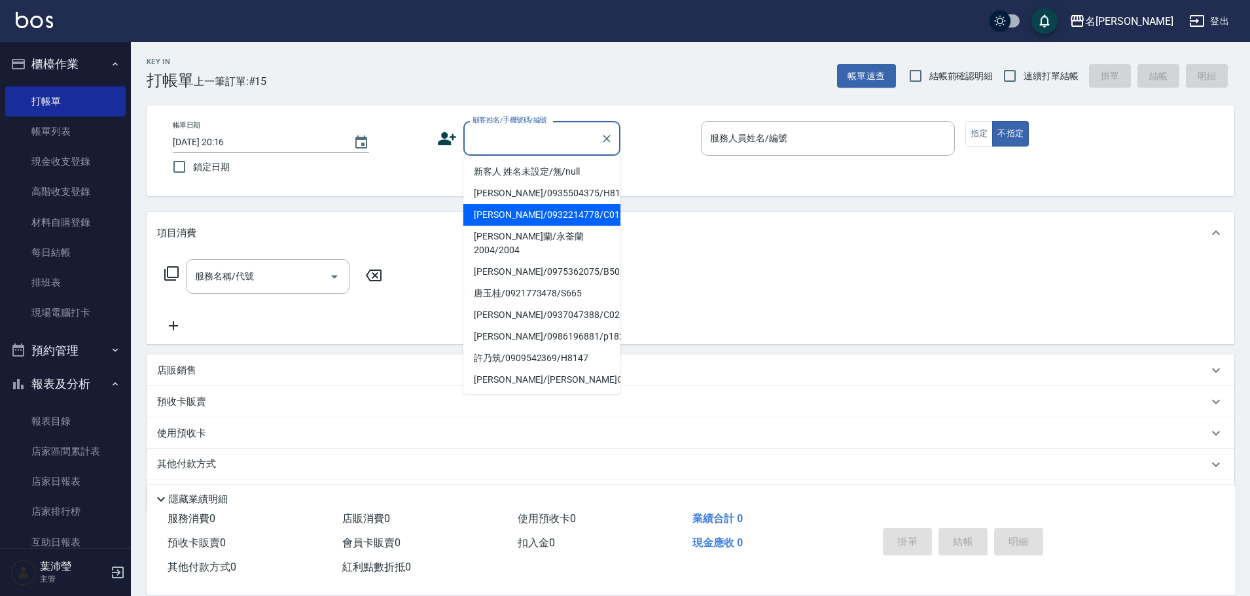
click at [493, 226] on li "蔡玉貞/0932214778/C0140" at bounding box center [541, 215] width 157 height 22
type input "蔡玉貞/0932214778/C0140"
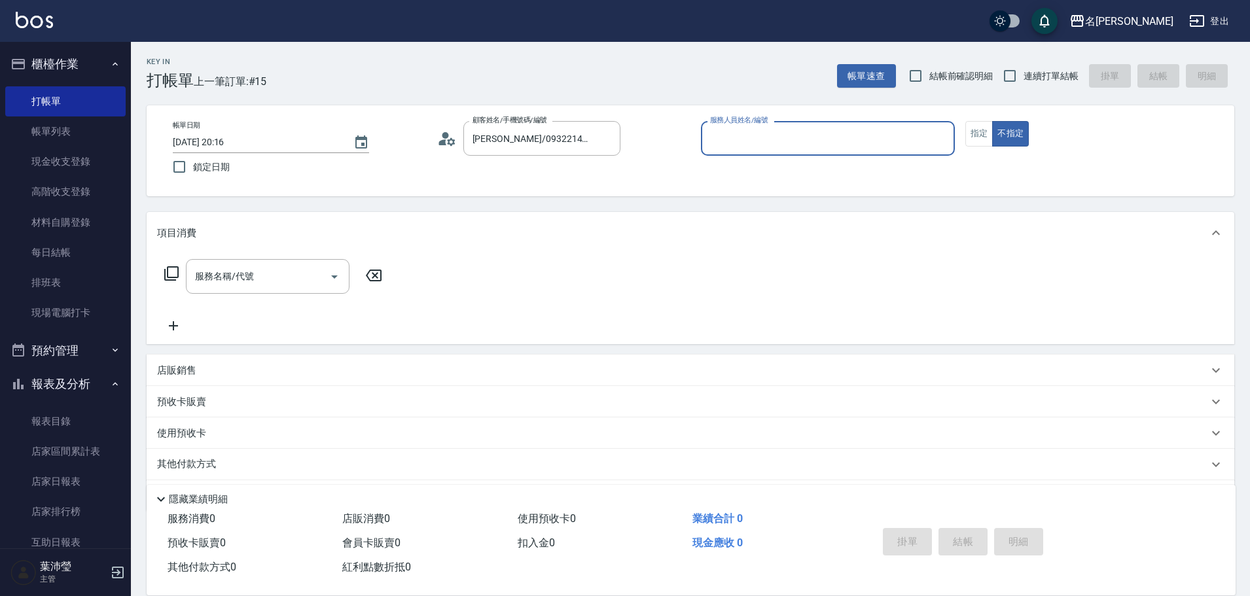
type input "敏卉-2"
click at [976, 140] on button "指定" at bounding box center [979, 134] width 28 height 26
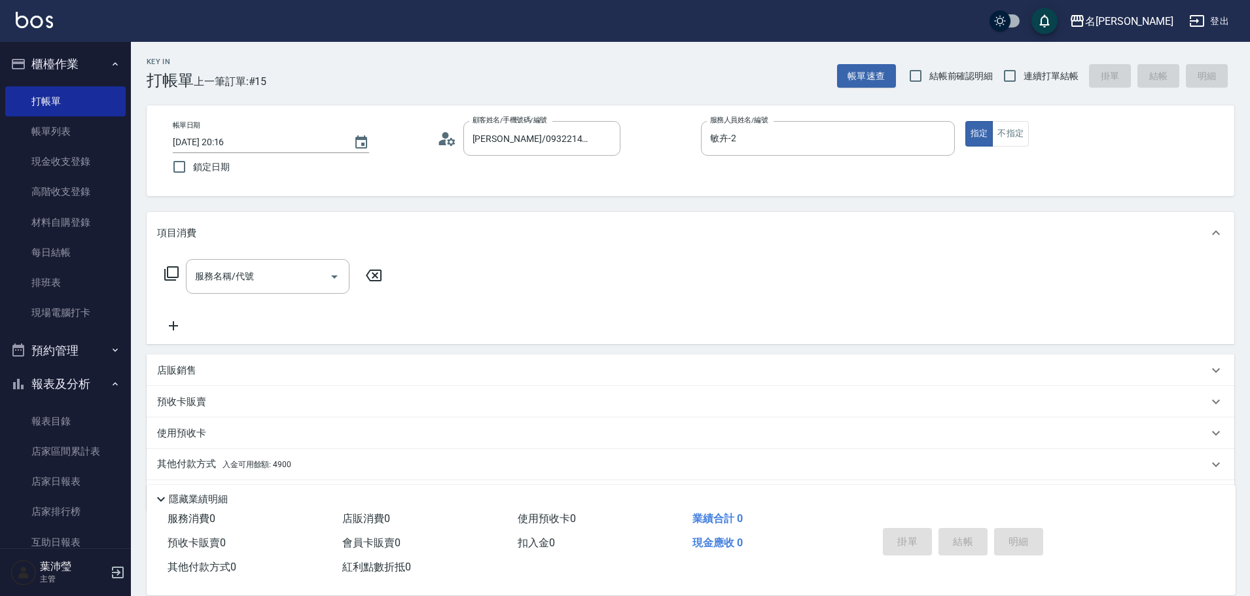
click at [169, 271] on icon at bounding box center [172, 274] width 16 height 16
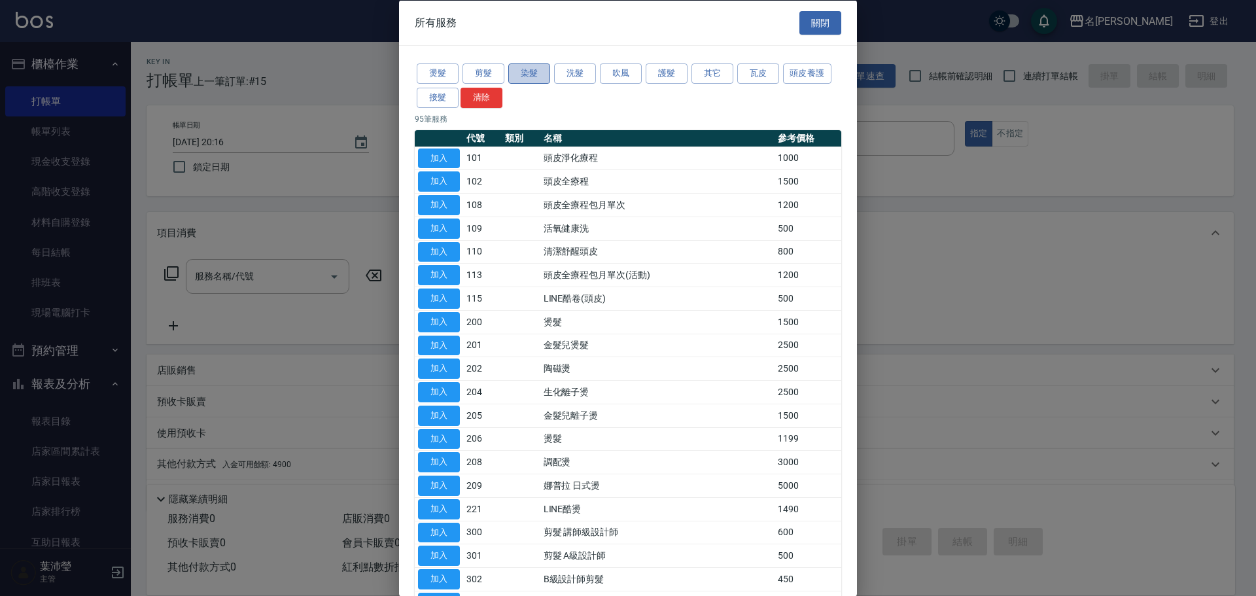
click at [527, 72] on button "染髮" at bounding box center [529, 73] width 42 height 20
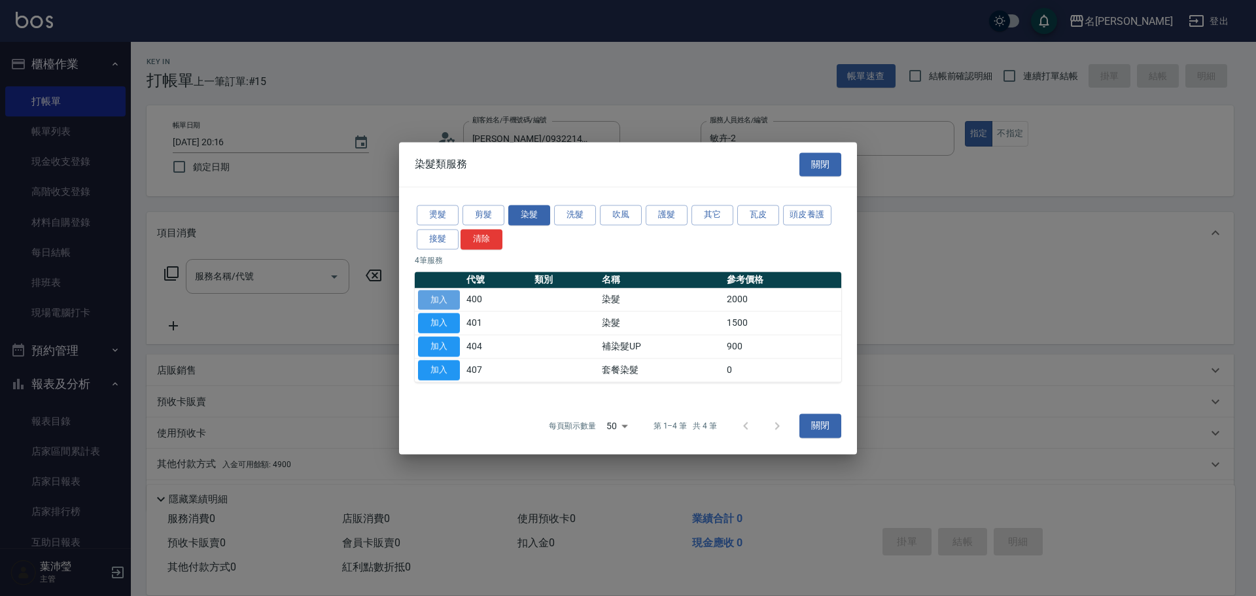
click at [450, 298] on button "加入" at bounding box center [439, 300] width 42 height 20
type input "染髮(400)"
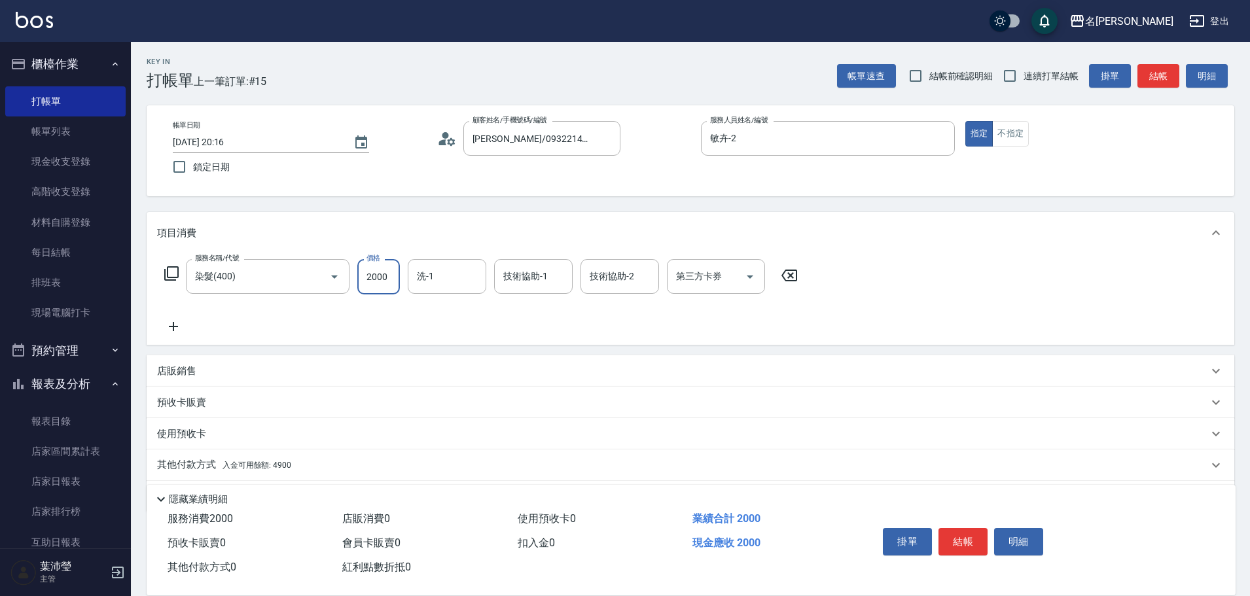
click at [394, 279] on input "2000" at bounding box center [378, 276] width 43 height 35
type input "3000"
click at [178, 465] on p "其他付款方式 入金可用餘額: 4900" at bounding box center [224, 465] width 134 height 14
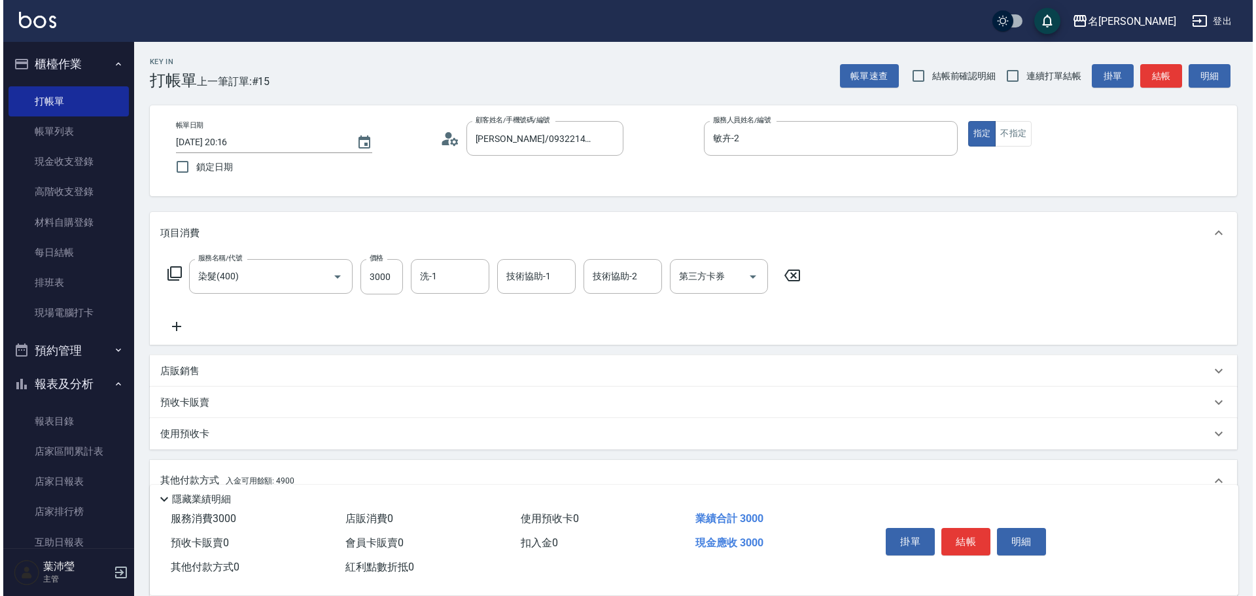
scroll to position [196, 0]
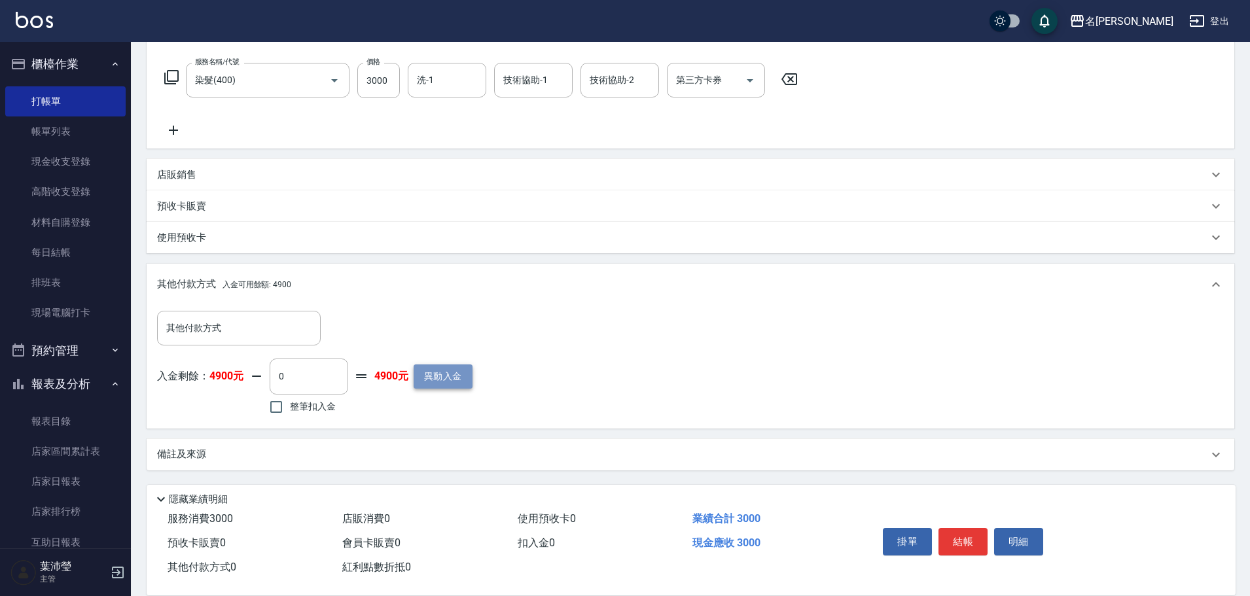
click at [428, 380] on button "異動入金" at bounding box center [443, 376] width 59 height 24
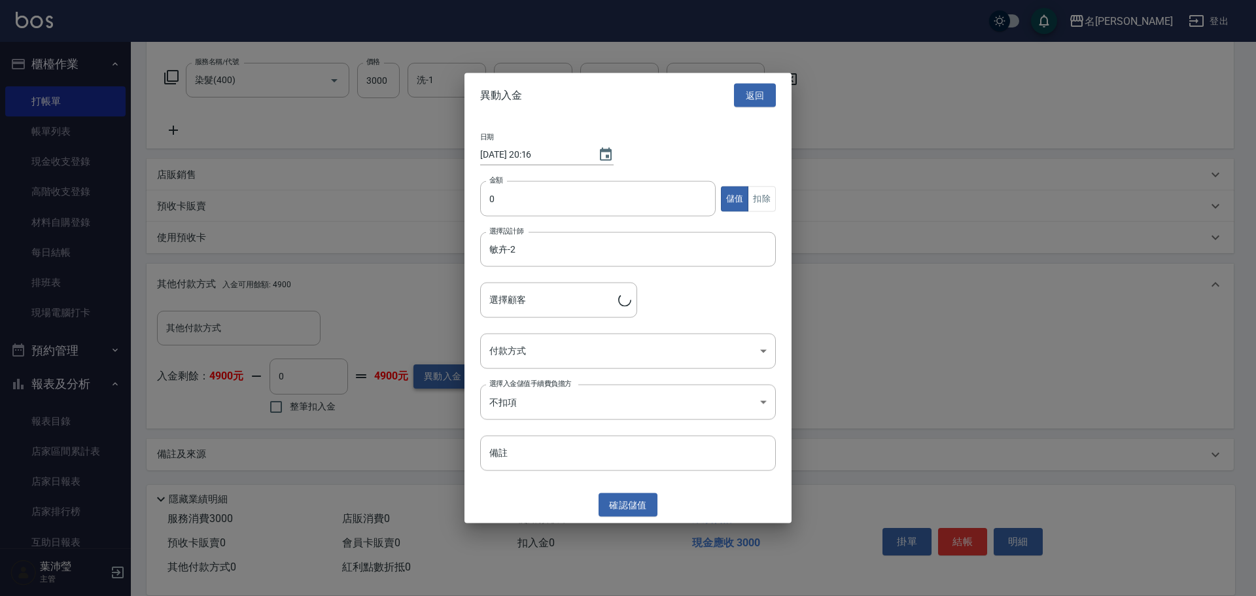
type input "蔡玉貞/0932214778/C0140"
click at [486, 200] on input "0" at bounding box center [598, 198] width 236 height 35
type input "10000"
click at [505, 350] on body "名留龍江 登出 櫃檯作業 打帳單 帳單列表 現金收支登錄 高階收支登錄 材料自購登錄 每日結帳 排班表 現場電腦打卡 預約管理 預約管理 單日預約紀錄 單週預…" at bounding box center [628, 200] width 1256 height 792
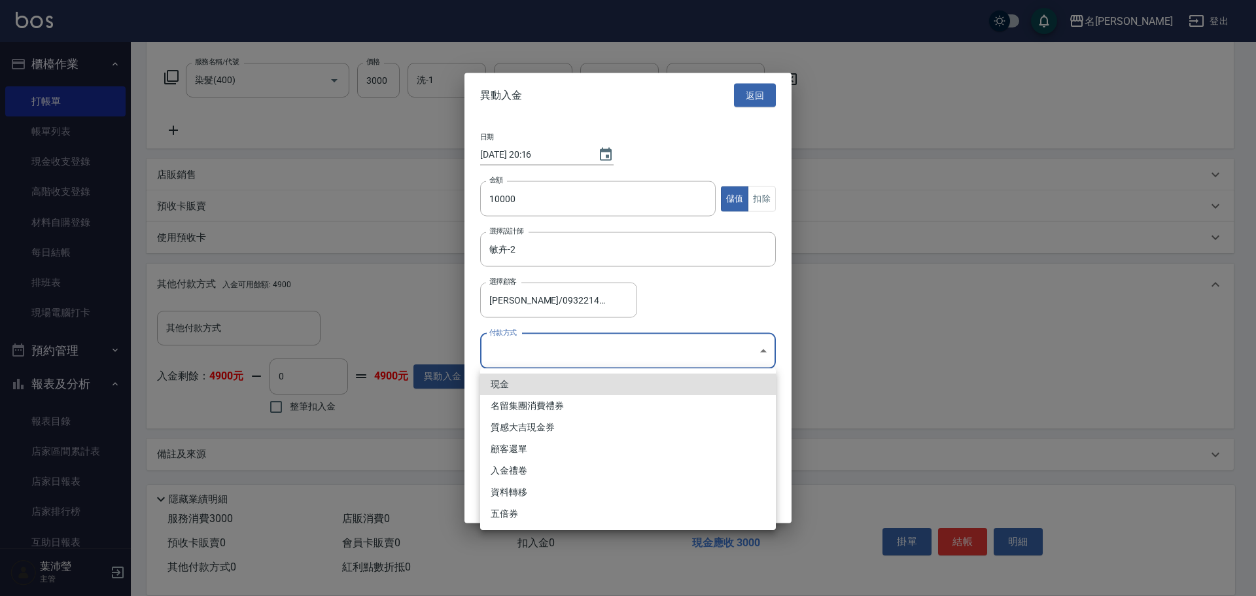
click at [504, 387] on li "現金" at bounding box center [628, 385] width 296 height 22
type input "現金"
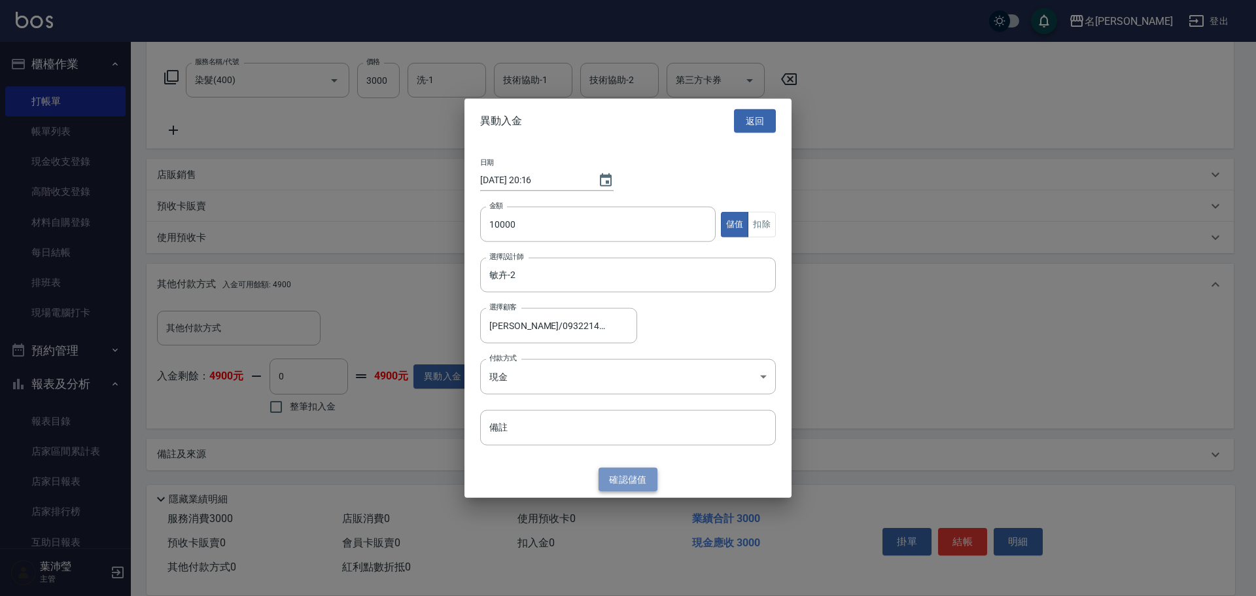
click at [616, 482] on button "確認 儲值" at bounding box center [628, 479] width 59 height 24
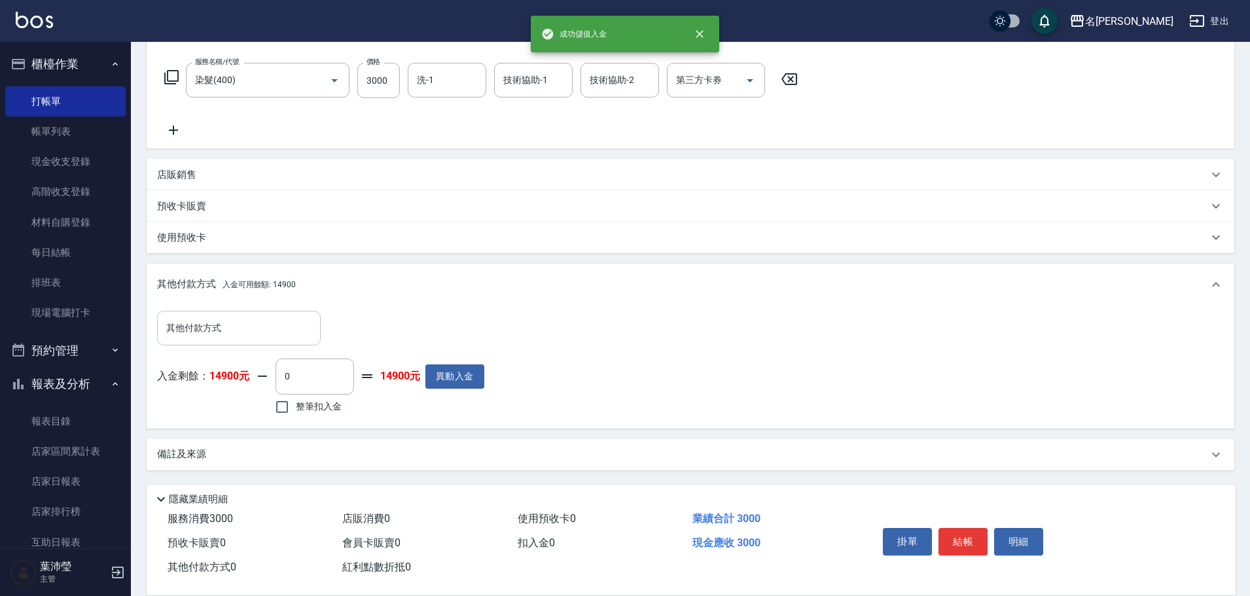
click at [213, 334] on input "其他付款方式" at bounding box center [239, 328] width 152 height 23
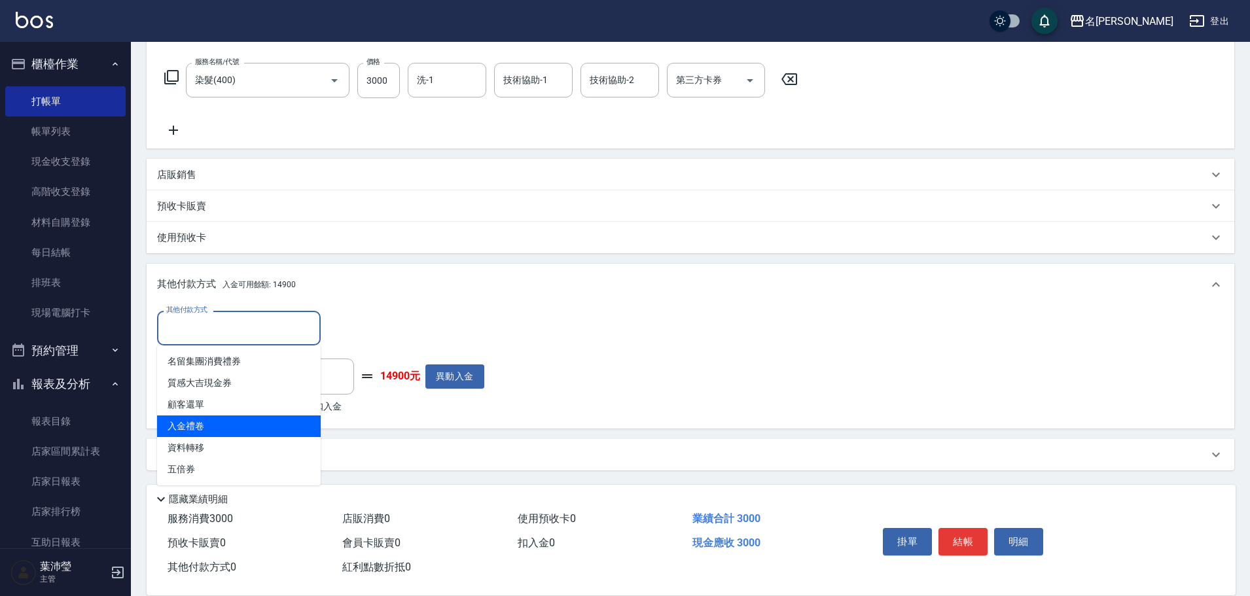
drag, startPoint x: 224, startPoint y: 425, endPoint x: 230, endPoint y: 413, distance: 13.2
click at [225, 426] on span "入金禮卷" at bounding box center [239, 427] width 164 height 22
type input "入金禮卷"
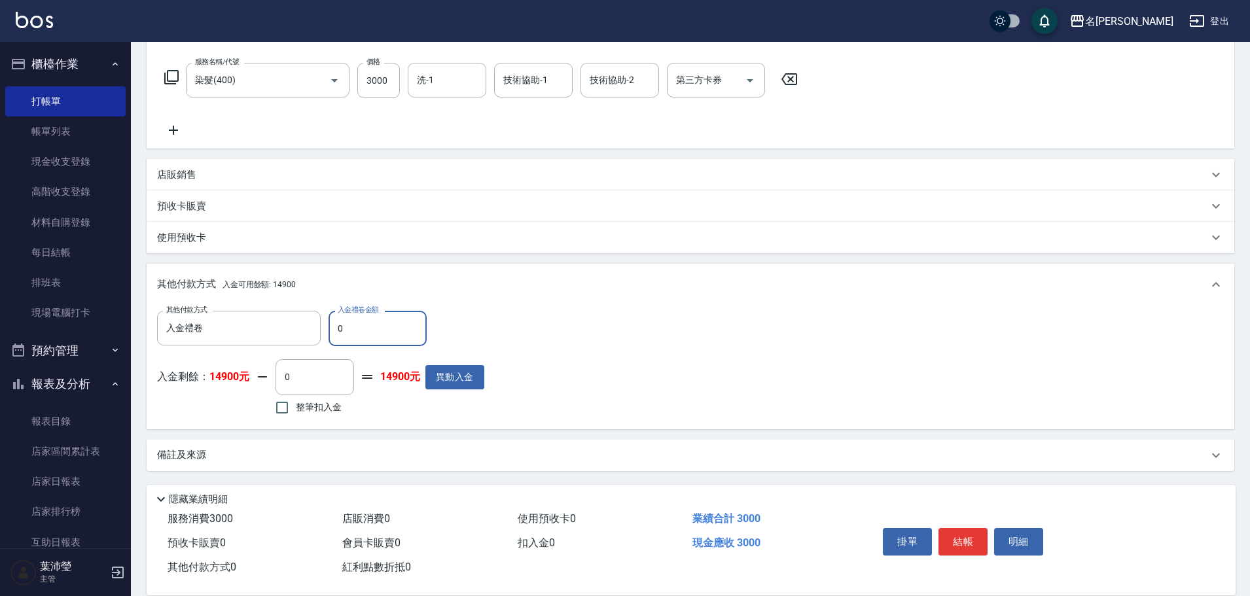
click at [334, 327] on input "0" at bounding box center [377, 328] width 98 height 35
type input "1000"
click at [286, 379] on input "0" at bounding box center [314, 376] width 79 height 35
type input "2000"
click at [1015, 535] on button "明細" at bounding box center [1018, 541] width 49 height 27
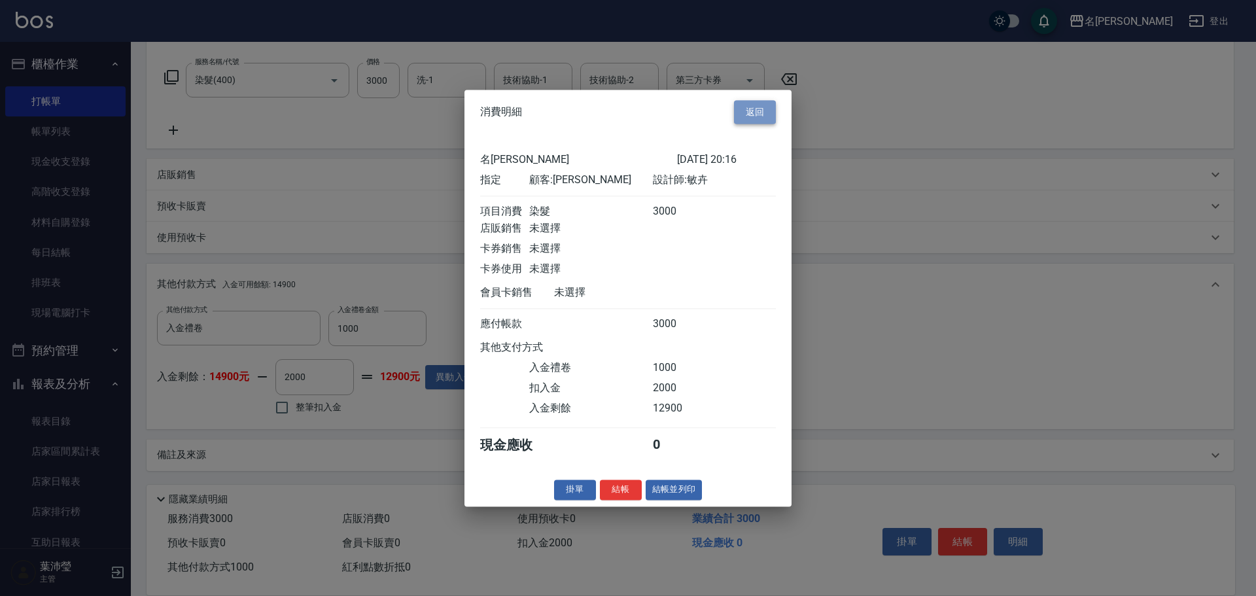
click at [742, 107] on button "返回" at bounding box center [755, 112] width 42 height 24
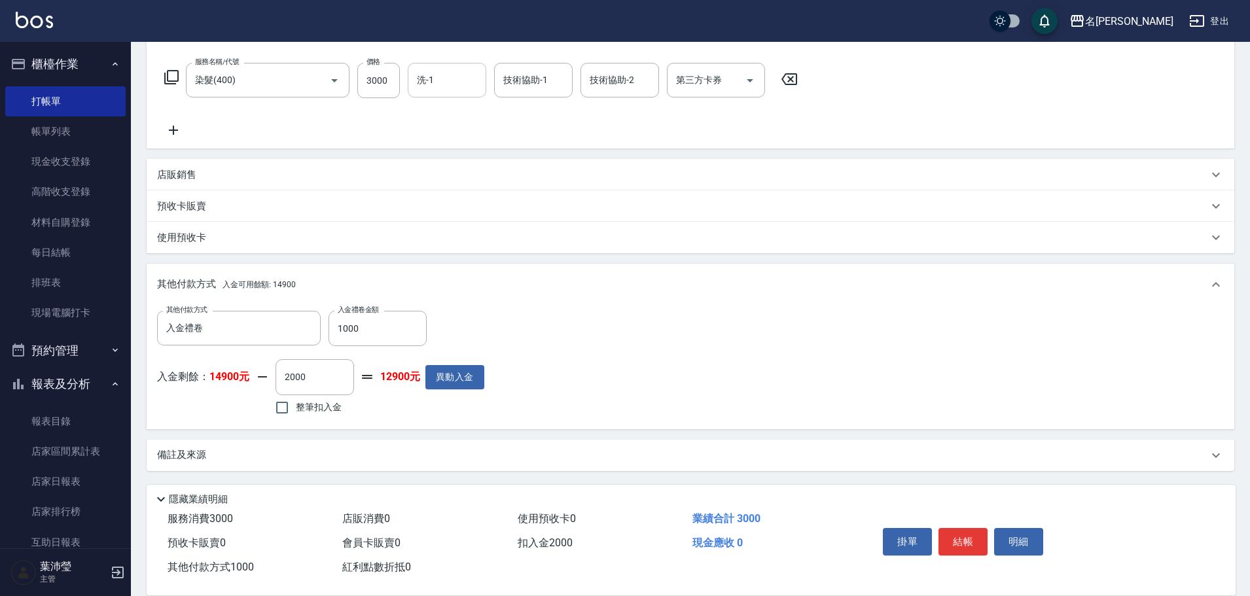
click at [447, 87] on input "洗-1" at bounding box center [447, 80] width 67 height 23
click at [472, 104] on div "語爭 -20" at bounding box center [447, 114] width 79 height 22
type input "語爭-20"
type input "0"
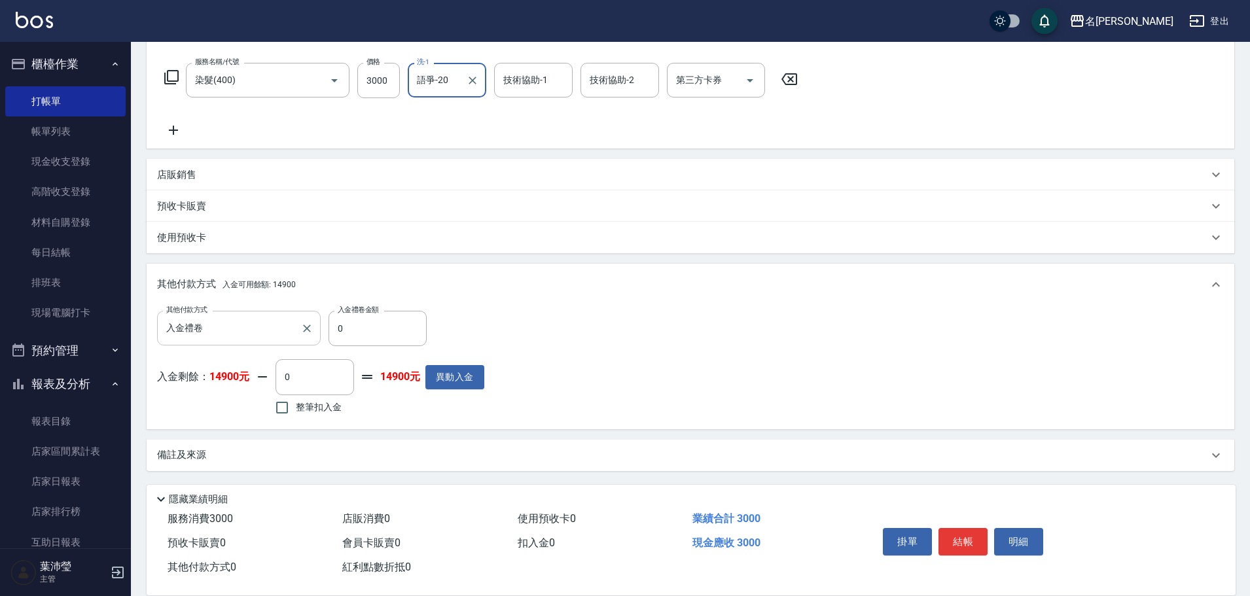
type input "語爭-20"
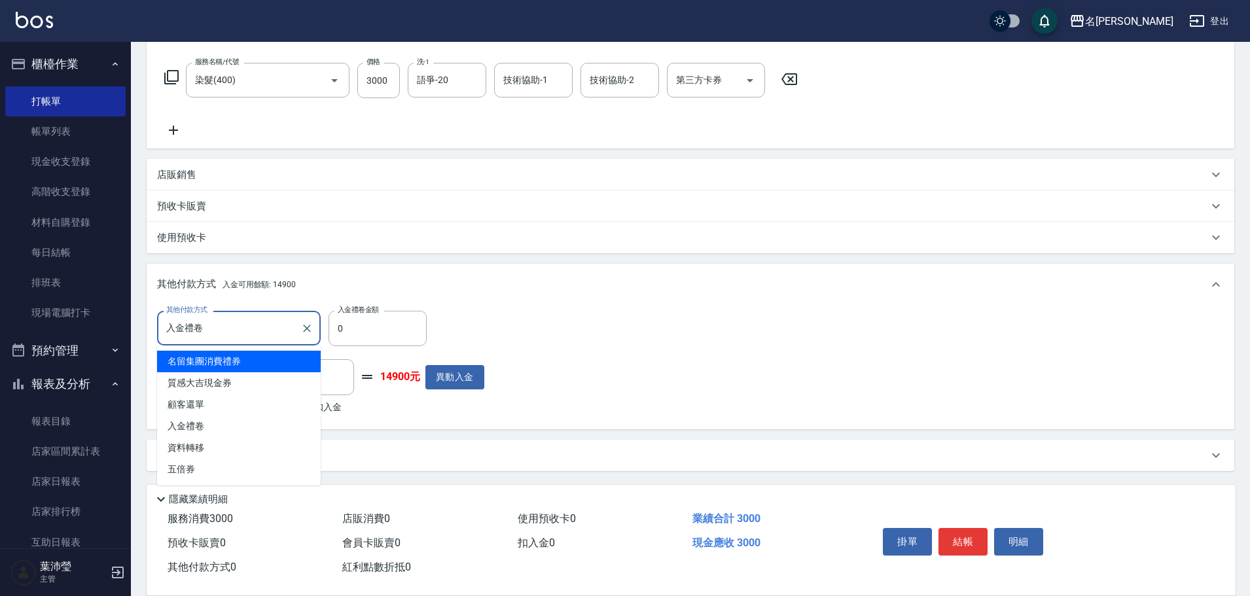
click at [191, 338] on input "入金禮卷" at bounding box center [229, 328] width 132 height 23
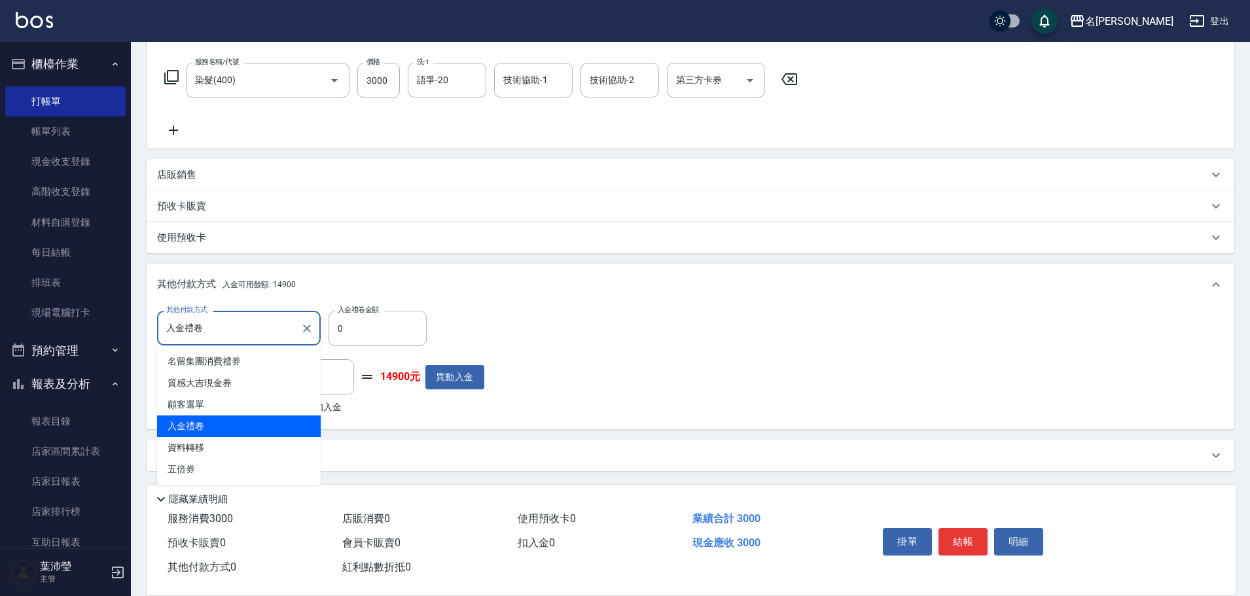
click at [220, 429] on span "入金禮卷" at bounding box center [239, 427] width 164 height 22
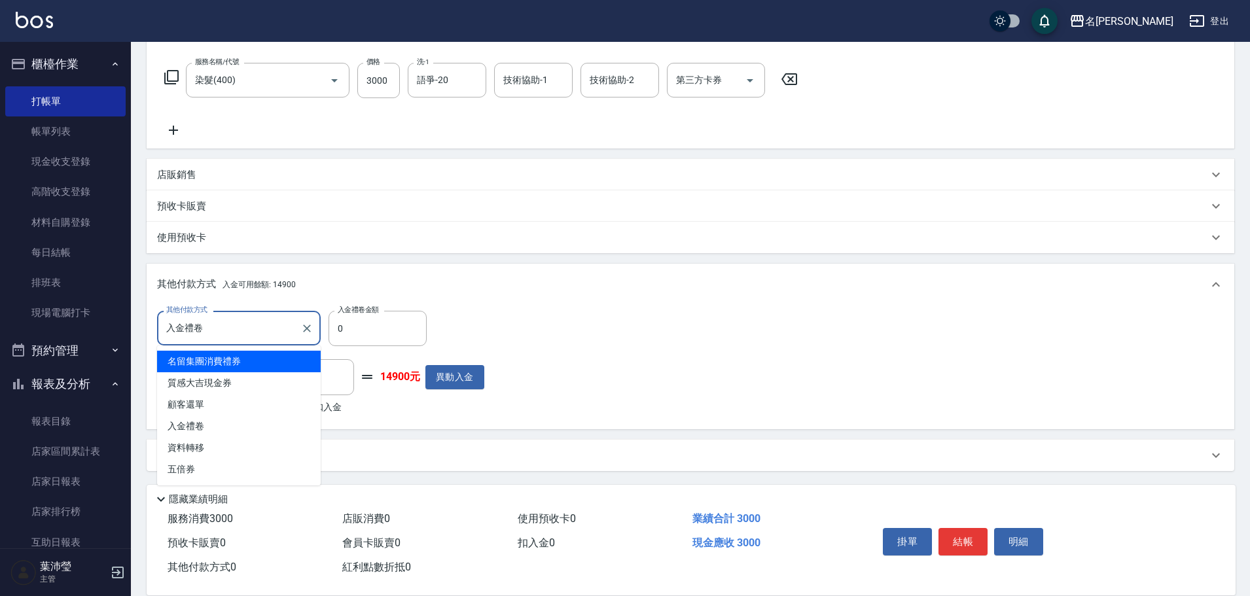
click at [287, 332] on input "入金禮卷" at bounding box center [229, 328] width 132 height 23
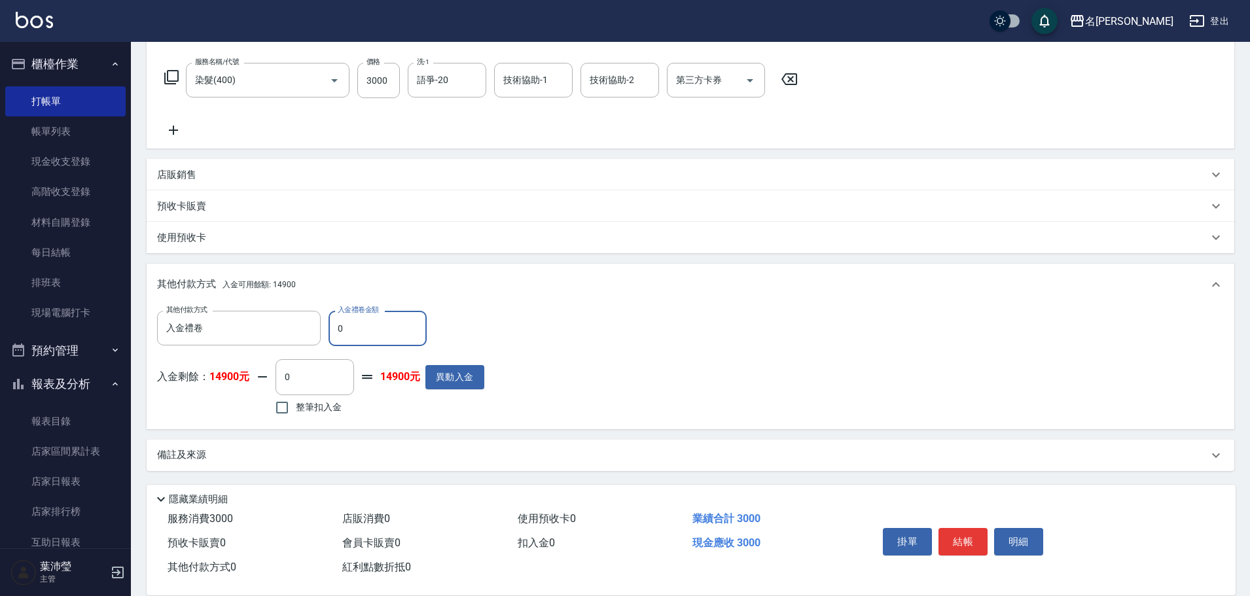
click at [334, 330] on input "0" at bounding box center [377, 328] width 98 height 35
type input "1000"
click at [279, 378] on input "0" at bounding box center [314, 376] width 79 height 35
type input "2000"
click at [1025, 535] on button "明細" at bounding box center [1018, 541] width 49 height 27
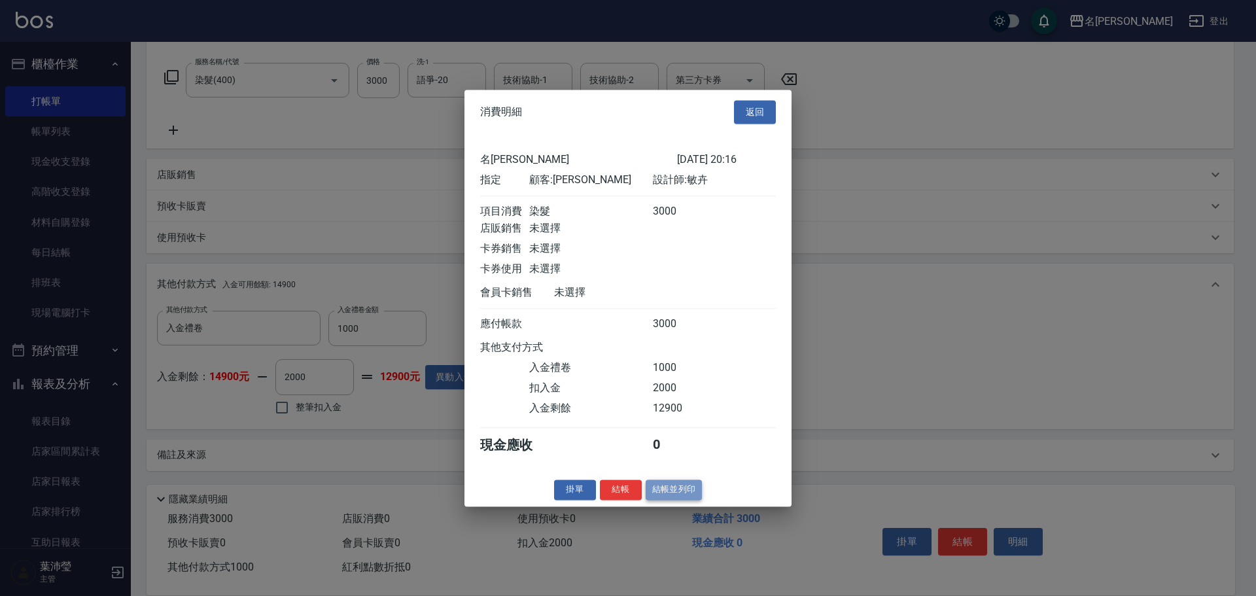
click at [687, 500] on button "結帳並列印" at bounding box center [674, 490] width 57 height 20
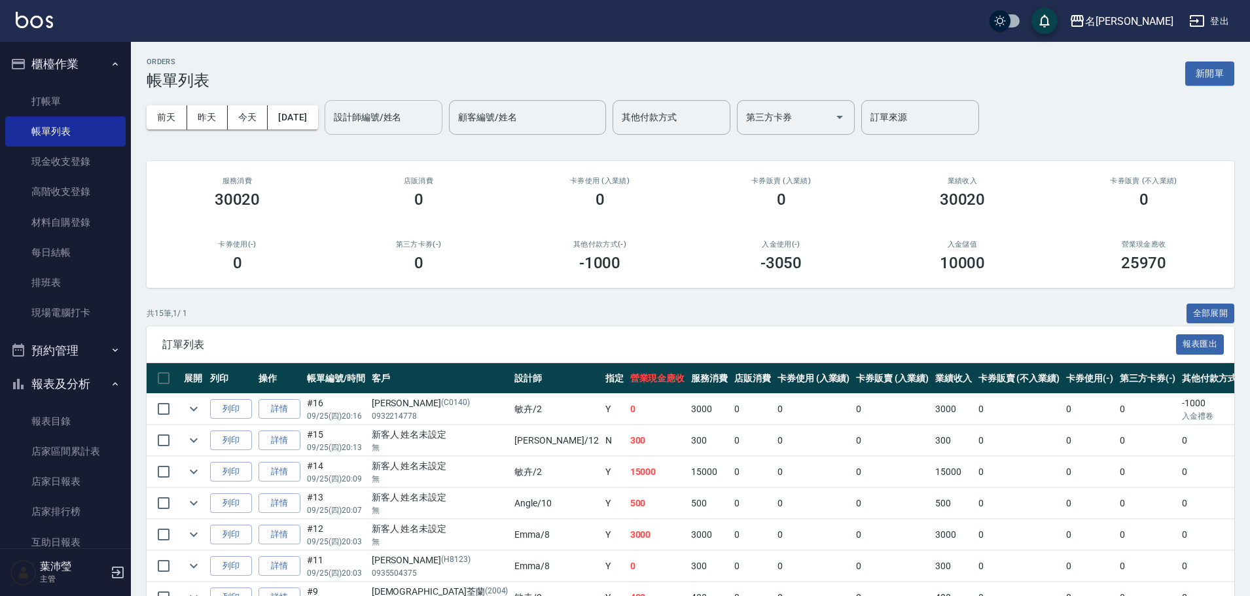
click at [372, 122] on input "設計師編號/姓名" at bounding box center [383, 117] width 106 height 23
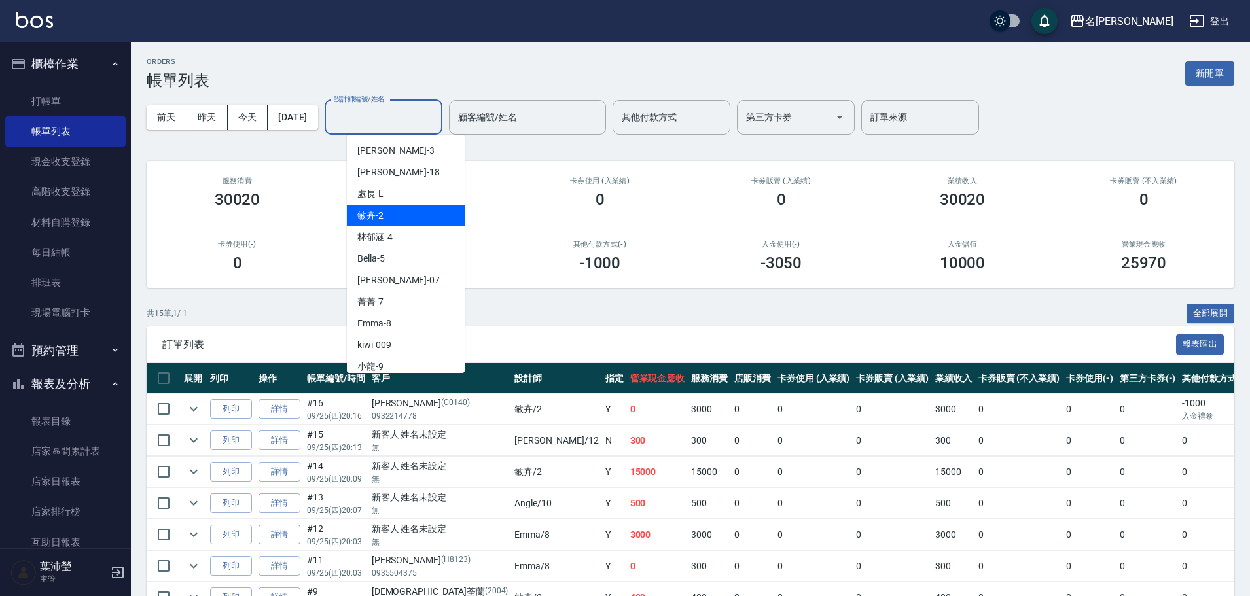
click at [399, 217] on div "敏卉 -2" at bounding box center [406, 216] width 118 height 22
type input "敏卉-2"
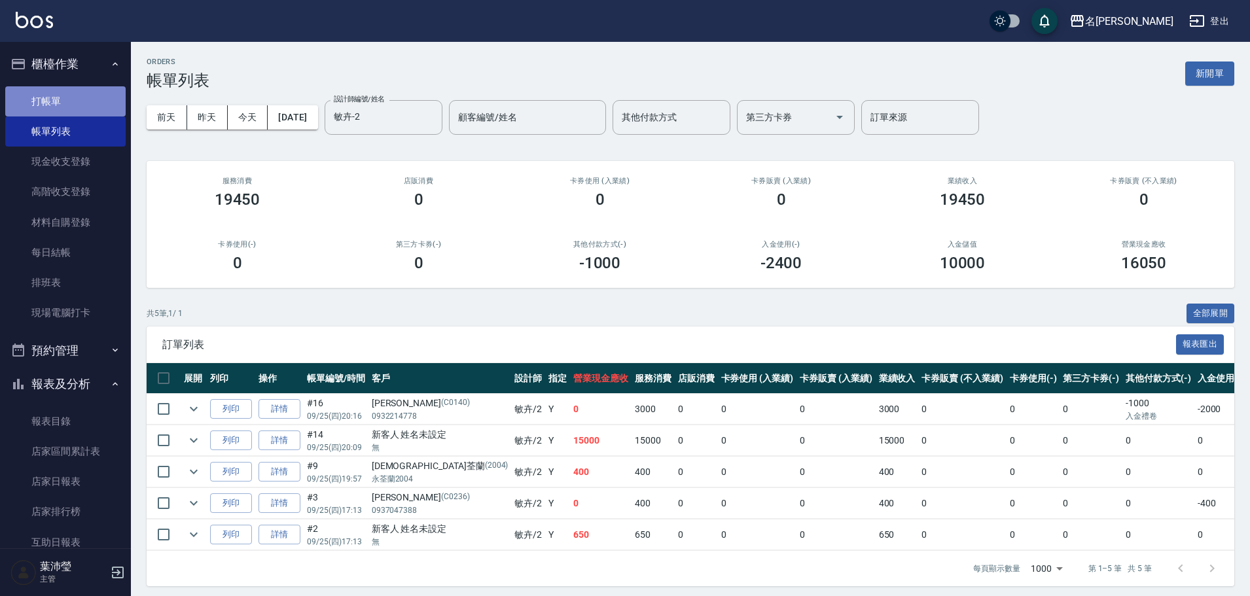
click at [75, 105] on link "打帳單" at bounding box center [65, 101] width 120 height 30
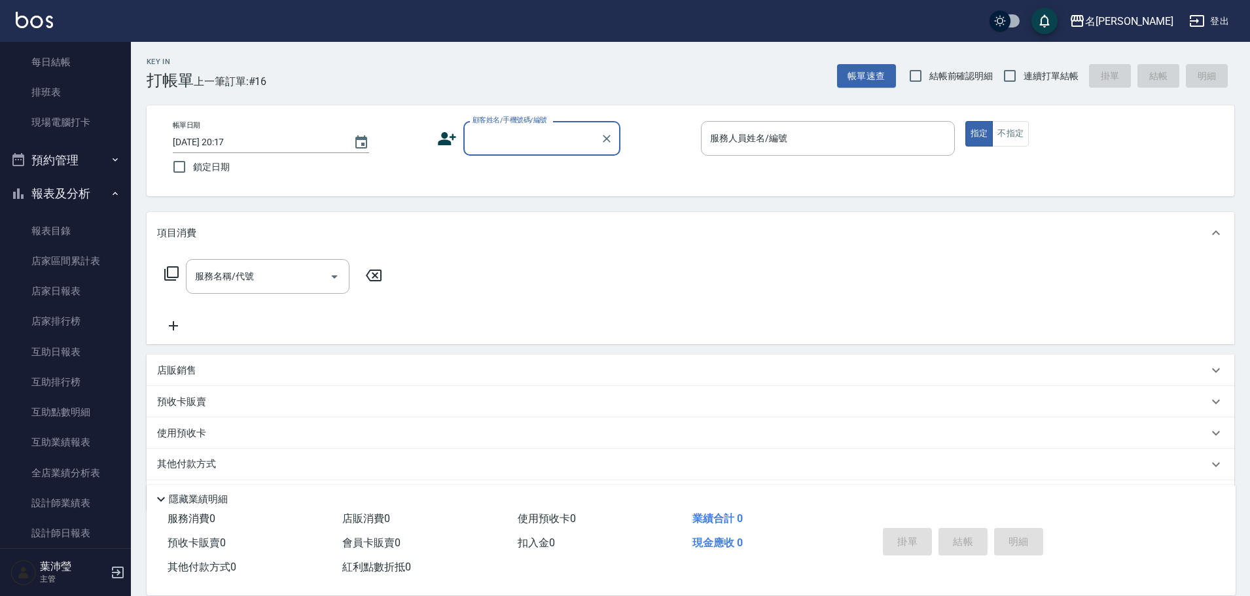
scroll to position [173, 0]
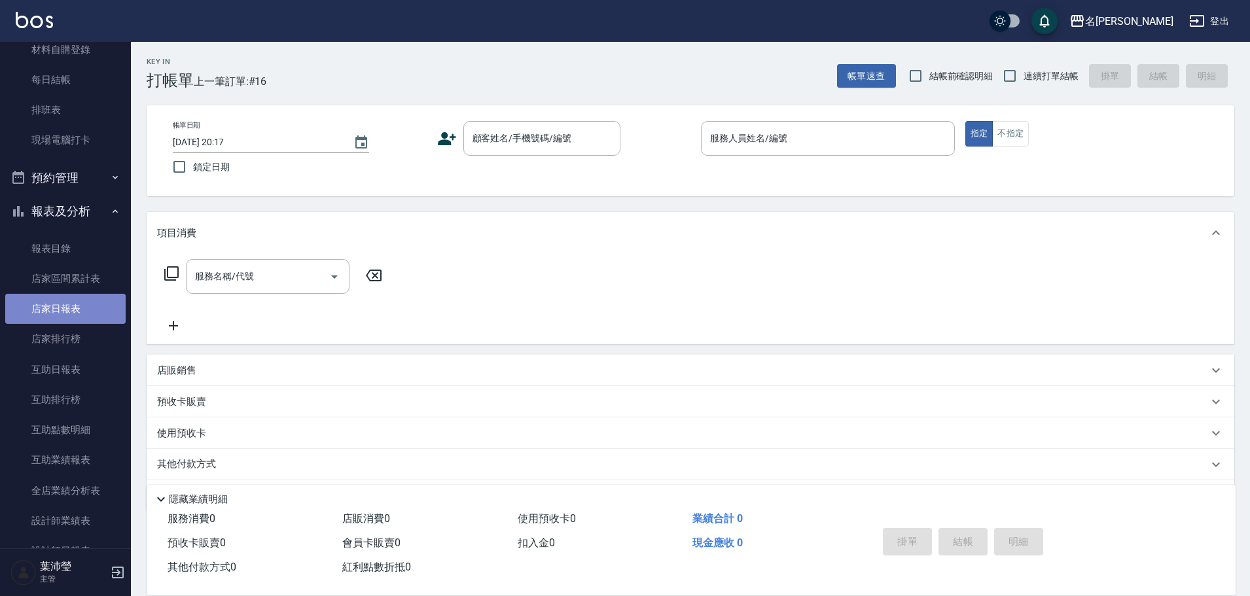
click at [76, 306] on link "店家日報表" at bounding box center [65, 309] width 120 height 30
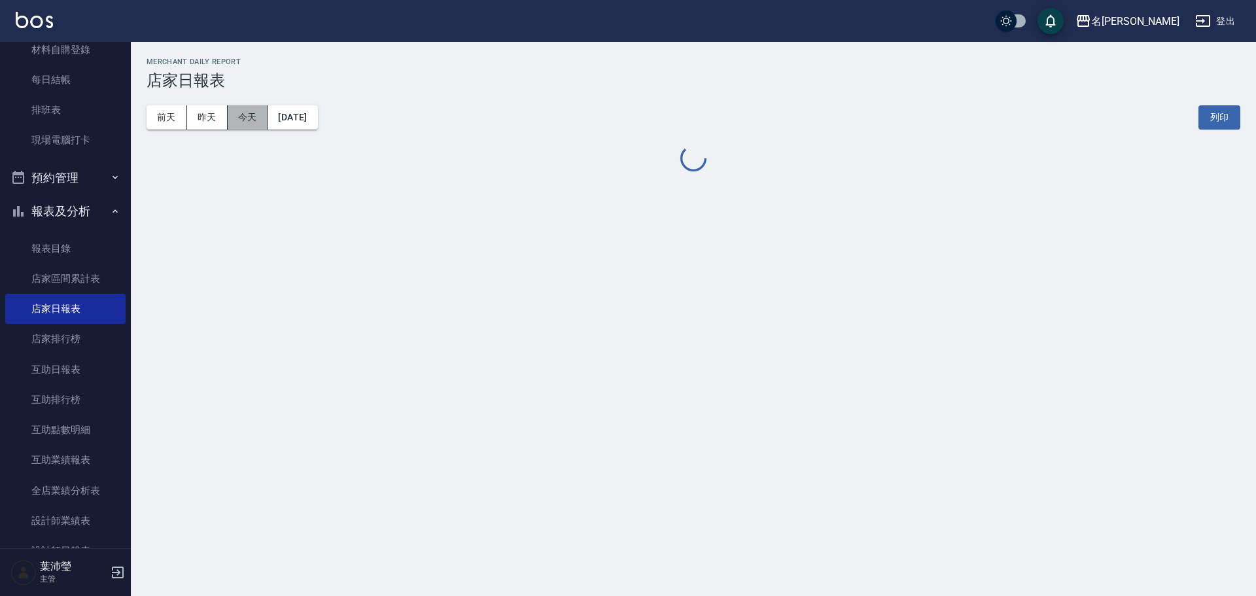
click at [246, 120] on button "今天" at bounding box center [248, 117] width 41 height 24
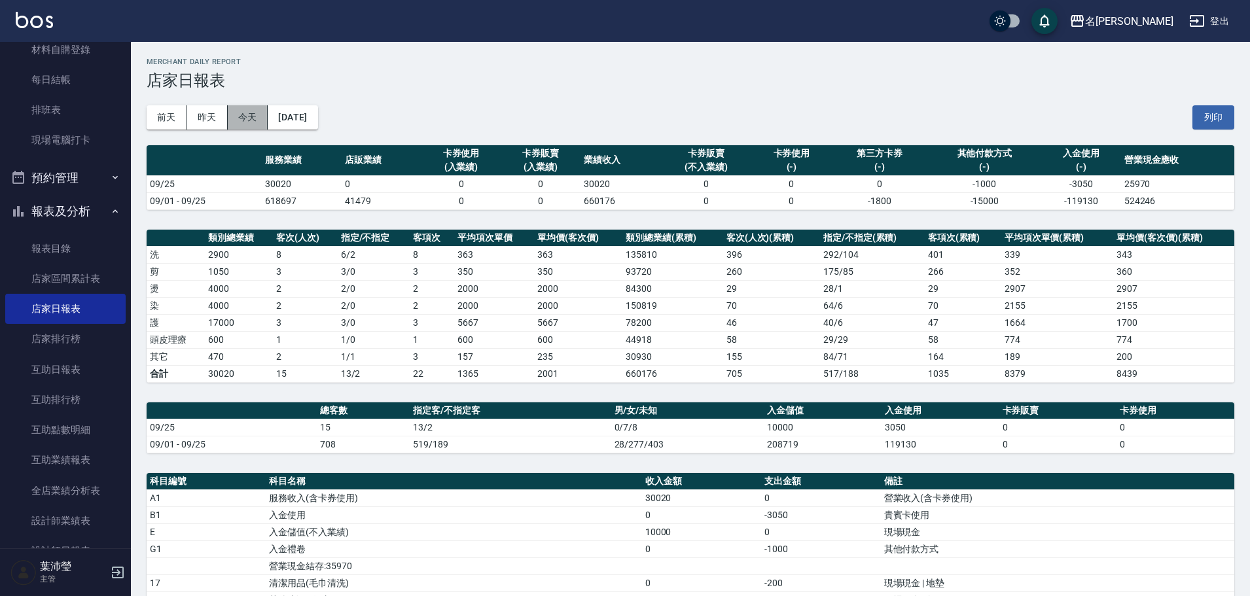
click at [246, 120] on button "今天" at bounding box center [248, 117] width 41 height 24
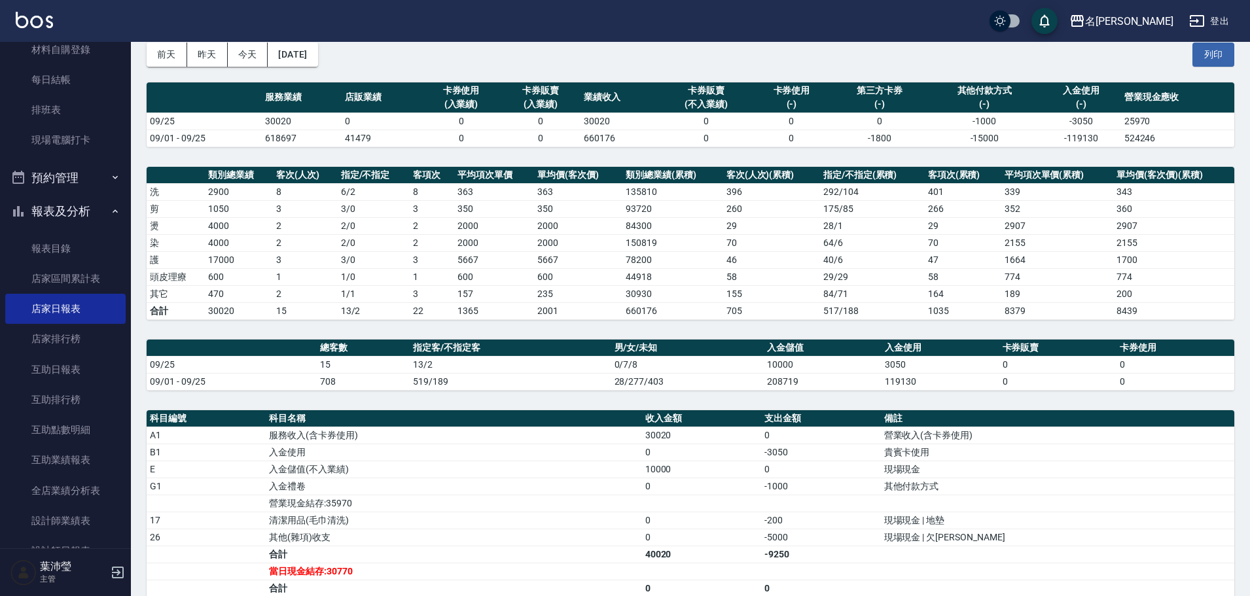
scroll to position [65, 0]
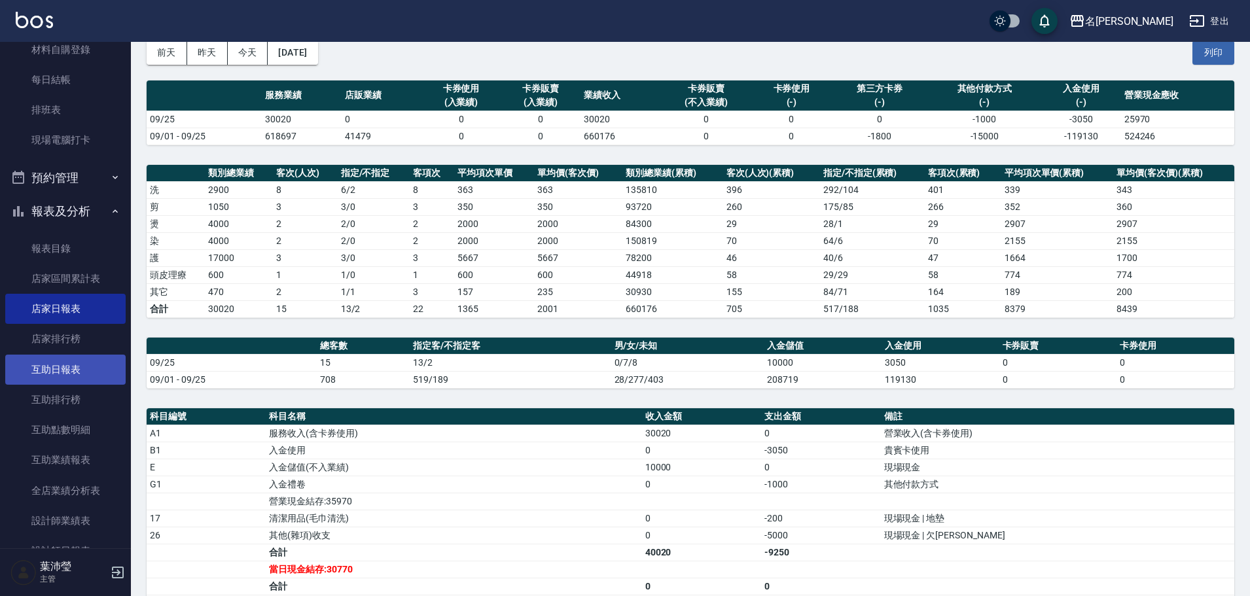
click at [68, 371] on link "互助日報表" at bounding box center [65, 370] width 120 height 30
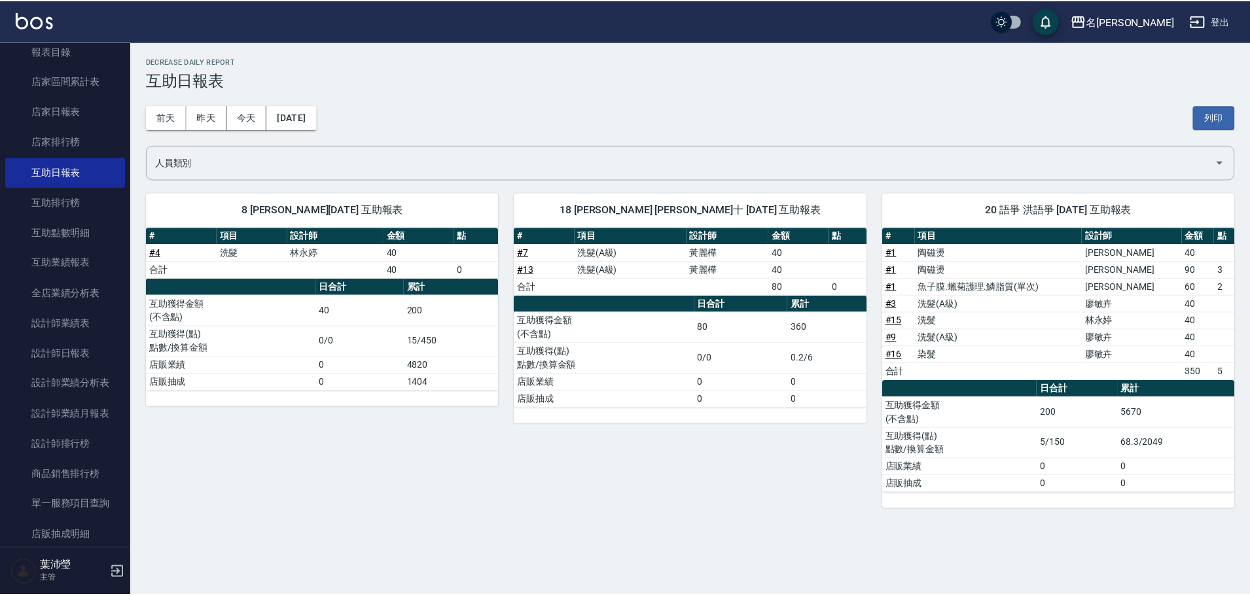
scroll to position [373, 0]
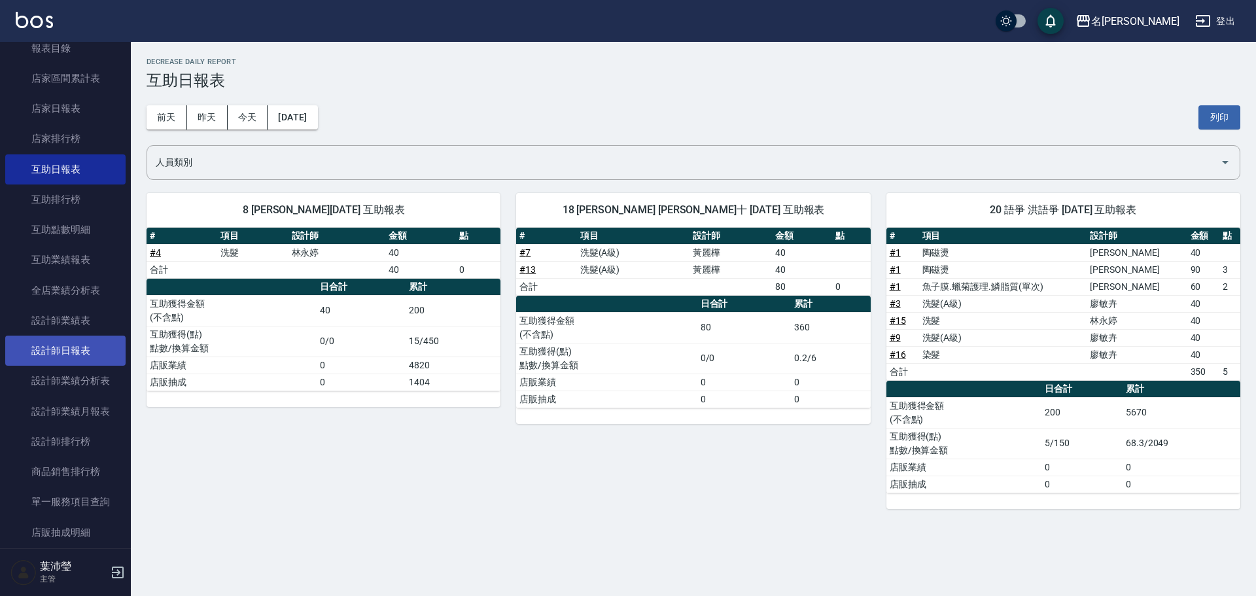
click at [61, 344] on link "設計師日報表" at bounding box center [65, 351] width 120 height 30
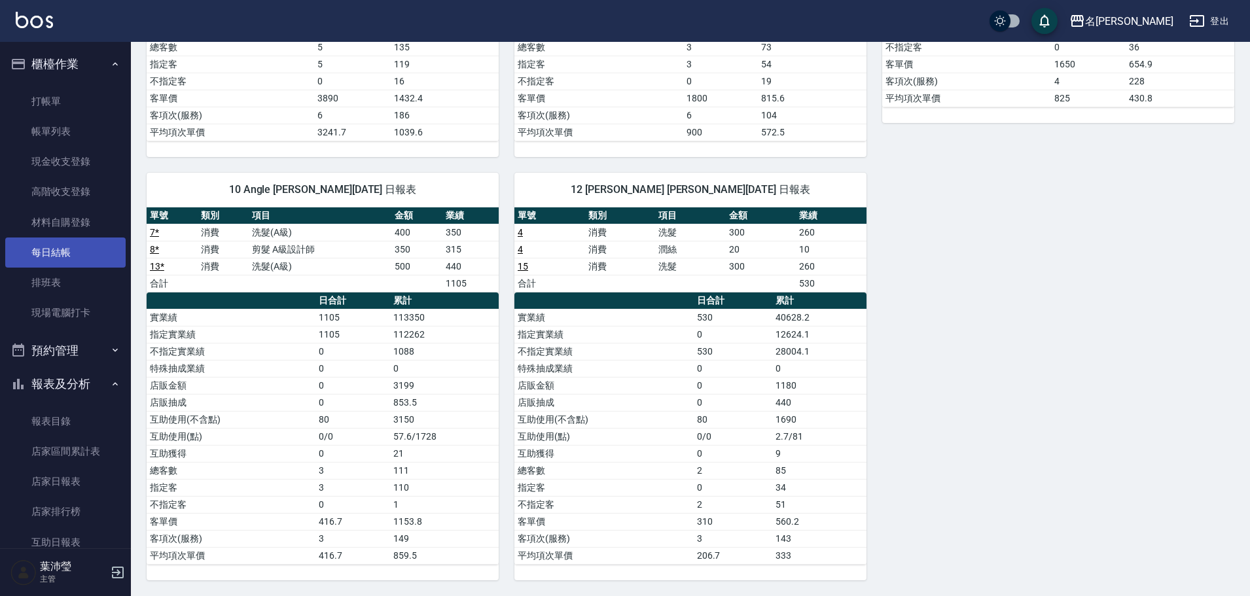
click at [98, 263] on link "每日結帳" at bounding box center [65, 253] width 120 height 30
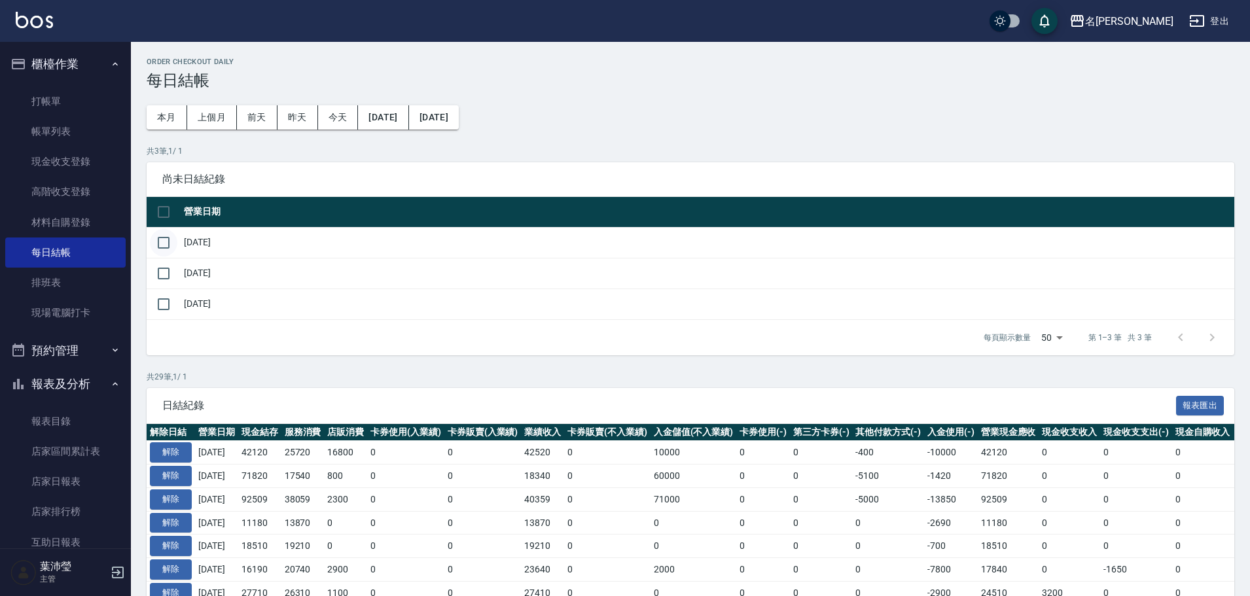
click at [166, 239] on input "checkbox" at bounding box center [163, 242] width 27 height 27
checkbox input "true"
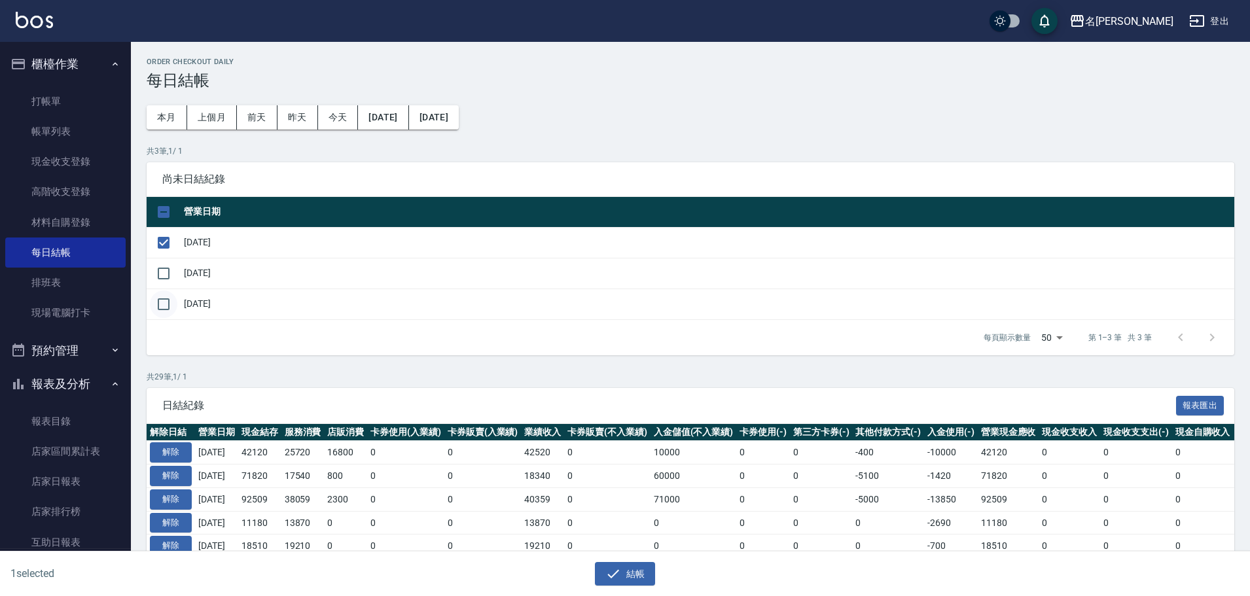
drag, startPoint x: 163, startPoint y: 279, endPoint x: 166, endPoint y: 296, distance: 17.2
click at [163, 279] on input "checkbox" at bounding box center [163, 273] width 27 height 27
checkbox input "true"
click at [162, 309] on input "checkbox" at bounding box center [163, 304] width 27 height 27
checkbox input "true"
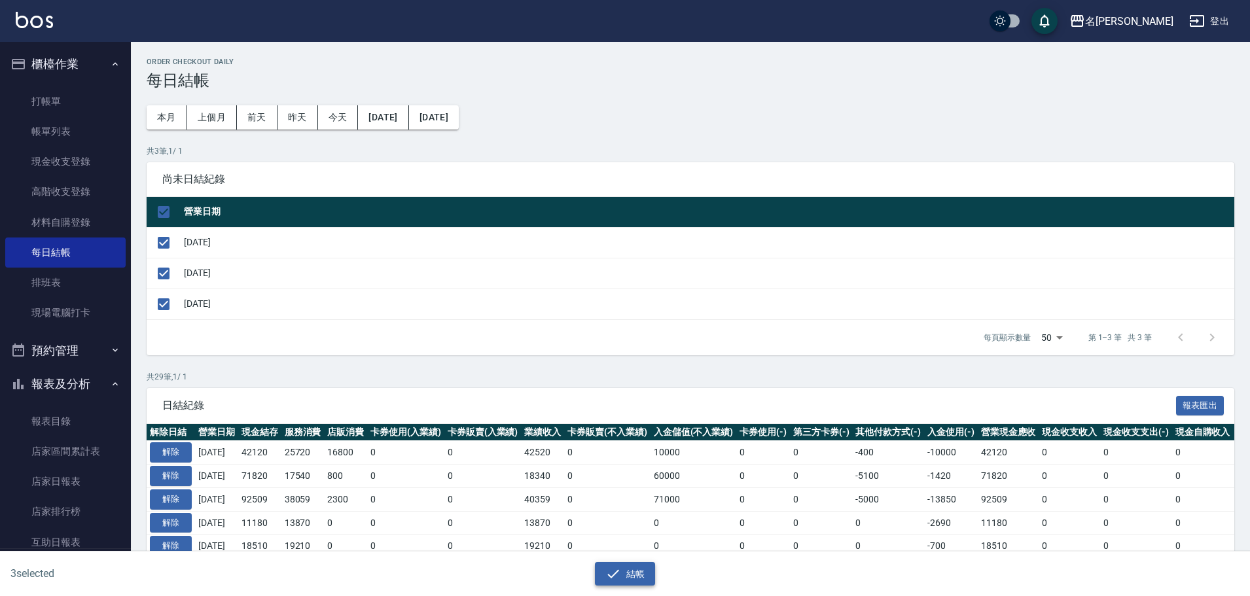
click at [621, 573] on button "結帳" at bounding box center [625, 574] width 61 height 24
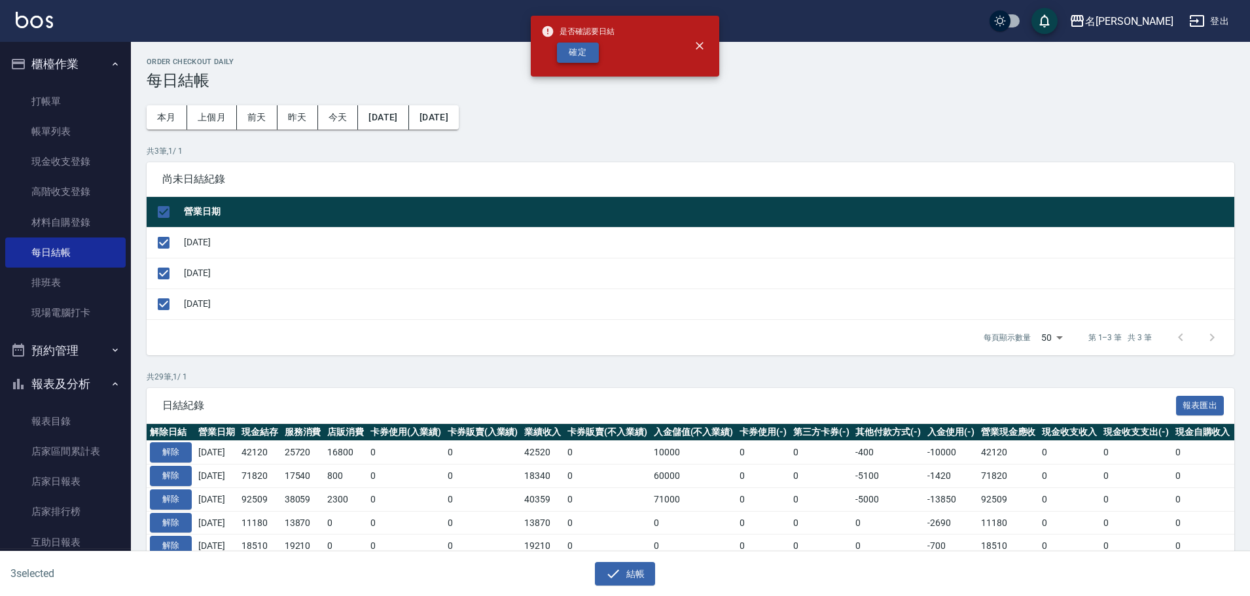
click at [578, 57] on button "確定" at bounding box center [578, 53] width 42 height 20
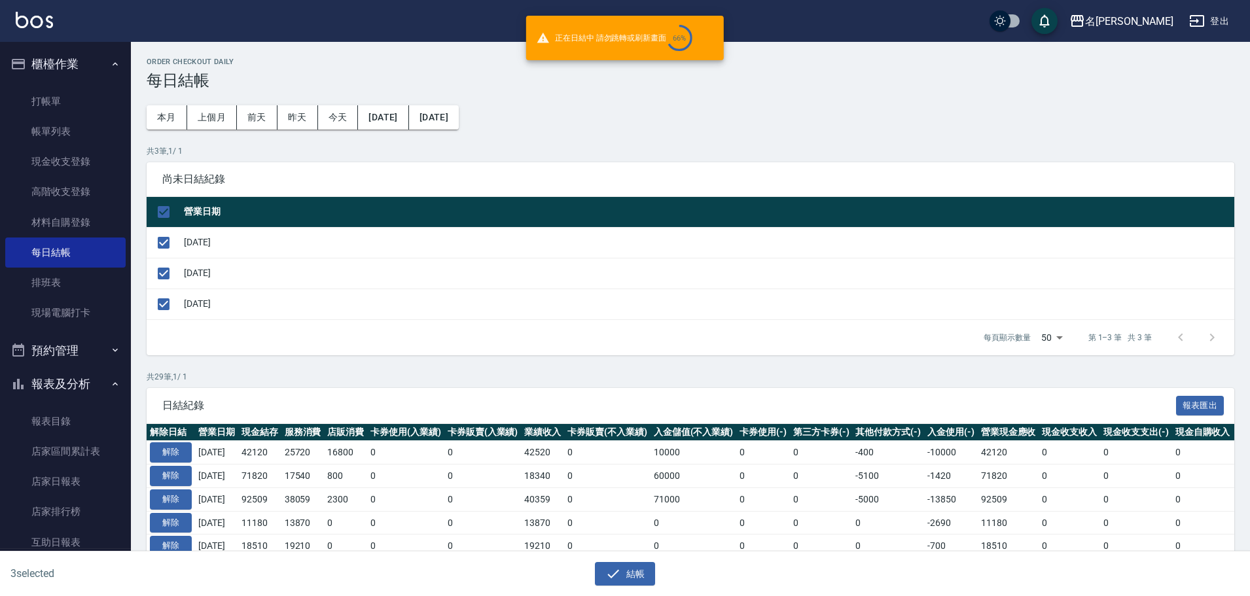
checkbox input "false"
